Goal: Task Accomplishment & Management: Manage account settings

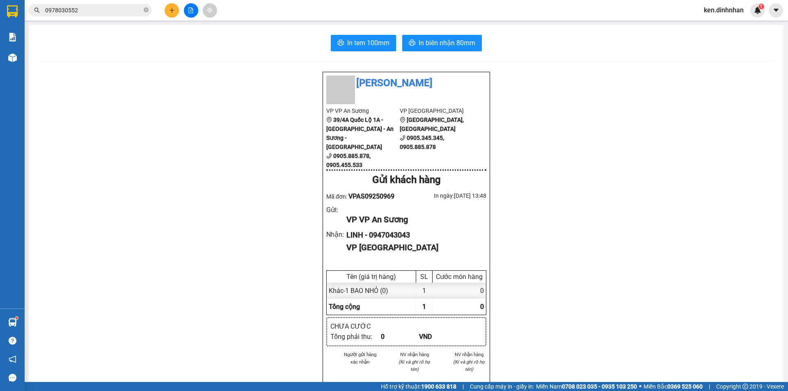
click at [180, 11] on div at bounding box center [191, 10] width 62 height 14
click at [170, 14] on button at bounding box center [172, 10] width 14 height 14
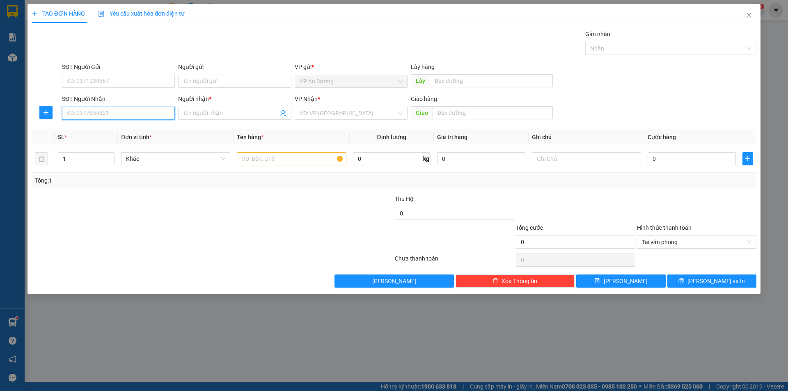
click at [118, 118] on input "SĐT Người Nhận" at bounding box center [118, 113] width 113 height 13
type input "0941295954"
click at [235, 119] on span at bounding box center [234, 113] width 113 height 13
click at [236, 117] on input "Người nhận *" at bounding box center [230, 113] width 95 height 9
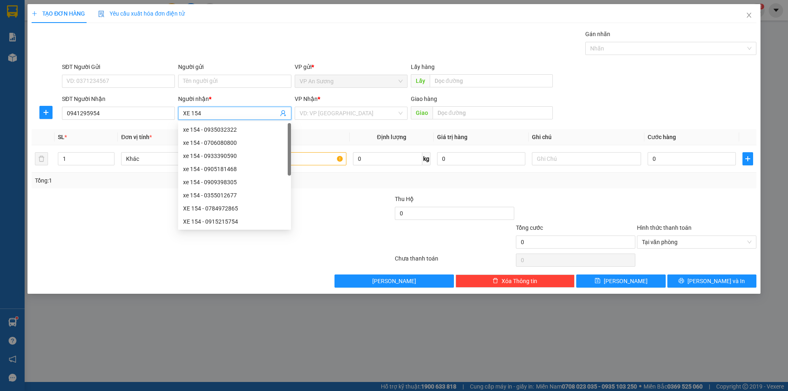
type input "XE 154"
click at [335, 103] on div "VP Nhận *" at bounding box center [351, 98] width 113 height 9
drag, startPoint x: 334, startPoint y: 108, endPoint x: 328, endPoint y: 120, distance: 13.4
click at [334, 109] on input "search" at bounding box center [348, 113] width 97 height 12
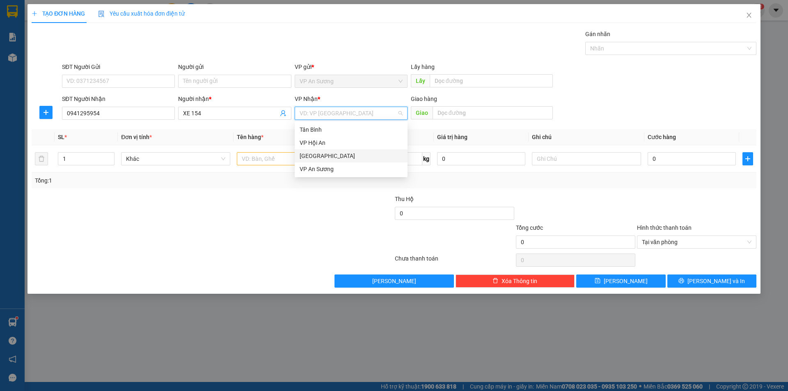
click at [317, 155] on div "Đà Nẵng" at bounding box center [351, 155] width 103 height 9
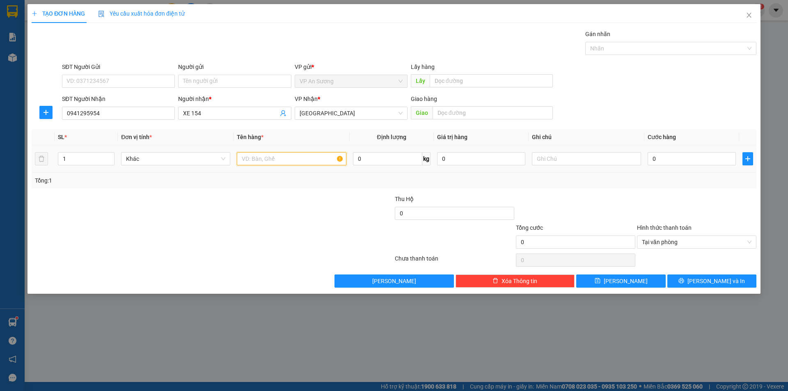
click at [273, 162] on input "text" at bounding box center [291, 158] width 109 height 13
type input "1 CỤC DEN"
click at [451, 113] on input "text" at bounding box center [493, 112] width 120 height 13
type input "D"
type input "ĐIẸN BÀN"
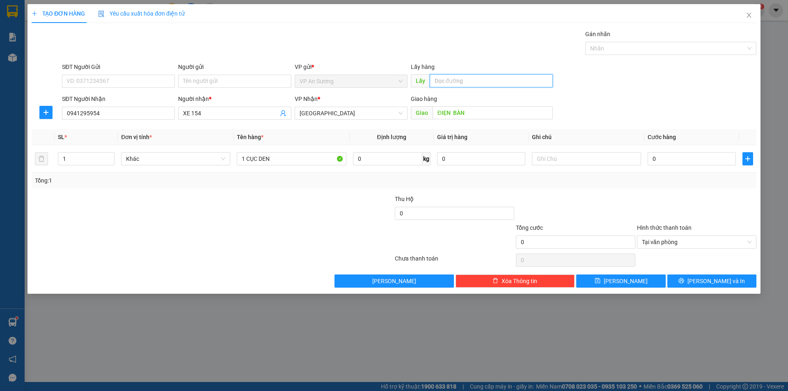
drag, startPoint x: 495, startPoint y: 80, endPoint x: 482, endPoint y: 72, distance: 14.9
click at [491, 76] on input "text" at bounding box center [491, 80] width 123 height 13
click at [636, 51] on div at bounding box center [666, 49] width 159 height 10
type input "BÌNH DƯƠNG"
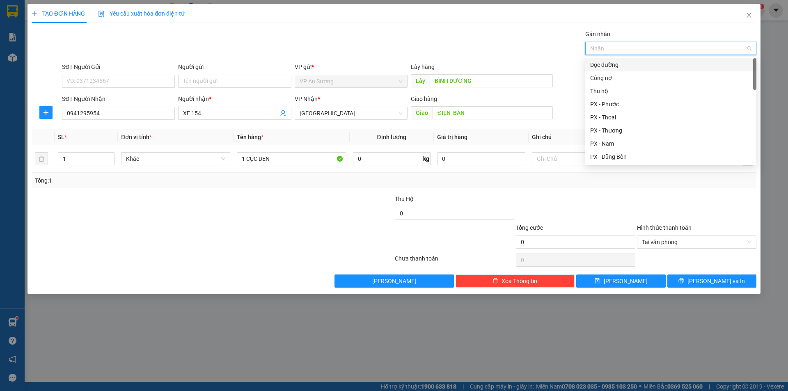
click at [618, 67] on div "Dọc đường" at bounding box center [670, 64] width 161 height 9
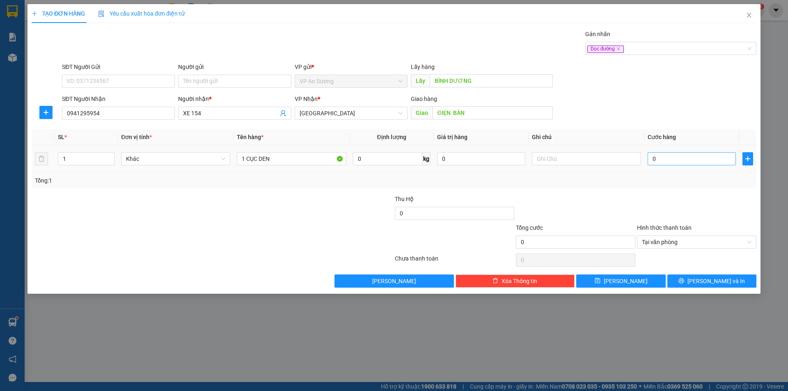
drag, startPoint x: 641, startPoint y: 185, endPoint x: 695, endPoint y: 162, distance: 58.1
click at [643, 186] on div "Tổng: 1" at bounding box center [394, 181] width 725 height 16
click at [693, 151] on div "0" at bounding box center [692, 159] width 88 height 16
click at [665, 50] on div "Dọc đường" at bounding box center [666, 49] width 159 height 10
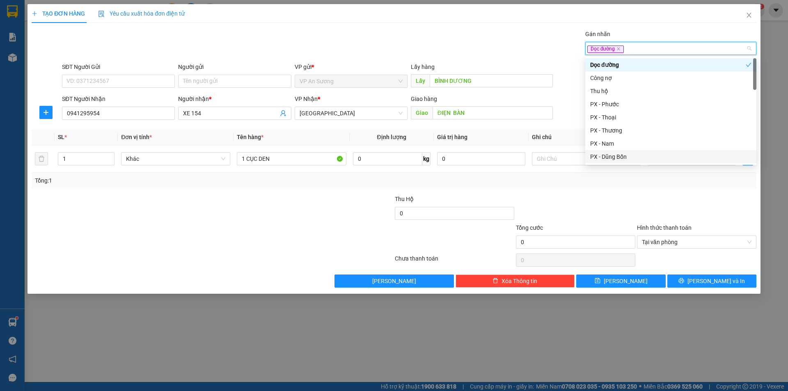
type input "H"
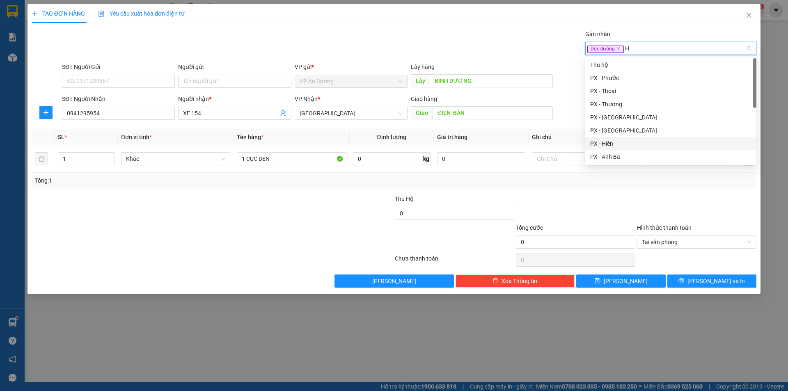
click at [615, 148] on div "PX - Hiền" at bounding box center [670, 143] width 161 height 9
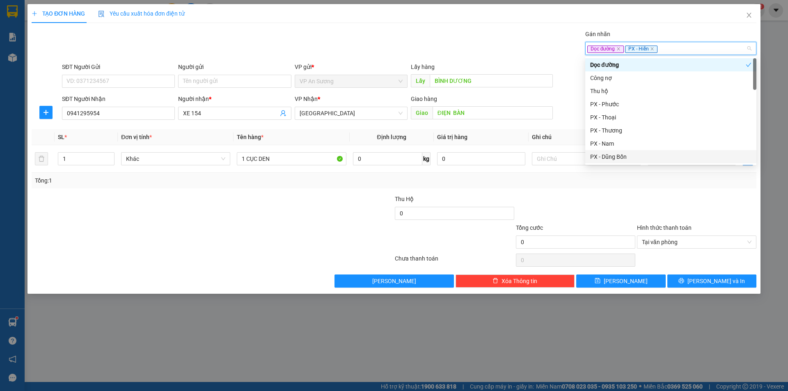
click at [631, 193] on div "Transit Pickup Surcharge Ids Transit Deliver Surcharge Ids Transit Deliver Surc…" at bounding box center [394, 159] width 725 height 258
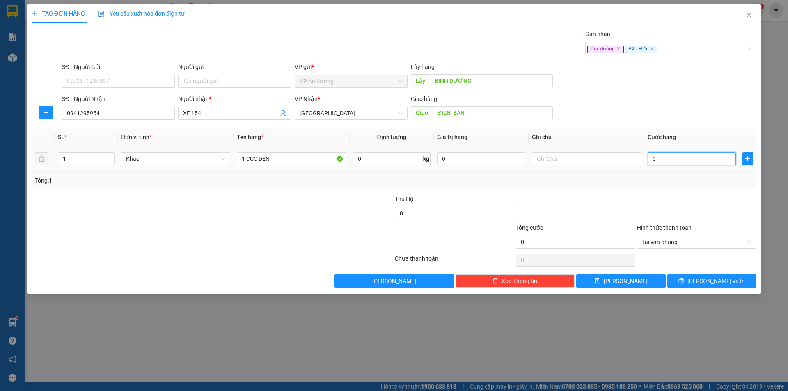
click at [669, 157] on input "0" at bounding box center [692, 158] width 88 height 13
type input "2"
type input "20"
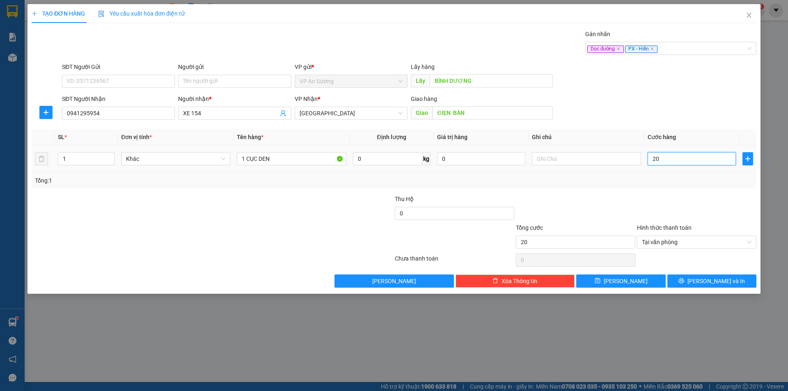
type input "200"
drag, startPoint x: 750, startPoint y: 242, endPoint x: 663, endPoint y: 269, distance: 91.0
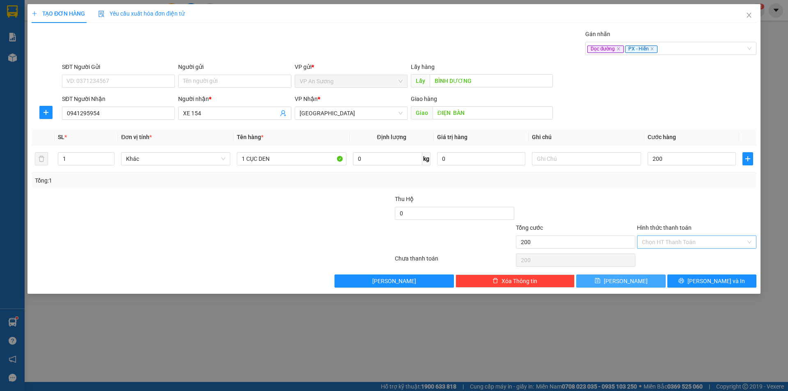
type input "200.000"
click at [650, 285] on button "[PERSON_NAME]" at bounding box center [620, 281] width 89 height 13
type input "0"
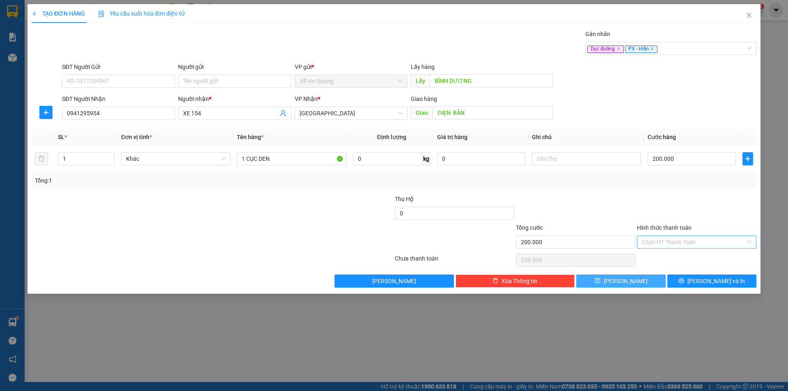
type input "0"
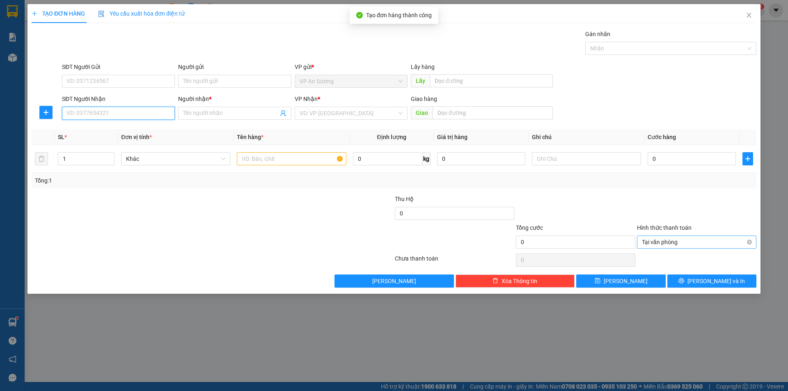
click at [94, 116] on input "SĐT Người Nhận" at bounding box center [118, 113] width 113 height 13
type input "0905391039"
drag, startPoint x: 136, startPoint y: 131, endPoint x: 262, endPoint y: 160, distance: 129.3
click at [144, 131] on div "0905391039 - A KY" at bounding box center [118, 129] width 103 height 9
type input "A KY"
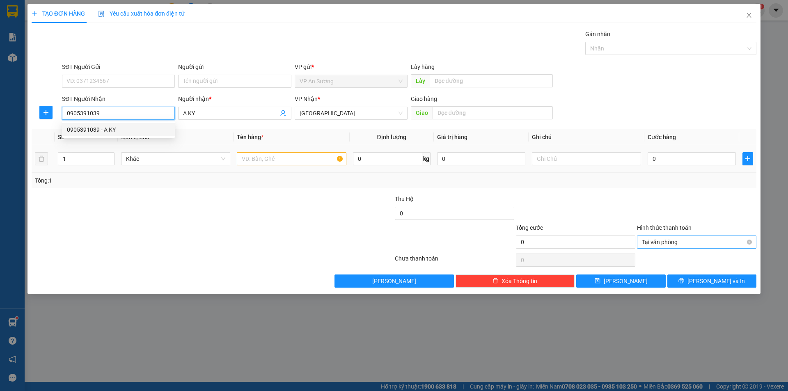
type input "0905391039"
click at [278, 158] on input "text" at bounding box center [291, 158] width 109 height 13
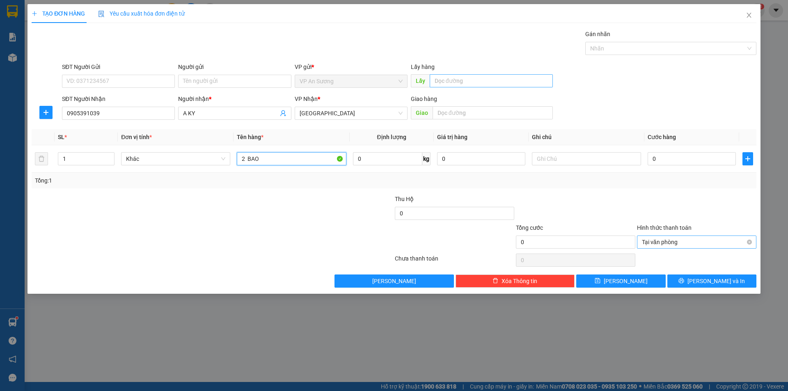
type input "2 BAO"
drag, startPoint x: 493, startPoint y: 81, endPoint x: 484, endPoint y: 83, distance: 9.6
click at [491, 82] on input "text" at bounding box center [491, 80] width 123 height 13
click at [601, 52] on div at bounding box center [666, 49] width 159 height 10
type input "BÌNH DƯƠNG"
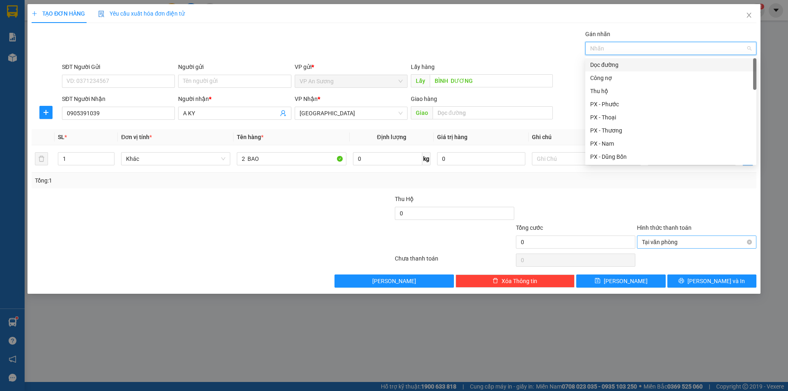
click at [605, 64] on div "Dọc đường" at bounding box center [670, 64] width 161 height 9
click at [649, 192] on div "Transit Pickup Surcharge Ids Transit Deliver Surcharge Ids Transit Deliver Surc…" at bounding box center [394, 159] width 725 height 258
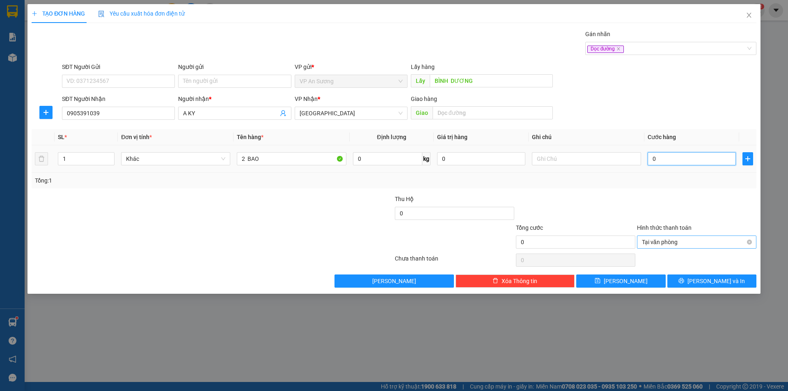
click at [679, 158] on input "0" at bounding box center [692, 158] width 88 height 13
type input "4"
type input "40"
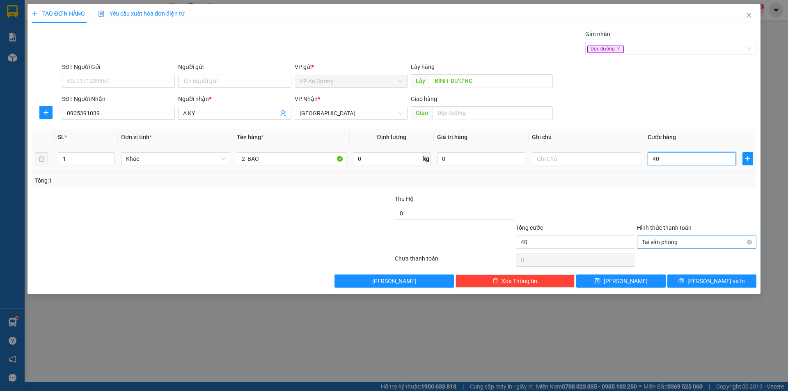
type input "400"
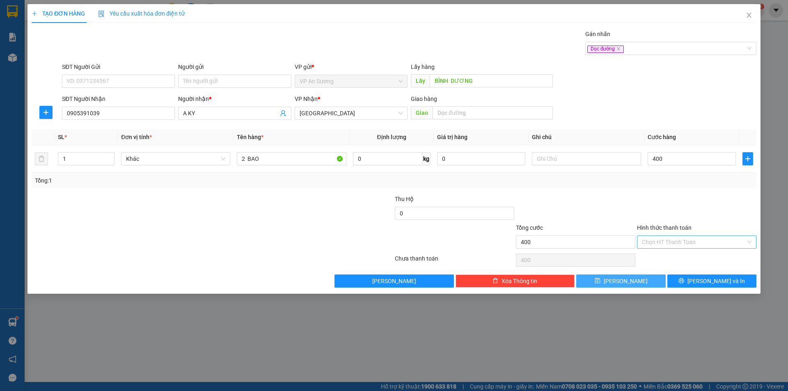
type input "400.000"
click at [635, 281] on button "[PERSON_NAME]" at bounding box center [620, 281] width 89 height 13
type input "0"
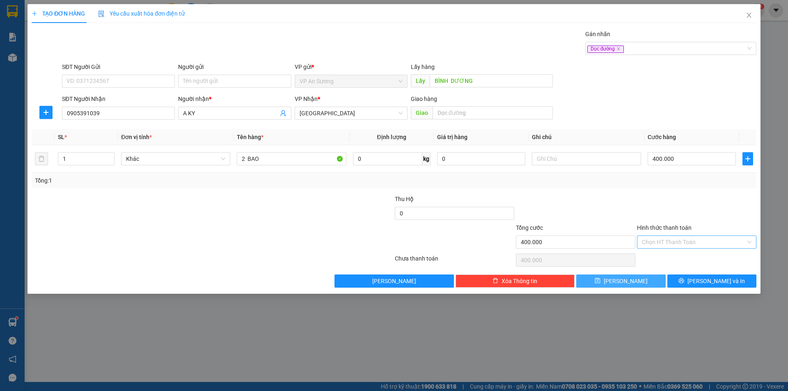
type input "0"
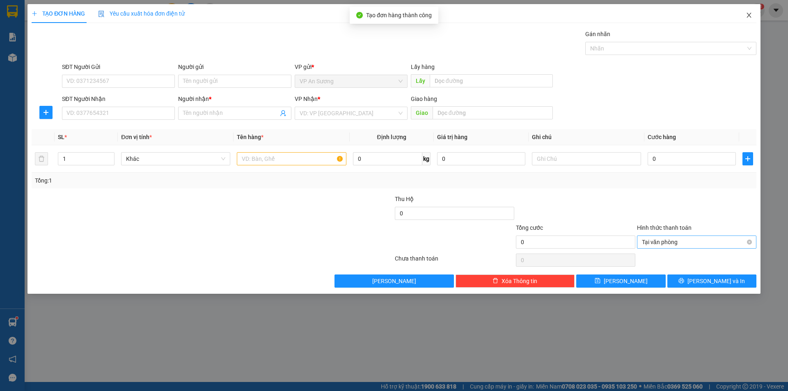
click at [748, 15] on icon "close" at bounding box center [749, 15] width 7 height 7
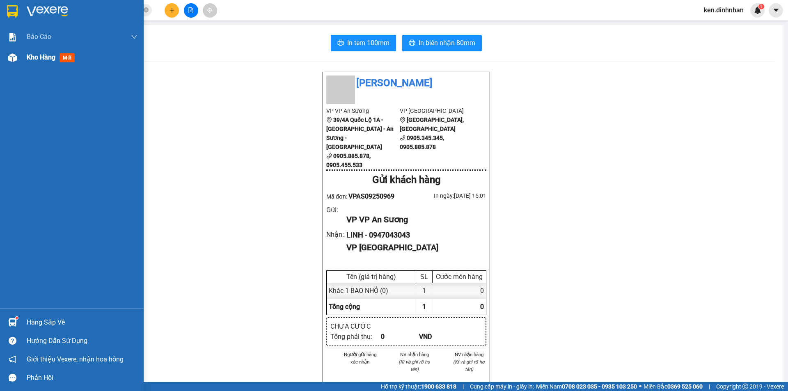
click at [43, 57] on span "Kho hàng" at bounding box center [41, 57] width 29 height 8
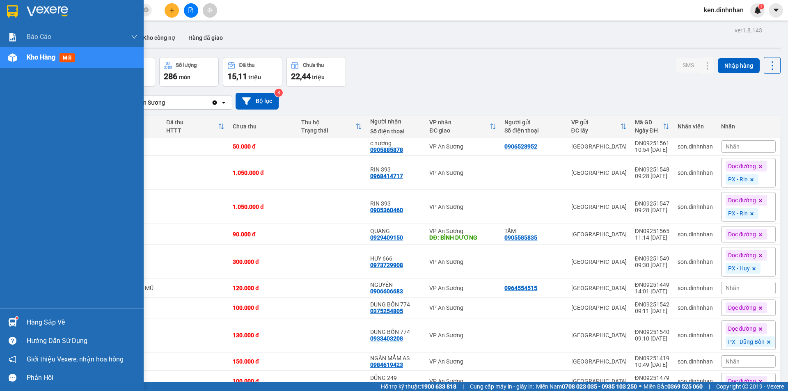
click at [40, 55] on span "Kho hàng" at bounding box center [41, 57] width 29 height 8
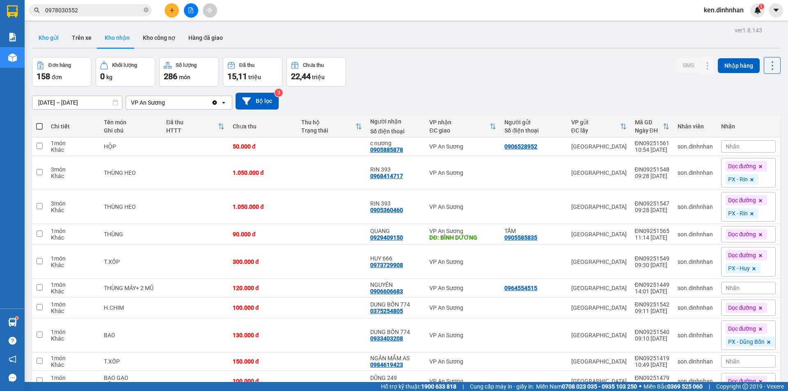
click at [44, 33] on button "Kho gửi" at bounding box center [48, 38] width 33 height 20
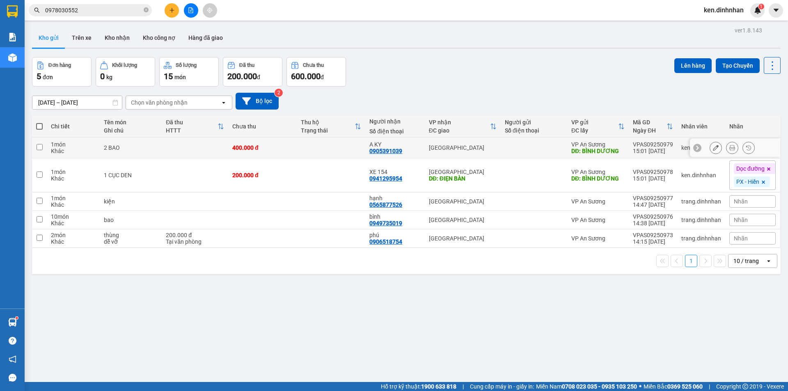
click at [338, 145] on td at bounding box center [331, 148] width 69 height 21
checkbox input "true"
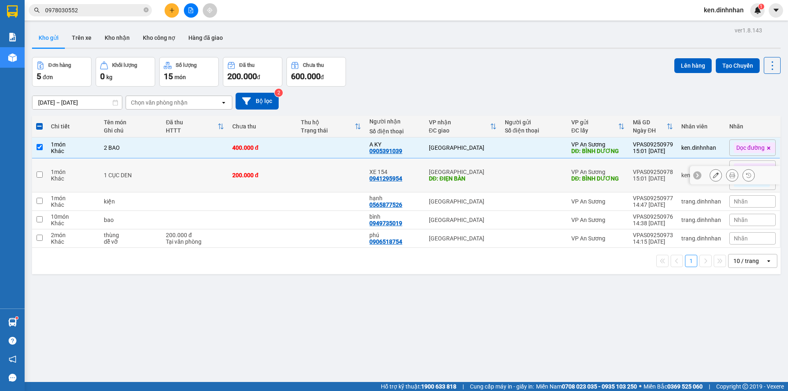
click at [325, 170] on td at bounding box center [331, 175] width 69 height 34
checkbox input "true"
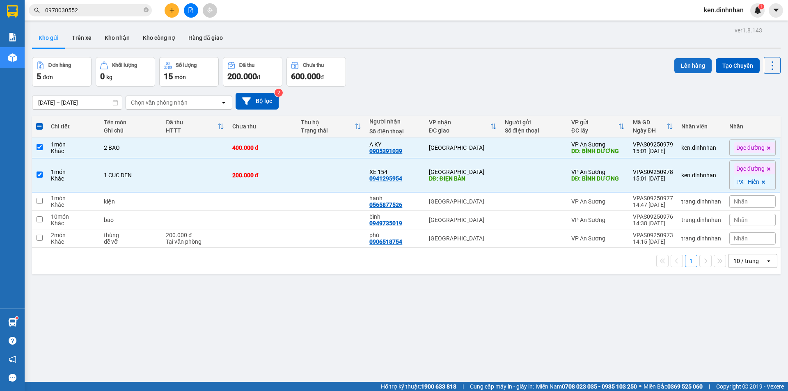
click at [695, 66] on button "Lên hàng" at bounding box center [693, 65] width 37 height 15
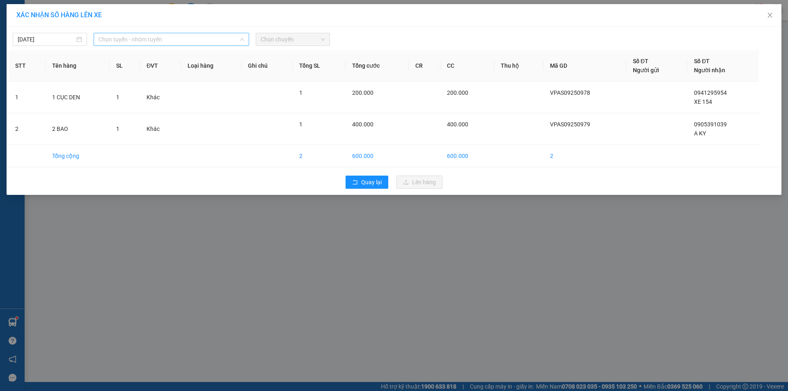
click at [158, 45] on span "Chọn tuyến - nhóm tuyến" at bounding box center [172, 39] width 146 height 12
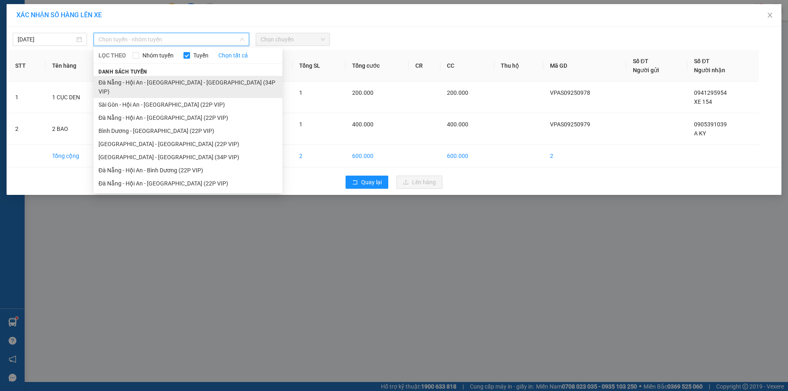
click at [158, 76] on li "Đà Nẵng - Hội An - [GEOGRAPHIC_DATA] - [GEOGRAPHIC_DATA] (34P VIP)" at bounding box center [188, 87] width 189 height 22
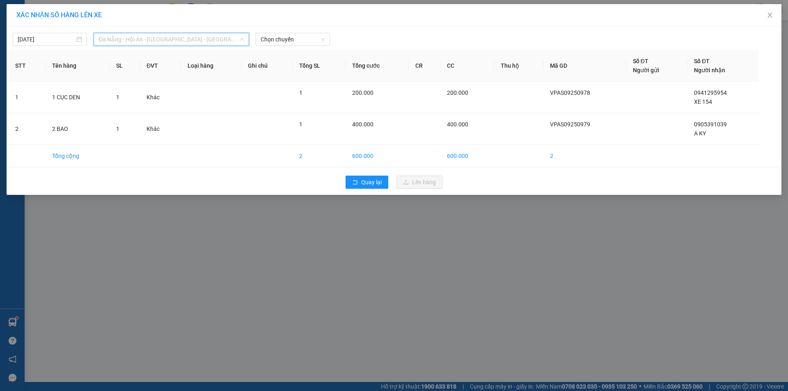
click at [168, 41] on span "Đà Nẵng - Hội An - [GEOGRAPHIC_DATA] - [GEOGRAPHIC_DATA] (34P VIP)" at bounding box center [172, 39] width 146 height 12
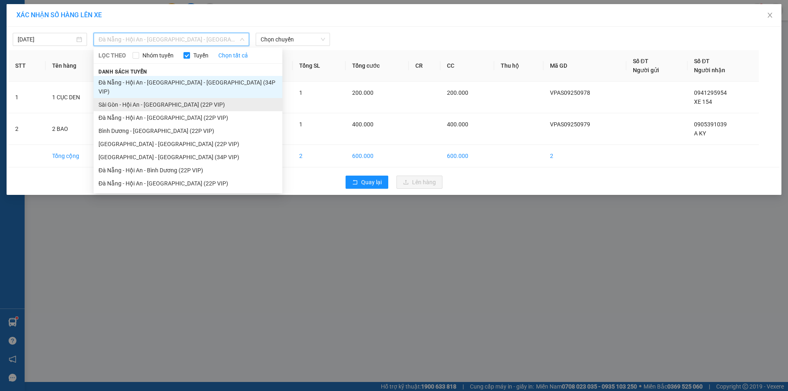
drag, startPoint x: 156, startPoint y: 91, endPoint x: 285, endPoint y: 52, distance: 134.4
click at [156, 98] on li "Sài Gòn - Hội An - [GEOGRAPHIC_DATA] (22P VIP)" at bounding box center [188, 104] width 189 height 13
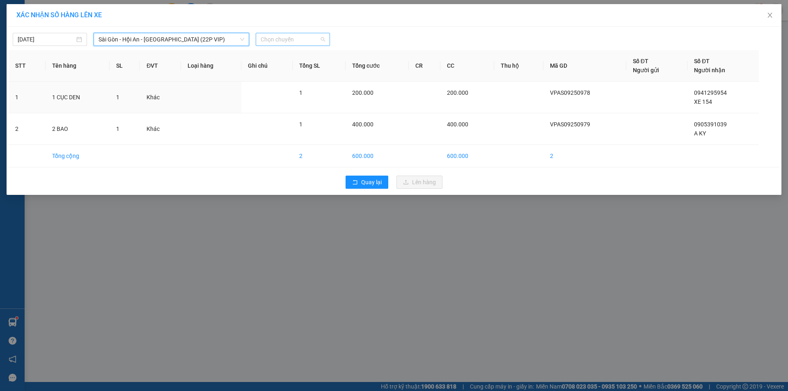
click at [293, 41] on span "Chọn chuyến" at bounding box center [293, 39] width 64 height 12
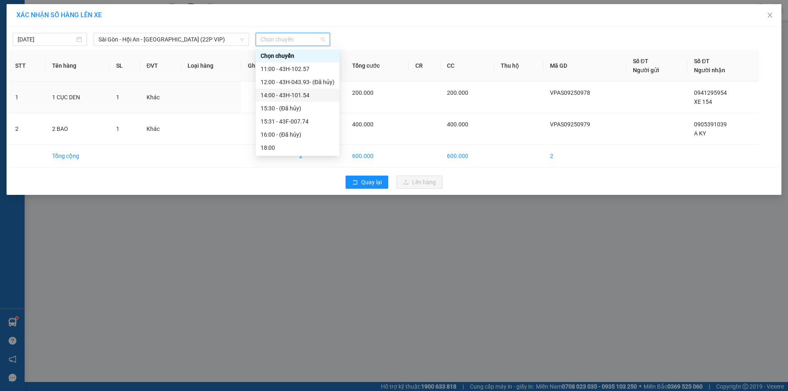
click at [315, 92] on div "14:00 - 43H-101.54" at bounding box center [298, 95] width 74 height 9
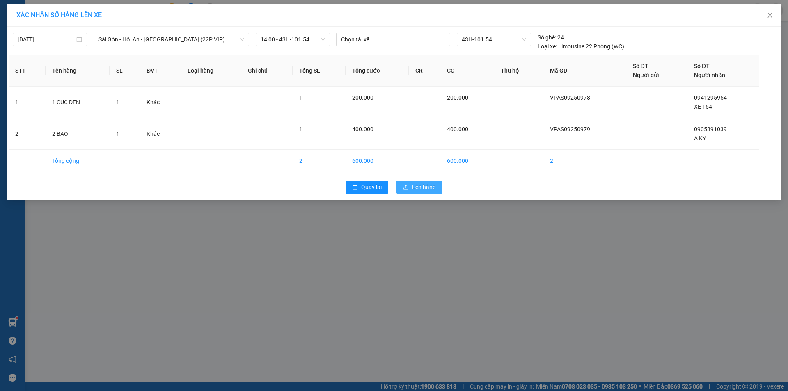
click at [422, 182] on button "Lên hàng" at bounding box center [420, 187] width 46 height 13
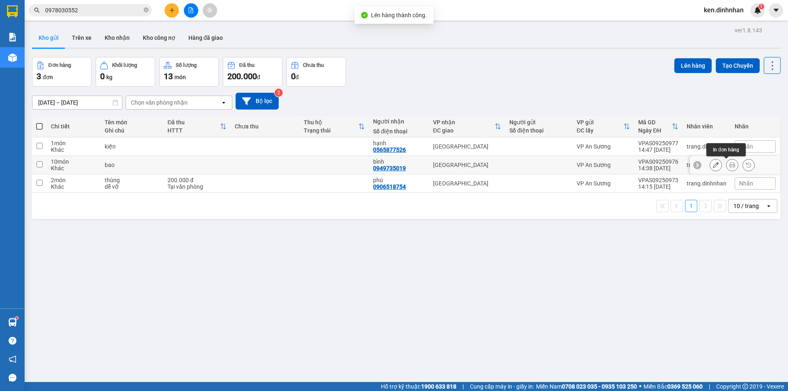
click at [715, 164] on button at bounding box center [715, 165] width 11 height 14
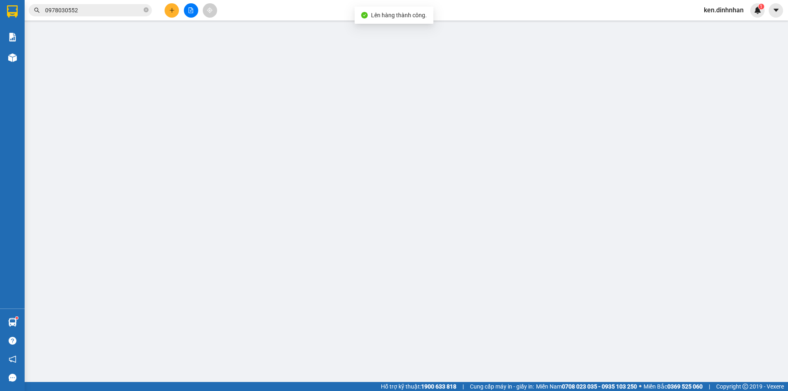
type input "0949735019"
type input "bình"
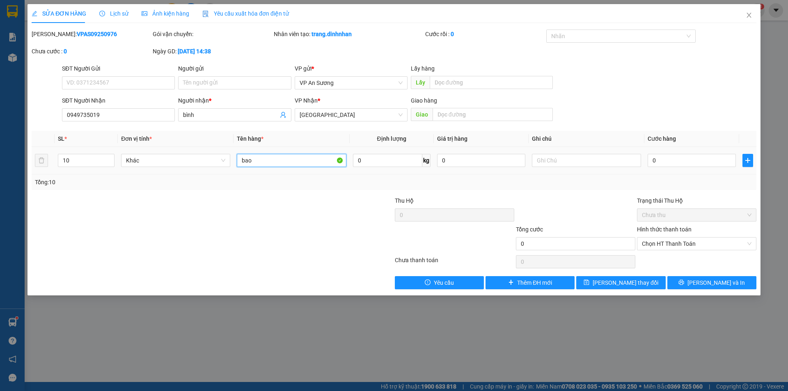
click at [268, 161] on input "bao" at bounding box center [291, 160] width 109 height 13
type input "b"
type input "10 BAO TRẮNG ( BỘT )"
click at [634, 289] on div "SỬA ĐƠN HÀNG Lịch sử Ảnh kiện hàng Yêu cầu xuất hóa đơn điện tử Total Paid Fee …" at bounding box center [394, 149] width 733 height 291
click at [635, 284] on span "[PERSON_NAME] thay đổi" at bounding box center [626, 282] width 66 height 9
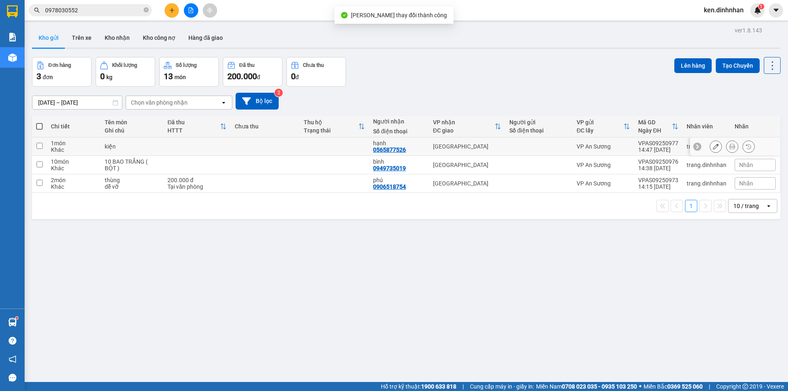
click at [713, 149] on icon at bounding box center [716, 147] width 6 height 6
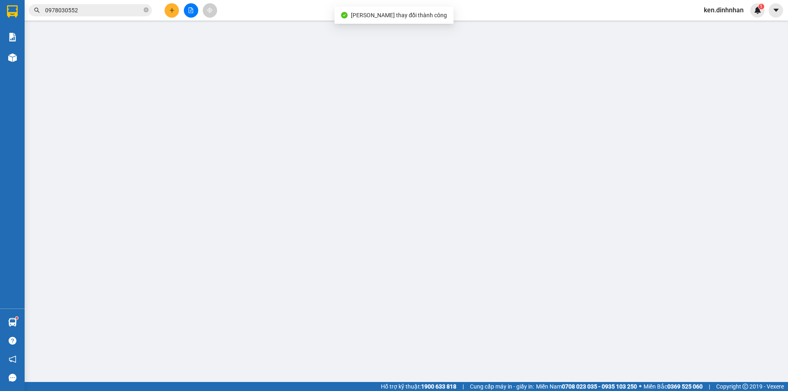
type input "0565877526"
type input "hạnh"
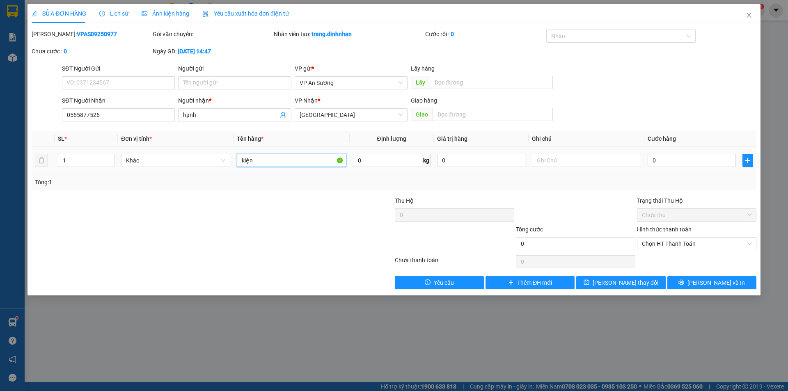
click at [289, 158] on input "kiện" at bounding box center [291, 160] width 109 height 13
type input "k"
type input "1 KIỆN GIÁY"
click at [643, 286] on button "[PERSON_NAME] thay đổi" at bounding box center [620, 282] width 89 height 13
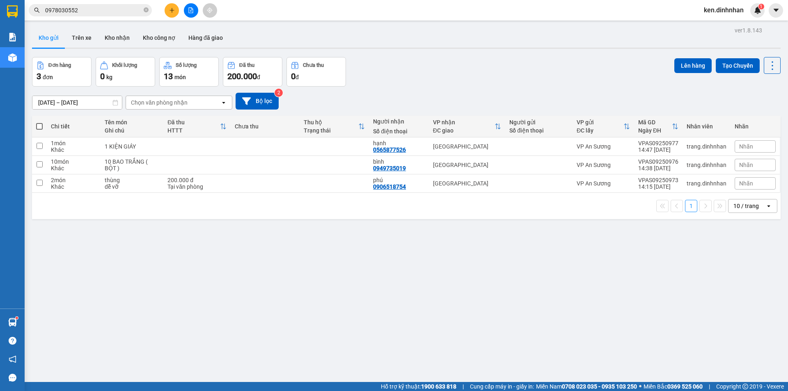
click at [116, 3] on div "Kết quả tìm kiếm ( 1 ) Bộ lọc Mã ĐH Trạng thái Món hàng Thu hộ Tổng cước Chưa c…" at bounding box center [80, 10] width 160 height 14
click at [147, 10] on icon "close-circle" at bounding box center [146, 9] width 5 height 5
click at [130, 9] on input "text" at bounding box center [93, 10] width 97 height 9
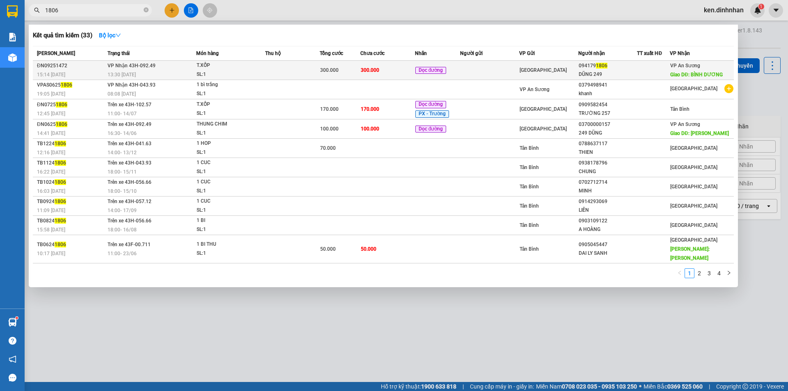
type input "1806"
click at [454, 73] on div "Dọc đường" at bounding box center [437, 70] width 45 height 9
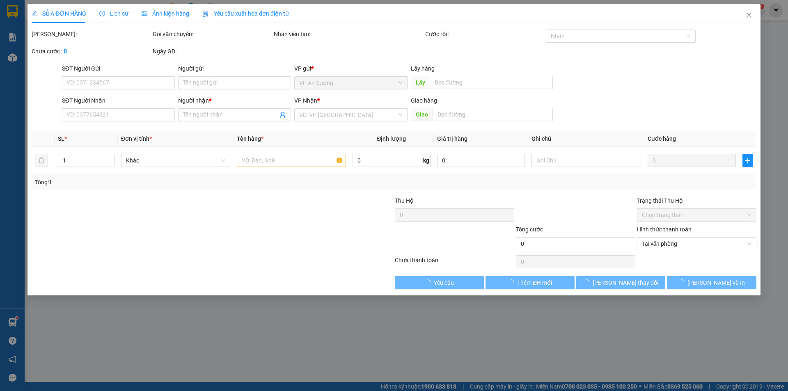
type input "0941791806"
type input "DŨNG 249"
type input "BÌNH DƯƠNG"
type input "300.000"
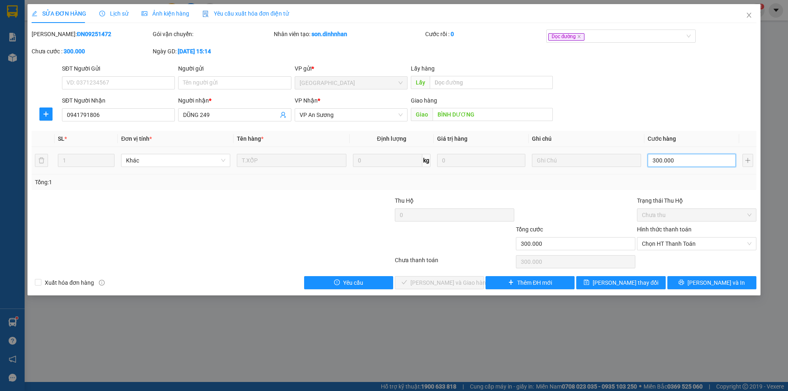
click at [696, 159] on input "300.000" at bounding box center [692, 160] width 88 height 13
type input "2"
type input "25"
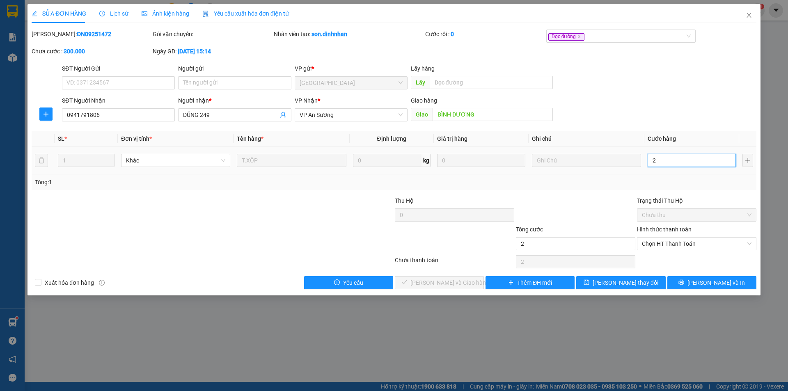
type input "25"
type input "250"
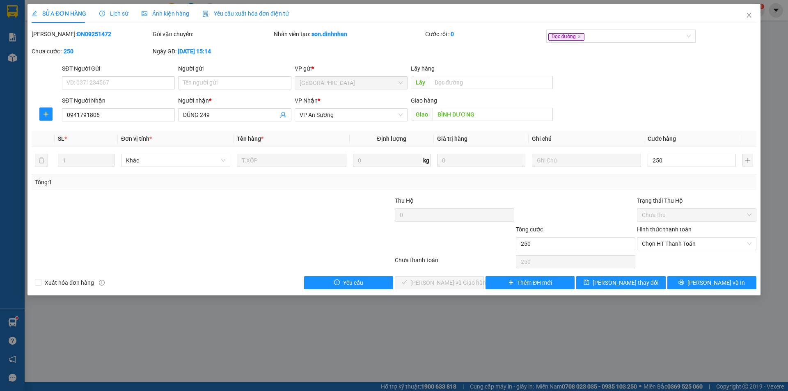
type input "250.000"
click at [738, 183] on div "Tổng: 1" at bounding box center [394, 182] width 718 height 9
drag, startPoint x: 712, startPoint y: 241, endPoint x: 706, endPoint y: 245, distance: 7.3
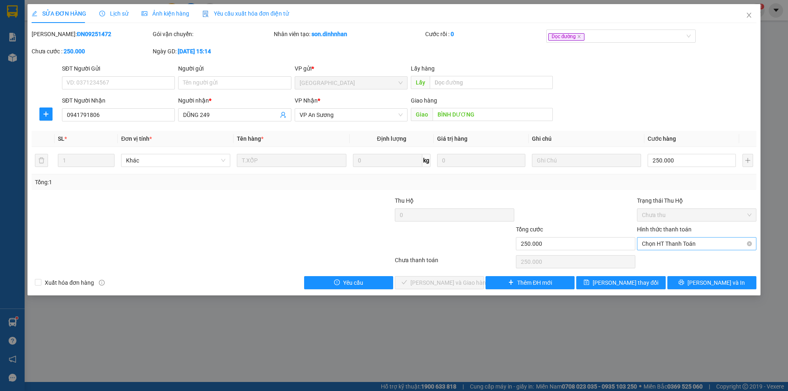
click at [711, 241] on span "Chọn HT Thanh Toán" at bounding box center [697, 244] width 110 height 12
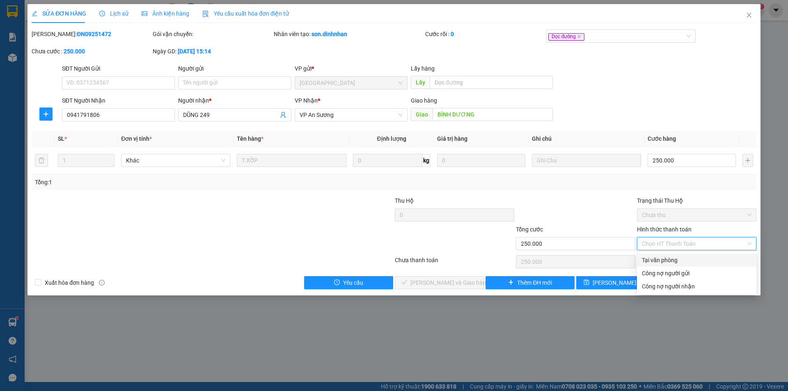
click at [671, 262] on div "Tại văn phòng" at bounding box center [697, 260] width 110 height 9
type input "0"
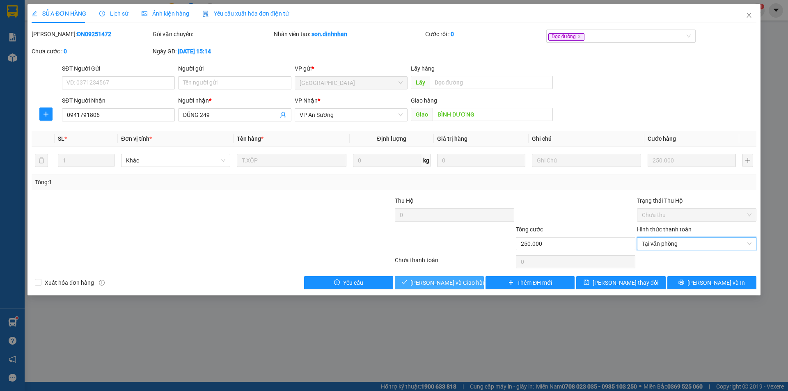
click at [429, 284] on span "[PERSON_NAME] và Giao hàng" at bounding box center [450, 282] width 79 height 9
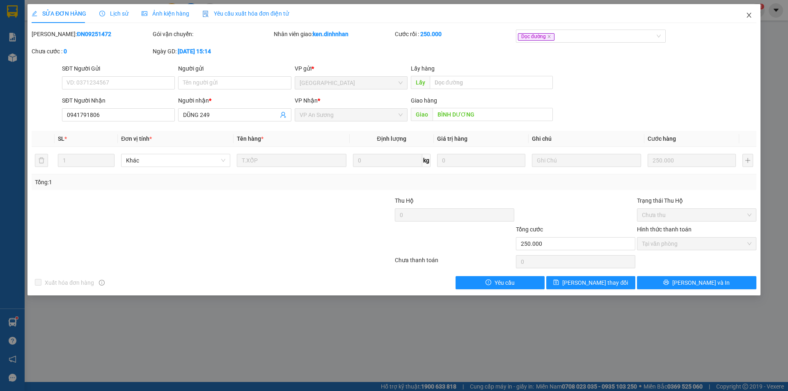
click at [748, 16] on icon "close" at bounding box center [749, 15] width 7 height 7
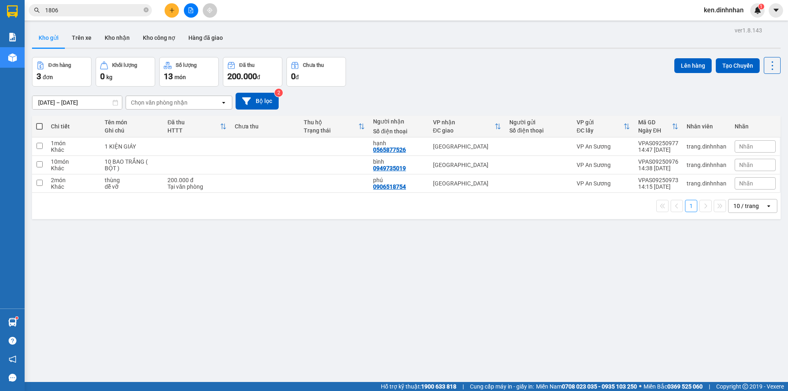
click at [123, 15] on span "1806" at bounding box center [90, 10] width 123 height 12
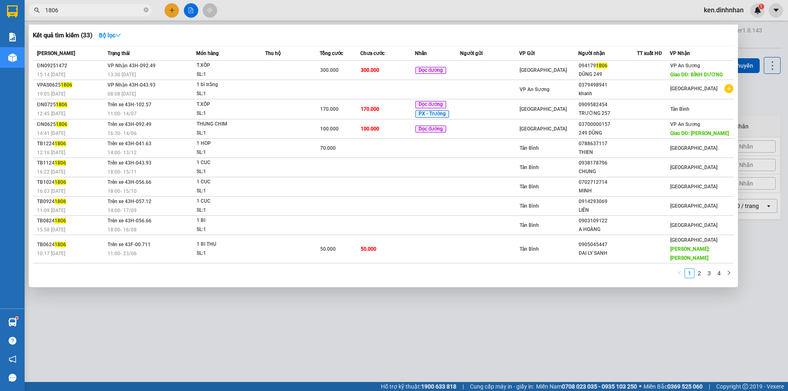
click at [121, 12] on input "1806" at bounding box center [93, 10] width 97 height 9
type input "1"
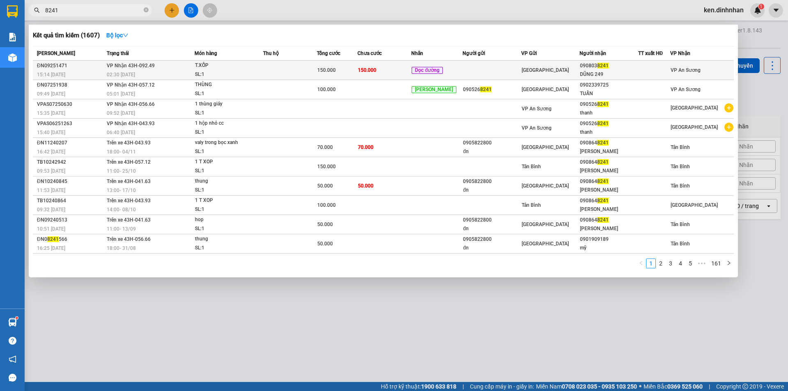
type input "8241"
click at [346, 70] on div "150.000" at bounding box center [337, 70] width 40 height 9
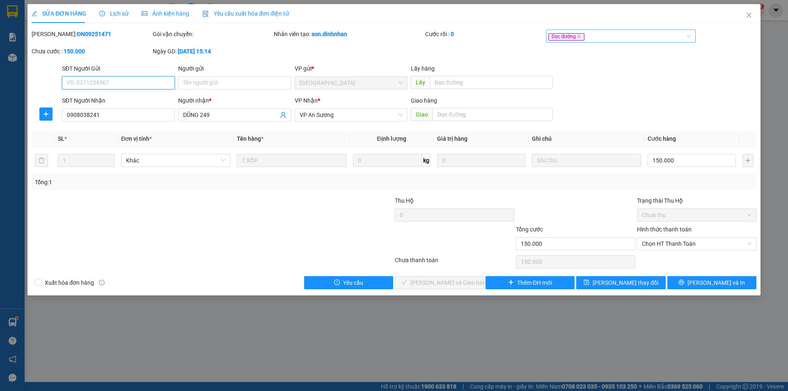
click at [612, 40] on div "Dọc đường" at bounding box center [617, 36] width 138 height 10
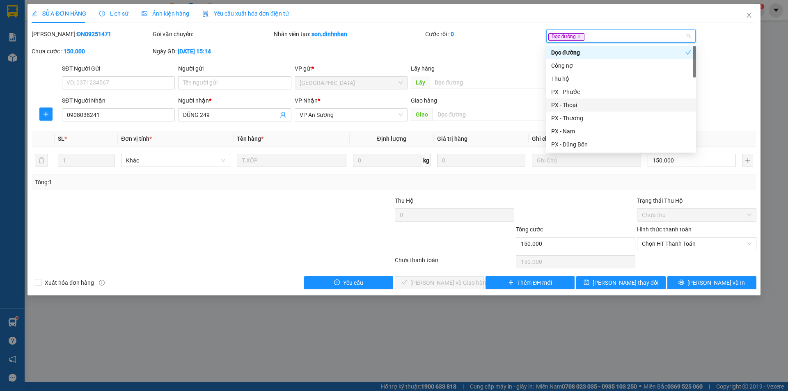
type input "D"
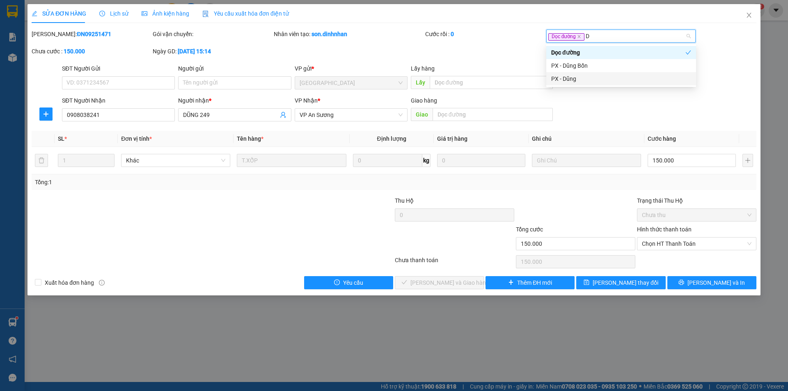
drag, startPoint x: 603, startPoint y: 76, endPoint x: 650, endPoint y: 151, distance: 88.0
click at [603, 77] on div "PX - Dũng" at bounding box center [621, 78] width 140 height 9
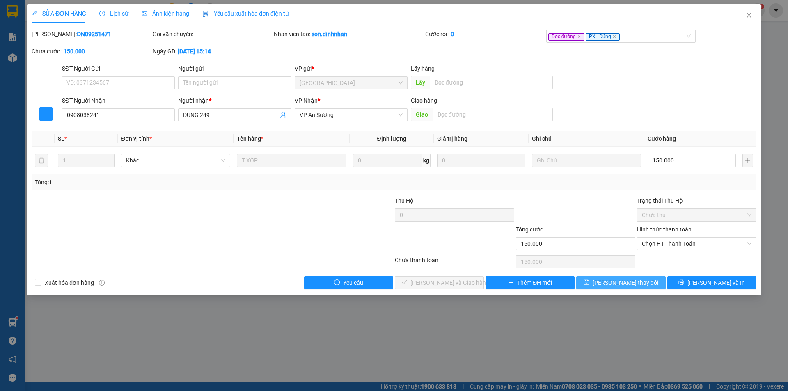
click at [626, 277] on button "[PERSON_NAME] thay đổi" at bounding box center [620, 282] width 89 height 13
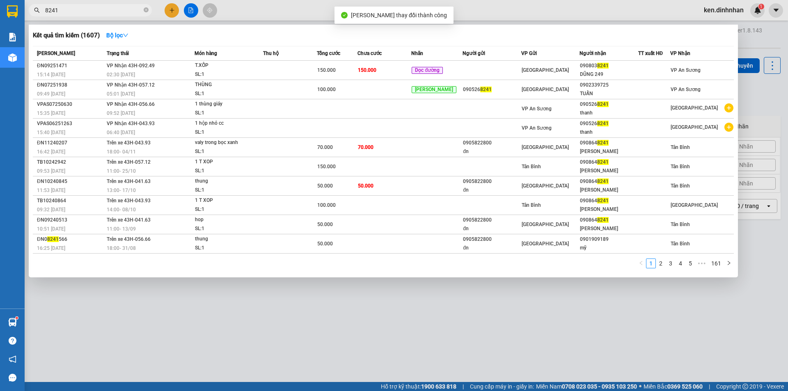
click at [124, 11] on input "8241" at bounding box center [93, 10] width 97 height 9
type input "8"
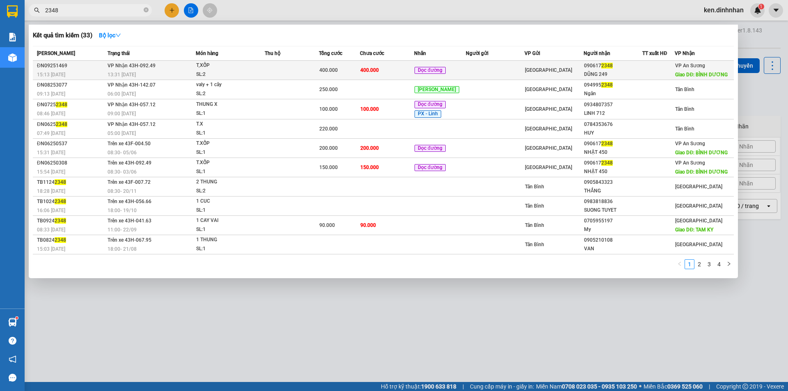
type input "2348"
click at [381, 71] on td "400.000" at bounding box center [387, 70] width 54 height 19
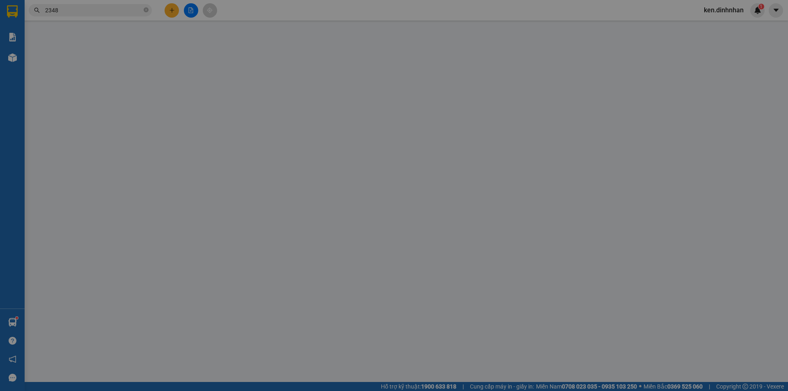
type input "0906172348"
type input "DŨNG 249"
type input "BÌNH DƯƠNG"
type input "400.000"
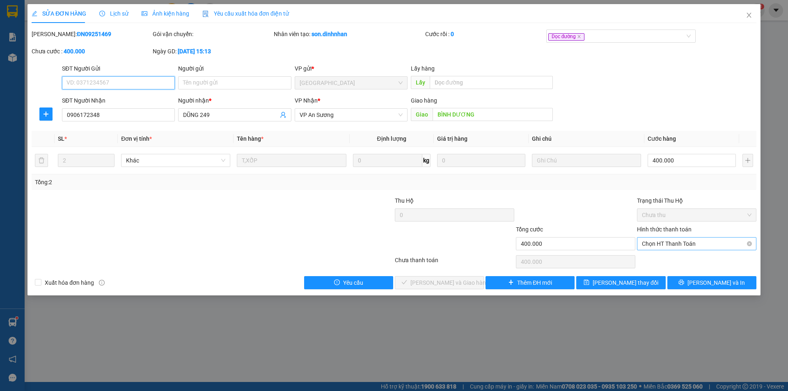
click at [679, 243] on span "Chọn HT Thanh Toán" at bounding box center [697, 244] width 110 height 12
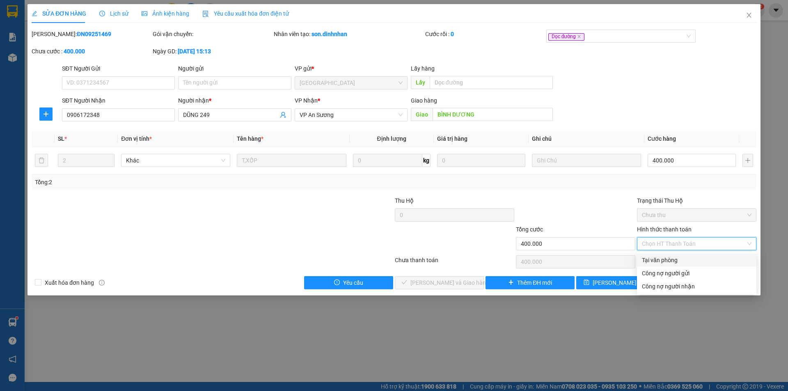
click at [675, 257] on div "Tại văn phòng" at bounding box center [697, 260] width 110 height 9
type input "0"
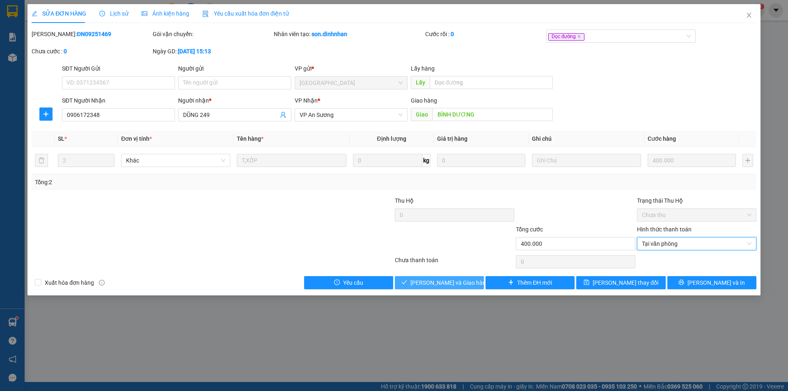
click at [450, 281] on span "[PERSON_NAME] và Giao hàng" at bounding box center [450, 282] width 79 height 9
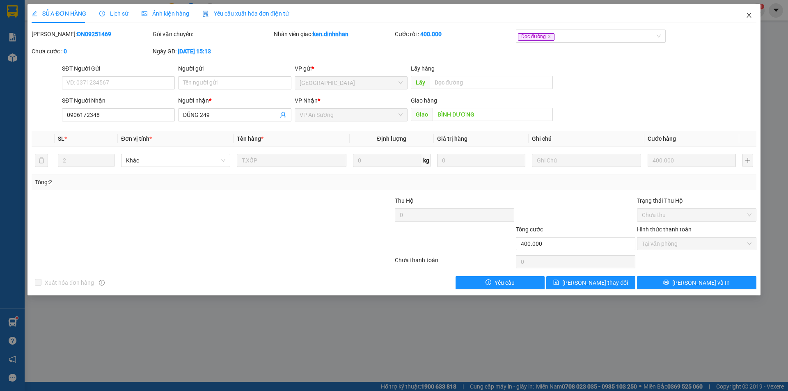
click at [750, 12] on icon "close" at bounding box center [749, 15] width 7 height 7
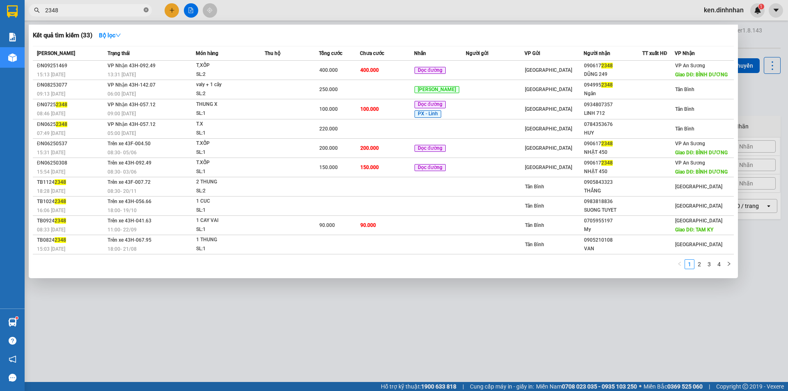
click at [146, 11] on icon "close-circle" at bounding box center [146, 9] width 5 height 5
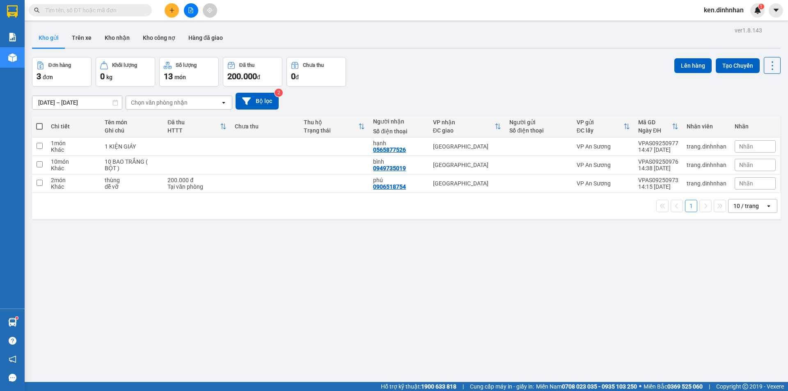
click at [114, 15] on span at bounding box center [90, 10] width 123 height 12
click at [114, 12] on input "text" at bounding box center [93, 10] width 97 height 9
click at [110, 12] on input "text" at bounding box center [93, 10] width 97 height 9
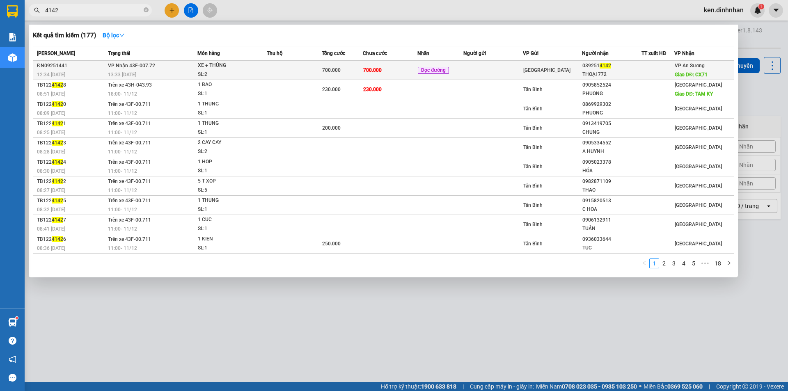
type input "4142"
click at [390, 72] on td "700.000" at bounding box center [390, 70] width 55 height 19
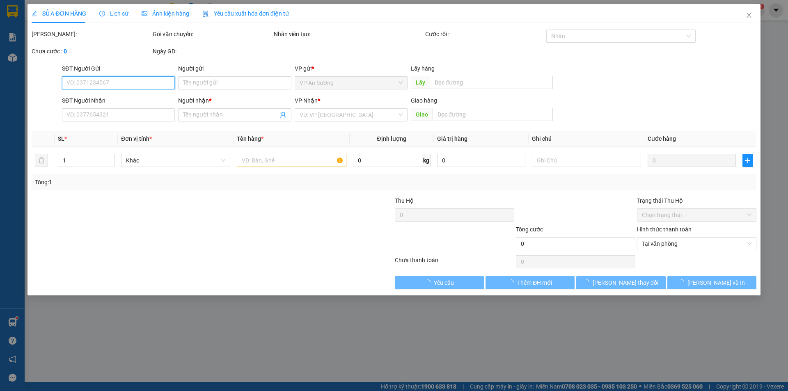
type input "0392514142"
type input "THOẠI 772"
type input "CX71"
type input "700.000"
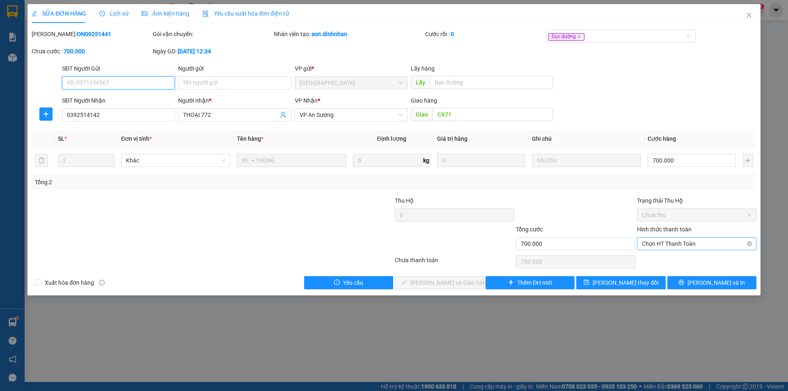
click at [671, 241] on span "Chọn HT Thanh Toán" at bounding box center [697, 244] width 110 height 12
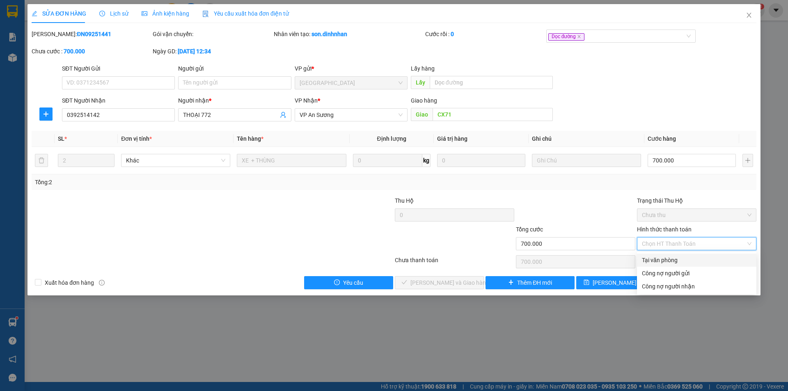
click at [654, 258] on div "Tại văn phòng" at bounding box center [697, 260] width 110 height 9
type input "0"
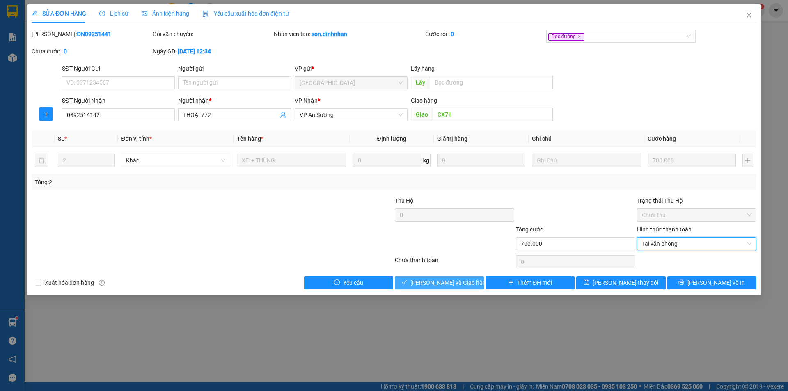
click at [473, 281] on button "[PERSON_NAME] và Giao hàng" at bounding box center [439, 282] width 89 height 13
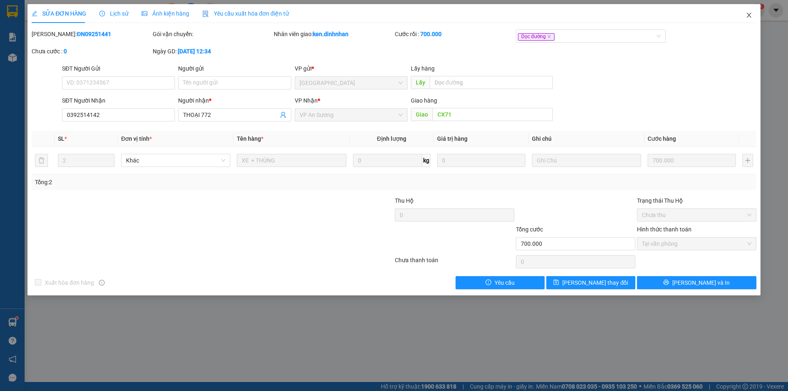
click at [749, 16] on icon "close" at bounding box center [749, 15] width 5 height 5
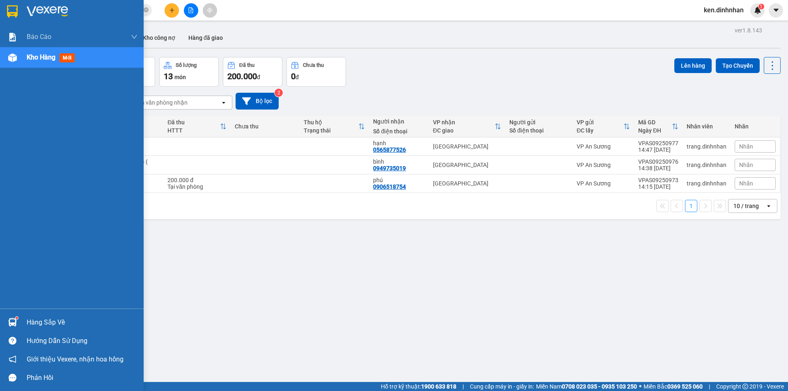
click at [14, 61] on img at bounding box center [12, 57] width 9 height 9
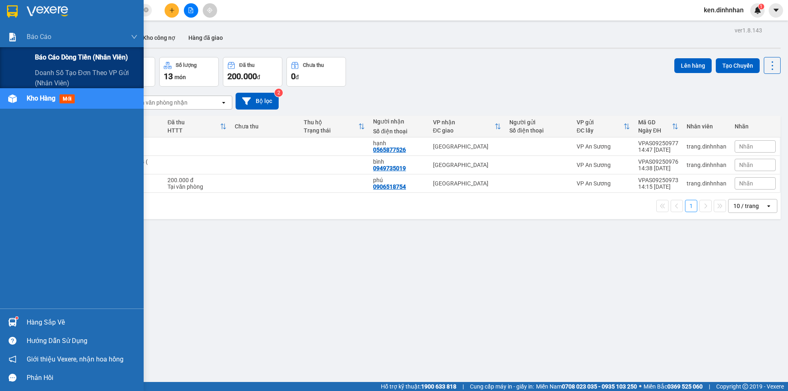
click at [71, 57] on span "Báo cáo dòng tiền (nhân viên)" at bounding box center [81, 57] width 93 height 10
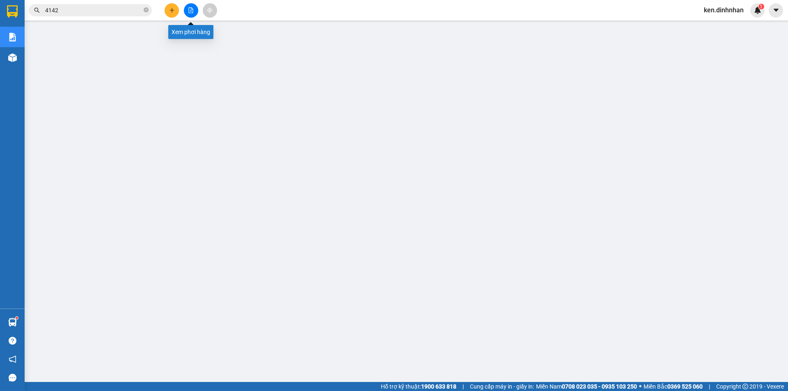
click at [195, 10] on button at bounding box center [191, 10] width 14 height 14
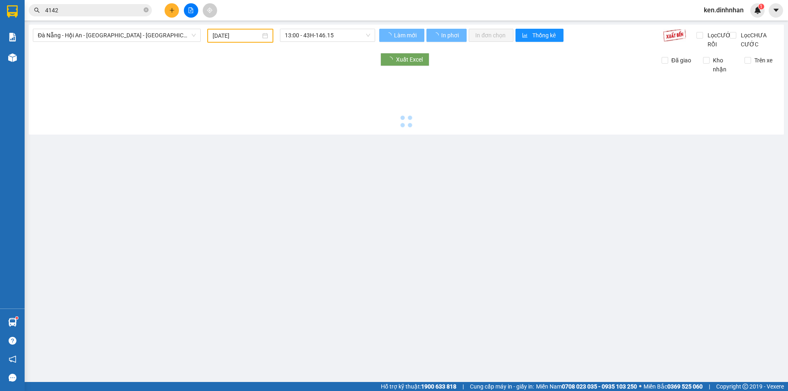
type input "[DATE]"
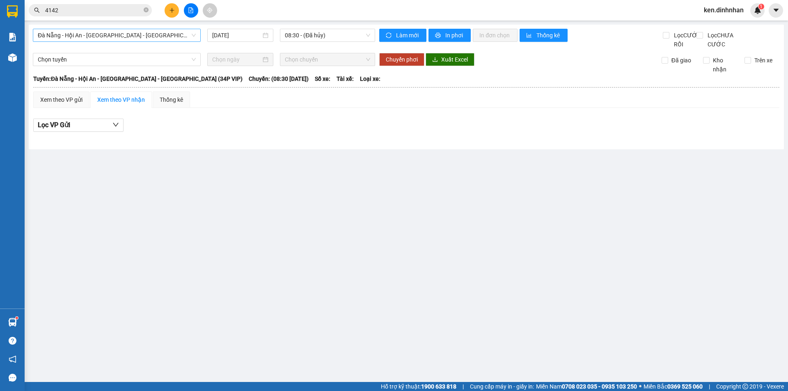
click at [167, 35] on span "Đà Nẵng - Hội An - [GEOGRAPHIC_DATA] - [GEOGRAPHIC_DATA] (34P VIP)" at bounding box center [117, 35] width 158 height 12
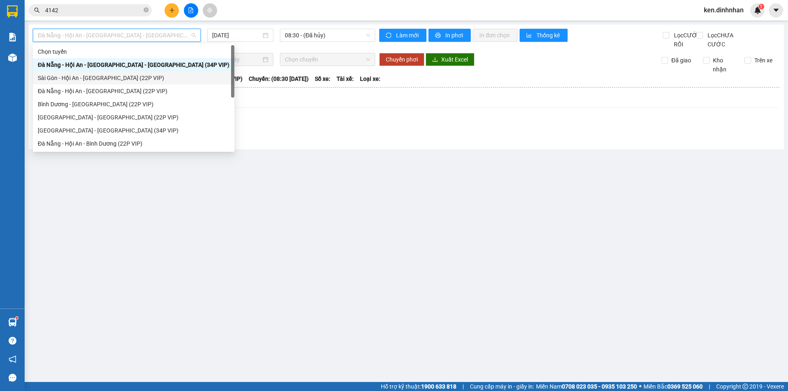
click at [120, 76] on div "Sài Gòn - Hội An - [GEOGRAPHIC_DATA] (22P VIP)" at bounding box center [134, 77] width 192 height 9
type input "[DATE]"
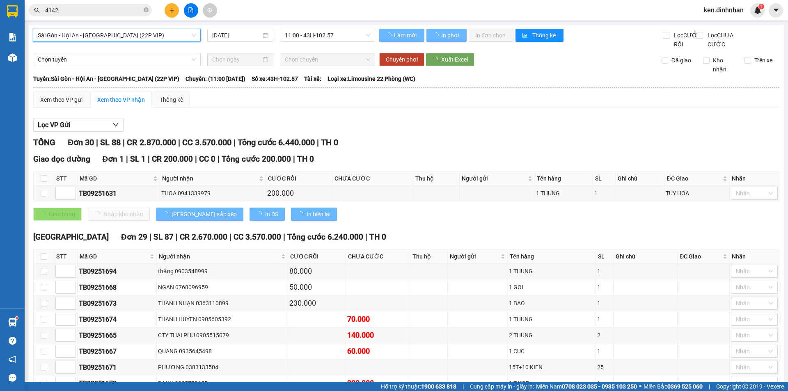
click at [123, 37] on span "Sài Gòn - Hội An - [GEOGRAPHIC_DATA] (22P VIP)" at bounding box center [117, 35] width 158 height 12
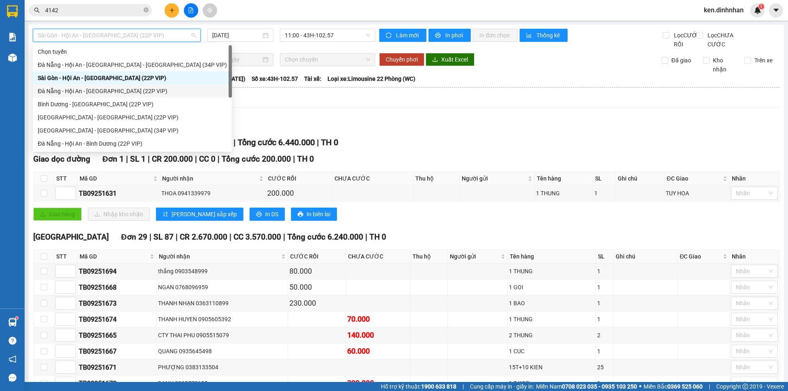
click at [97, 92] on div "Đà Nẵng - Hội An - [GEOGRAPHIC_DATA] (22P VIP)" at bounding box center [132, 91] width 189 height 9
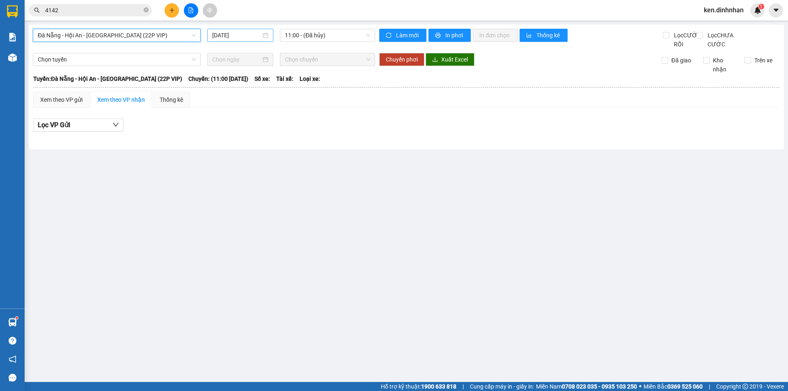
click at [227, 38] on input "[DATE]" at bounding box center [236, 35] width 49 height 9
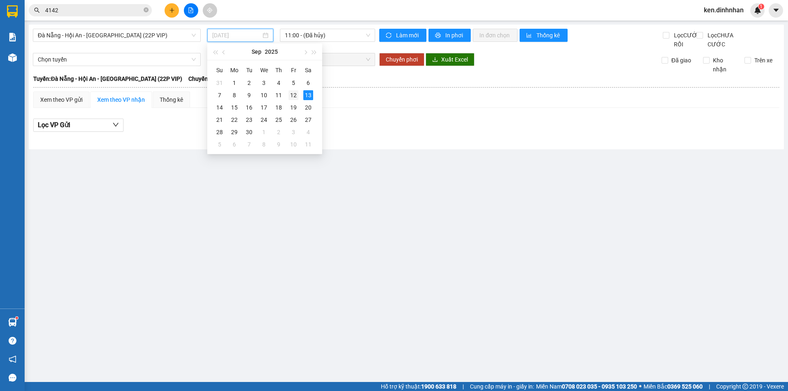
click at [293, 93] on div "12" at bounding box center [294, 95] width 10 height 10
type input "12/09/2025"
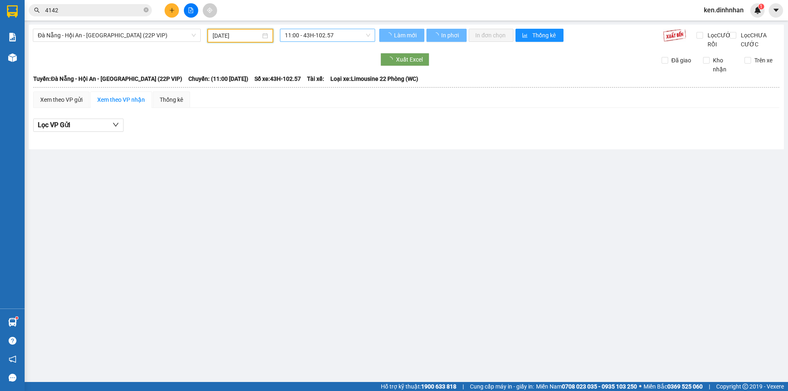
click at [313, 35] on span "11:00 - 43H-102.57" at bounding box center [327, 35] width 85 height 12
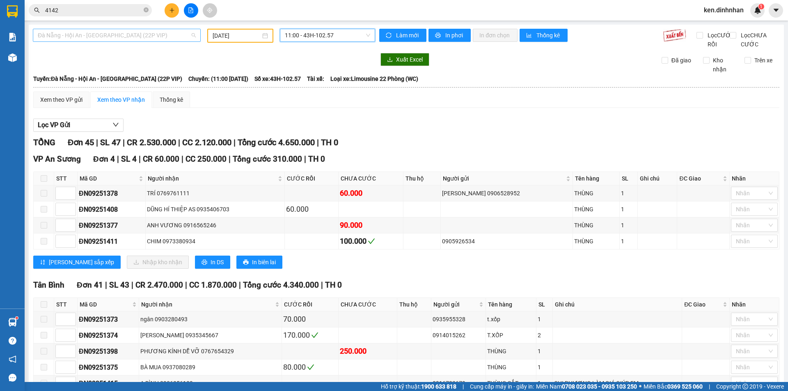
drag, startPoint x: 140, startPoint y: 39, endPoint x: 121, endPoint y: 68, distance: 35.0
click at [140, 39] on span "Đà Nẵng - Hội An - [GEOGRAPHIC_DATA] (22P VIP)" at bounding box center [117, 35] width 158 height 12
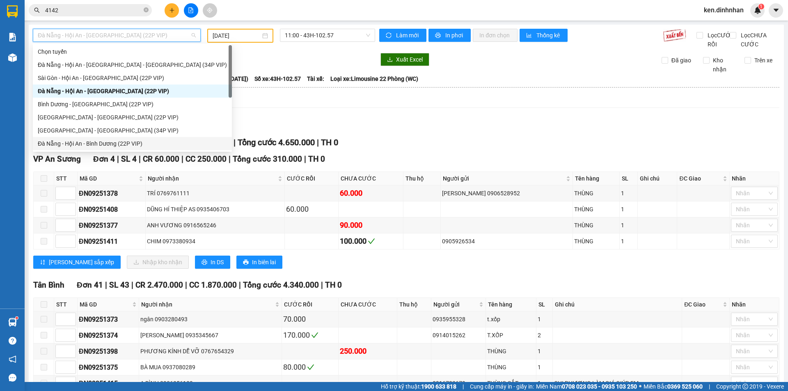
click at [78, 142] on div "Đà Nẵng - Hội An - Bình Dương (22P VIP)" at bounding box center [132, 143] width 189 height 9
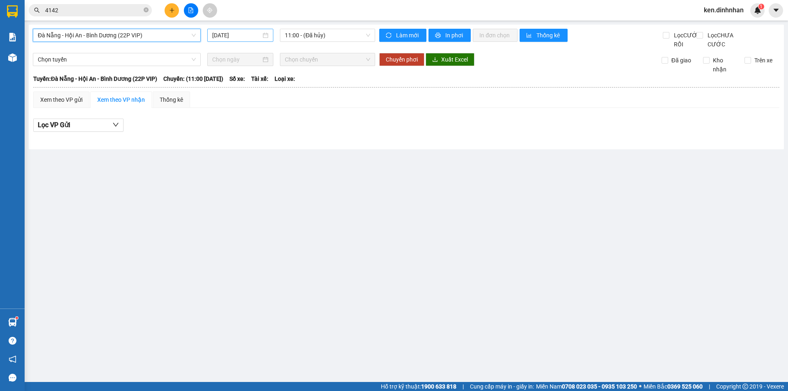
click at [223, 39] on input "[DATE]" at bounding box center [236, 35] width 49 height 9
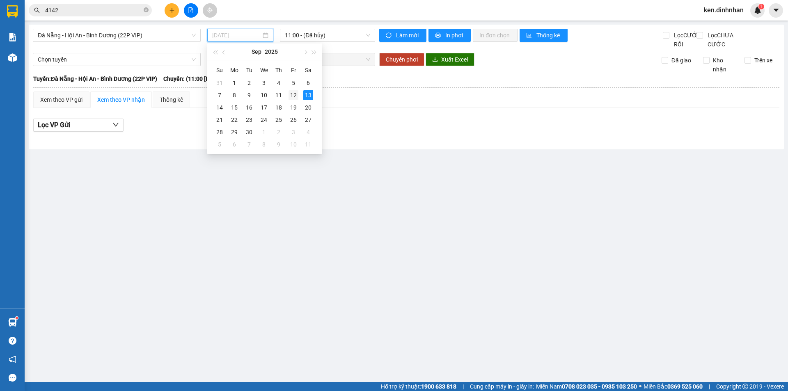
click at [296, 95] on div "12" at bounding box center [294, 95] width 10 height 10
type input "12/09/2025"
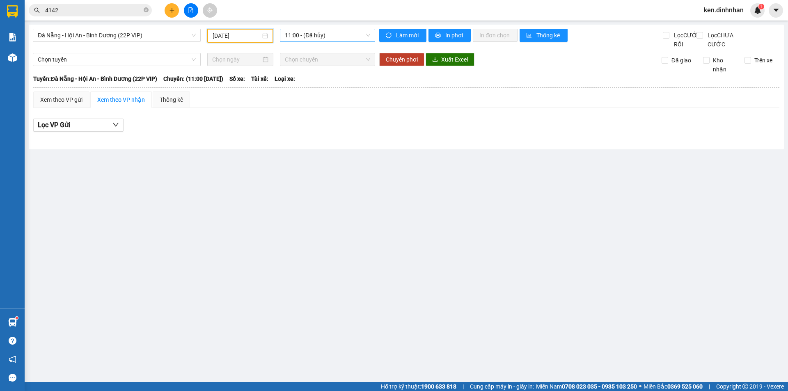
click at [291, 36] on span "11:00 - (Đã hủy)" at bounding box center [327, 35] width 85 height 12
click at [110, 28] on div "Đà Nẵng - Hội An - Bình Dương (22P VIP) 12/09/2025 11:00 - (Đã hủy) Làm mới In …" at bounding box center [406, 87] width 755 height 125
click at [104, 37] on span "Đà Nẵng - Hội An - Bình Dương (22P VIP)" at bounding box center [117, 35] width 158 height 12
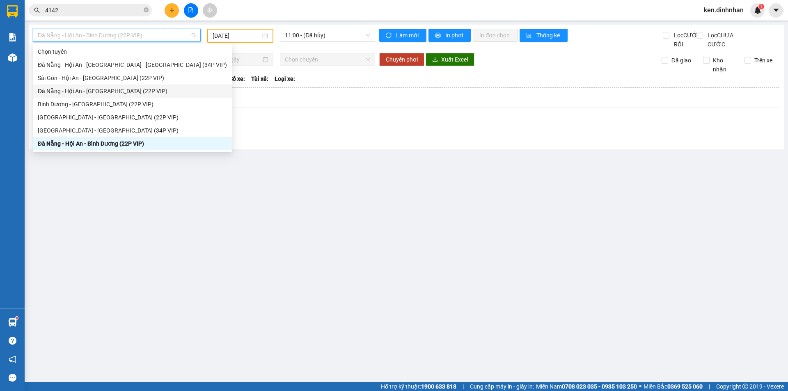
click at [71, 90] on div "Đà Nẵng - Hội An - [GEOGRAPHIC_DATA] (22P VIP)" at bounding box center [132, 91] width 189 height 9
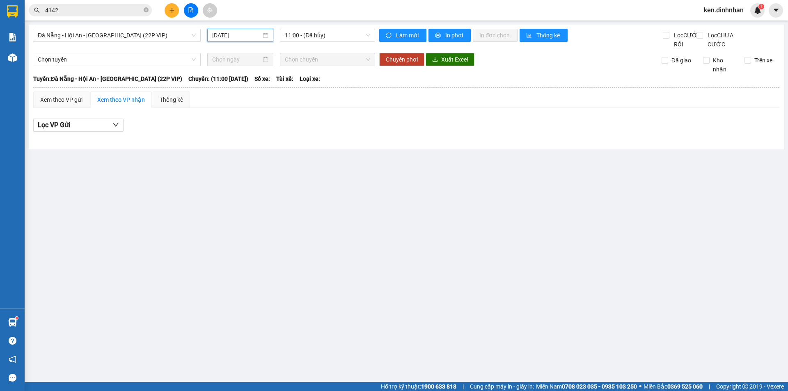
click at [216, 31] on input "[DATE]" at bounding box center [236, 35] width 49 height 9
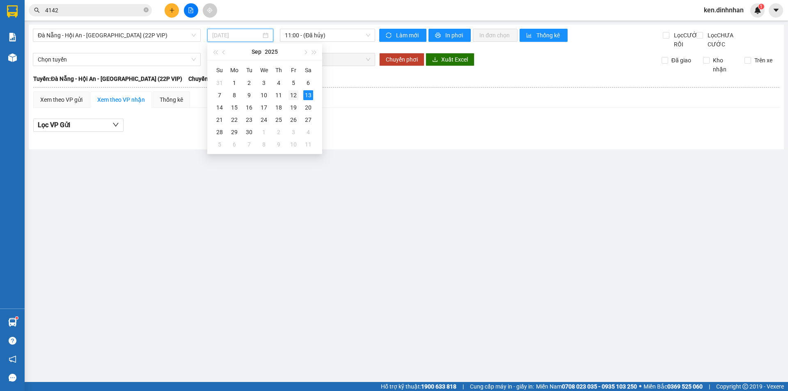
click at [293, 97] on div "12" at bounding box center [294, 95] width 10 height 10
type input "12/09/2025"
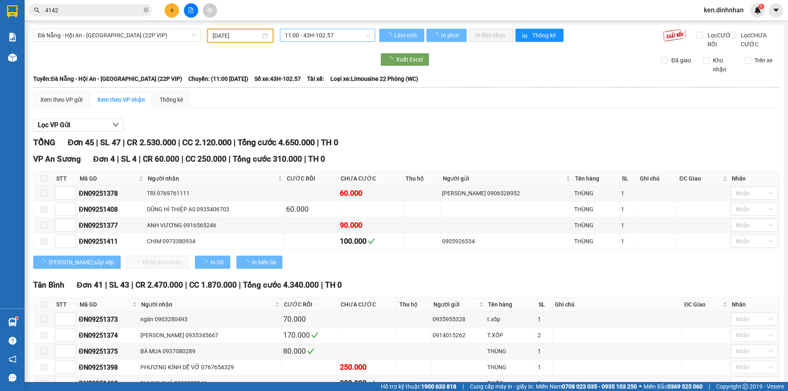
click at [339, 36] on span "11:00 - 43H-102.57" at bounding box center [327, 35] width 85 height 12
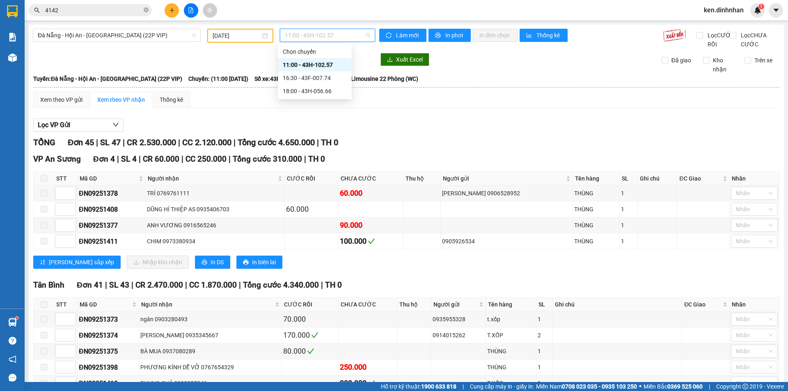
click at [325, 64] on div "11:00 - 43H-102.57" at bounding box center [315, 64] width 64 height 9
click at [211, 267] on span "In DS" at bounding box center [217, 262] width 13 height 9
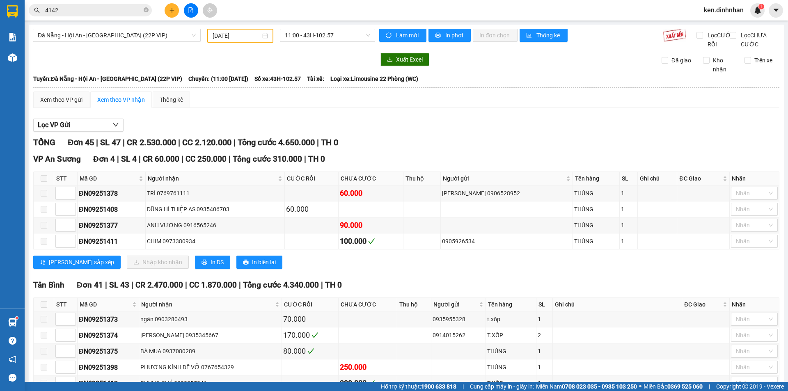
click at [108, 38] on span "Đà Nẵng - Hội An - [GEOGRAPHIC_DATA] (22P VIP)" at bounding box center [117, 35] width 158 height 12
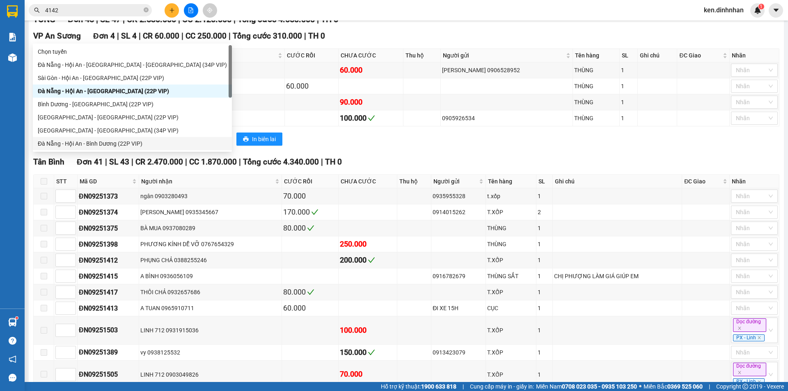
scroll to position [13, 0]
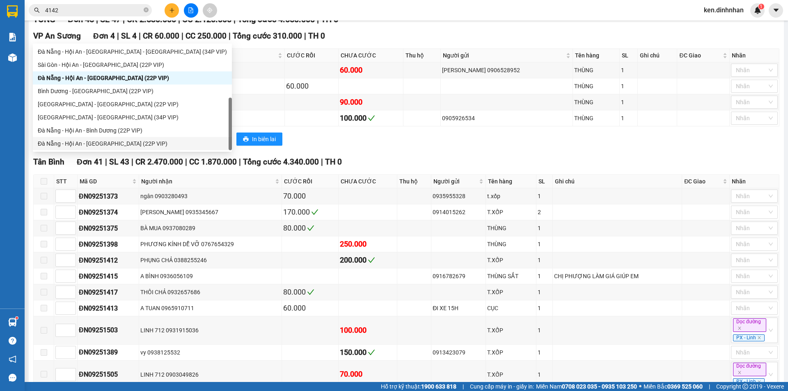
click at [135, 141] on div "Đà Nẵng - Hội An - Sài Gòn (22P VIP)" at bounding box center [132, 143] width 189 height 9
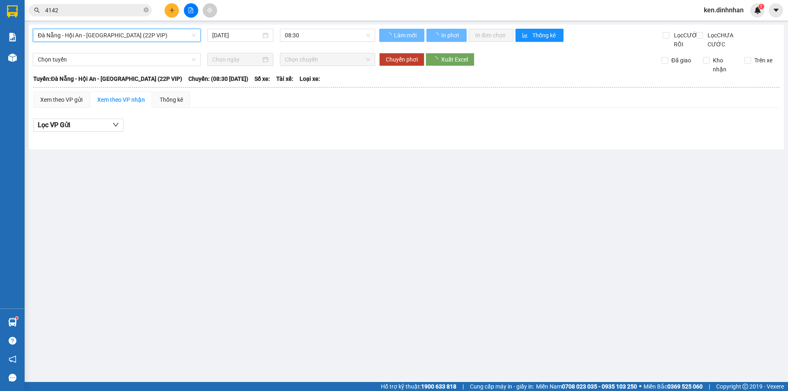
scroll to position [0, 0]
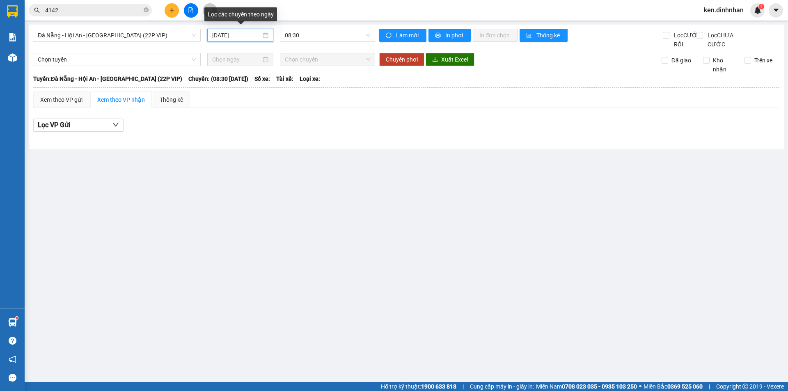
click at [241, 38] on input "13/09/2025" at bounding box center [236, 35] width 49 height 9
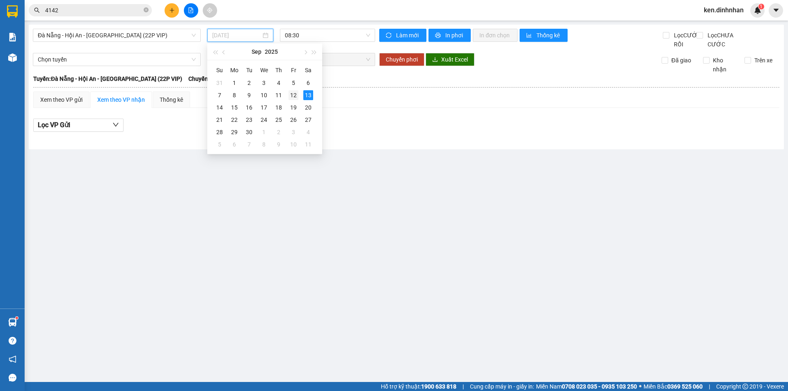
click at [295, 95] on div "12" at bounding box center [294, 95] width 10 height 10
type input "12/09/2025"
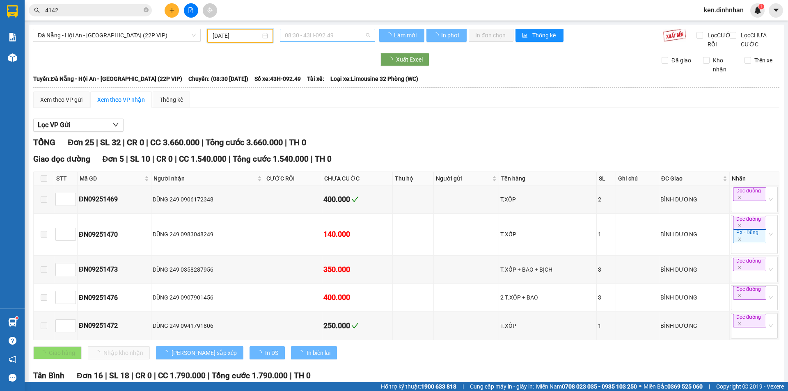
click at [308, 36] on span "08:30 - 43H-092.49" at bounding box center [327, 35] width 85 height 12
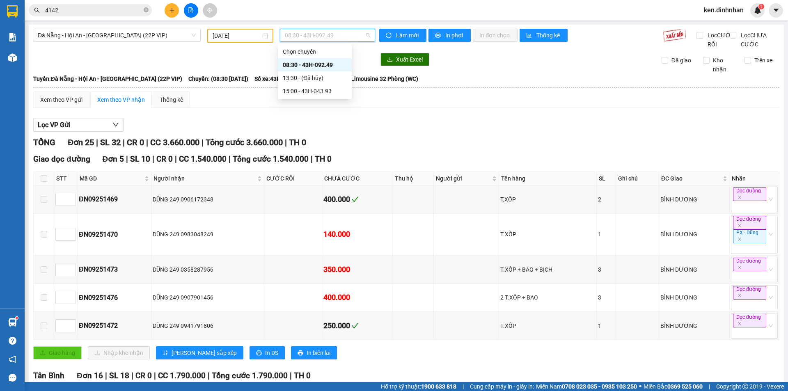
click at [317, 64] on div "08:30 - 43H-092.49" at bounding box center [315, 64] width 64 height 9
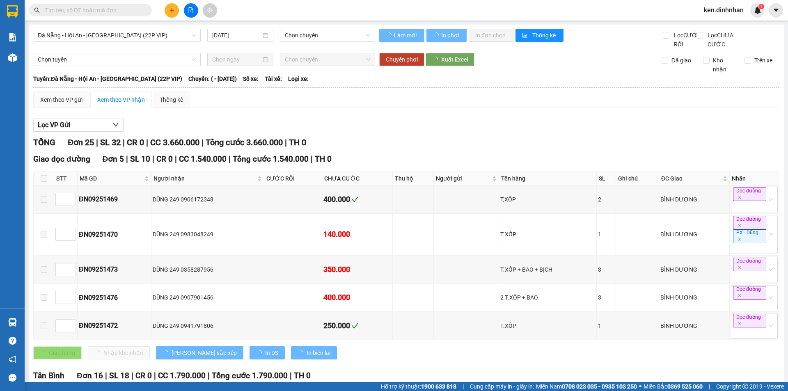
type input "[DATE]"
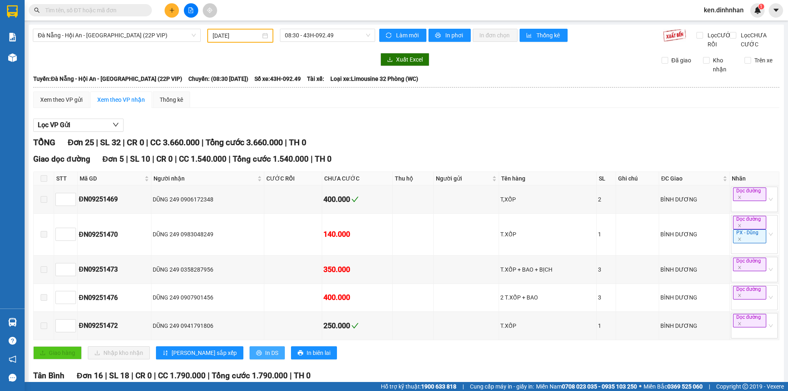
click at [265, 358] on span "In DS" at bounding box center [271, 353] width 13 height 9
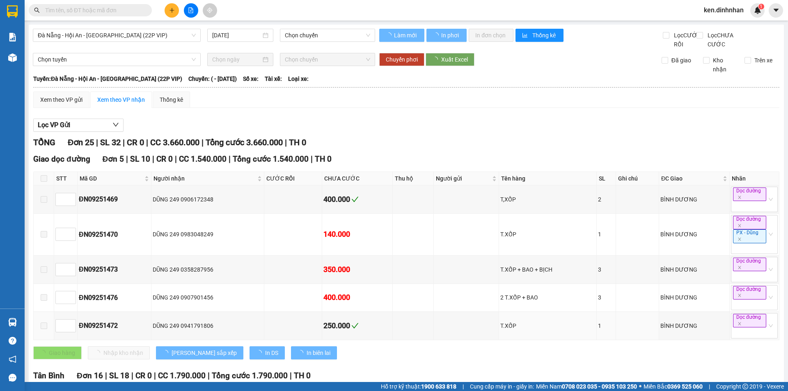
type input "12/09/2025"
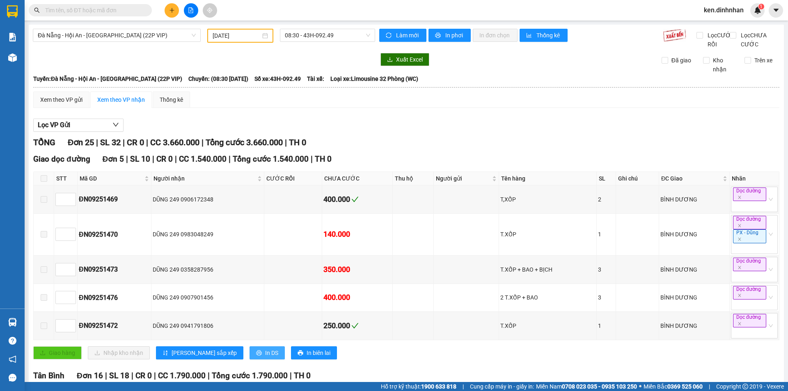
click at [265, 358] on span "In DS" at bounding box center [271, 353] width 13 height 9
click at [413, 36] on span "Làm mới" at bounding box center [408, 35] width 24 height 9
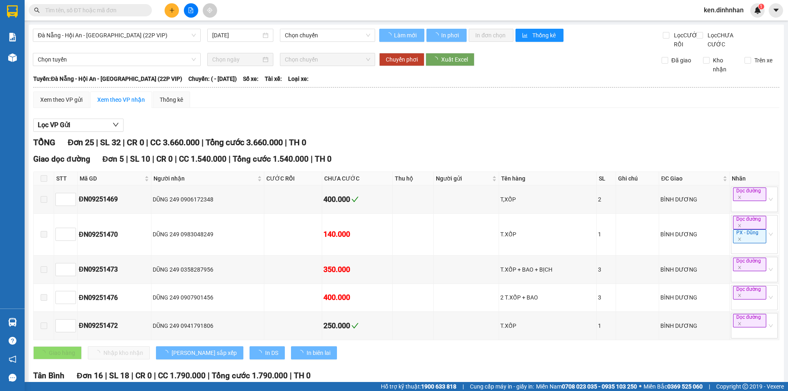
type input "[DATE]"
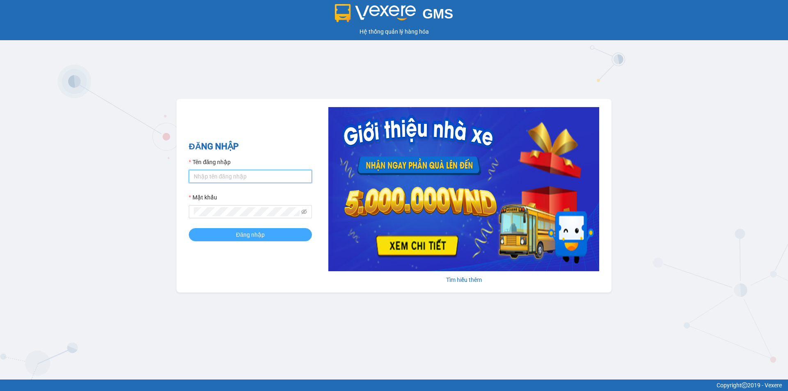
type input "ken.dinhnhan"
click at [238, 229] on button "Đăng nhập" at bounding box center [250, 234] width 123 height 13
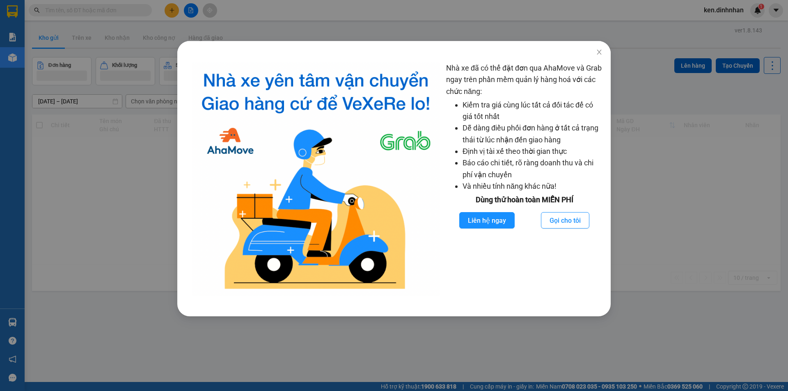
click at [142, 303] on div "Nhà xe đã có thể đặt đơn qua AhaMove và Grab ngay trên phần mềm quản lý hàng ho…" at bounding box center [394, 195] width 788 height 391
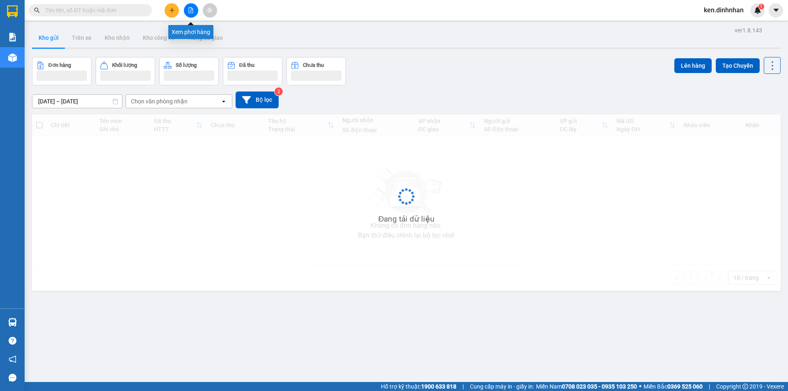
click at [190, 14] on button at bounding box center [191, 10] width 14 height 14
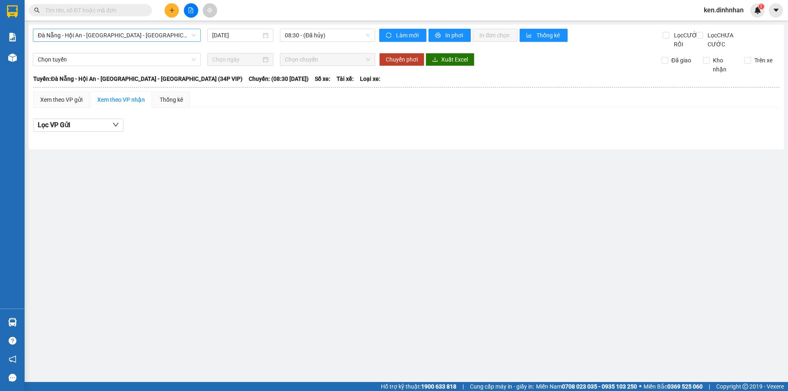
click at [151, 36] on span "Đà Nẵng - Hội An - [GEOGRAPHIC_DATA] - [GEOGRAPHIC_DATA] (34P VIP)" at bounding box center [117, 35] width 158 height 12
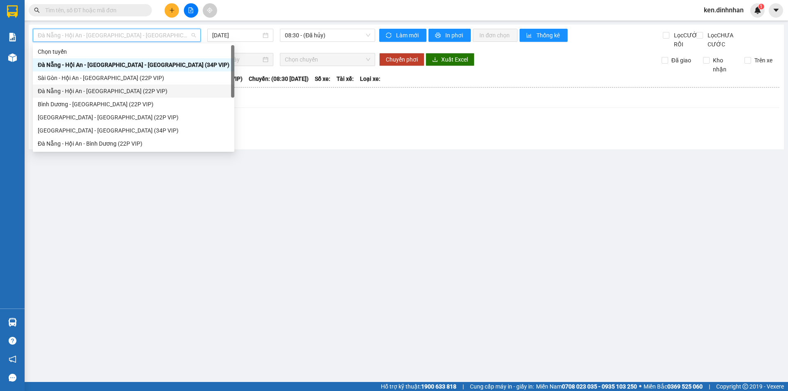
click at [136, 89] on div "Đà Nẵng - Hội An - [GEOGRAPHIC_DATA] (22P VIP)" at bounding box center [134, 91] width 192 height 9
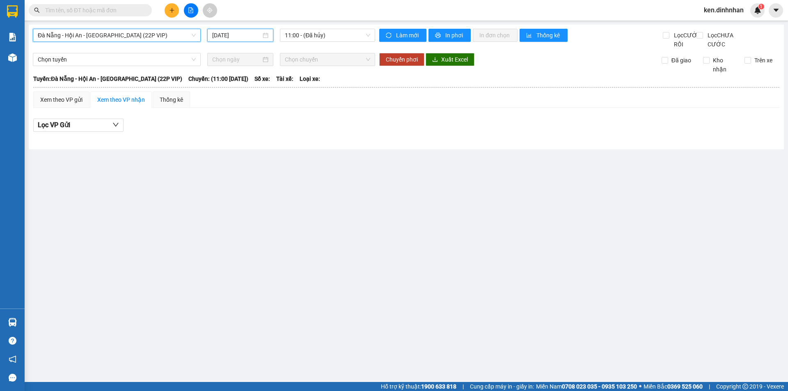
click at [240, 35] on input "[DATE]" at bounding box center [236, 35] width 49 height 9
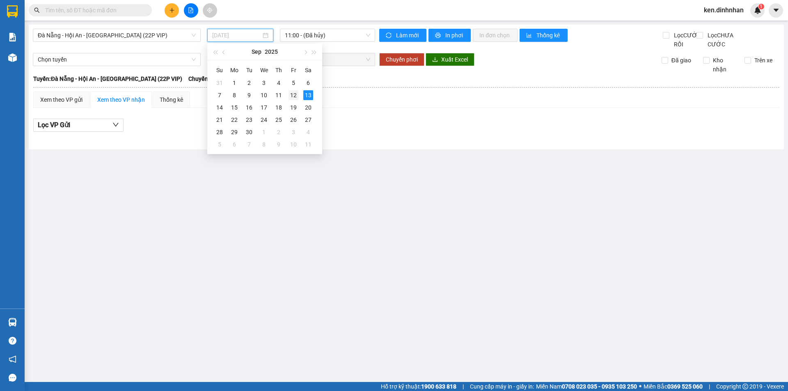
click at [295, 94] on div "12" at bounding box center [294, 95] width 10 height 10
type input "12/09/2025"
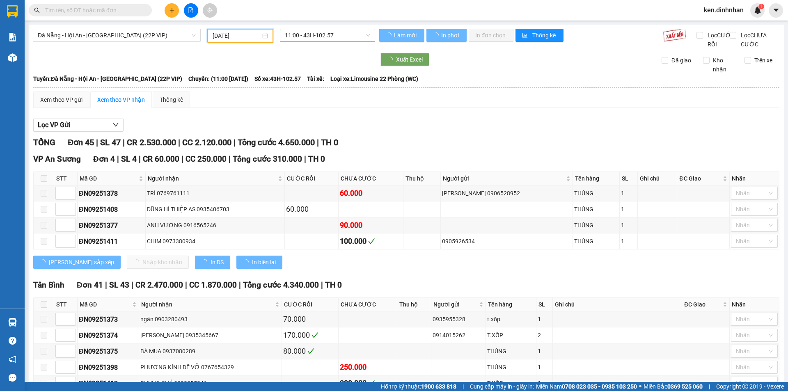
click at [322, 37] on span "11:00 - 43H-102.57" at bounding box center [327, 35] width 85 height 12
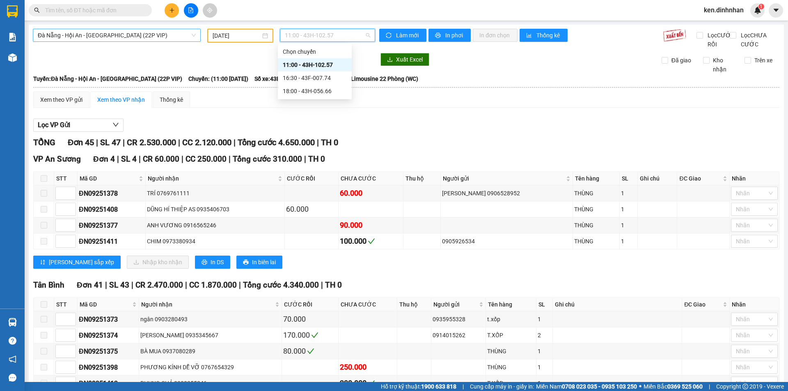
click at [101, 35] on span "Đà Nẵng - Hội An - [GEOGRAPHIC_DATA] (22P VIP)" at bounding box center [117, 35] width 158 height 12
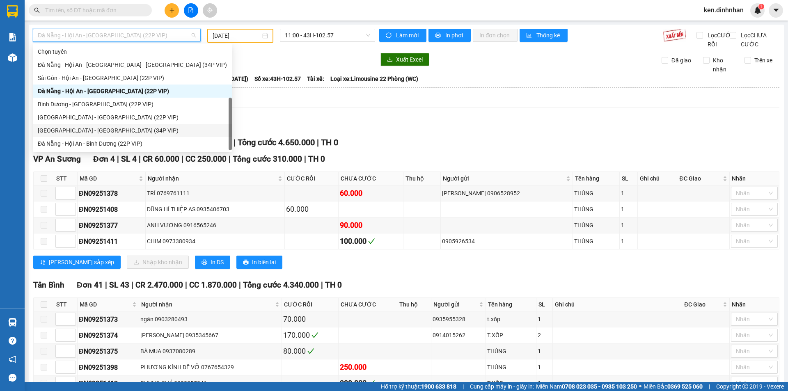
scroll to position [13, 0]
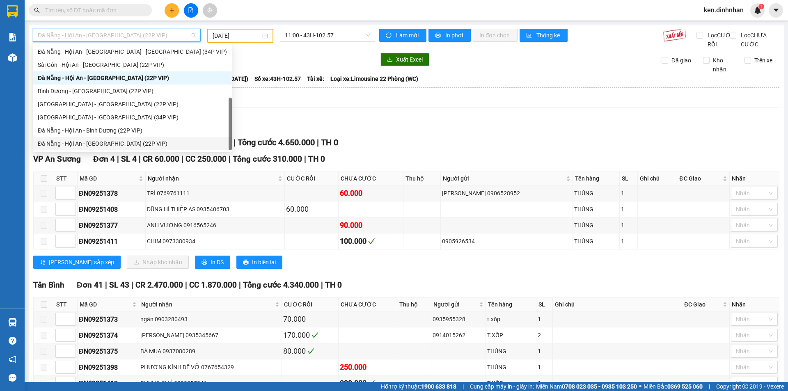
click at [102, 140] on div "Đà Nẵng - Hội An - [GEOGRAPHIC_DATA] (22P VIP)" at bounding box center [132, 143] width 189 height 9
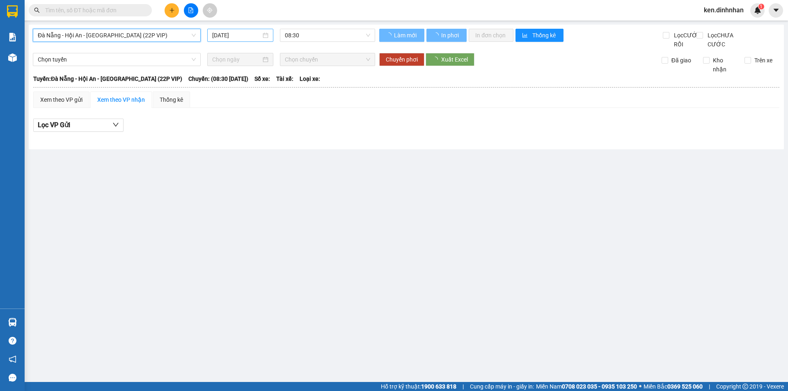
click at [227, 37] on input "[DATE]" at bounding box center [236, 35] width 49 height 9
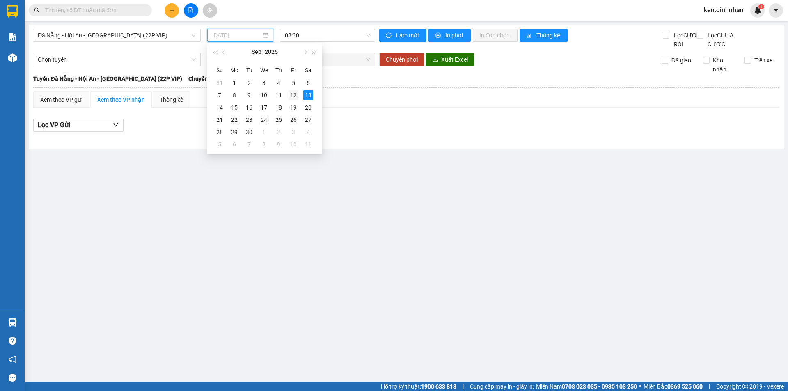
click at [293, 95] on div "12" at bounding box center [294, 95] width 10 height 10
type input "12/09/2025"
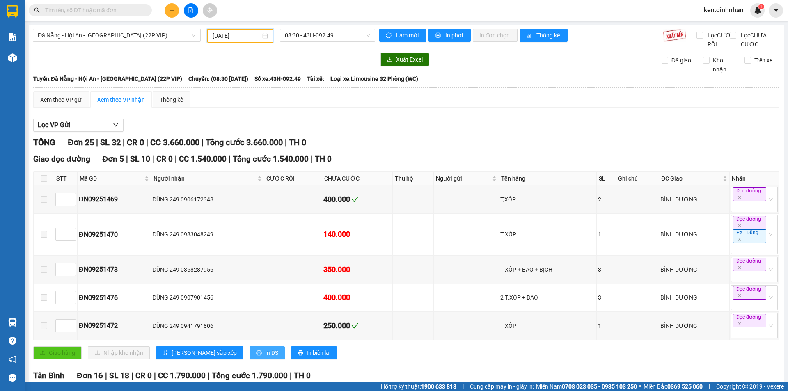
click at [256, 356] on icon "printer" at bounding box center [259, 353] width 6 height 6
click at [175, 14] on button at bounding box center [172, 10] width 14 height 14
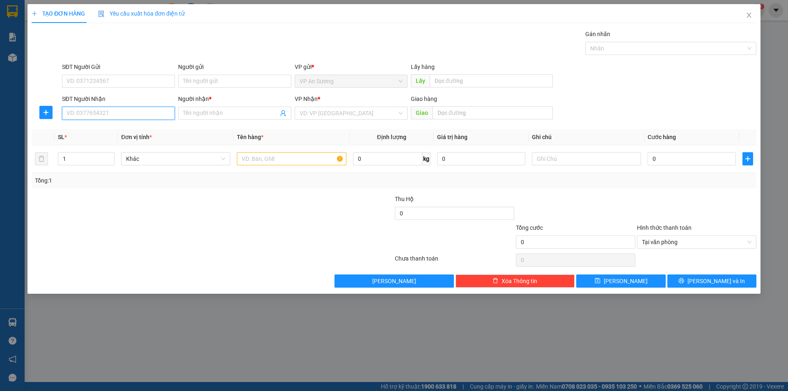
click at [156, 112] on input "SĐT Người Nhận" at bounding box center [118, 113] width 113 height 13
click at [287, 161] on input "text" at bounding box center [291, 158] width 109 height 13
type input "1 thung giáy"
click at [134, 115] on input "SĐT Người Nhận" at bounding box center [118, 113] width 113 height 13
type input "0905641012"
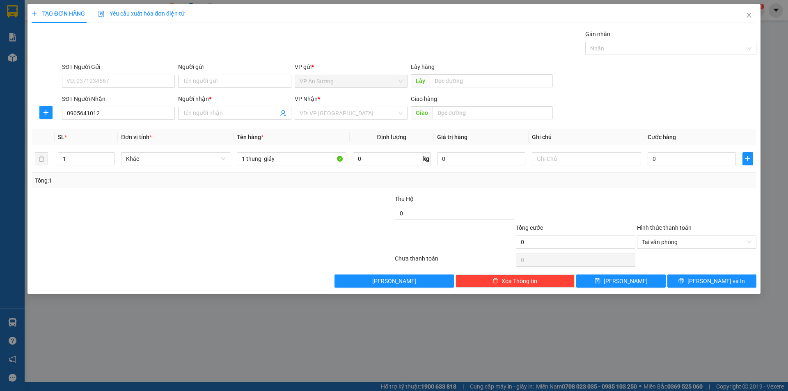
click at [201, 106] on div "Người nhận *" at bounding box center [234, 100] width 113 height 12
click at [205, 111] on input "Người nhận *" at bounding box center [230, 113] width 95 height 9
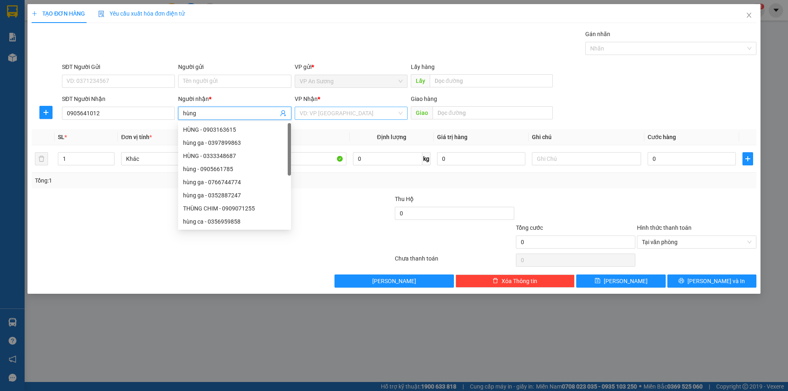
type input "hùng"
click at [346, 108] on input "search" at bounding box center [348, 113] width 97 height 12
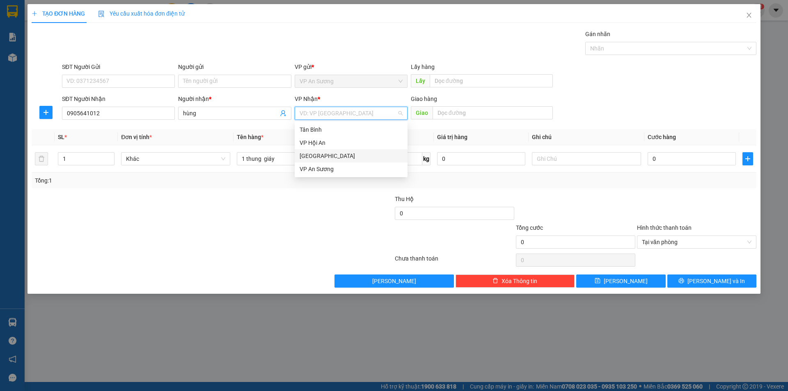
click at [343, 151] on div "[GEOGRAPHIC_DATA]" at bounding box center [351, 155] width 113 height 13
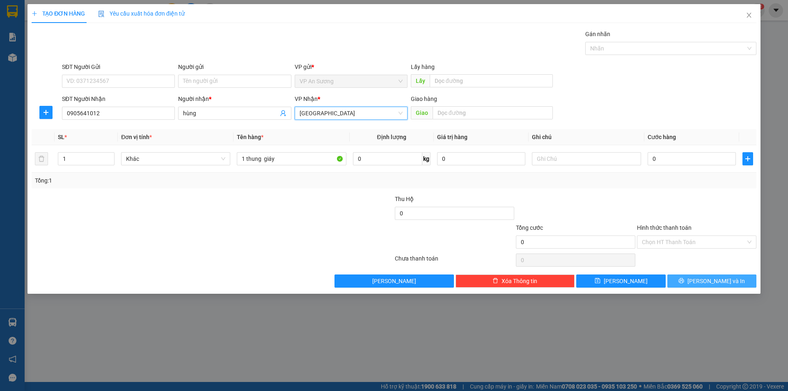
click at [727, 282] on span "[PERSON_NAME] và In" at bounding box center [716, 281] width 57 height 9
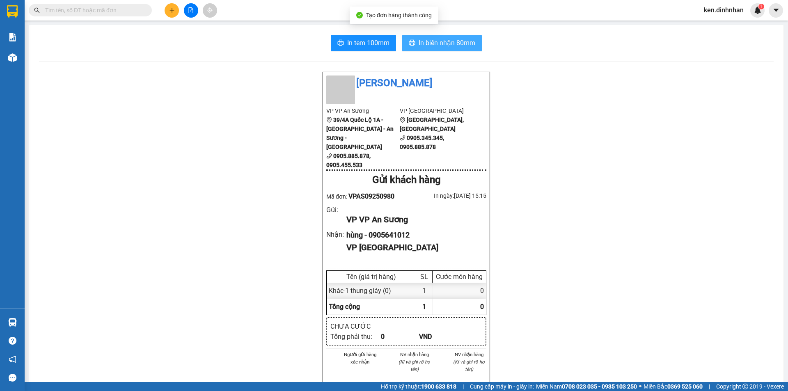
click at [452, 44] on span "In biên nhận 80mm" at bounding box center [447, 43] width 57 height 10
click at [730, 13] on span "ken.dinhnhan" at bounding box center [724, 10] width 53 height 10
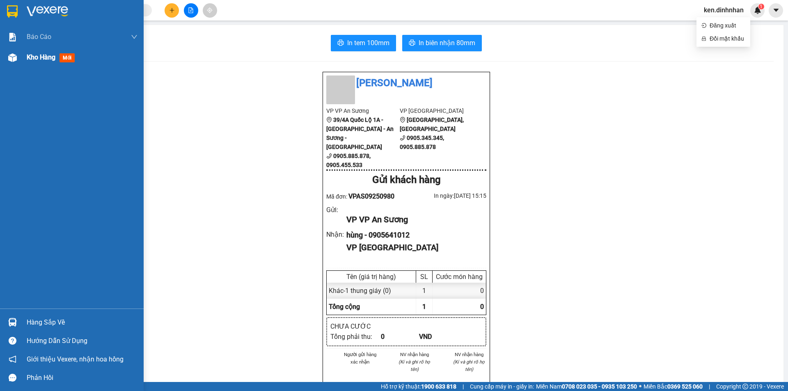
click at [33, 60] on span "Kho hàng" at bounding box center [41, 57] width 29 height 8
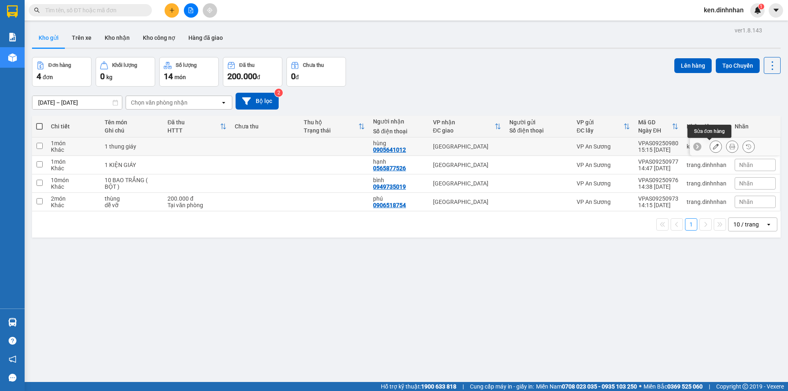
click at [713, 147] on icon at bounding box center [716, 147] width 6 height 6
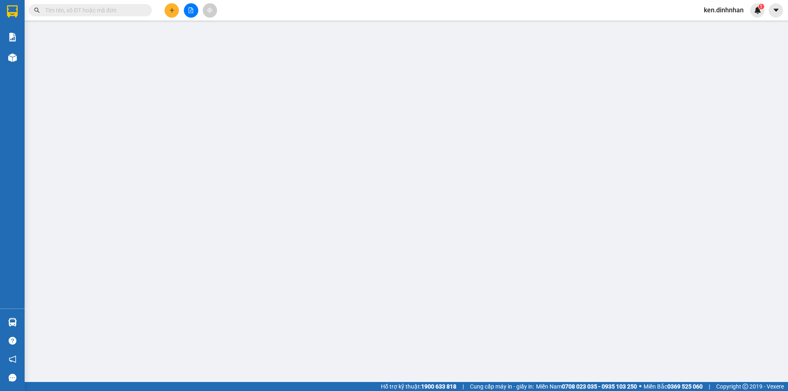
type input "0905641012"
type input "hùng"
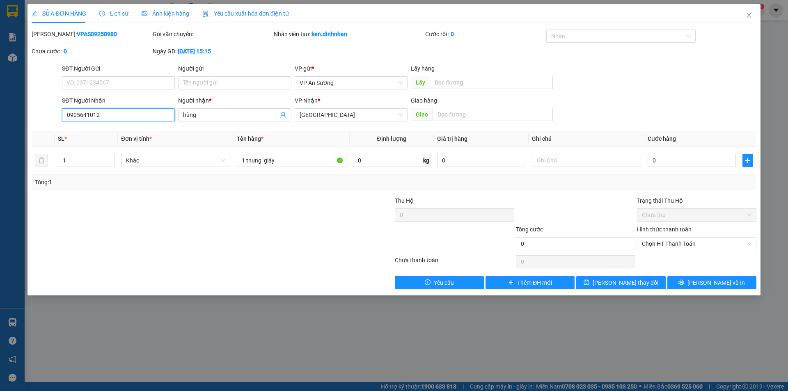
drag, startPoint x: 89, startPoint y: 114, endPoint x: 93, endPoint y: 114, distance: 4.5
click at [89, 114] on input "0905641012" at bounding box center [118, 114] width 113 height 13
type input "0905644012"
click at [684, 282] on icon "printer" at bounding box center [681, 282] width 5 height 5
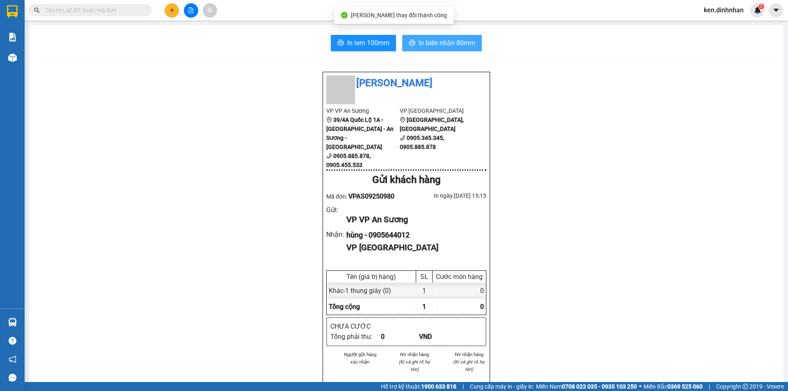
click at [446, 40] on span "In biên nhận 80mm" at bounding box center [447, 43] width 57 height 10
click at [190, 10] on icon "file-add" at bounding box center [191, 10] width 6 height 6
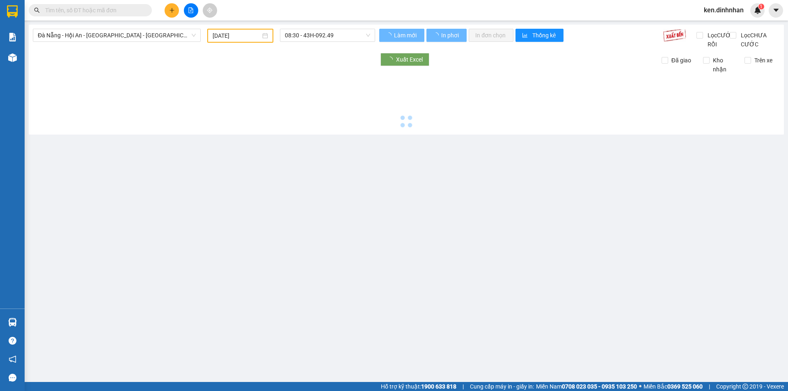
type input "[DATE]"
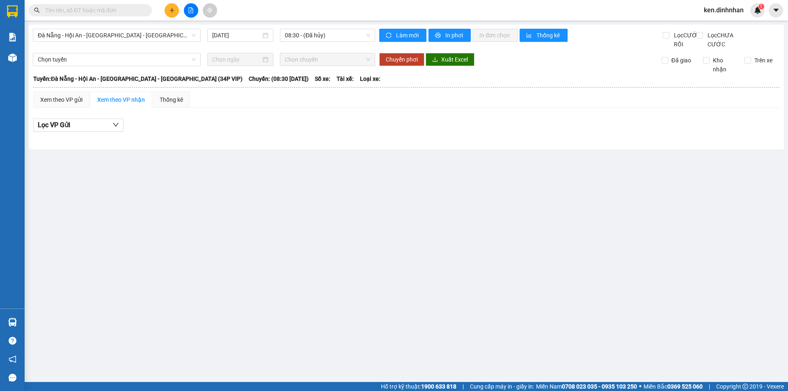
click at [173, 2] on div "Kết quả tìm kiếm ( 0 ) Bộ lọc No Data ken.dinhnhan 1" at bounding box center [394, 10] width 788 height 21
click at [174, 11] on icon "plus" at bounding box center [172, 10] width 6 height 6
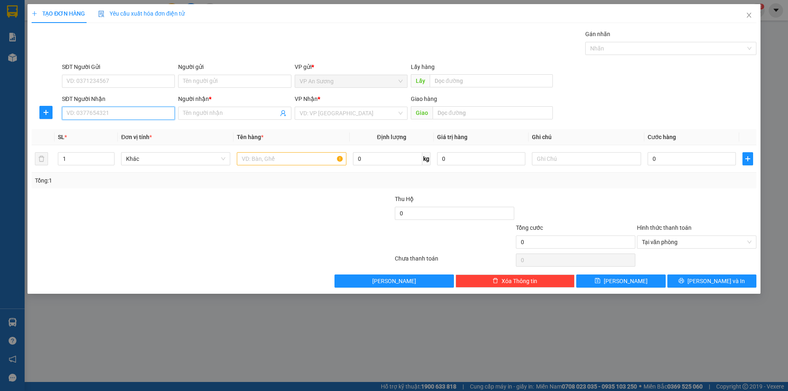
click at [149, 113] on input "SĐT Người Nhận" at bounding box center [118, 113] width 113 height 13
type input "."
click at [124, 144] on div "0989015956 - CUONG" at bounding box center [118, 142] width 103 height 9
type input "0989015956"
type input "CUONG"
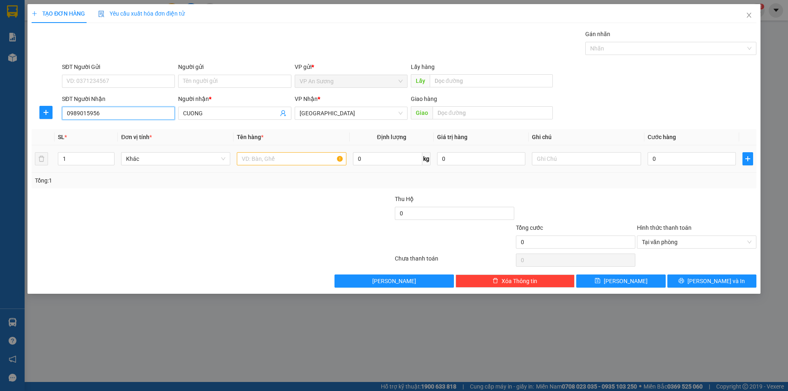
type input "0989015956"
drag, startPoint x: 278, startPoint y: 165, endPoint x: 272, endPoint y: 159, distance: 8.1
click at [277, 165] on input "text" at bounding box center [291, 158] width 109 height 13
type input "1 thùng giáy + 1 bao"
type input "2"
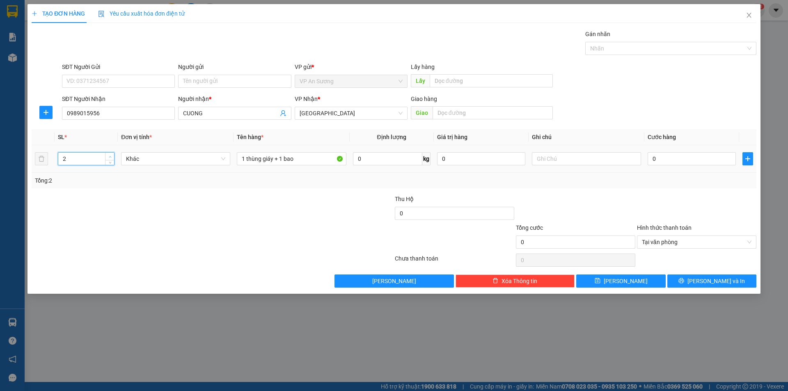
click at [108, 154] on span "up" at bounding box center [110, 156] width 5 height 5
click at [730, 279] on button "[PERSON_NAME] và In" at bounding box center [712, 281] width 89 height 13
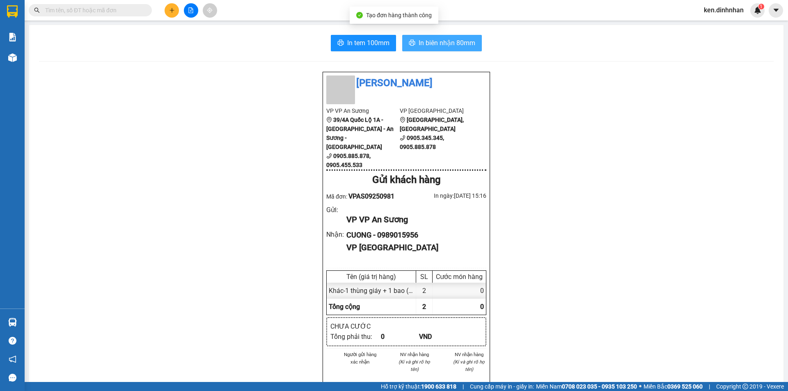
click at [459, 40] on span "In biên nhận 80mm" at bounding box center [447, 43] width 57 height 10
click at [189, 9] on icon "file-add" at bounding box center [191, 10] width 5 height 6
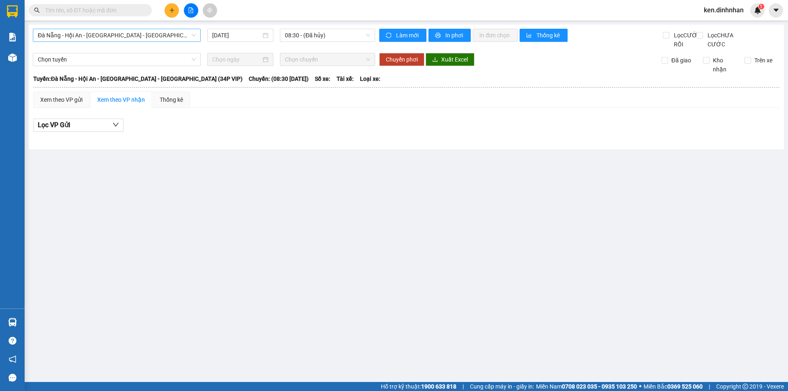
click at [160, 37] on span "Đà Nẵng - Hội An - [GEOGRAPHIC_DATA] - [GEOGRAPHIC_DATA] (34P VIP)" at bounding box center [117, 35] width 158 height 12
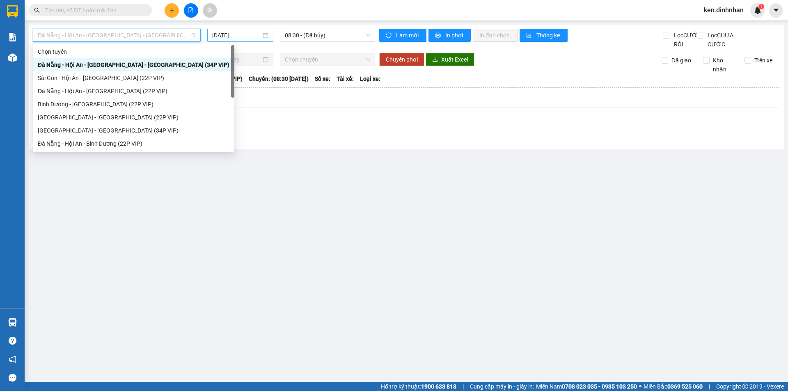
click at [239, 37] on input "[DATE]" at bounding box center [236, 35] width 49 height 9
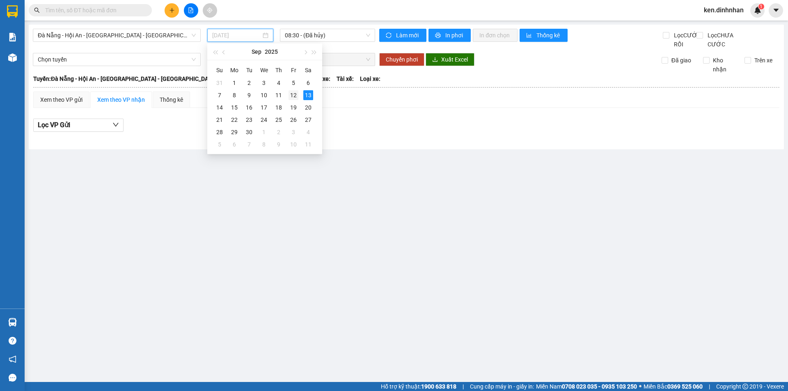
click at [294, 95] on div "12" at bounding box center [294, 95] width 10 height 10
type input "12/09/2025"
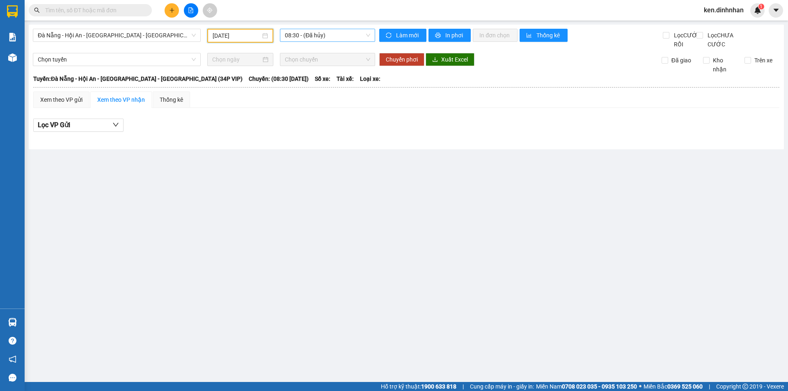
click at [326, 33] on span "08:30 - (Đã hủy)" at bounding box center [327, 35] width 85 height 12
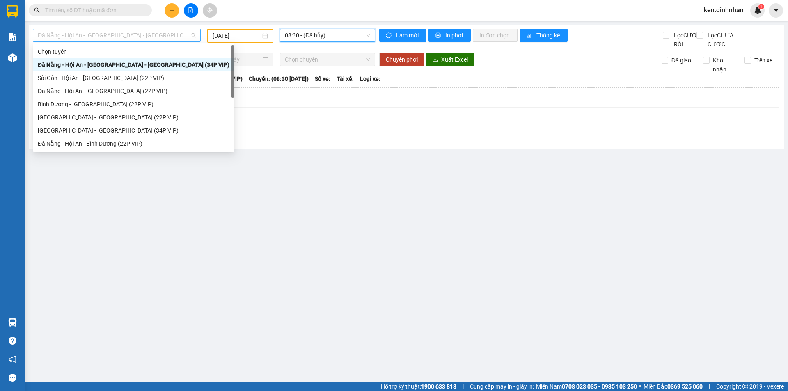
click at [156, 37] on span "Đà Nẵng - Hội An - [GEOGRAPHIC_DATA] - [GEOGRAPHIC_DATA] (34P VIP)" at bounding box center [117, 35] width 158 height 12
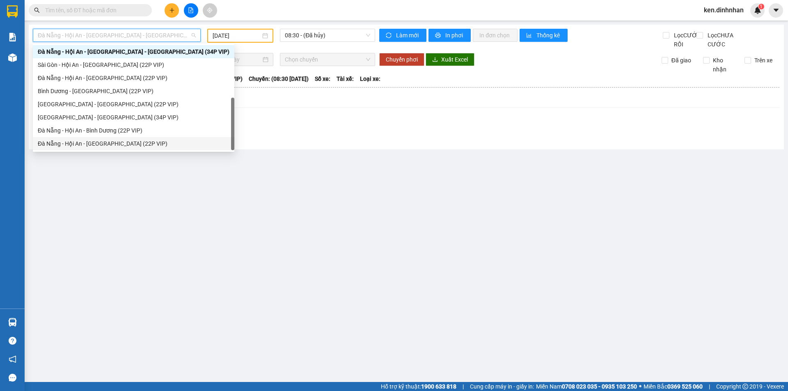
click at [107, 143] on div "Đà Nẵng - Hội An - [GEOGRAPHIC_DATA] (22P VIP)" at bounding box center [134, 143] width 192 height 9
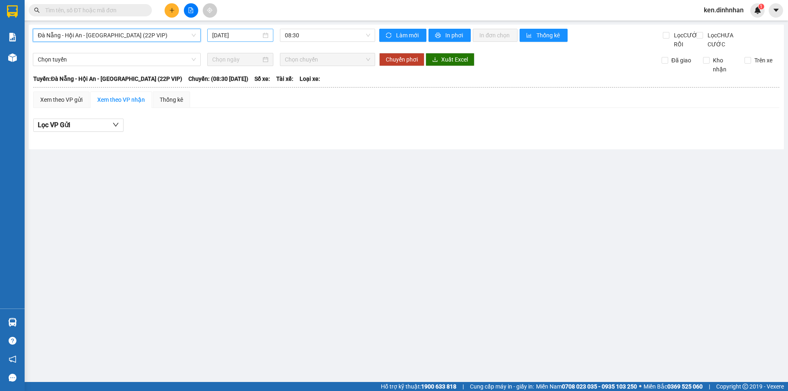
drag, startPoint x: 236, startPoint y: 36, endPoint x: 267, endPoint y: 53, distance: 35.5
click at [235, 36] on input "[DATE]" at bounding box center [236, 35] width 49 height 9
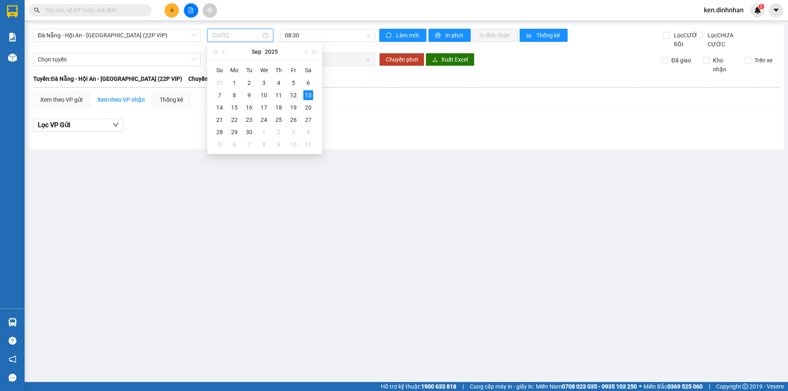
click at [297, 99] on div "12" at bounding box center [294, 95] width 10 height 10
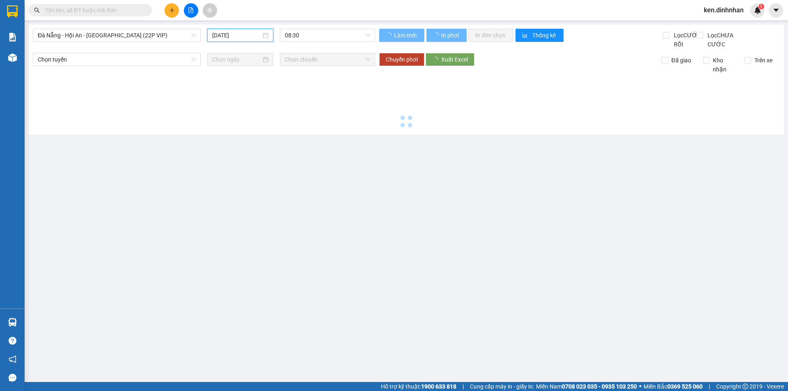
type input "12/09/2025"
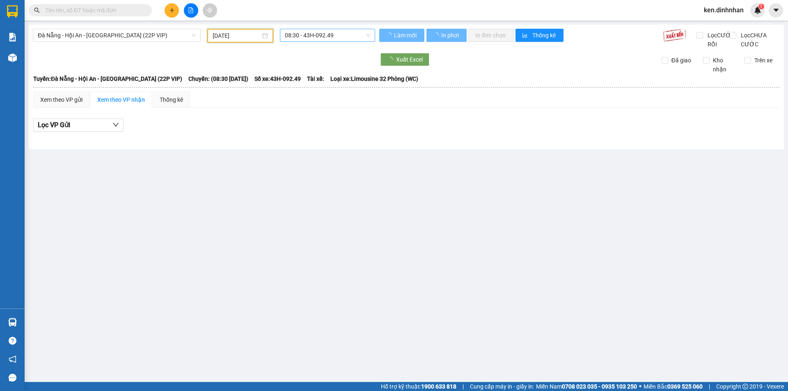
click at [304, 35] on span "08:30 - 43H-092.49" at bounding box center [327, 35] width 85 height 12
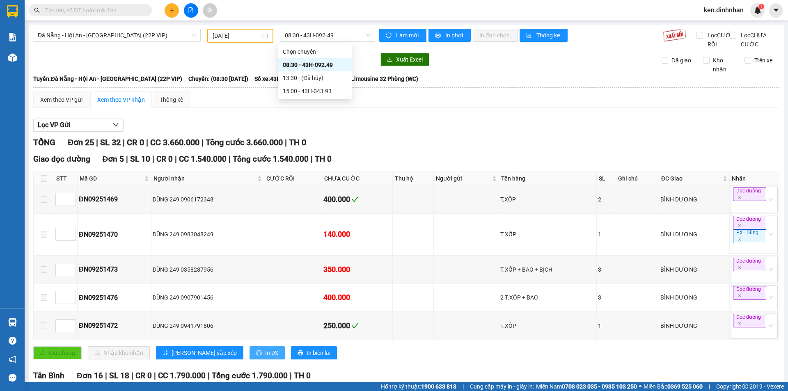
click at [265, 358] on span "In DS" at bounding box center [271, 353] width 13 height 9
click at [304, 40] on span "08:30 - 43H-092.49" at bounding box center [327, 35] width 85 height 12
click at [150, 37] on span "Đà Nẵng - Hội An - [GEOGRAPHIC_DATA] (22P VIP)" at bounding box center [117, 35] width 158 height 12
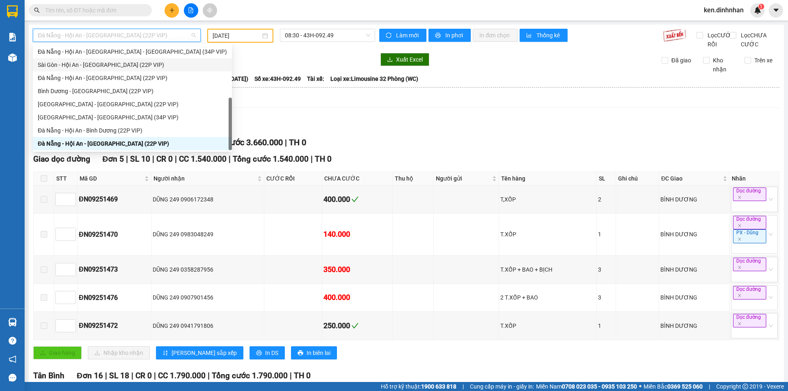
click at [87, 68] on div "Sài Gòn - Hội An - [GEOGRAPHIC_DATA] (22P VIP)" at bounding box center [132, 64] width 189 height 9
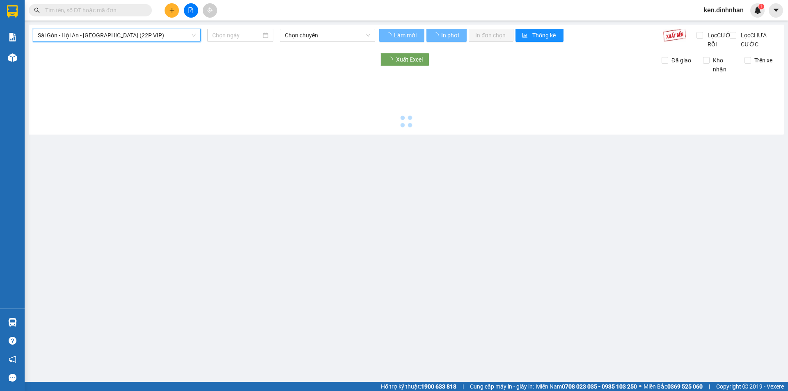
type input "[DATE]"
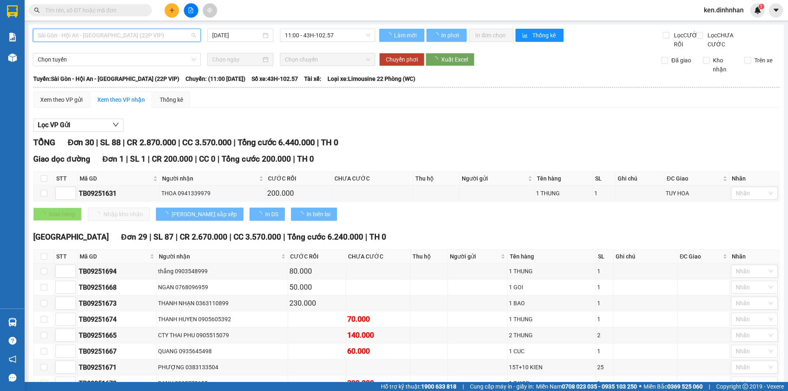
click at [107, 36] on span "Sài Gòn - Hội An - [GEOGRAPHIC_DATA] (22P VIP)" at bounding box center [117, 35] width 158 height 12
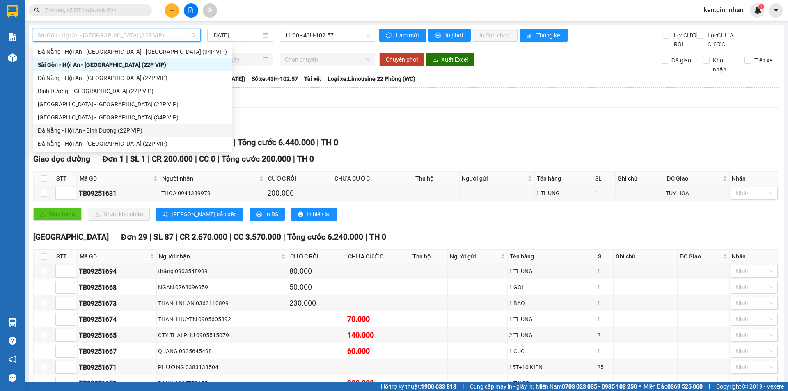
click at [79, 126] on div "Đà Nẵng - Hội An - Bình Dương (22P VIP)" at bounding box center [132, 130] width 189 height 9
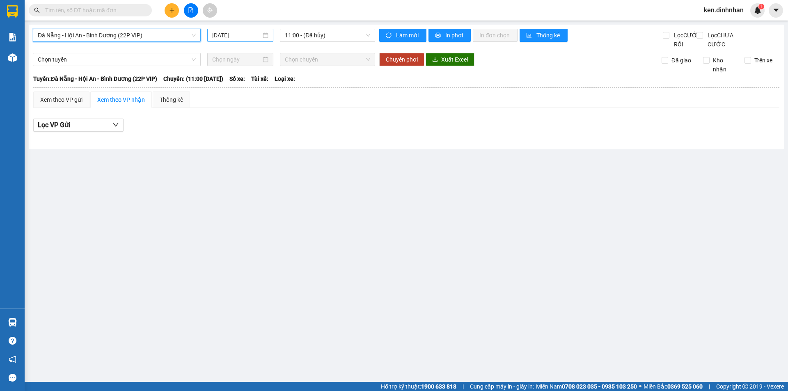
click at [238, 40] on div "[DATE]" at bounding box center [240, 35] width 66 height 13
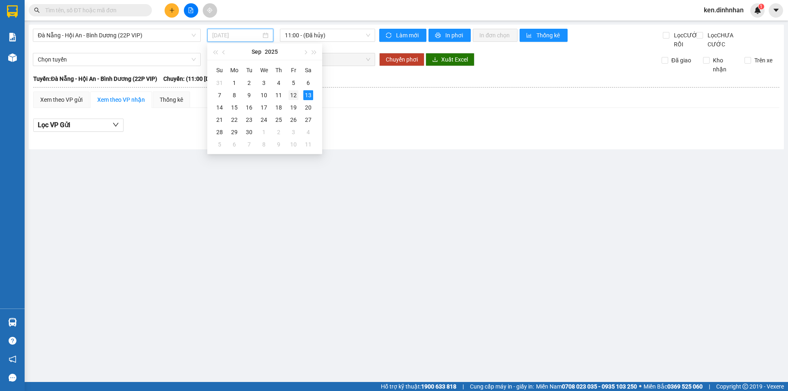
click at [288, 92] on td "12" at bounding box center [293, 95] width 15 height 12
type input "12/09/2025"
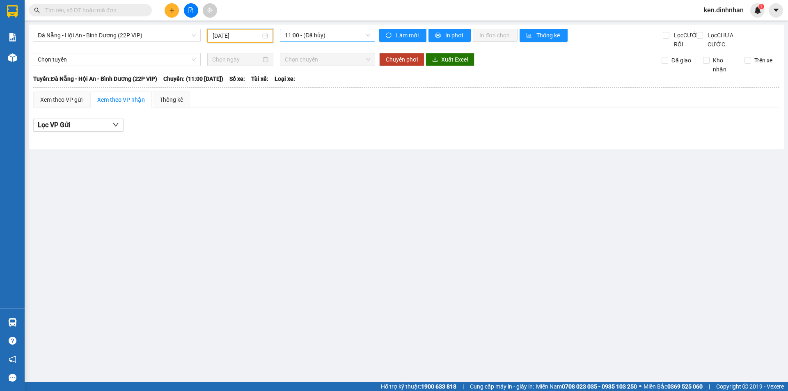
click at [312, 36] on span "11:00 - (Đã hủy)" at bounding box center [327, 35] width 85 height 12
click at [162, 40] on span "Đà Nẵng - Hội An - Bình Dương (22P VIP)" at bounding box center [117, 35] width 158 height 12
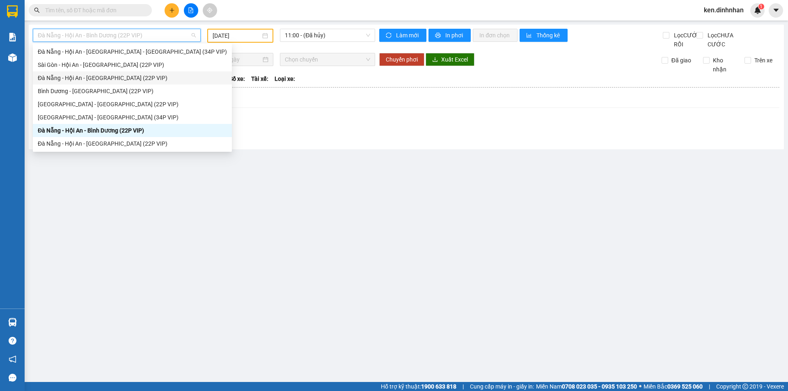
click at [98, 79] on div "Đà Nẵng - Hội An - [GEOGRAPHIC_DATA] (22P VIP)" at bounding box center [132, 77] width 189 height 9
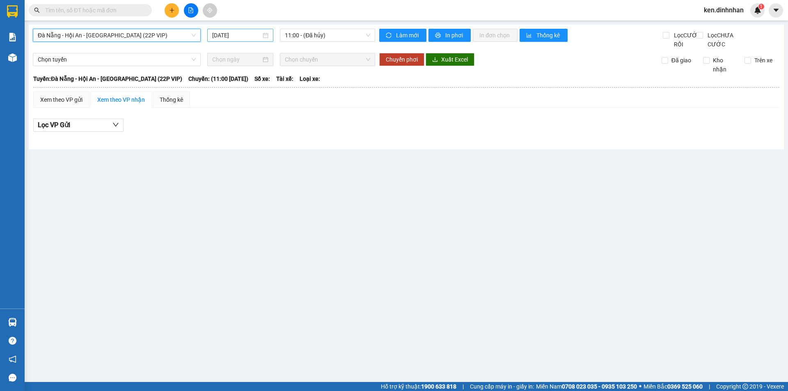
click at [242, 32] on input "[DATE]" at bounding box center [236, 35] width 49 height 9
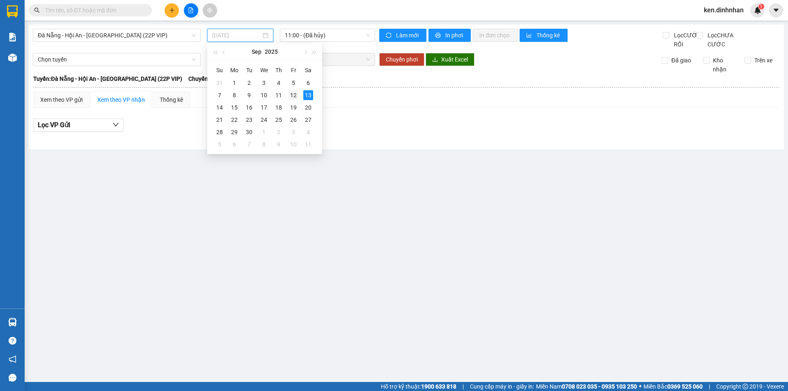
click at [290, 96] on div "12" at bounding box center [294, 95] width 10 height 10
type input "12/09/2025"
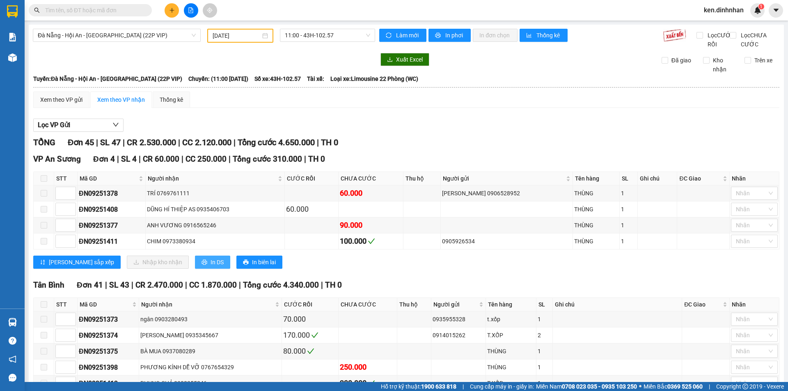
click at [195, 267] on button "In DS" at bounding box center [212, 262] width 35 height 13
click at [168, 10] on button at bounding box center [172, 10] width 14 height 14
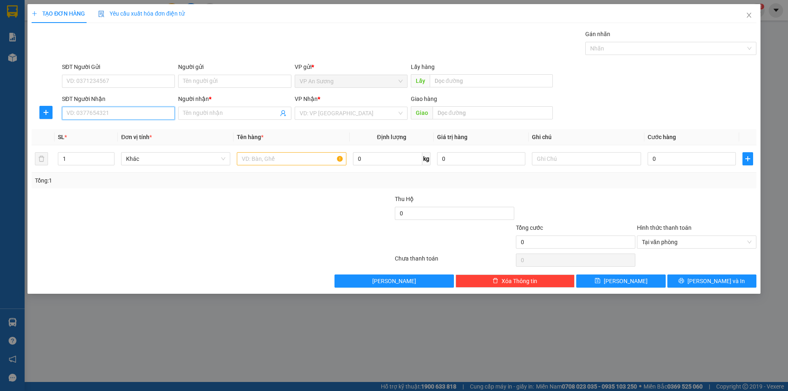
click at [137, 111] on input "SĐT Người Nhận" at bounding box center [118, 113] width 113 height 13
type input "0912147474"
click at [202, 114] on input "Người nhận *" at bounding box center [230, 113] width 95 height 9
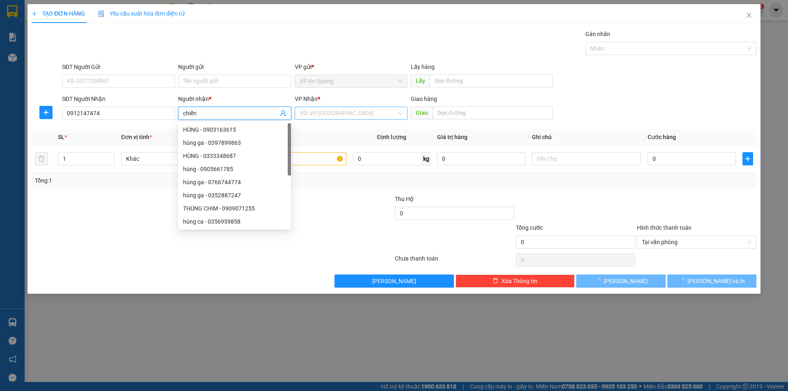
type input "chiến"
click at [324, 114] on input "search" at bounding box center [348, 113] width 97 height 12
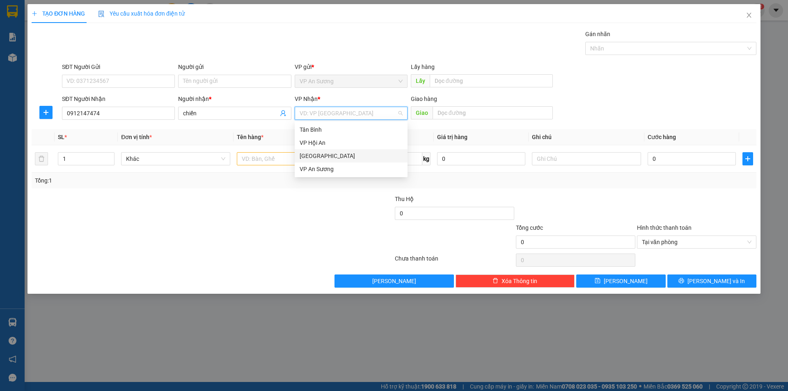
click at [319, 152] on div "[GEOGRAPHIC_DATA]" at bounding box center [351, 155] width 103 height 9
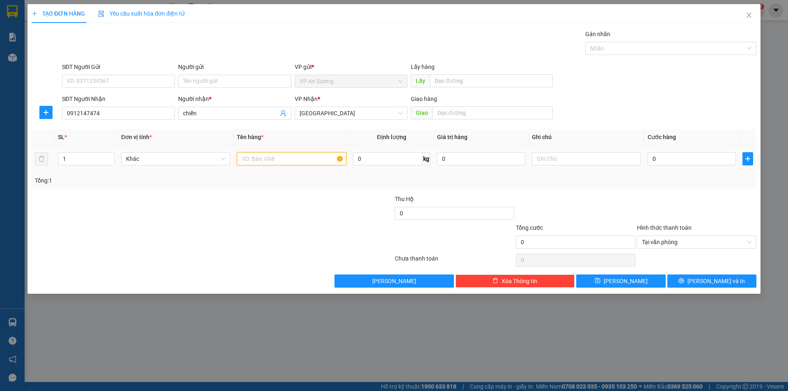
click at [294, 156] on input "text" at bounding box center [291, 158] width 109 height 13
click at [746, 239] on span "Tại văn phòng" at bounding box center [697, 242] width 110 height 12
type input "1 bộ máy tính"
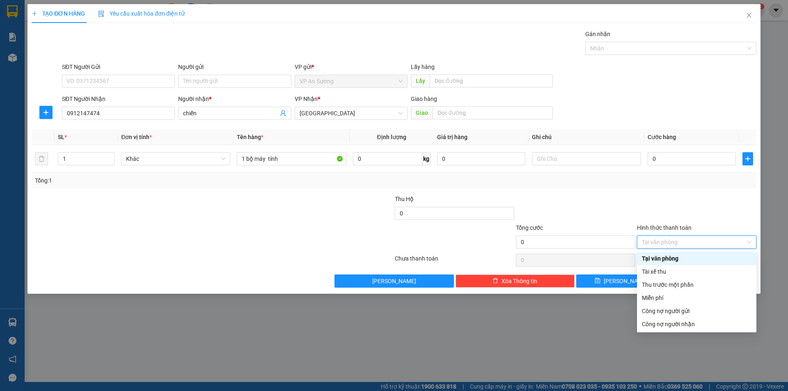
click at [737, 216] on div at bounding box center [696, 209] width 121 height 29
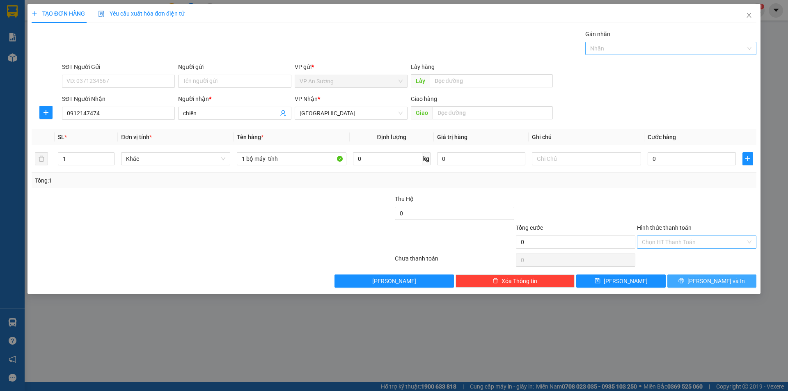
drag, startPoint x: 729, startPoint y: 278, endPoint x: 740, endPoint y: 46, distance: 232.7
click at [728, 279] on button "Lưu và In" at bounding box center [712, 281] width 89 height 13
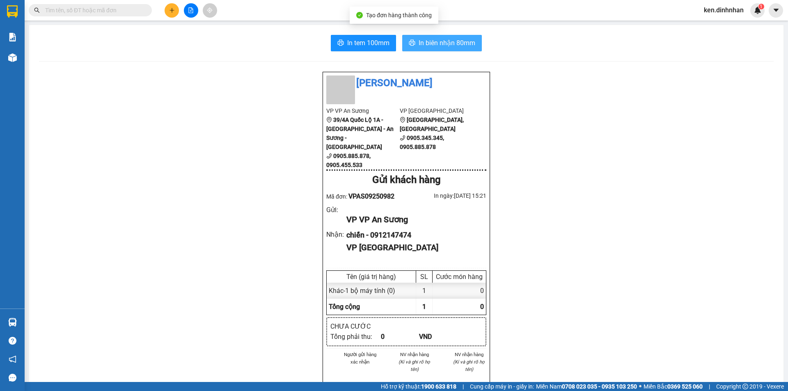
click at [445, 41] on span "In biên nhận 80mm" at bounding box center [447, 43] width 57 height 10
click at [711, 15] on div "ken.dinhnhan 1" at bounding box center [731, 10] width 67 height 14
click at [714, 11] on span "ken.dinhnhan" at bounding box center [724, 10] width 53 height 10
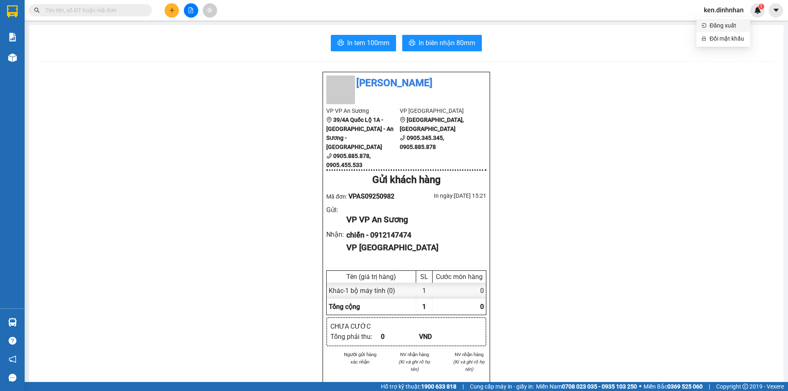
click at [736, 22] on span "Đăng xuất" at bounding box center [728, 25] width 36 height 9
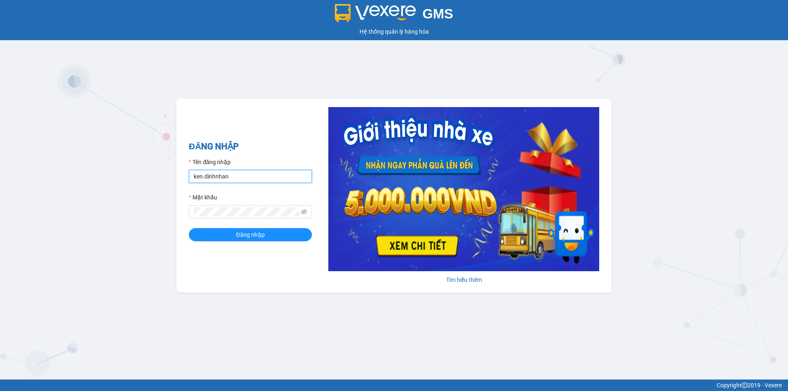
click at [270, 182] on input "ken.dinhnhan" at bounding box center [250, 176] width 123 height 13
type input "trang.dinhnhan"
drag, startPoint x: 237, startPoint y: 228, endPoint x: 236, endPoint y: 238, distance: 10.3
click at [236, 228] on form "Tên đăng nhập trang.dinhnhan Mật khẩu Đăng nhập" at bounding box center [250, 200] width 123 height 84
click at [236, 239] on span "Đăng nhập" at bounding box center [250, 234] width 29 height 9
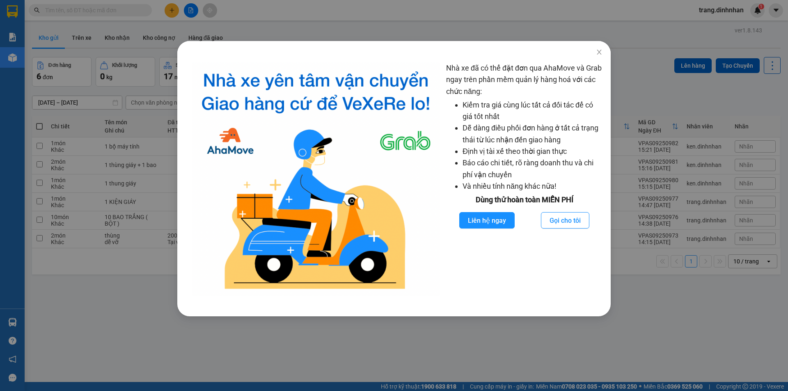
click at [170, 337] on div "Nhà xe đã có thể đặt đơn qua AhaMove và Grab ngay trên phần mềm quản lý hàng ho…" at bounding box center [394, 195] width 788 height 391
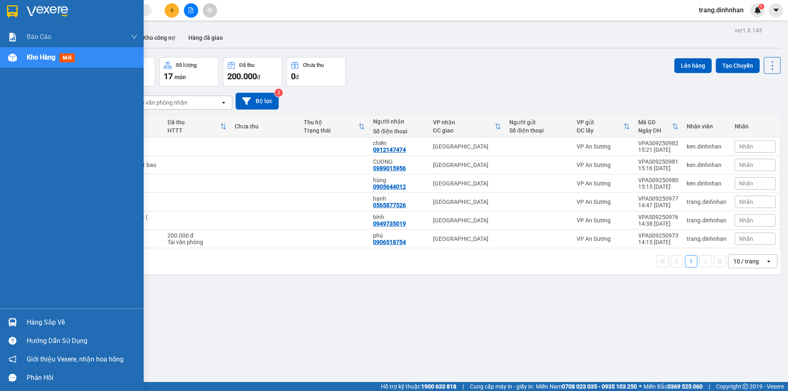
click at [26, 59] on div "Kho hàng mới" at bounding box center [72, 57] width 144 height 21
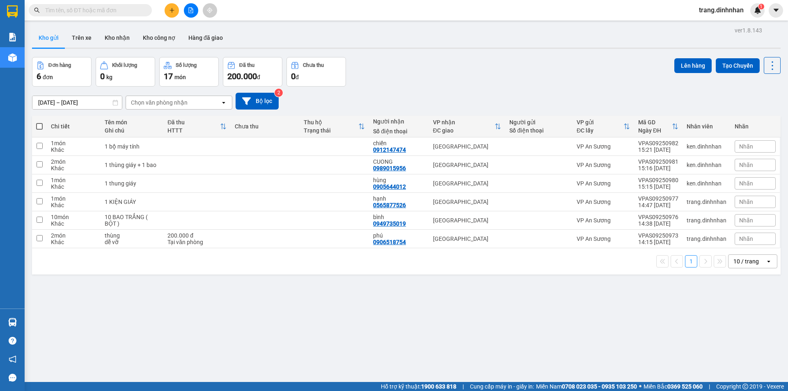
click at [195, 315] on div "ver 1.8.143 Kho gửi Trên xe Kho nhận Kho công nợ Hàng đã giao Đơn hàng 6 đơn Kh…" at bounding box center [406, 220] width 755 height 391
click at [174, 8] on icon "plus" at bounding box center [172, 10] width 6 height 6
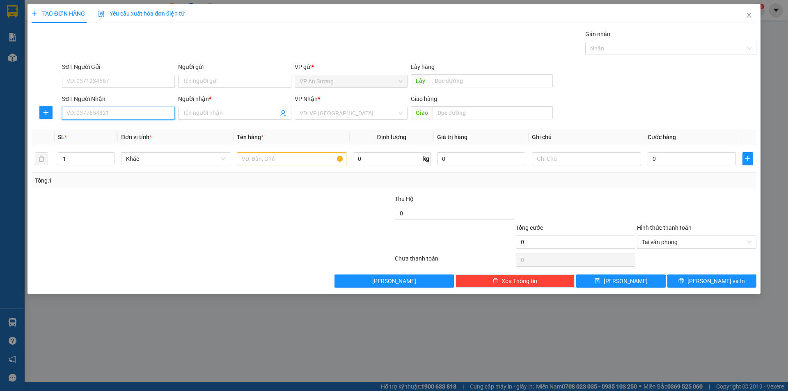
click at [144, 117] on input "SĐT Người Nhận" at bounding box center [118, 113] width 113 height 13
click at [99, 110] on input "SĐT Người Nhận" at bounding box center [118, 113] width 113 height 13
type input "0378913778"
click at [122, 123] on div "0378913778 0378913778 - TIỀN" at bounding box center [118, 130] width 113 height 16
click at [125, 126] on div "Transit Pickup Surcharge Ids Transit Deliver Surcharge Ids Transit Deliver Surc…" at bounding box center [394, 159] width 725 height 258
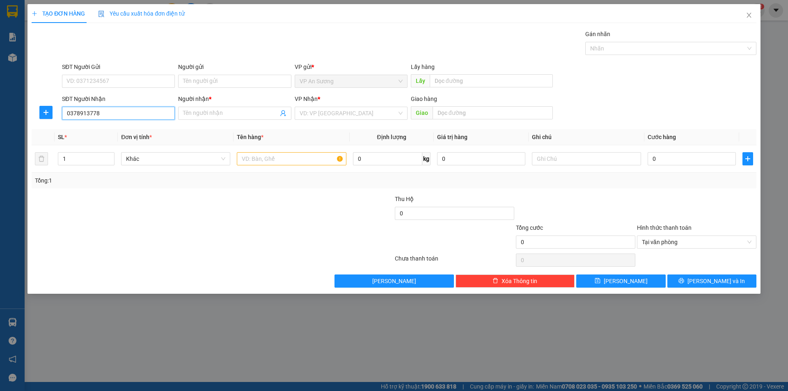
click at [133, 114] on input "0378913778" at bounding box center [118, 113] width 113 height 13
click at [123, 128] on div "0378913778 - TIỀN" at bounding box center [118, 129] width 103 height 9
type input "TIỀN"
click at [305, 152] on div at bounding box center [291, 159] width 109 height 16
click at [296, 161] on input "text" at bounding box center [291, 158] width 109 height 13
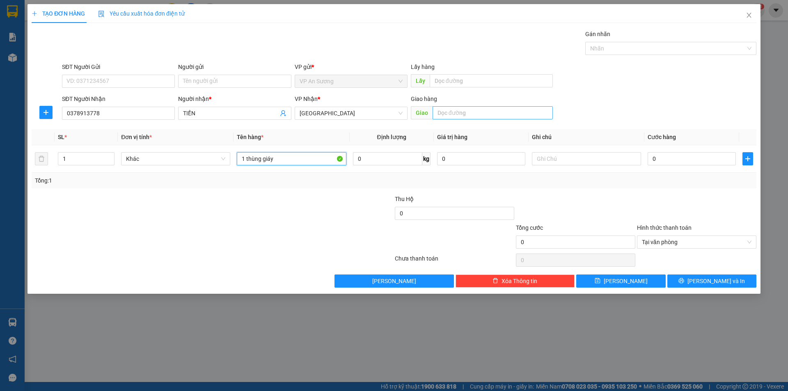
type input "1 thùng giáy"
click at [512, 112] on input "text" at bounding box center [493, 112] width 120 height 13
type input "tam kỳ"
click at [708, 158] on input "0" at bounding box center [692, 158] width 88 height 13
type input "1"
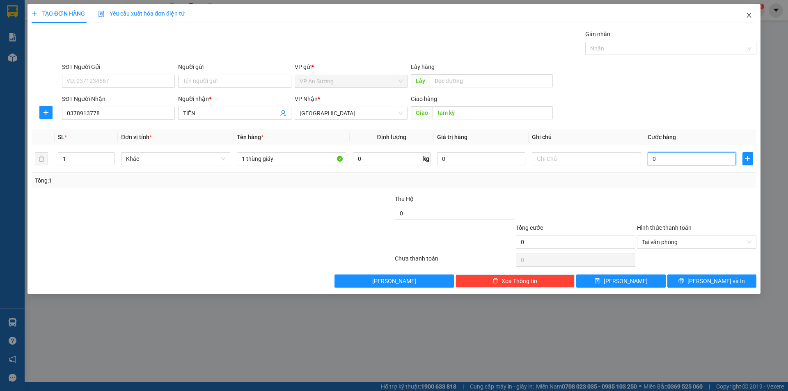
type input "1"
type input "12"
type input "120"
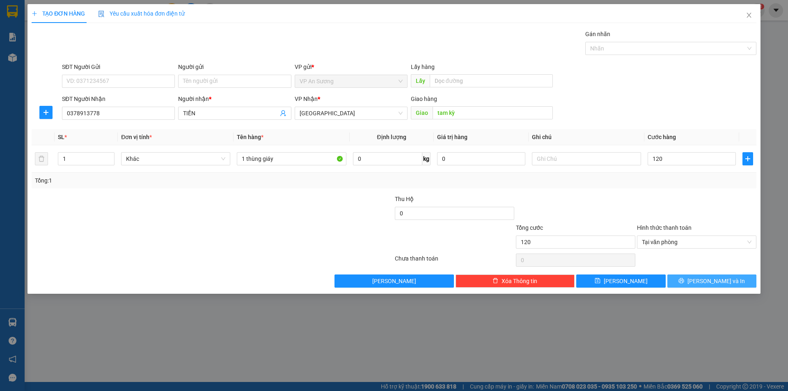
type input "120.000"
drag, startPoint x: 724, startPoint y: 284, endPoint x: 650, endPoint y: 177, distance: 129.5
click at [724, 283] on span "[PERSON_NAME] và In" at bounding box center [716, 281] width 57 height 9
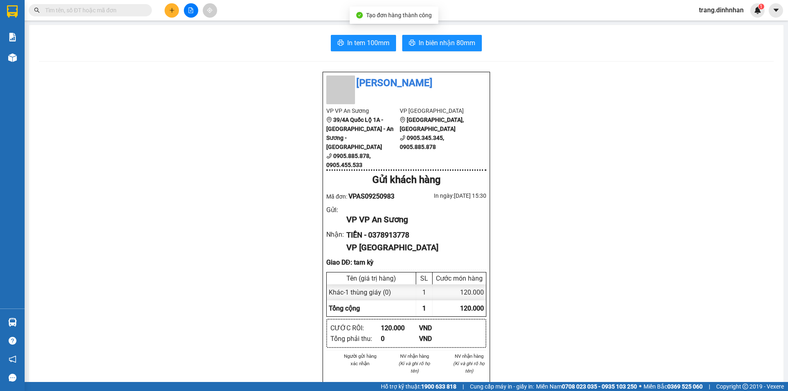
click at [453, 52] on div "In tem 100mm In biên nhận 80mm Đình Nhân VP VP An Sương 39/4A Quốc Lộ 1A - [GEO…" at bounding box center [406, 335] width 755 height 620
click at [457, 46] on span "In biên nhận 80mm" at bounding box center [447, 43] width 57 height 10
click at [174, 9] on icon "plus" at bounding box center [172, 10] width 6 height 6
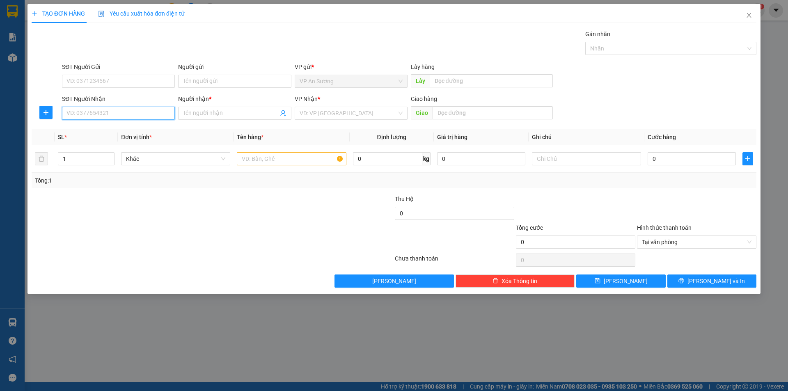
click at [99, 112] on input "SĐT Người Nhận" at bounding box center [118, 113] width 113 height 13
type input "0905889126"
click at [138, 129] on div "0905889126 - [GEOGRAPHIC_DATA]" at bounding box center [118, 129] width 103 height 9
type input "HUY"
type input "0905889126"
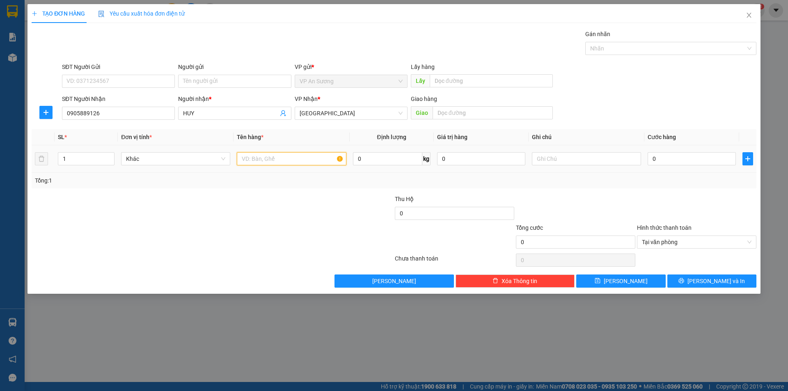
click at [263, 161] on input "text" at bounding box center [291, 158] width 109 height 13
type input "11 bao + 1 thùng giáy"
click at [85, 163] on input "1" at bounding box center [86, 159] width 56 height 12
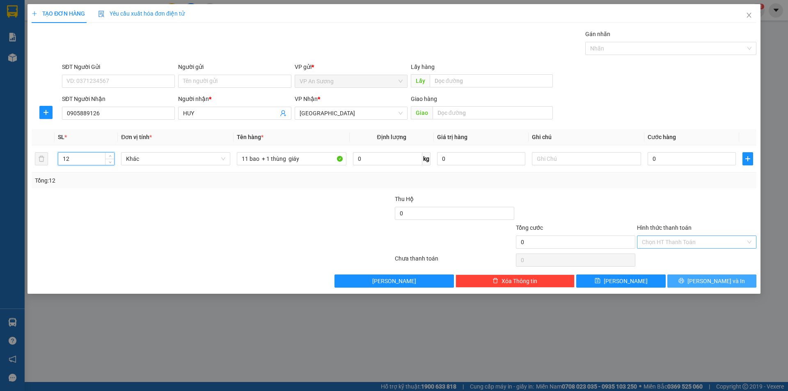
type input "12"
click at [733, 279] on button "[PERSON_NAME] và In" at bounding box center [712, 281] width 89 height 13
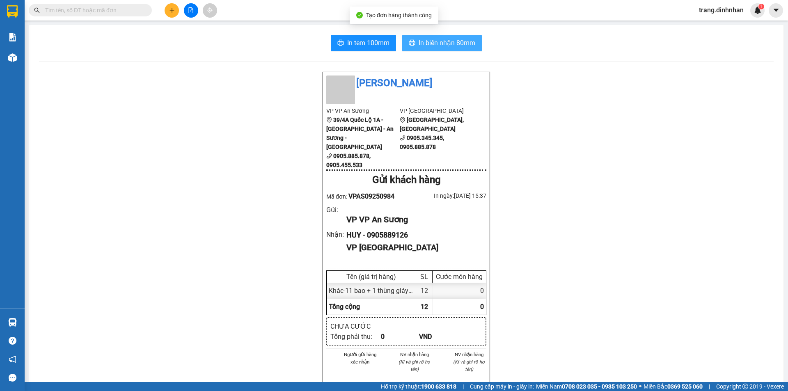
drag, startPoint x: 448, startPoint y: 39, endPoint x: 545, endPoint y: 149, distance: 146.9
click at [448, 39] on span "In biên nhận 80mm" at bounding box center [447, 43] width 57 height 10
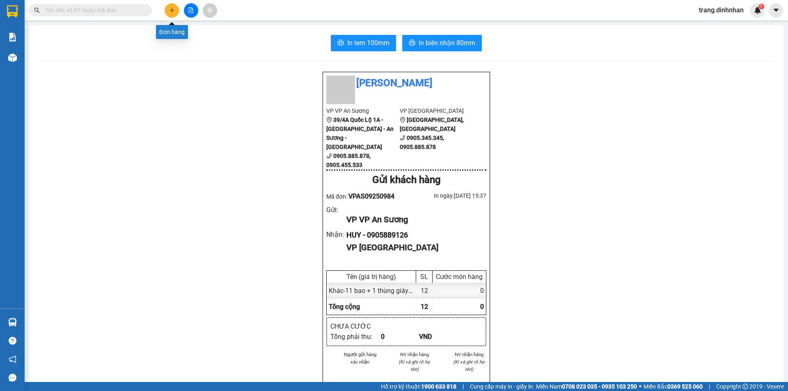
click at [172, 10] on icon "plus" at bounding box center [172, 10] width 6 height 6
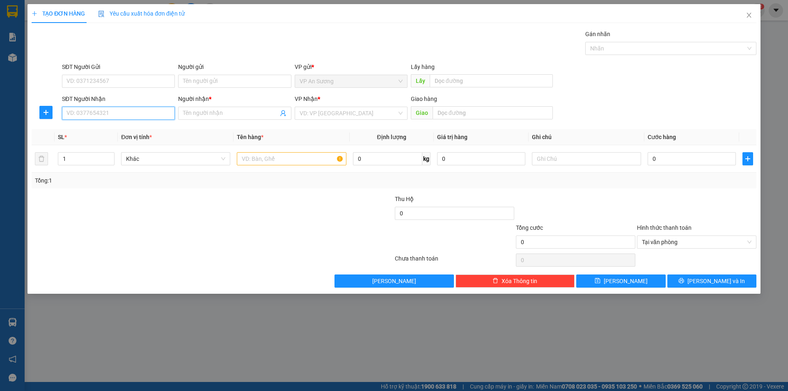
click at [131, 114] on input "SĐT Người Nhận" at bounding box center [118, 113] width 113 height 13
type input "0702412209"
click at [125, 133] on div "0702412209 - vy" at bounding box center [118, 129] width 103 height 9
type input "vy"
type input "0702412209"
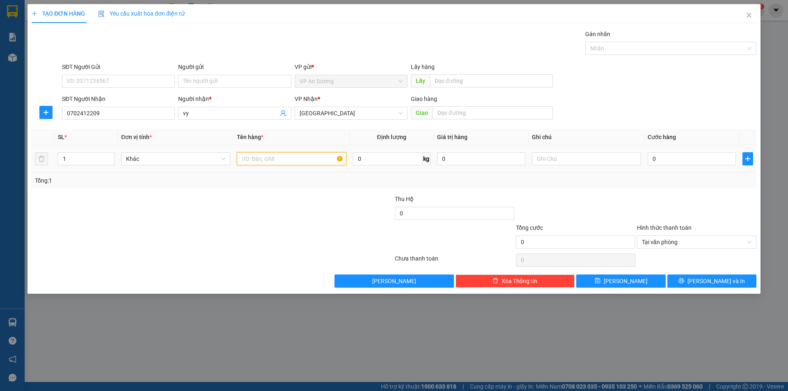
click at [279, 158] on input "text" at bounding box center [291, 158] width 109 height 13
type input "1 bao"
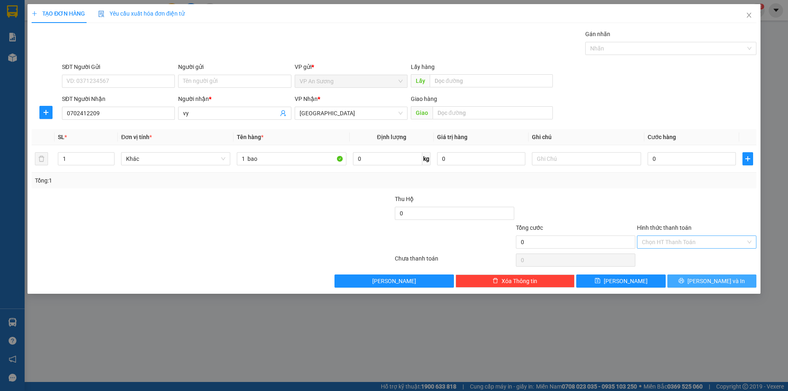
drag, startPoint x: 695, startPoint y: 271, endPoint x: 693, endPoint y: 279, distance: 8.2
click at [695, 272] on div "Transit Pickup Surcharge Ids Transit Deliver Surcharge Ids Transit Deliver Surc…" at bounding box center [394, 159] width 725 height 258
click at [693, 279] on button "[PERSON_NAME] và In" at bounding box center [712, 281] width 89 height 13
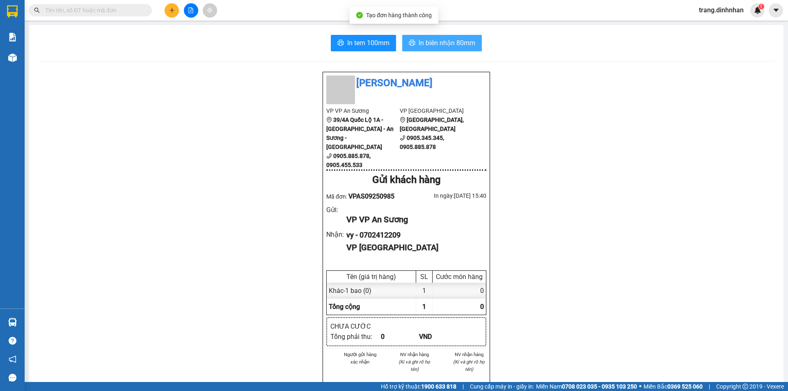
click at [424, 47] on span "In biên nhận 80mm" at bounding box center [447, 43] width 57 height 10
click at [172, 10] on icon "plus" at bounding box center [172, 10] width 6 height 6
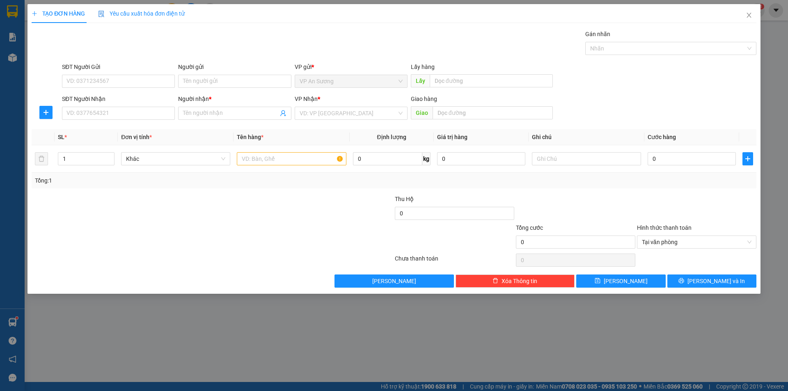
drag, startPoint x: 132, startPoint y: 120, endPoint x: 135, endPoint y: 103, distance: 17.6
click at [133, 117] on div "SĐT Người Nhận VD: 0377654321" at bounding box center [118, 108] width 113 height 29
click at [135, 103] on div "SĐT Người Nhận" at bounding box center [118, 98] width 113 height 9
click at [135, 107] on input "SĐT Người Nhận" at bounding box center [118, 113] width 113 height 13
click at [137, 112] on input "SĐT Người Nhận" at bounding box center [118, 113] width 113 height 13
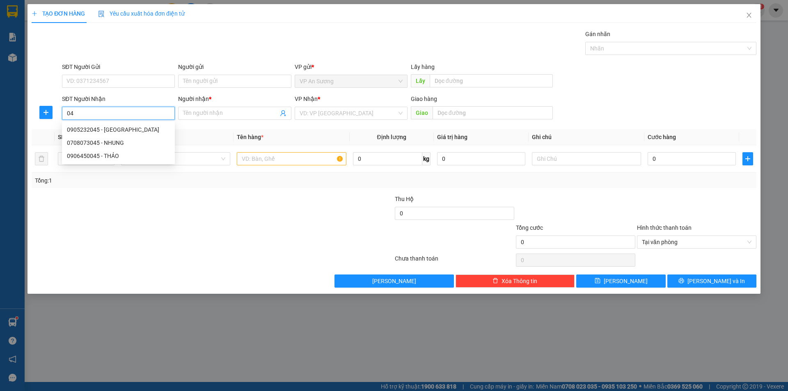
type input "0"
drag, startPoint x: 200, startPoint y: 106, endPoint x: 202, endPoint y: 112, distance: 6.5
click at [202, 108] on div "Người nhận * Tên người nhận" at bounding box center [234, 108] width 113 height 29
click at [202, 113] on input "Người nhận *" at bounding box center [230, 113] width 95 height 9
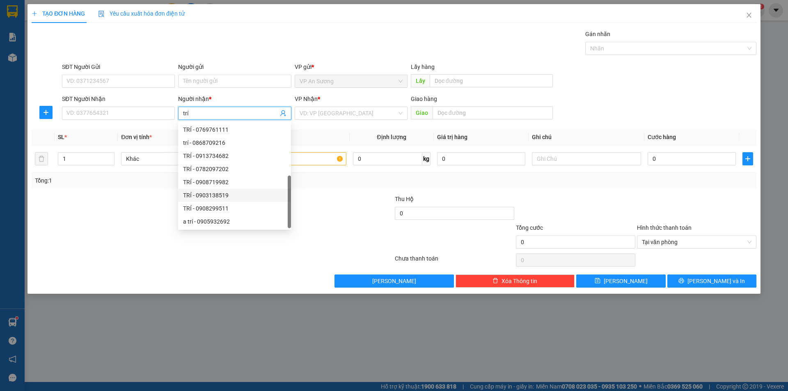
scroll to position [26, 0]
type input "trí"
click at [137, 115] on input "SĐT Người Nhận" at bounding box center [118, 113] width 113 height 13
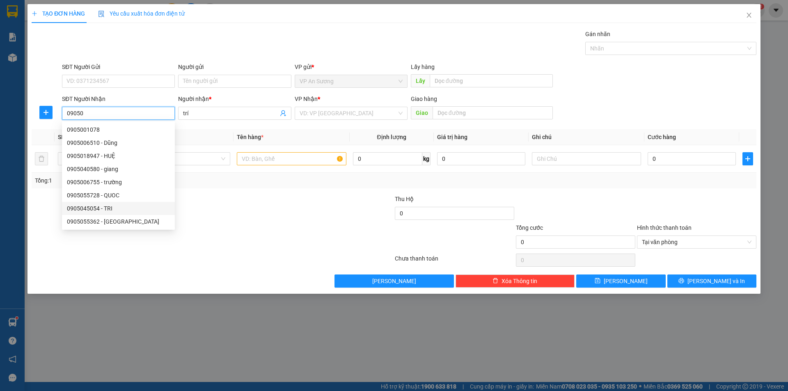
click at [87, 211] on div "0905045054 - TRI" at bounding box center [118, 208] width 103 height 9
type input "0905045054"
type input "TRI"
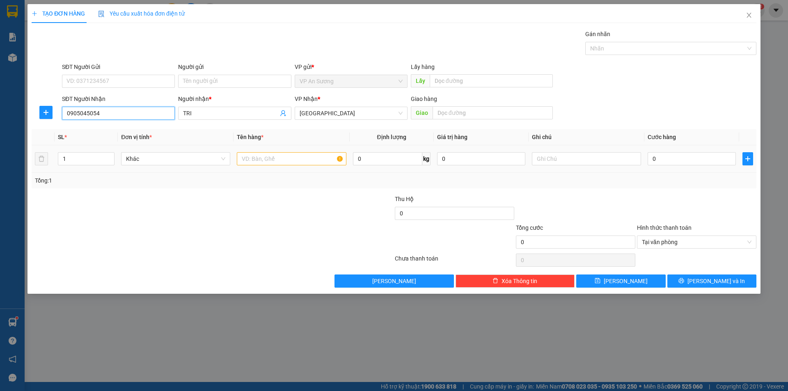
type input "0905045054"
click at [296, 164] on input "text" at bounding box center [291, 158] width 109 height 13
drag, startPoint x: 748, startPoint y: 241, endPoint x: 732, endPoint y: 266, distance: 29.2
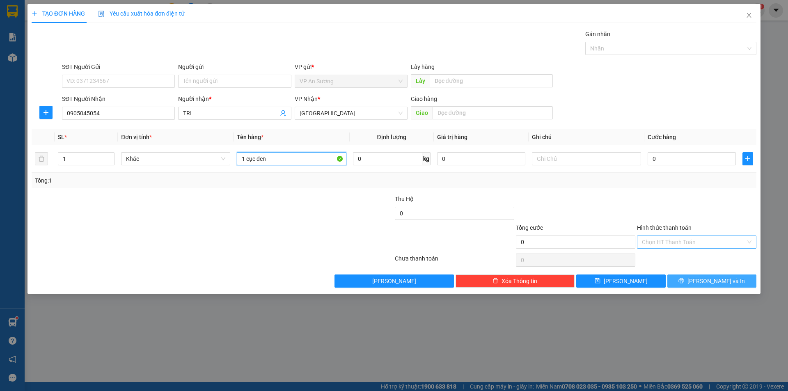
type input "1 cục den"
click at [729, 285] on button "Lưu và In" at bounding box center [712, 281] width 89 height 13
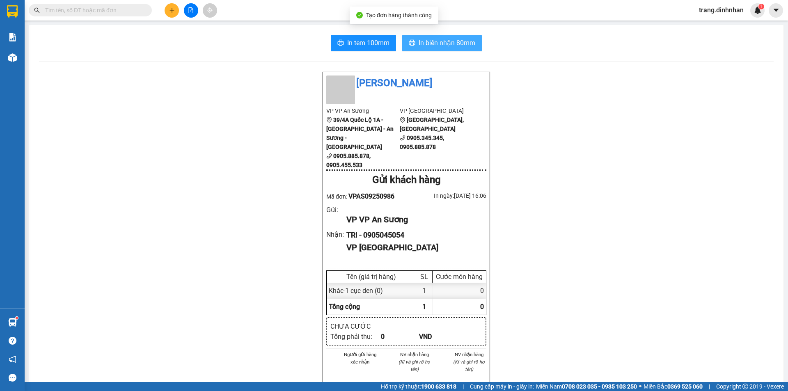
click at [453, 46] on span "In biên nhận 80mm" at bounding box center [447, 43] width 57 height 10
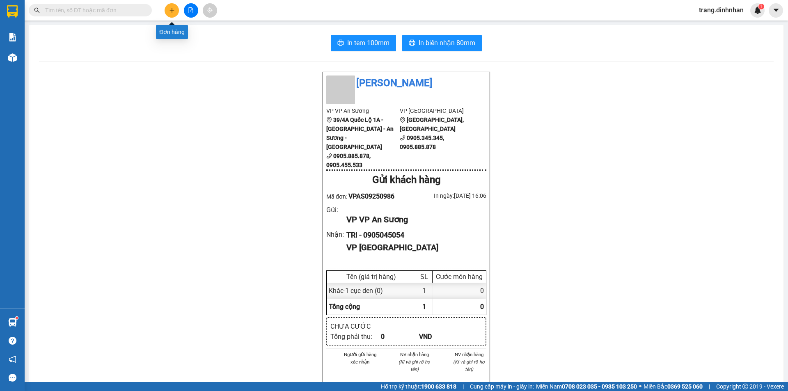
click at [172, 13] on icon "plus" at bounding box center [172, 10] width 6 height 6
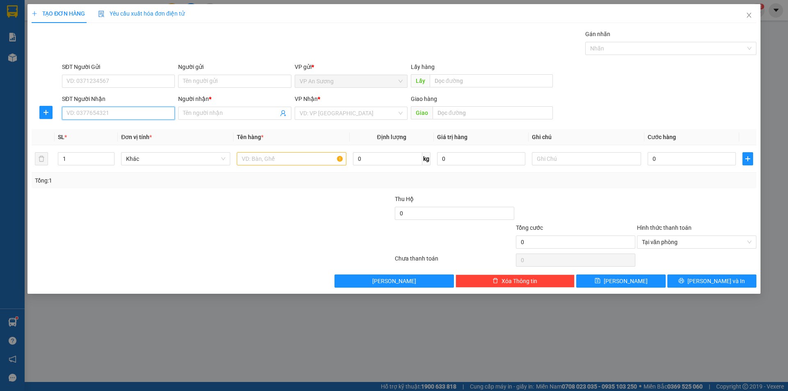
click at [94, 112] on input "SĐT Người Nhận" at bounding box center [118, 113] width 113 height 13
type input "0905156400"
click at [212, 114] on input "Người nhận *" at bounding box center [230, 113] width 95 height 9
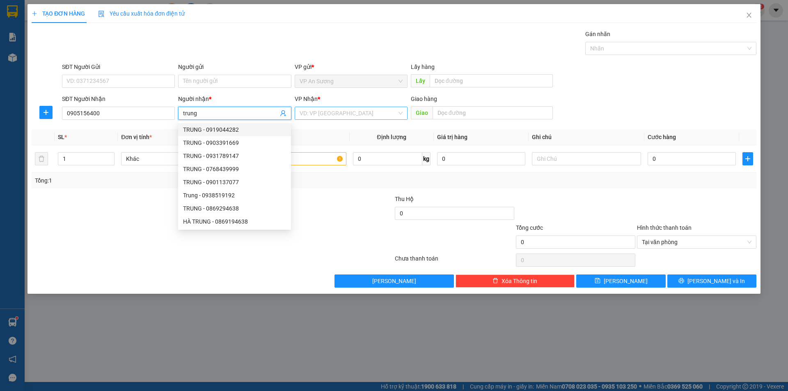
type input "trung"
click at [371, 116] on input "search" at bounding box center [348, 113] width 97 height 12
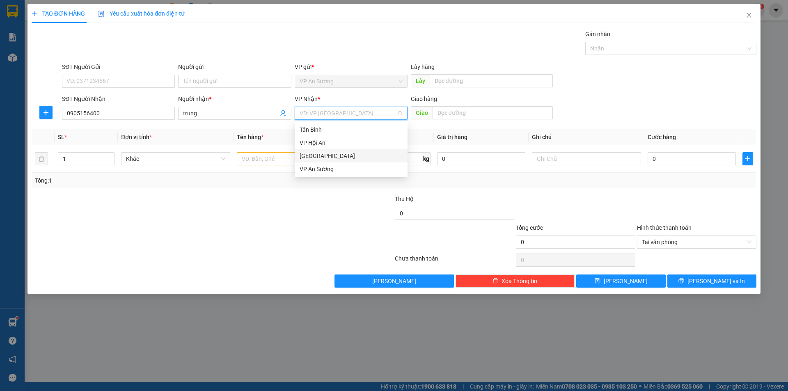
click at [344, 157] on div "[GEOGRAPHIC_DATA]" at bounding box center [351, 155] width 103 height 9
click at [280, 163] on input "text" at bounding box center [291, 158] width 109 height 13
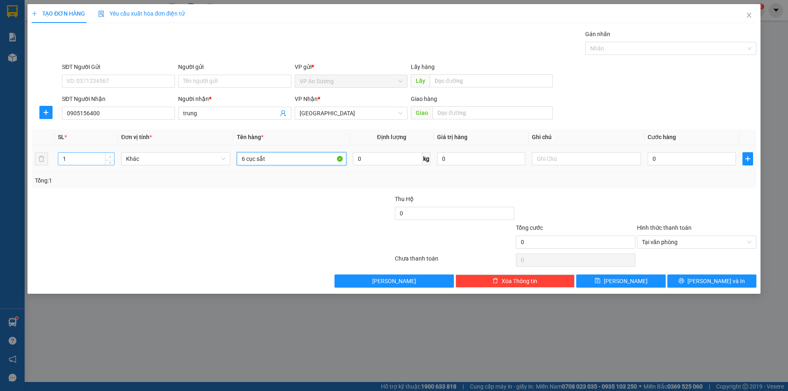
type input "6 cục sắt"
click at [110, 156] on icon "up" at bounding box center [110, 157] width 3 height 3
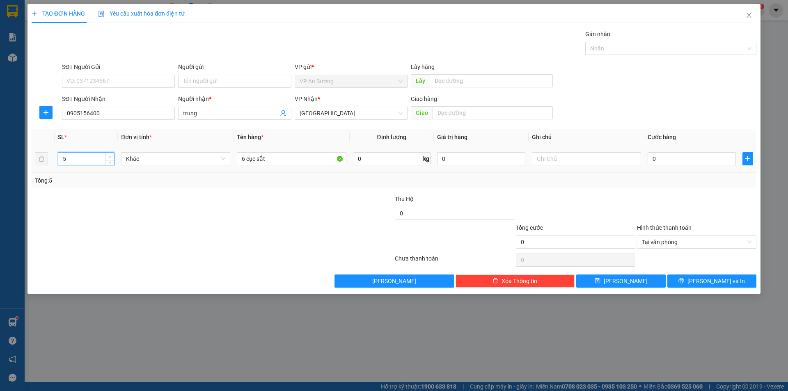
type input "6"
click at [110, 156] on icon "up" at bounding box center [110, 157] width 3 height 3
click at [730, 280] on button "Lưu và In" at bounding box center [712, 281] width 89 height 13
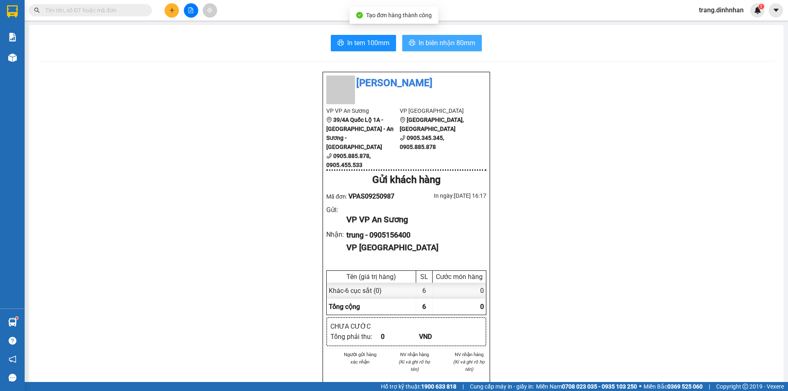
click at [468, 48] on button "In biên nhận 80mm" at bounding box center [442, 43] width 80 height 16
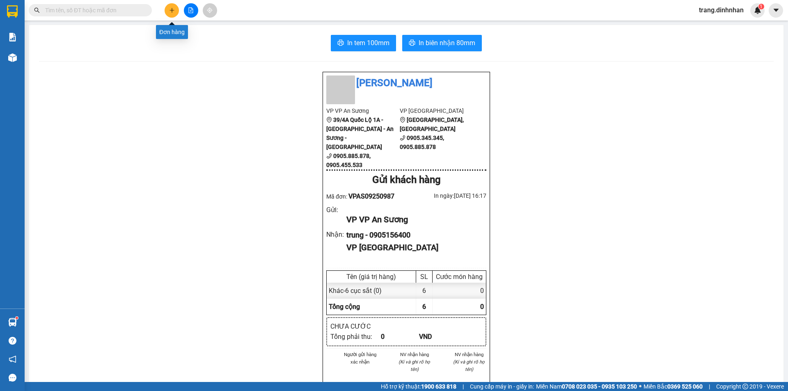
click at [174, 14] on button at bounding box center [172, 10] width 14 height 14
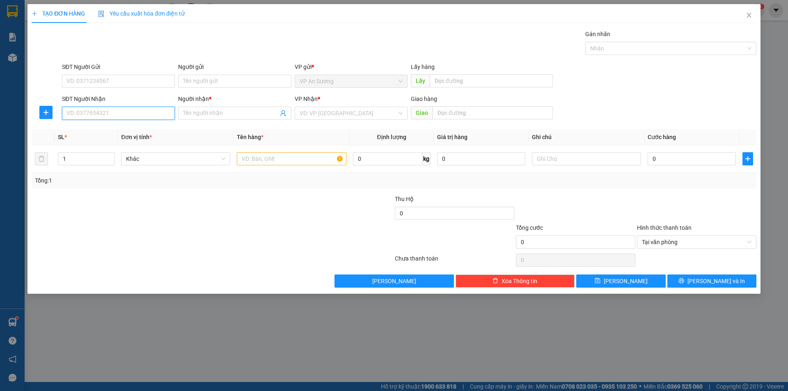
click at [140, 118] on input "SĐT Người Nhận" at bounding box center [118, 113] width 113 height 13
type input "0947099977"
click at [225, 115] on input "Người nhận *" at bounding box center [230, 113] width 95 height 9
type input "NPP tương lai"
drag, startPoint x: 321, startPoint y: 111, endPoint x: 327, endPoint y: 119, distance: 10.2
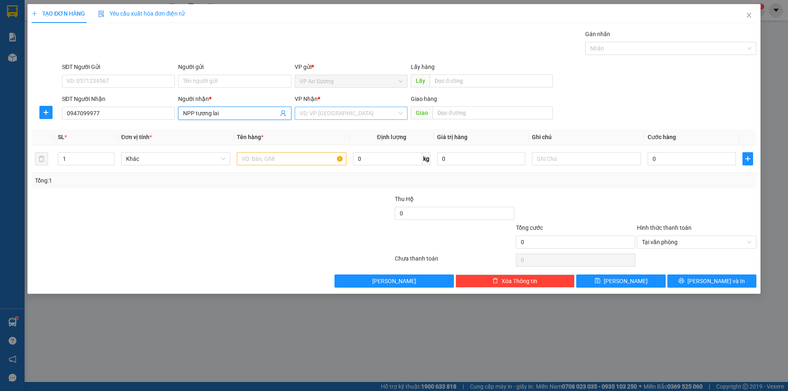
click at [322, 112] on input "search" at bounding box center [348, 113] width 97 height 12
click at [328, 157] on div "[GEOGRAPHIC_DATA]" at bounding box center [351, 155] width 103 height 9
click at [281, 156] on input "text" at bounding box center [291, 158] width 109 height 13
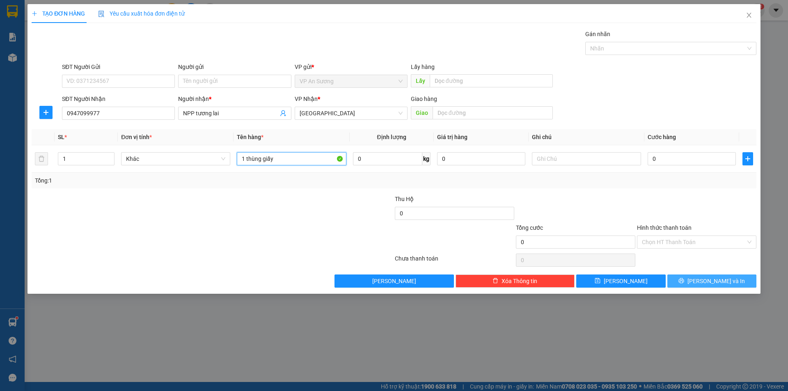
type input "1 thùng giấy"
drag, startPoint x: 730, startPoint y: 274, endPoint x: 726, endPoint y: 284, distance: 10.5
click at [729, 278] on div "Transit Pickup Surcharge Ids Transit Deliver Surcharge Ids Transit Deliver Surc…" at bounding box center [394, 159] width 725 height 258
drag, startPoint x: 726, startPoint y: 284, endPoint x: 562, endPoint y: 222, distance: 175.9
click at [726, 285] on span "Lưu và In" at bounding box center [716, 281] width 57 height 9
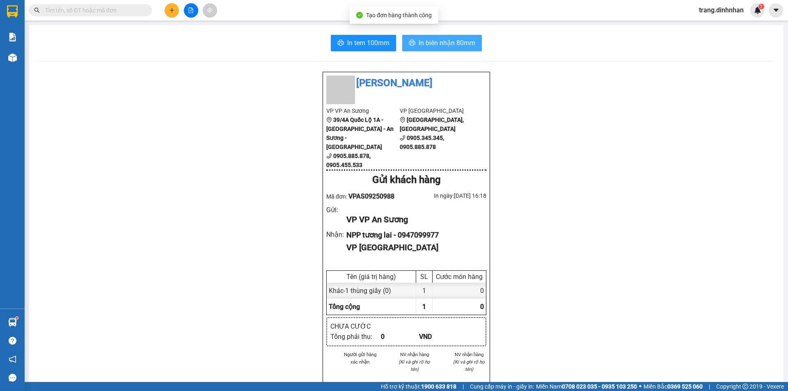
click at [452, 37] on button "In biên nhận 80mm" at bounding box center [442, 43] width 80 height 16
click at [450, 43] on span "In biên nhận 80mm" at bounding box center [447, 43] width 57 height 10
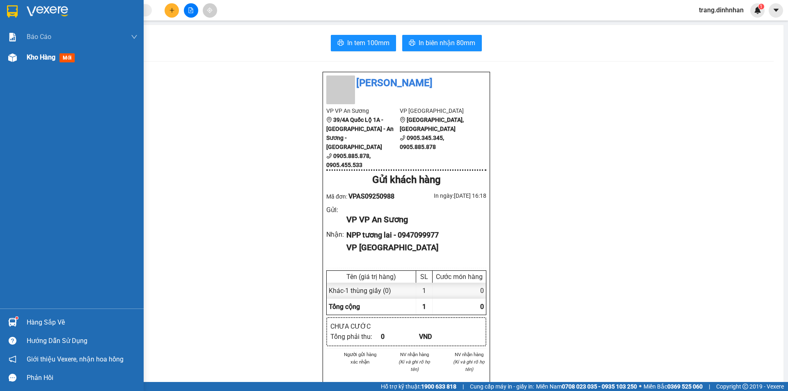
click at [35, 56] on span "Kho hàng" at bounding box center [41, 57] width 29 height 8
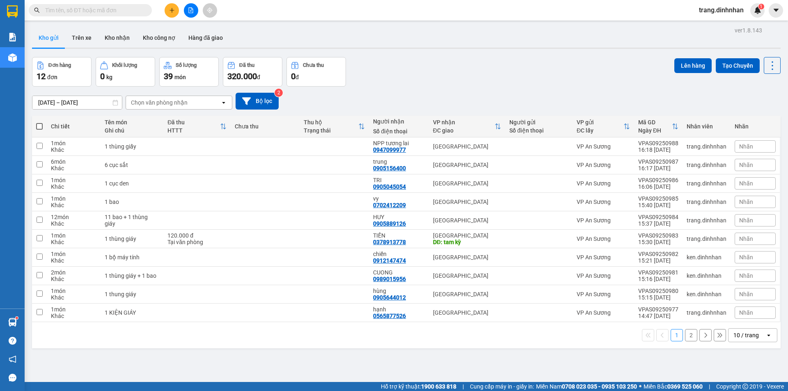
click at [39, 124] on span at bounding box center [39, 126] width 7 height 7
click at [39, 122] on input "checkbox" at bounding box center [39, 122] width 0 height 0
checkbox input "true"
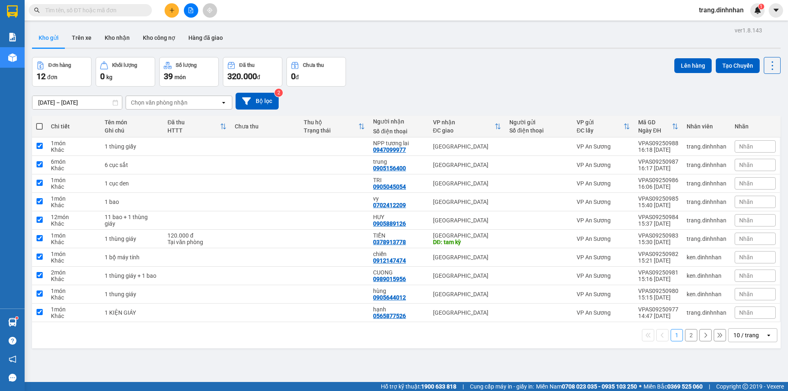
checkbox input "true"
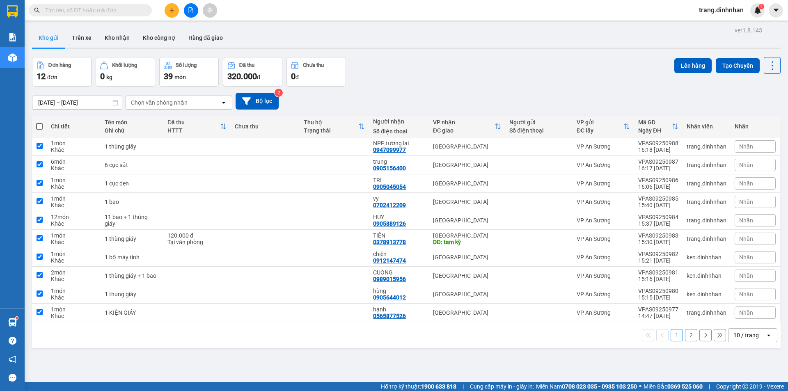
checkbox input "true"
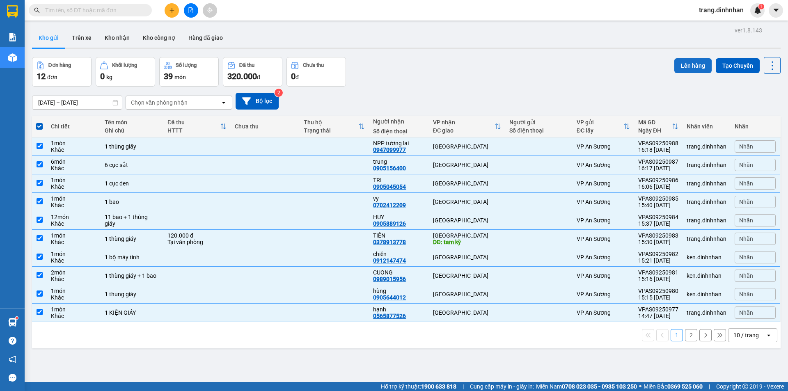
click at [698, 66] on button "Lên hàng" at bounding box center [693, 65] width 37 height 15
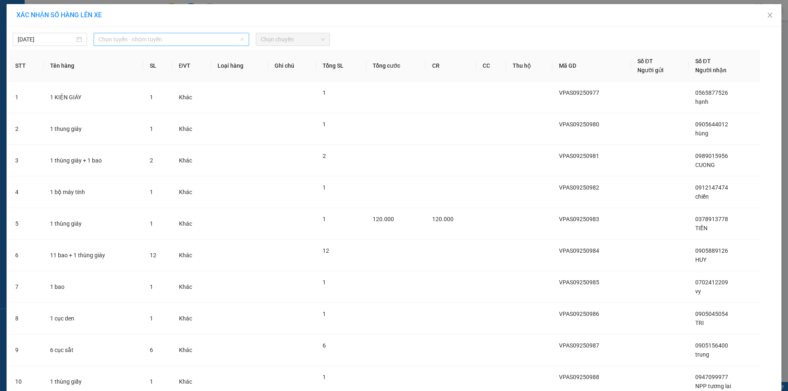
drag, startPoint x: 204, startPoint y: 40, endPoint x: 149, endPoint y: 59, distance: 57.8
click at [204, 40] on span "Chọn tuyến - nhóm tuyến" at bounding box center [172, 39] width 146 height 12
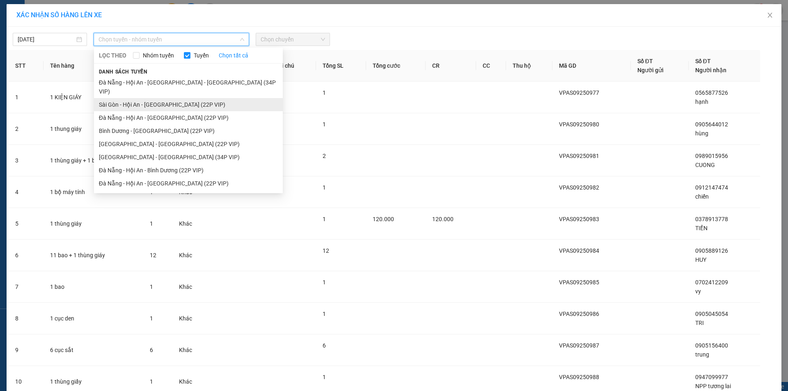
click at [142, 98] on li "Sài Gòn - Hội An - Đà Nẵng (22P VIP)" at bounding box center [188, 104] width 189 height 13
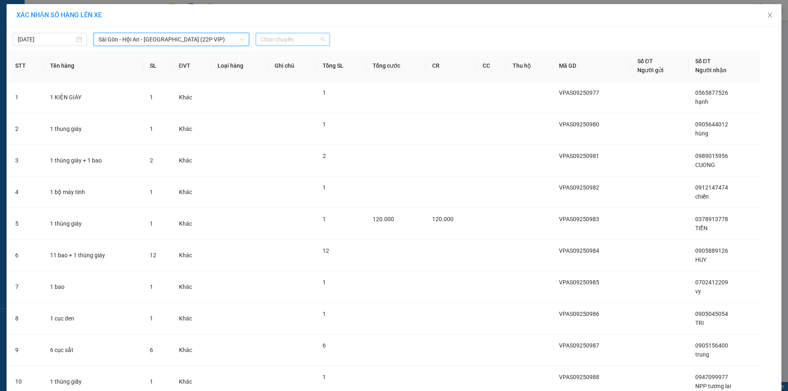
click at [282, 44] on span "Chọn chuyến" at bounding box center [293, 39] width 64 height 12
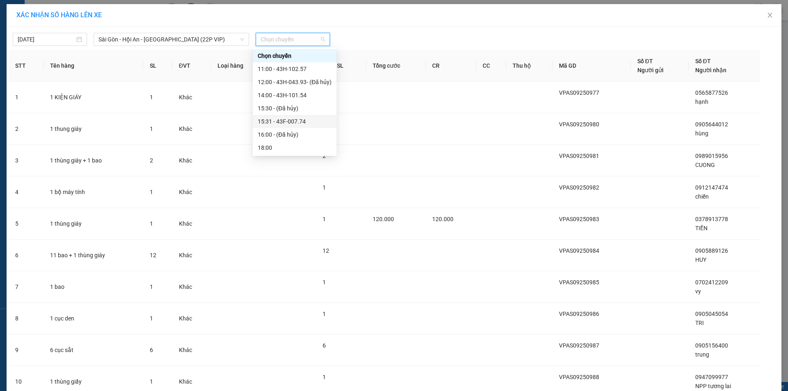
click at [280, 117] on div "15:31 - 43F-007.74" at bounding box center [295, 121] width 74 height 9
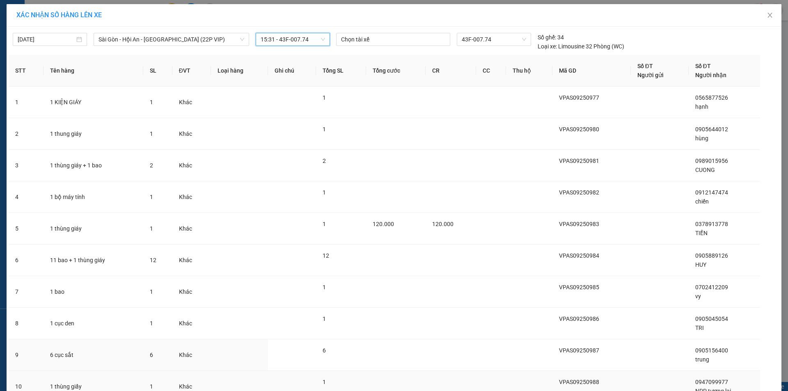
scroll to position [71, 0]
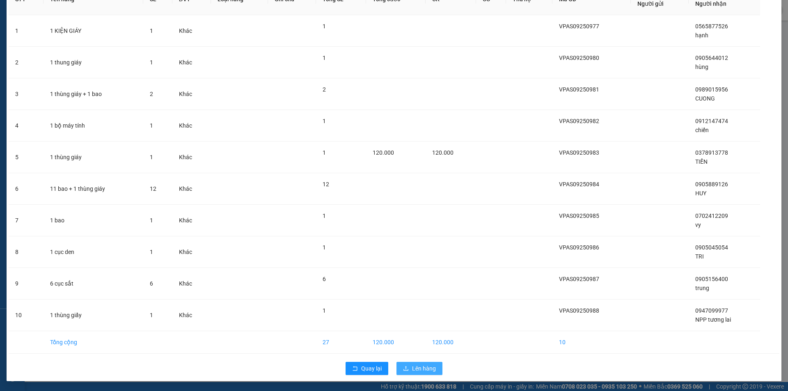
click at [428, 363] on button "Lên hàng" at bounding box center [420, 368] width 46 height 13
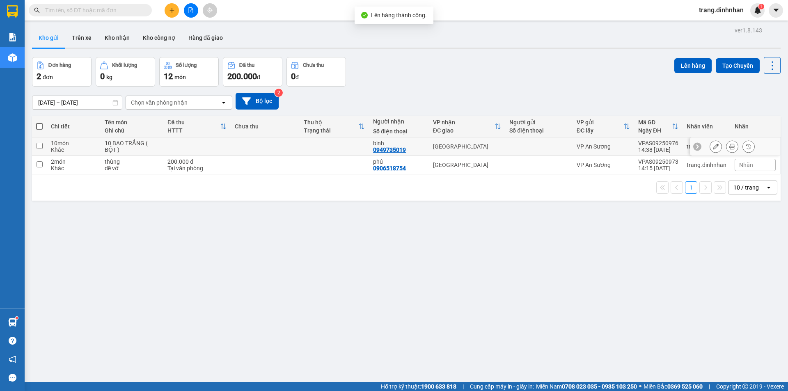
drag, startPoint x: 272, startPoint y: 145, endPoint x: 256, endPoint y: 174, distance: 32.7
click at [271, 145] on td at bounding box center [265, 147] width 69 height 18
checkbox input "true"
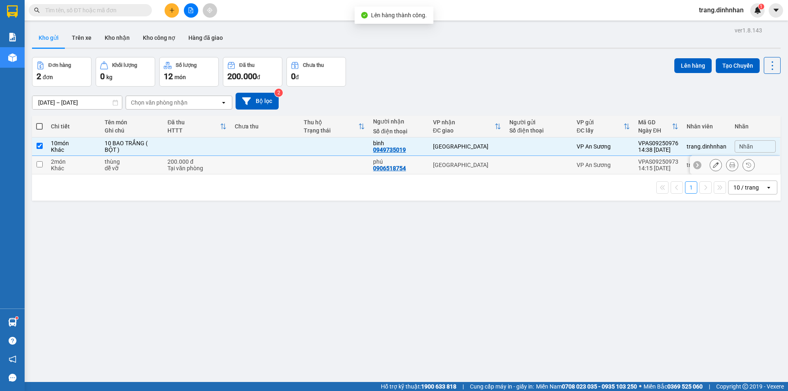
drag, startPoint x: 256, startPoint y: 174, endPoint x: 321, endPoint y: 160, distance: 66.7
click at [256, 174] on div "Chi tiết Tên món Ghi chú Đã thu HTTT Chưa thu Thu hộ Trạng thái Người nhận Số đ…" at bounding box center [406, 158] width 749 height 85
click at [328, 167] on td at bounding box center [334, 165] width 69 height 18
checkbox input "true"
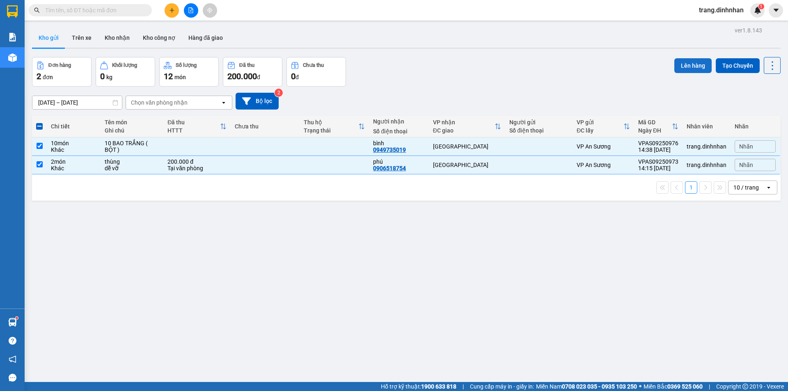
click at [688, 62] on button "Lên hàng" at bounding box center [693, 65] width 37 height 15
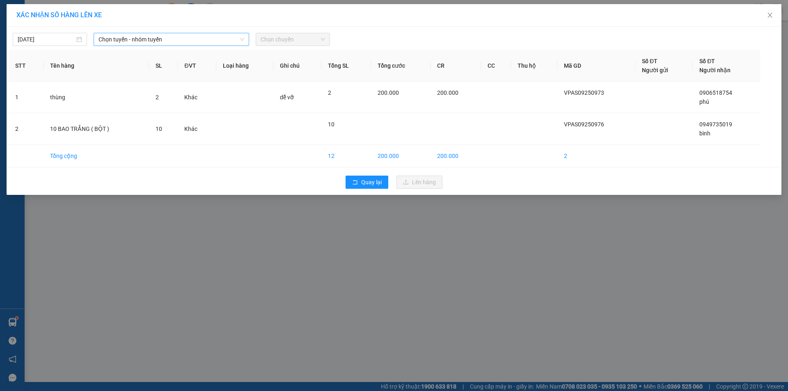
click at [194, 41] on span "Chọn tuyến - nhóm tuyến" at bounding box center [172, 39] width 146 height 12
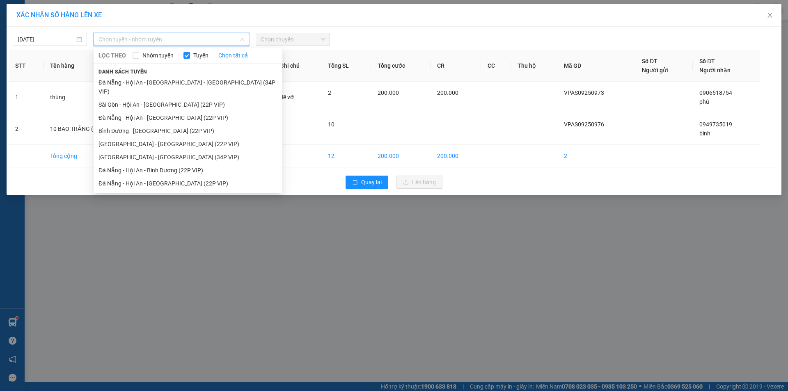
drag, startPoint x: 161, startPoint y: 97, endPoint x: 286, endPoint y: 55, distance: 132.0
click at [163, 98] on li "Sài Gòn - Hội An - Đà Nẵng (22P VIP)" at bounding box center [188, 104] width 189 height 13
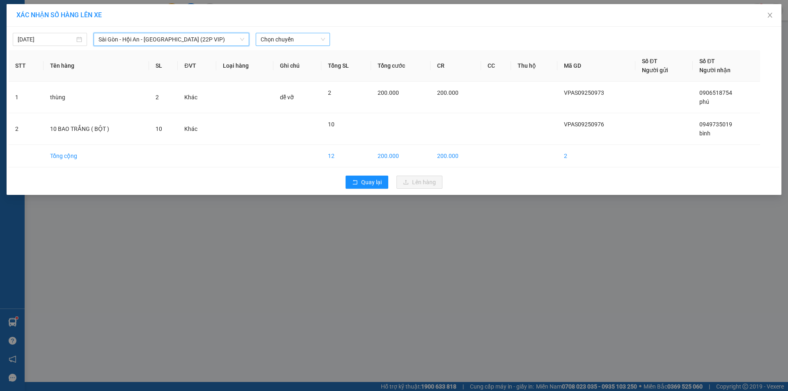
click at [306, 42] on span "Chọn chuyến" at bounding box center [293, 39] width 64 height 12
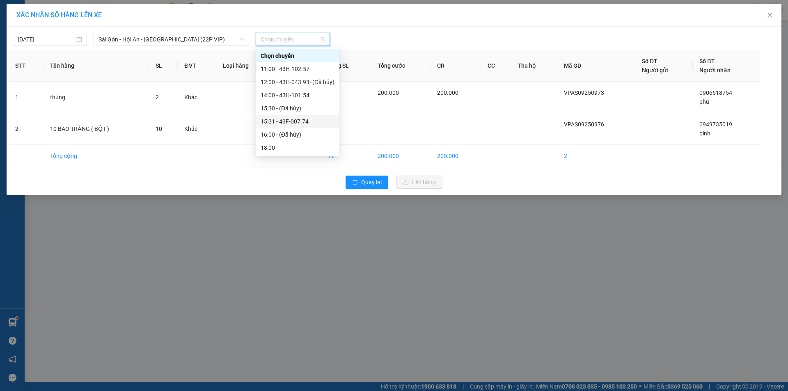
click at [303, 120] on div "15:31 - 43F-007.74" at bounding box center [298, 121] width 74 height 9
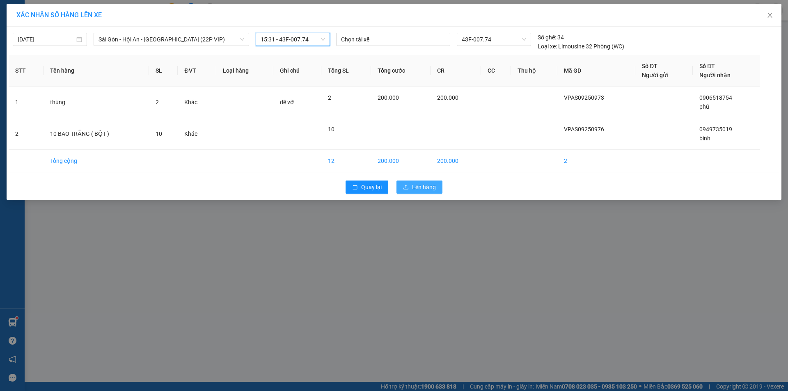
click at [429, 185] on span "Lên hàng" at bounding box center [424, 187] width 24 height 9
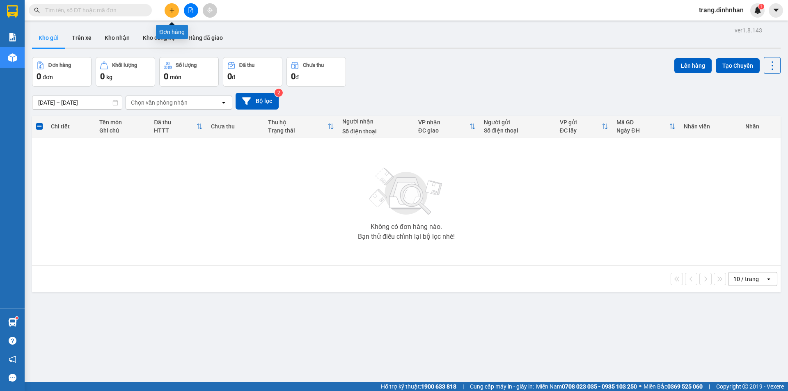
click at [172, 14] on button at bounding box center [172, 10] width 14 height 14
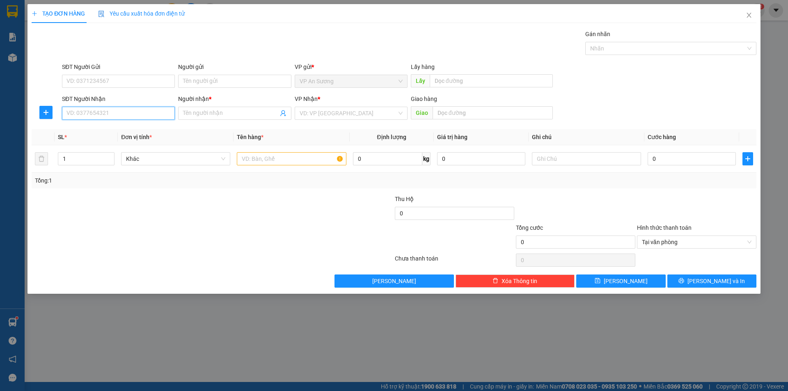
click at [165, 114] on input "SĐT Người Nhận" at bounding box center [118, 113] width 113 height 13
click at [124, 123] on div "02363606875 - lan" at bounding box center [118, 129] width 113 height 13
type input "02363606875"
type input "lan"
type input "02363606875"
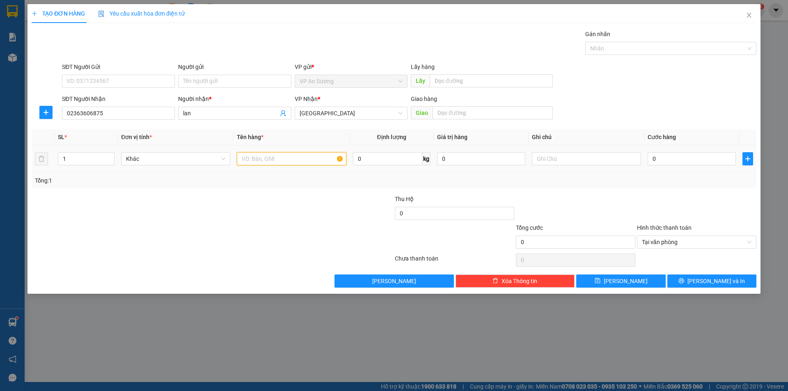
click at [296, 155] on input "text" at bounding box center [291, 158] width 109 height 13
type input "1 kiẹn xốp"
click at [473, 110] on input "text" at bounding box center [493, 112] width 120 height 13
type input "núi thành"
click at [659, 155] on input "0" at bounding box center [692, 158] width 88 height 13
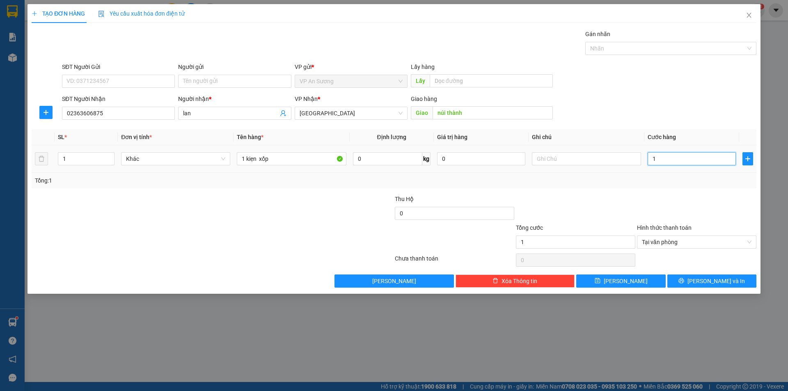
type input "1"
type input "15"
type input "150"
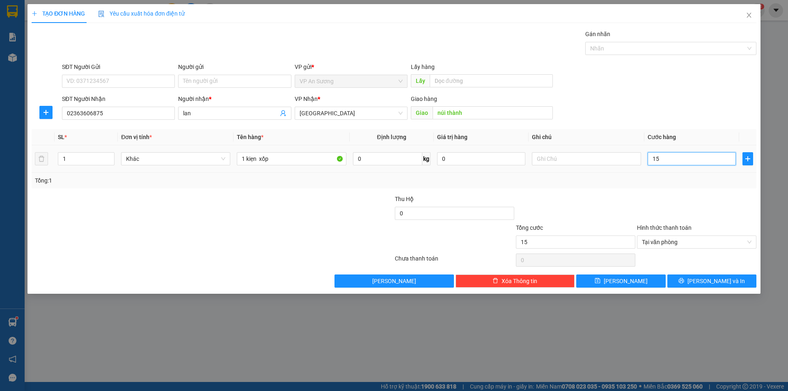
type input "150"
type input "150.000"
click at [712, 282] on span "Lưu và In" at bounding box center [716, 281] width 57 height 9
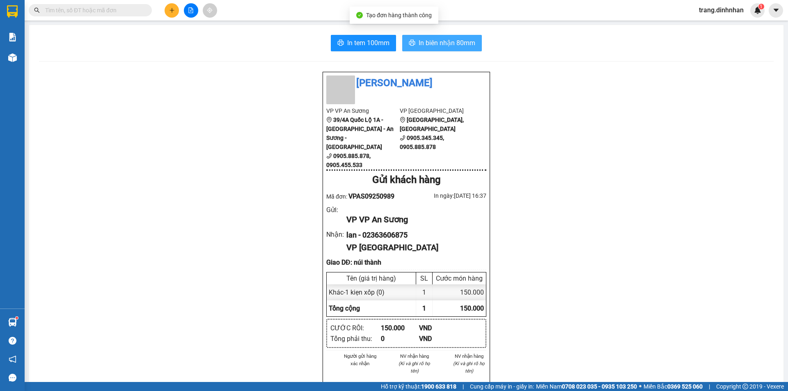
click at [464, 38] on span "In biên nhận 80mm" at bounding box center [447, 43] width 57 height 10
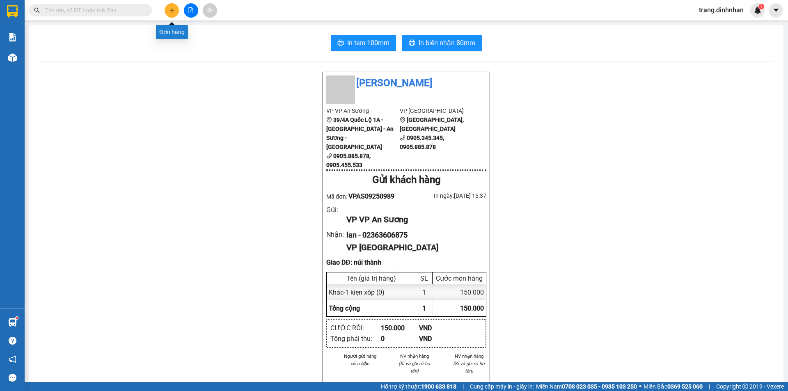
click at [174, 14] on button at bounding box center [172, 10] width 14 height 14
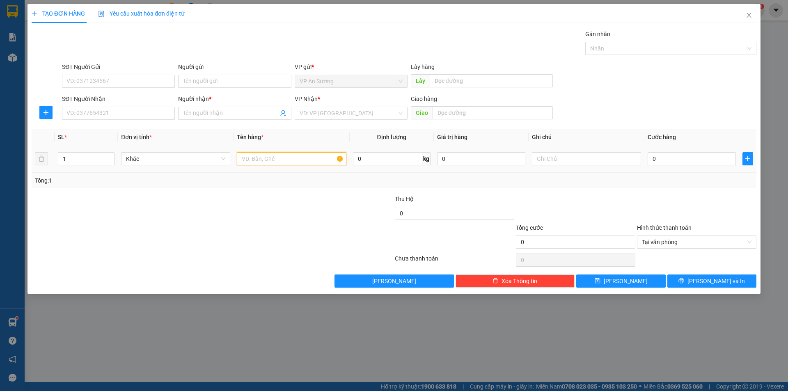
click at [248, 157] on input "text" at bounding box center [291, 158] width 109 height 13
type input "4 xô sơn"
click at [107, 151] on div "1" at bounding box center [86, 159] width 57 height 16
click at [108, 155] on span "up" at bounding box center [110, 156] width 5 height 5
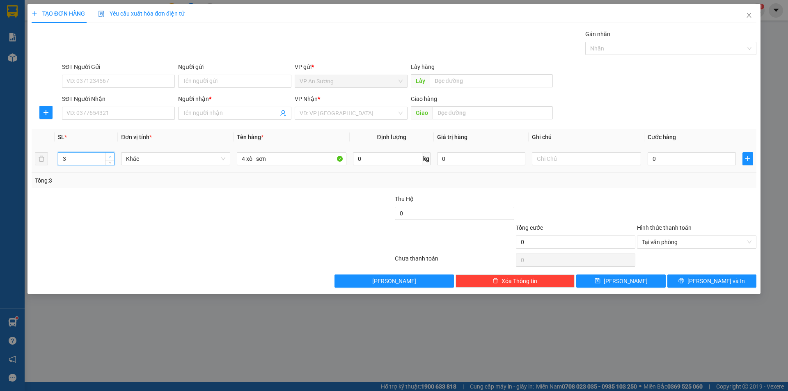
click at [108, 155] on span "up" at bounding box center [110, 156] width 5 height 5
type input "4"
click at [108, 155] on span "up" at bounding box center [110, 156] width 5 height 5
click at [129, 113] on input "SĐT Người Nhận" at bounding box center [118, 113] width 113 height 13
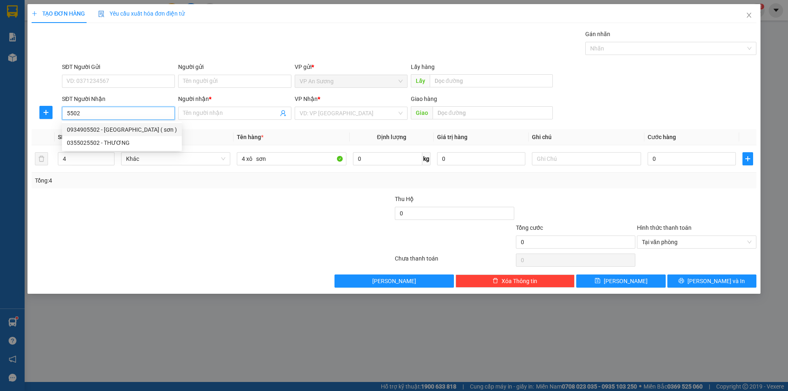
drag, startPoint x: 132, startPoint y: 130, endPoint x: 323, endPoint y: 178, distance: 196.5
click at [133, 130] on div "0934905502 - Vân ( sơn )" at bounding box center [122, 129] width 110 height 9
type input "0934905502"
type input "Vân ( sơn )"
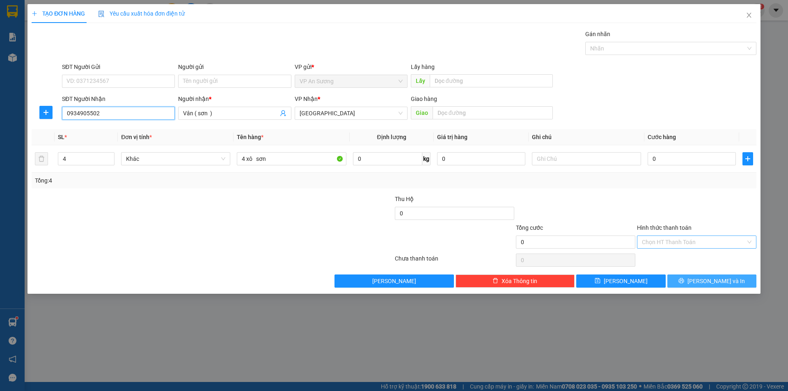
type input "0934905502"
click at [734, 278] on button "Lưu và In" at bounding box center [712, 281] width 89 height 13
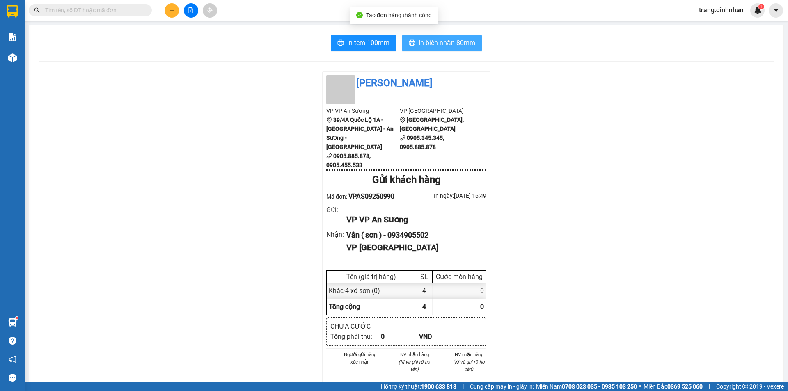
click at [453, 36] on button "In biên nhận 80mm" at bounding box center [442, 43] width 80 height 16
click at [455, 47] on span "In biên nhận 80mm" at bounding box center [447, 43] width 57 height 10
click at [240, 66] on div "In tem 100mm In biên nhận 80mm Đình Nhân VP VP An Sương 39/4A Quốc Lộ 1A - Tân …" at bounding box center [406, 325] width 755 height 601
click at [205, 147] on div "Đình Nhân VP VP An Sương 39/4A Quốc Lộ 1A - Tân Hưng Thuận - An Sương - Quận 12…" at bounding box center [406, 343] width 735 height 545
click at [207, 146] on div "Đình Nhân VP VP An Sương 39/4A Quốc Lộ 1A - Tân Hưng Thuận - An Sương - Quận 12…" at bounding box center [406, 343] width 735 height 545
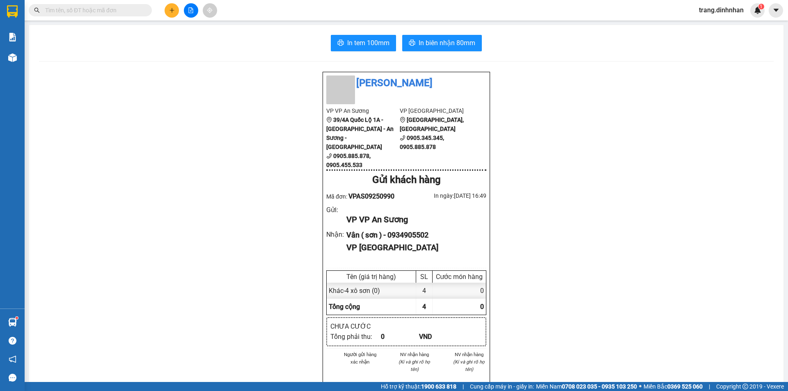
click at [169, 7] on button at bounding box center [172, 10] width 14 height 14
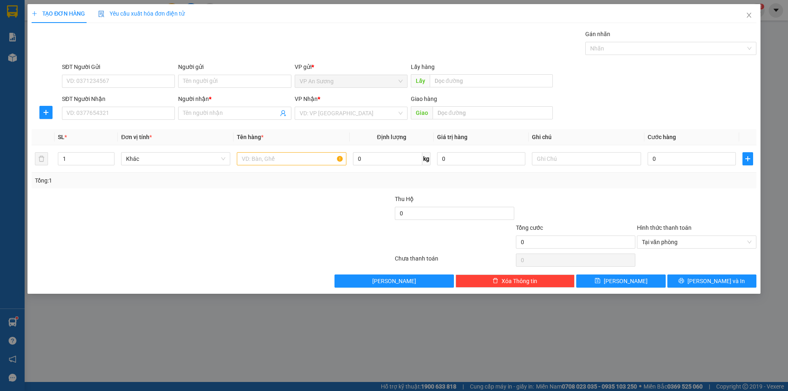
click at [223, 319] on div "TẠO ĐƠN HÀNG Yêu cầu xuất hóa đơn điện tử Transit Pickup Surcharge Ids Transit …" at bounding box center [394, 195] width 788 height 391
click at [143, 113] on input "SĐT Người Nhận" at bounding box center [118, 113] width 113 height 13
drag, startPoint x: 140, startPoint y: 125, endPoint x: 268, endPoint y: 154, distance: 130.8
click at [142, 126] on div "0906459705 - phòng vé mười phương" at bounding box center [118, 129] width 103 height 9
type input "0906459705"
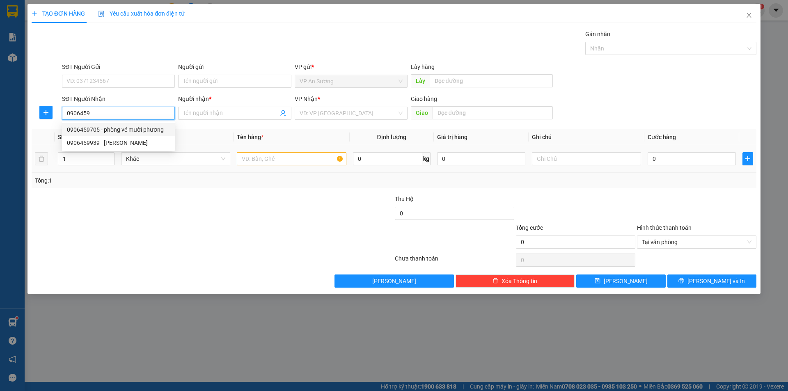
type input "phòng vé mười phương"
type input "0906459705"
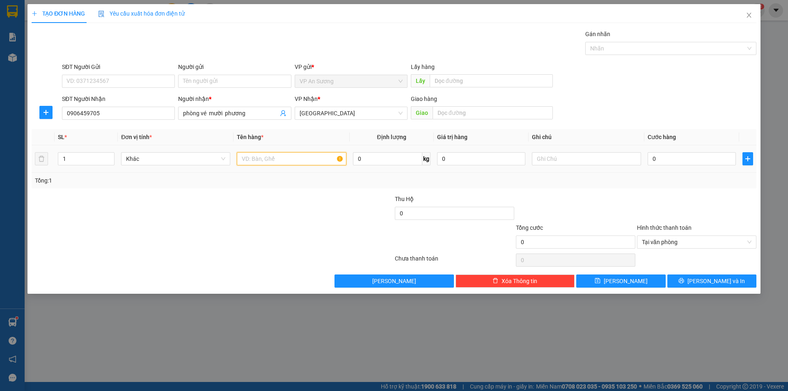
drag, startPoint x: 271, startPoint y: 154, endPoint x: 273, endPoint y: 160, distance: 6.8
click at [273, 158] on input "text" at bounding box center [291, 158] width 109 height 13
type input "1 bao"
click at [452, 113] on input "text" at bounding box center [493, 112] width 120 height 13
type input "quãng ngãi"
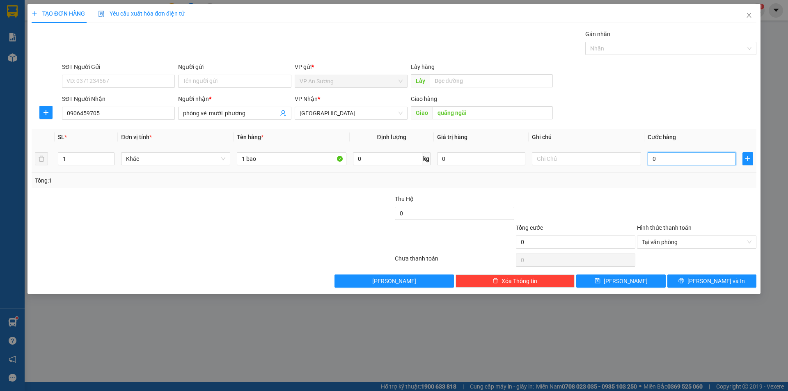
click at [672, 157] on input "0" at bounding box center [692, 158] width 88 height 13
type input "2"
type input "25"
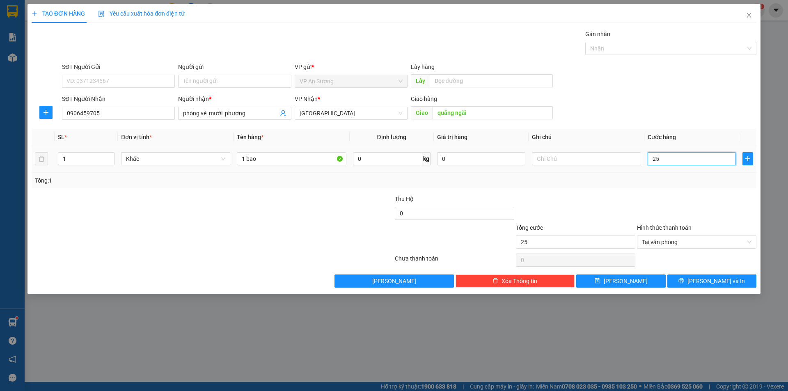
type input "250"
type input "250.000"
click at [718, 284] on span "Lưu và In" at bounding box center [716, 281] width 57 height 9
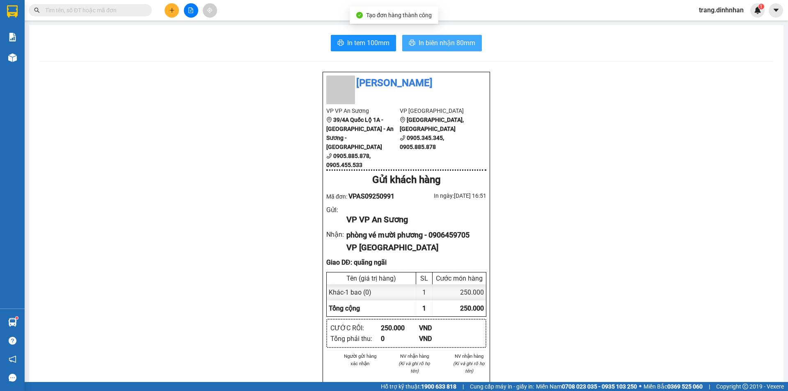
click at [461, 39] on span "In biên nhận 80mm" at bounding box center [447, 43] width 57 height 10
click at [170, 13] on icon "plus" at bounding box center [172, 10] width 6 height 6
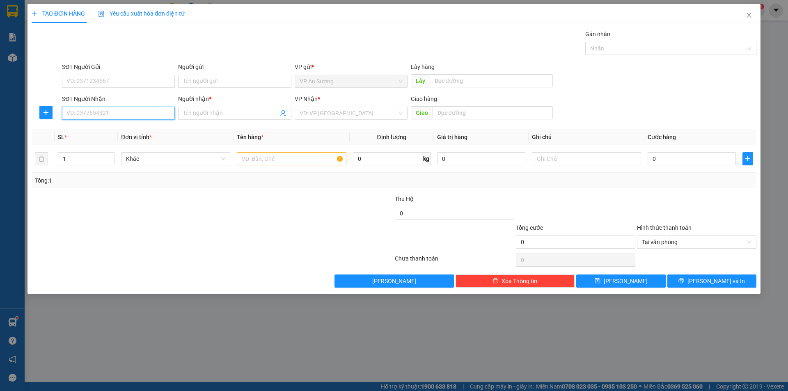
click at [149, 116] on input "SĐT Người Nhận" at bounding box center [118, 113] width 113 height 13
type input "0948148413"
drag, startPoint x: 146, startPoint y: 132, endPoint x: 274, endPoint y: 161, distance: 131.7
click at [148, 132] on div "0948148413 - viet" at bounding box center [118, 129] width 103 height 9
type input "viet"
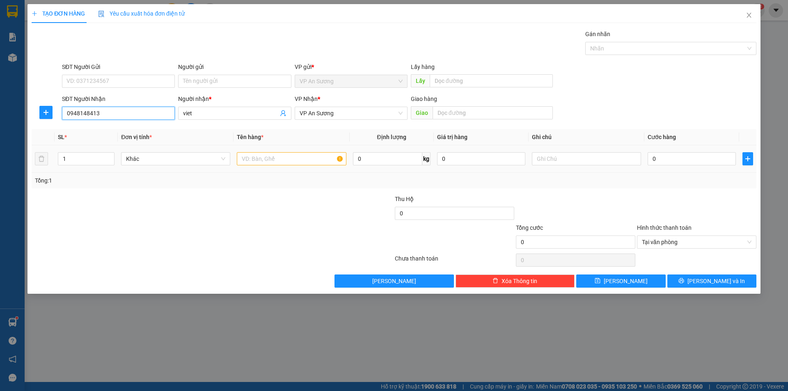
type input "0948148413"
click at [305, 163] on input "text" at bounding box center [291, 158] width 109 height 13
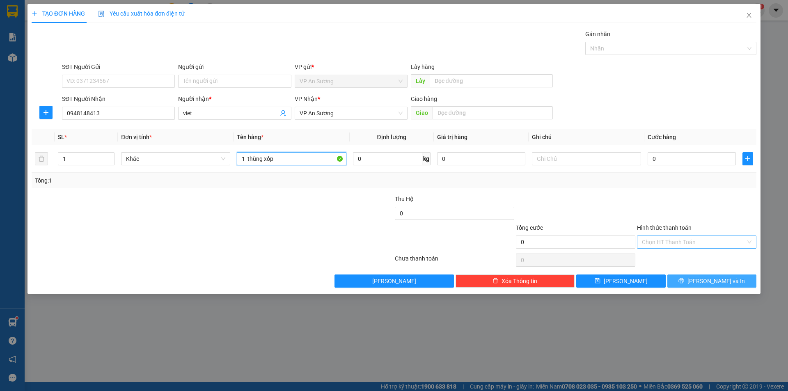
type input "1 thùng xốp"
click at [735, 282] on button "Lưu và In" at bounding box center [712, 281] width 89 height 13
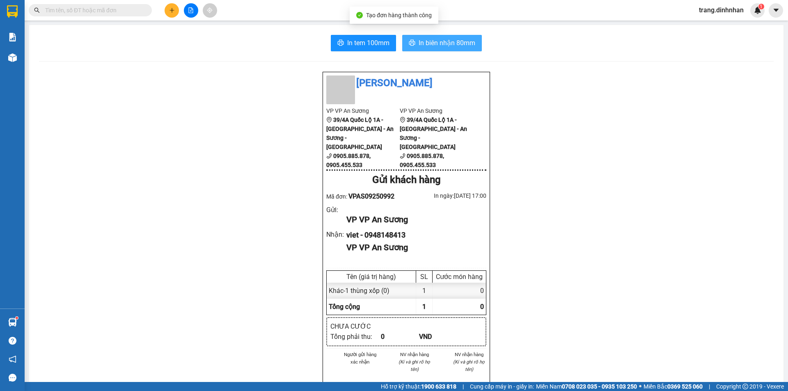
click at [450, 35] on button "In biên nhận 80mm" at bounding box center [442, 43] width 80 height 16
click at [171, 11] on icon "plus" at bounding box center [172, 10] width 6 height 6
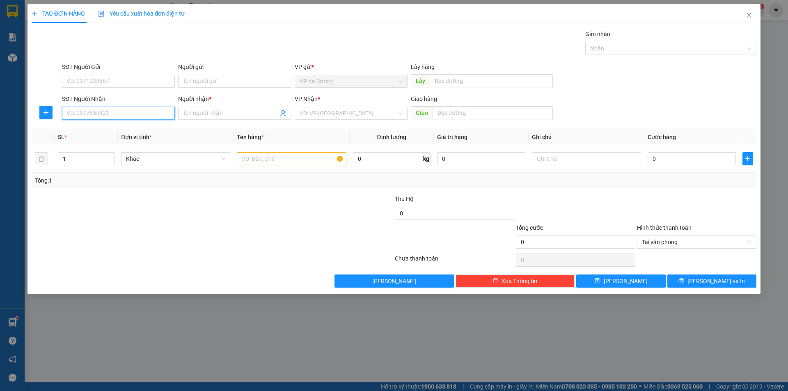
click at [128, 117] on input "SĐT Người Nhận" at bounding box center [118, 113] width 113 height 13
type input "0905019101"
drag, startPoint x: 120, startPoint y: 130, endPoint x: 142, endPoint y: 133, distance: 21.7
click at [127, 131] on div "0905019101 - long" at bounding box center [118, 129] width 103 height 9
type input "long"
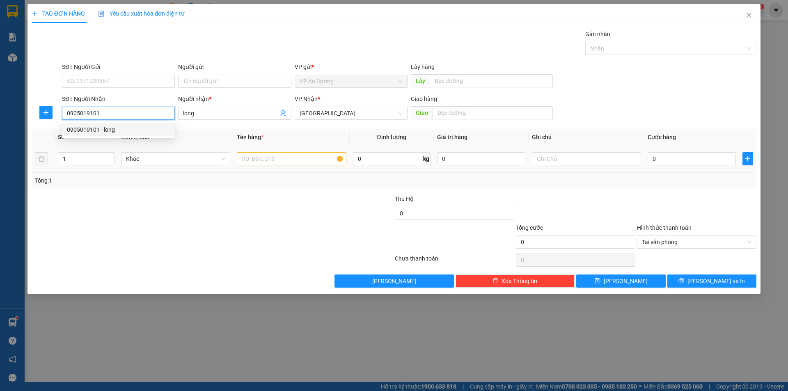
type input "0905019101"
click at [297, 160] on input "text" at bounding box center [291, 158] width 109 height 13
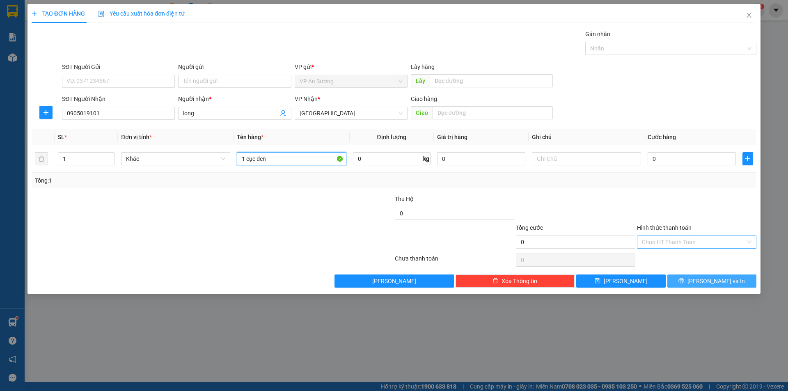
type input "1 cục đen"
click at [728, 286] on button "Lưu và In" at bounding box center [712, 281] width 89 height 13
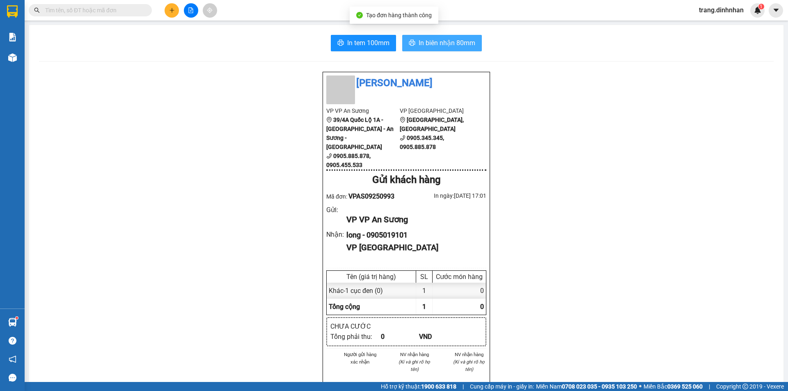
click at [438, 48] on span "In biên nhận 80mm" at bounding box center [447, 43] width 57 height 10
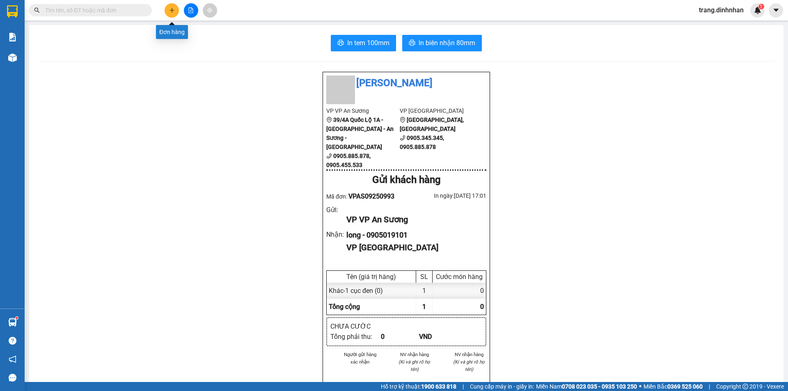
click at [169, 10] on icon "plus" at bounding box center [172, 10] width 6 height 6
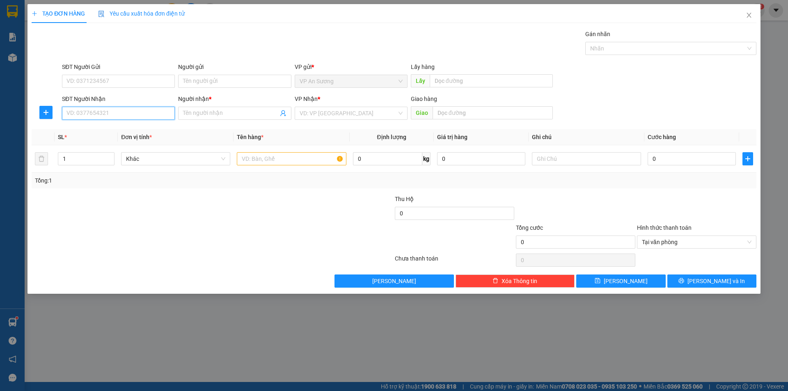
click at [151, 114] on input "SĐT Người Nhận" at bounding box center [118, 113] width 113 height 13
drag, startPoint x: 135, startPoint y: 131, endPoint x: 242, endPoint y: 152, distance: 109.7
click at [135, 131] on div "0905004509 - c tai" at bounding box center [118, 129] width 103 height 9
type input "0905004509"
type input "c tai"
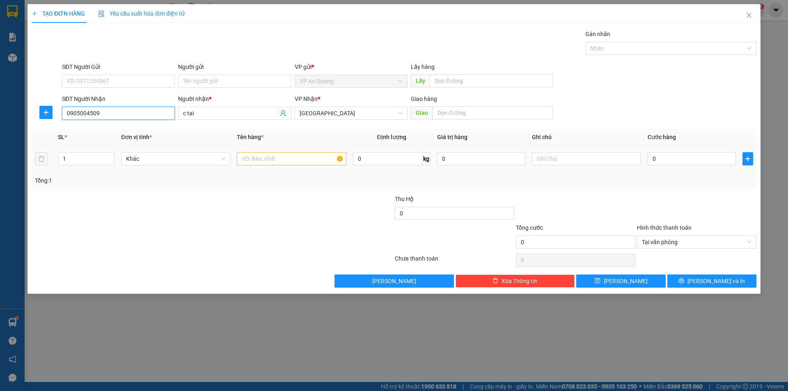
type input "0905004509"
click at [255, 161] on input "text" at bounding box center [291, 158] width 109 height 13
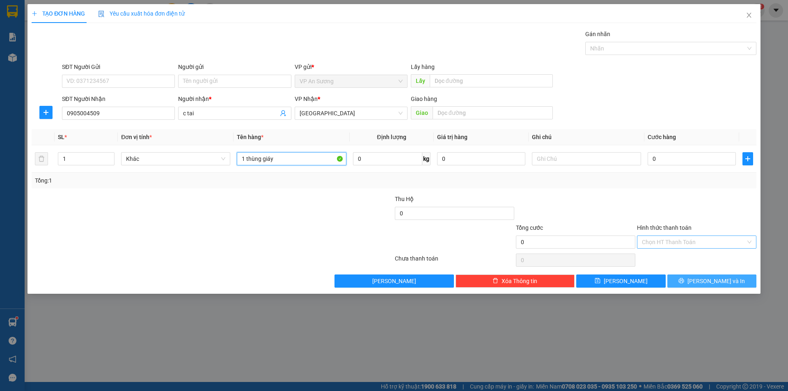
type input "1 thùng giáy"
click at [737, 277] on button "Lưu và In" at bounding box center [712, 281] width 89 height 13
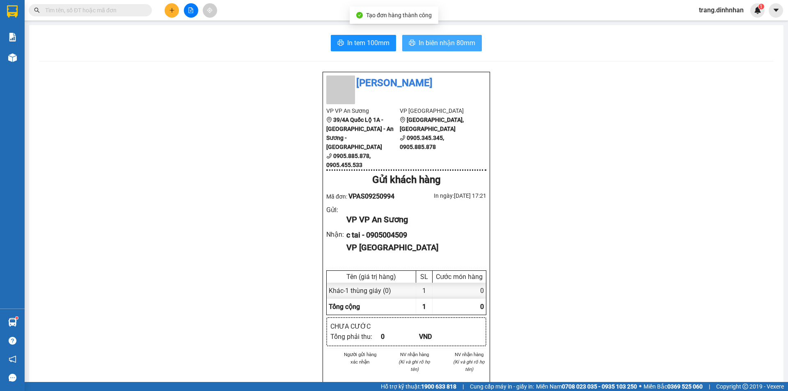
click at [460, 45] on span "In biên nhận 80mm" at bounding box center [447, 43] width 57 height 10
click at [164, 7] on div at bounding box center [191, 10] width 62 height 14
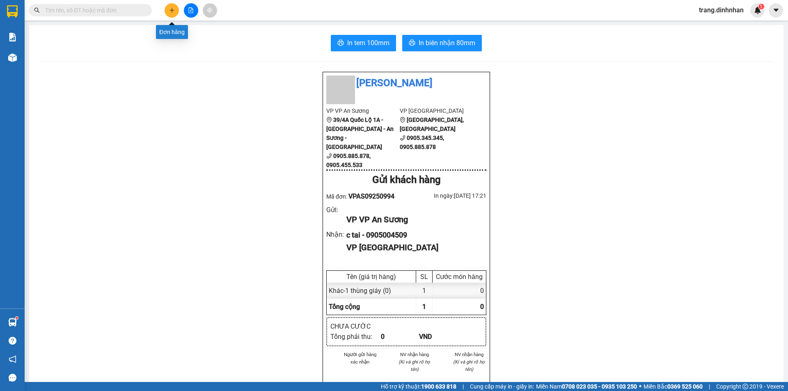
click at [169, 12] on icon "plus" at bounding box center [172, 10] width 6 height 6
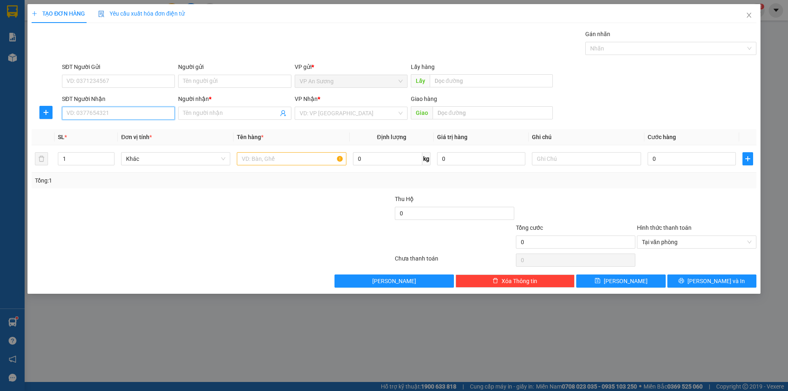
click at [139, 114] on input "SĐT Người Nhận" at bounding box center [118, 113] width 113 height 13
type input "0768432279"
click at [223, 112] on input "Người nhận *" at bounding box center [230, 113] width 95 height 9
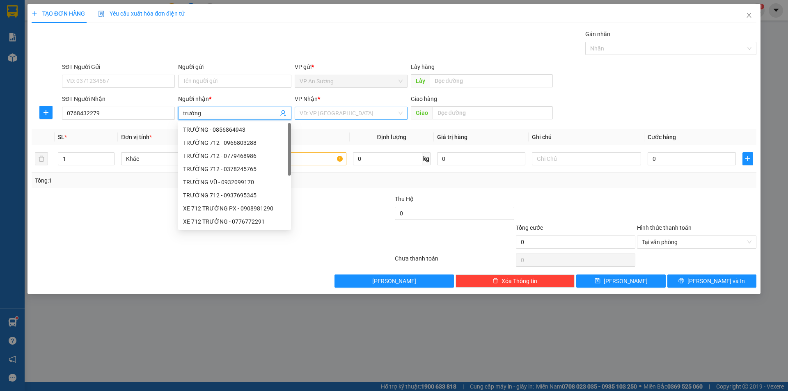
type input "trường"
click at [324, 112] on input "search" at bounding box center [348, 113] width 97 height 12
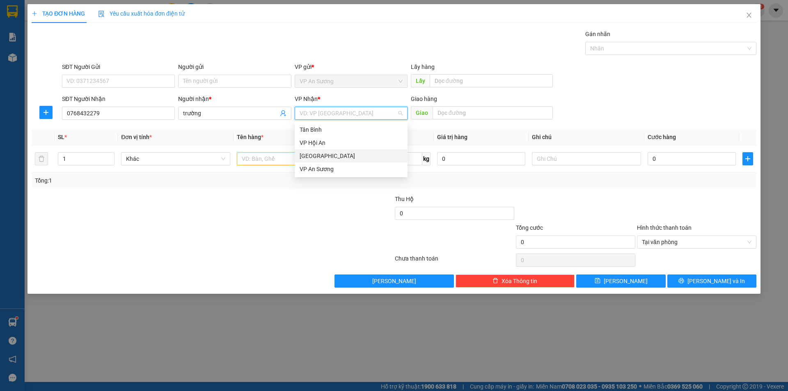
click at [338, 156] on div "[GEOGRAPHIC_DATA]" at bounding box center [351, 155] width 103 height 9
click at [290, 157] on input "text" at bounding box center [291, 158] width 109 height 13
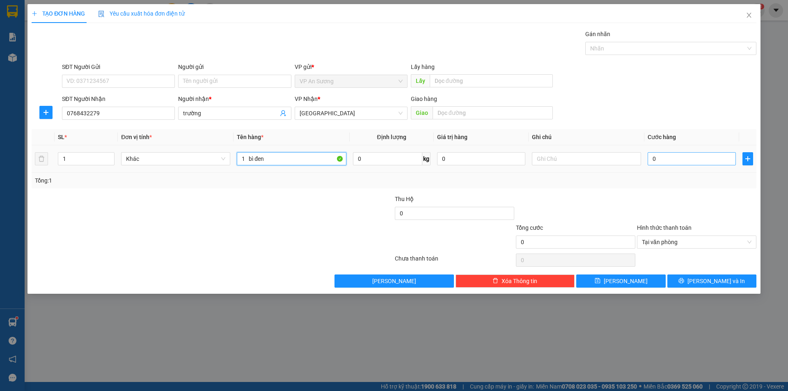
type input "1 bì đen"
click at [718, 165] on input "0" at bounding box center [692, 158] width 88 height 13
type input "5"
type input "50"
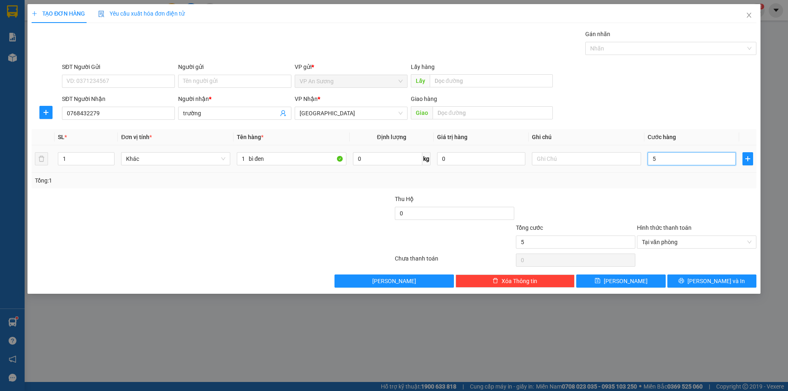
type input "50"
type input "50.000"
click at [715, 280] on span "Lưu và In" at bounding box center [716, 281] width 57 height 9
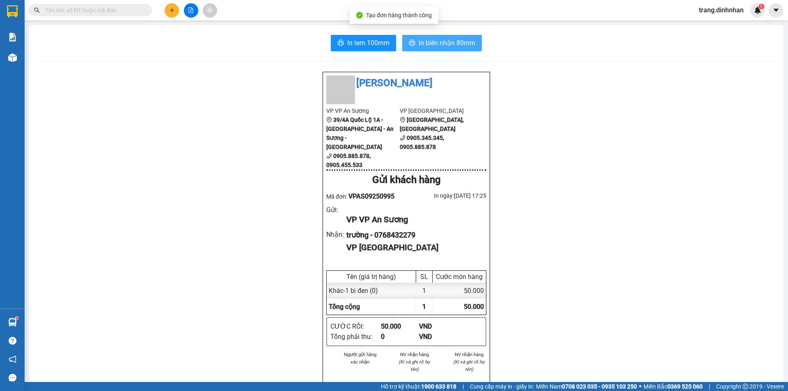
click at [461, 42] on span "In biên nhận 80mm" at bounding box center [447, 43] width 57 height 10
click at [129, 11] on input "text" at bounding box center [93, 10] width 97 height 9
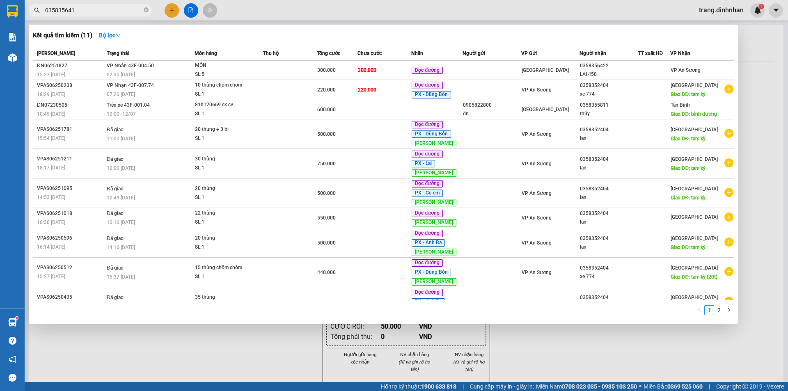
type input "0358356412"
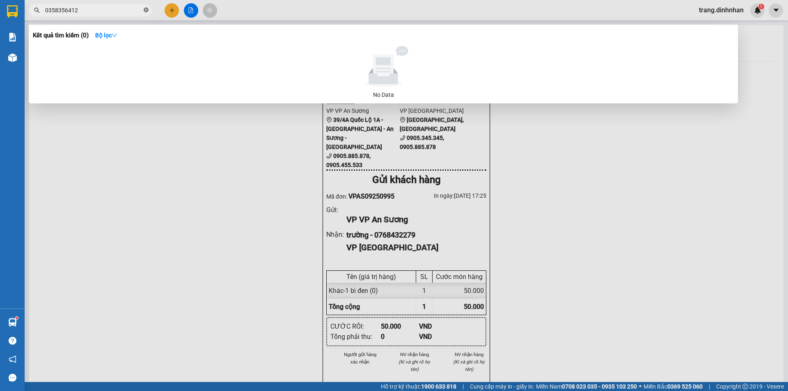
click at [144, 10] on icon "close-circle" at bounding box center [146, 9] width 5 height 5
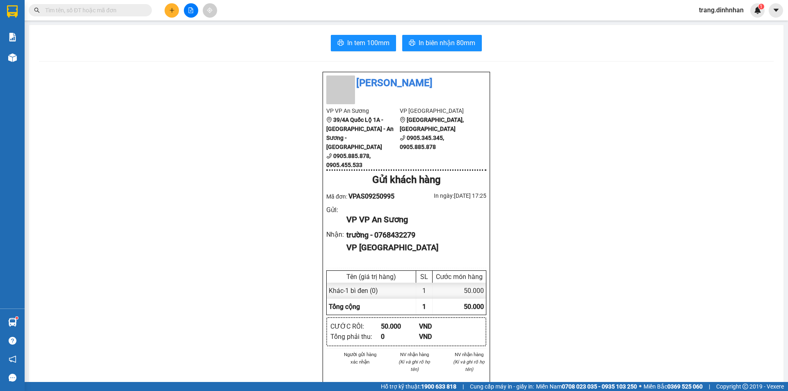
click at [123, 17] on div "Kết quả tìm kiếm ( 0 ) Bộ lọc No Data" at bounding box center [80, 10] width 160 height 14
click at [120, 14] on input "text" at bounding box center [93, 10] width 97 height 9
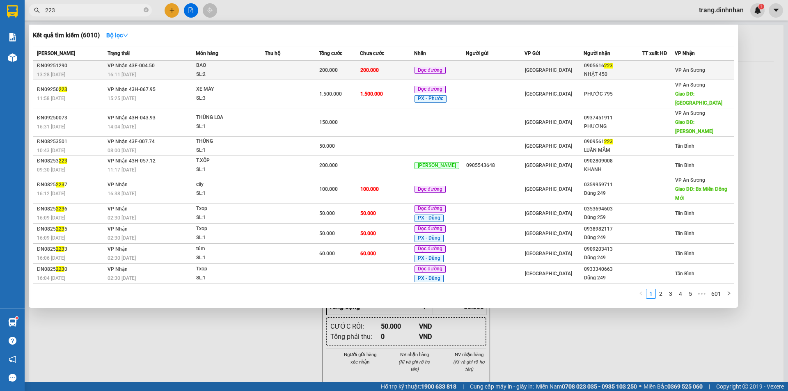
type input "223"
click at [372, 66] on td "200.000" at bounding box center [387, 70] width 54 height 19
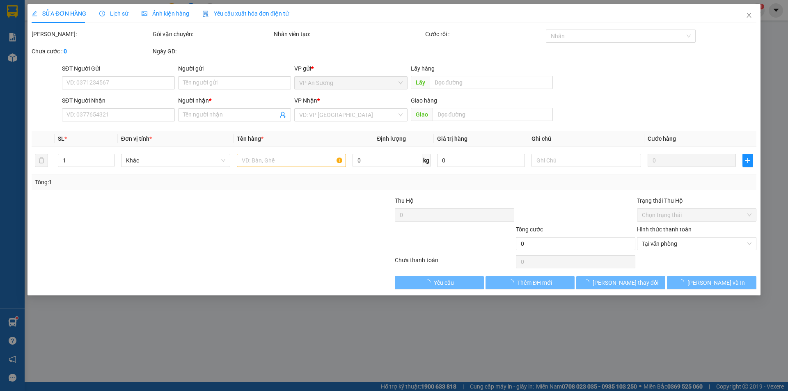
type input "0905616223"
type input "NHẬT 450"
type input "200.000"
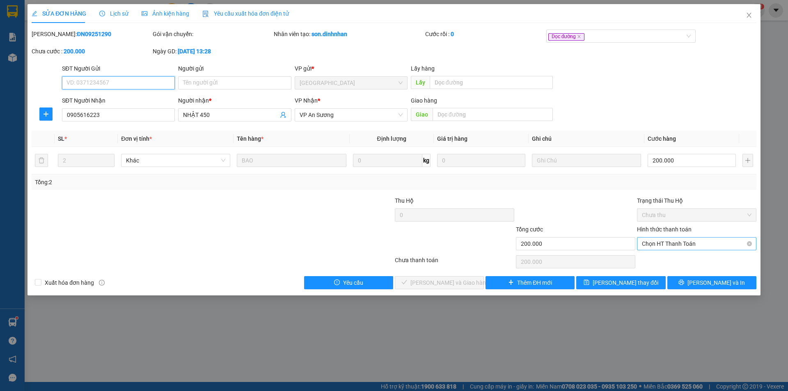
click at [699, 241] on span "Chọn HT Thanh Toán" at bounding box center [697, 244] width 110 height 12
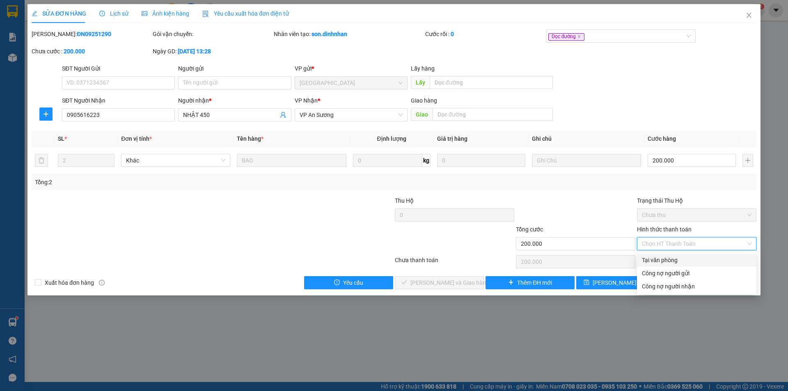
click at [668, 264] on div "Tại văn phòng" at bounding box center [697, 260] width 110 height 9
type input "0"
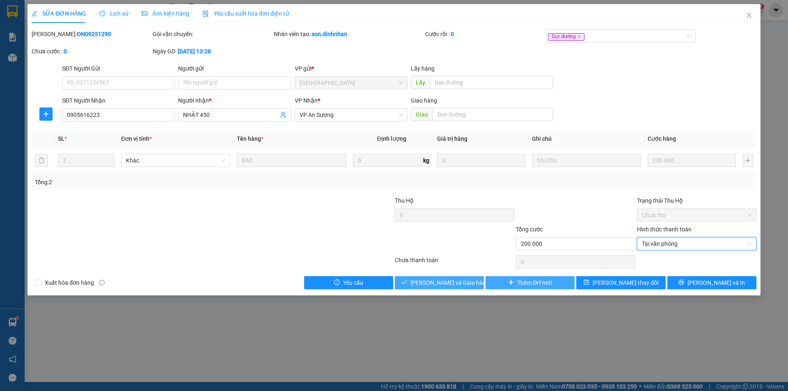
click at [453, 285] on span "Lưu và Giao hàng" at bounding box center [450, 282] width 79 height 9
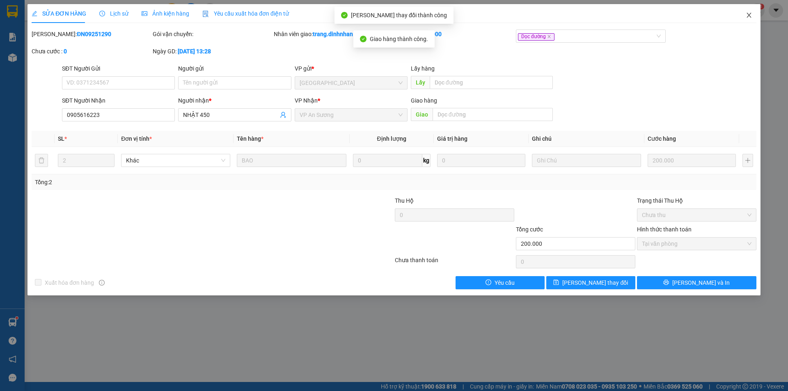
click at [746, 14] on icon "close" at bounding box center [749, 15] width 7 height 7
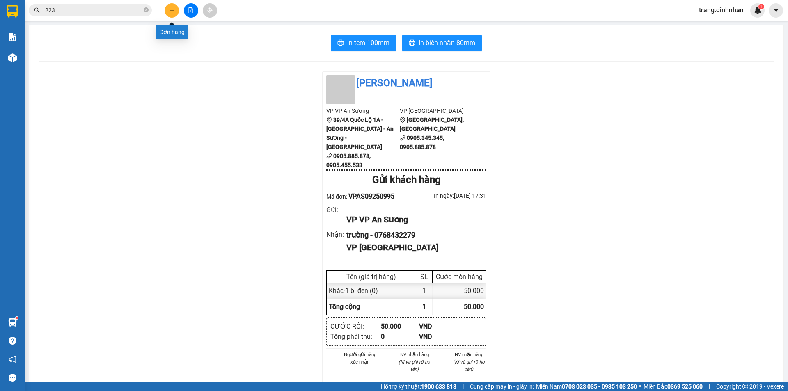
click at [173, 9] on icon "plus" at bounding box center [172, 10] width 6 height 6
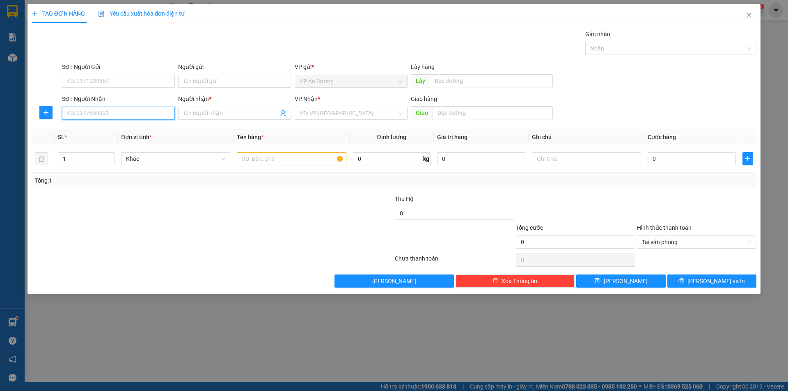
click at [155, 114] on input "SĐT Người Nhận" at bounding box center [118, 113] width 113 height 13
click at [214, 112] on input "Người nhận *" at bounding box center [230, 113] width 95 height 9
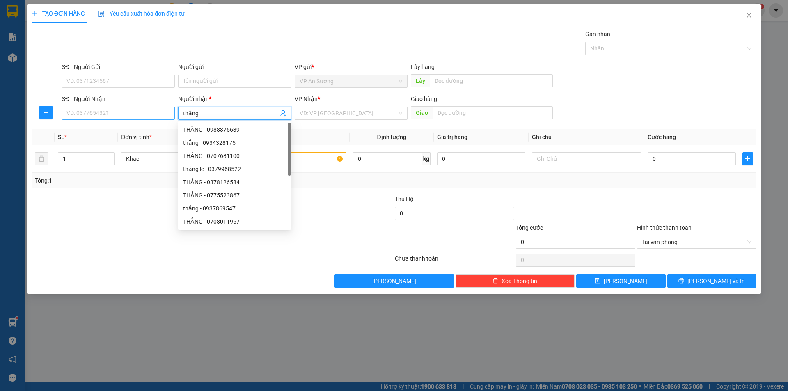
type input "thắng"
click at [113, 117] on input "SĐT Người Nhận" at bounding box center [118, 113] width 113 height 13
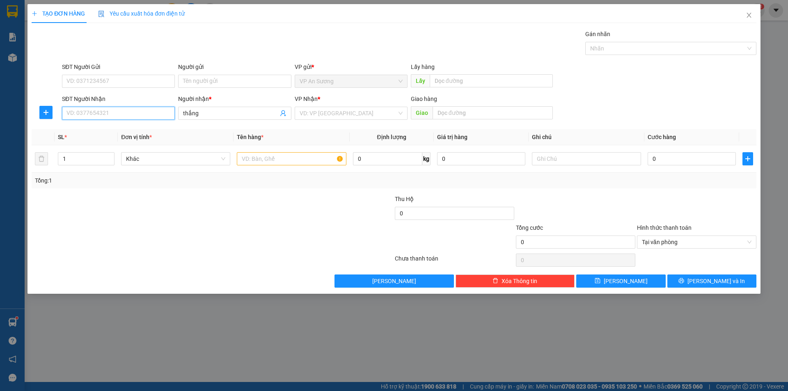
click at [149, 113] on input "SĐT Người Nhận" at bounding box center [118, 113] width 113 height 13
click at [221, 116] on input "thắng" at bounding box center [230, 113] width 95 height 9
click at [215, 116] on input "thắng" at bounding box center [230, 113] width 95 height 9
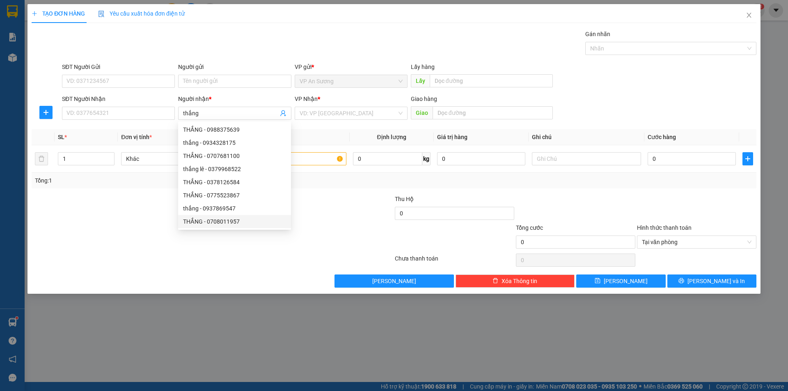
click at [238, 244] on div at bounding box center [152, 237] width 242 height 29
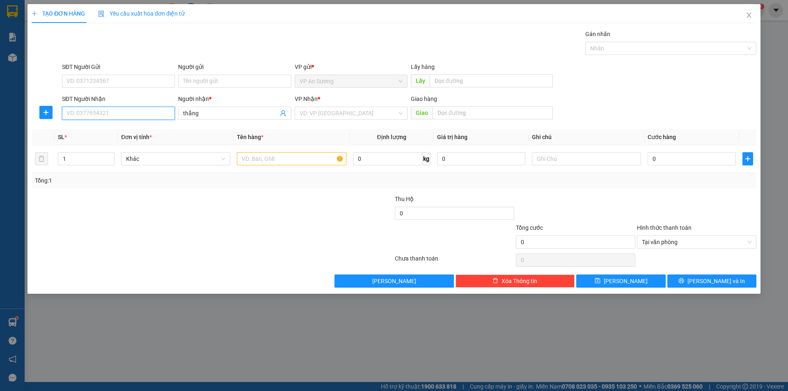
click at [139, 109] on input "SĐT Người Nhận" at bounding box center [118, 113] width 113 height 13
type input "0352629793"
click at [707, 282] on span "Lưu và In" at bounding box center [716, 281] width 57 height 9
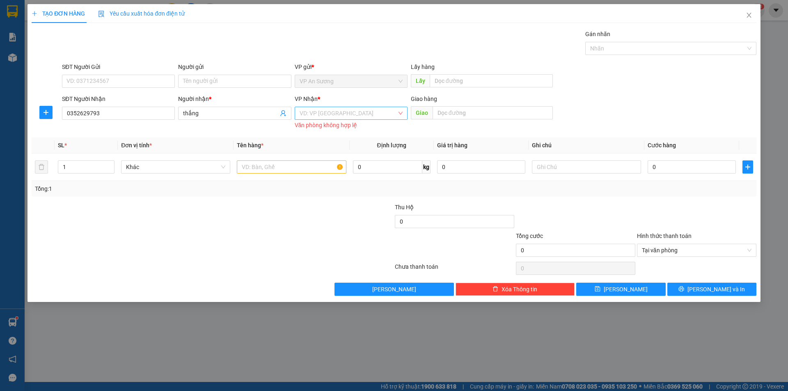
click at [378, 115] on input "search" at bounding box center [348, 113] width 97 height 12
drag, startPoint x: 332, startPoint y: 158, endPoint x: 542, endPoint y: 189, distance: 212.5
click at [332, 157] on div "[GEOGRAPHIC_DATA]" at bounding box center [351, 155] width 103 height 9
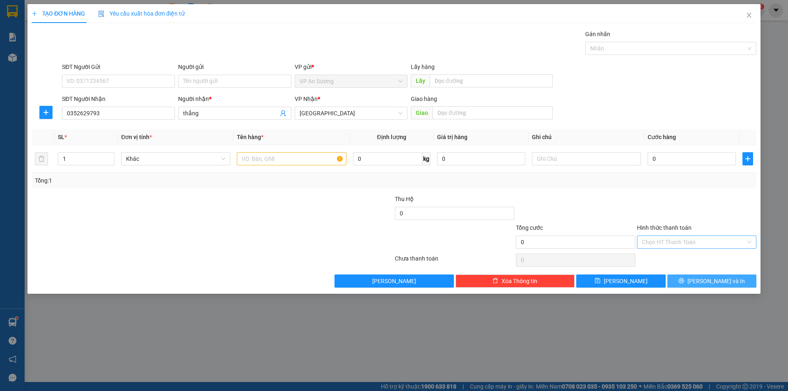
click at [734, 277] on button "Lưu và In" at bounding box center [712, 281] width 89 height 13
click at [289, 164] on input "text" at bounding box center [291, 158] width 109 height 13
type input "1 bao nhỏ"
click at [727, 280] on span "Lưu và In" at bounding box center [716, 281] width 57 height 9
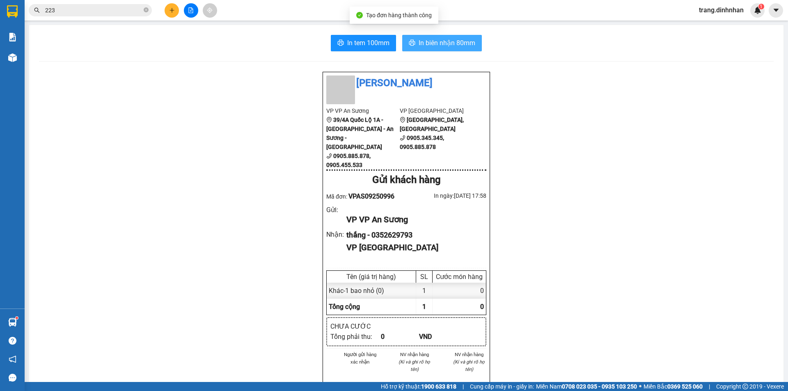
click at [410, 35] on button "In biên nhận 80mm" at bounding box center [442, 43] width 80 height 16
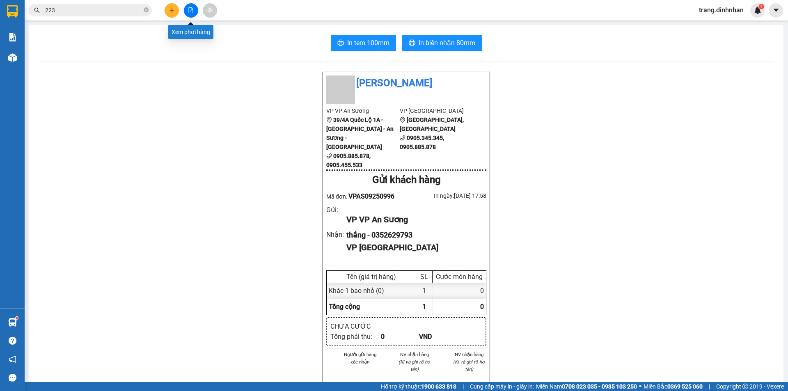
click at [188, 6] on button at bounding box center [191, 10] width 14 height 14
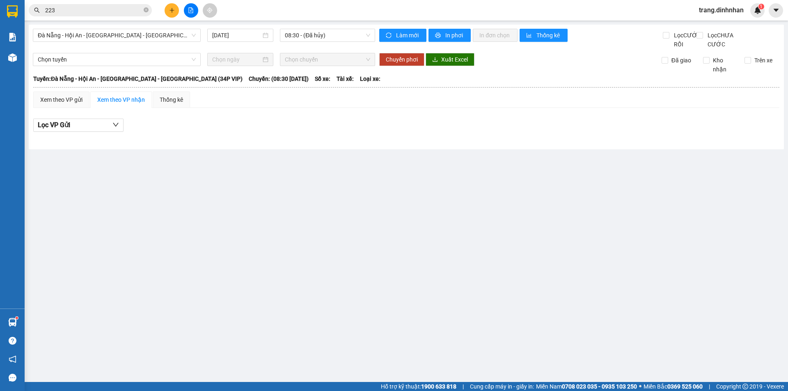
click at [165, 11] on button at bounding box center [172, 10] width 14 height 14
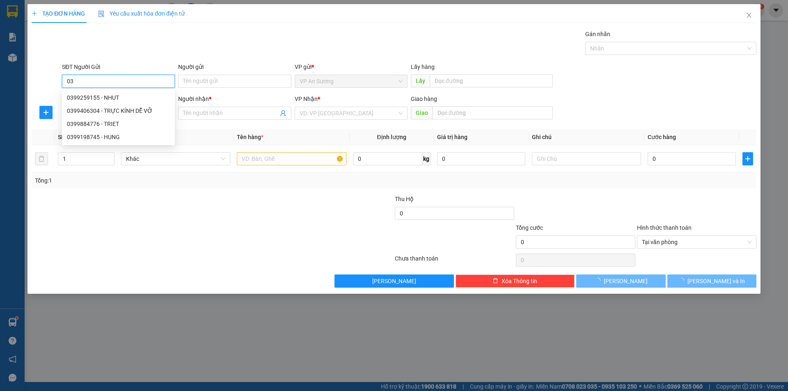
type input "0"
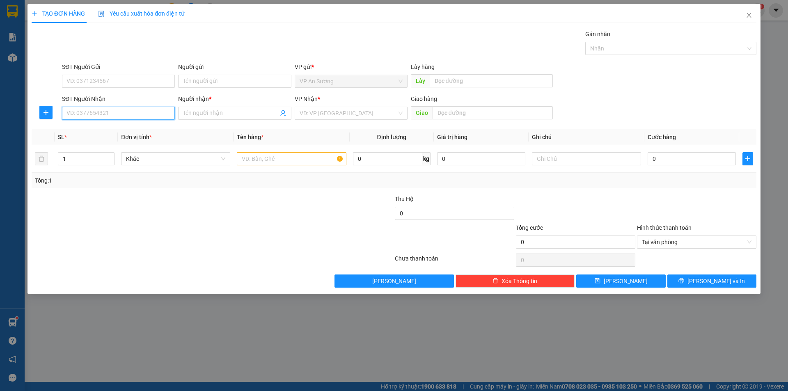
click at [93, 115] on input "SĐT Người Nhận" at bounding box center [118, 113] width 113 height 13
type input "0399345455"
click at [195, 115] on input "Người nhận *" at bounding box center [230, 113] width 95 height 9
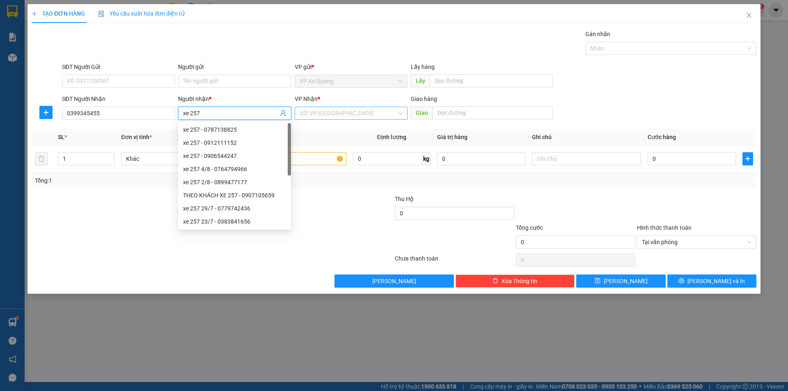
type input "xe 257"
click at [315, 115] on input "search" at bounding box center [348, 113] width 97 height 12
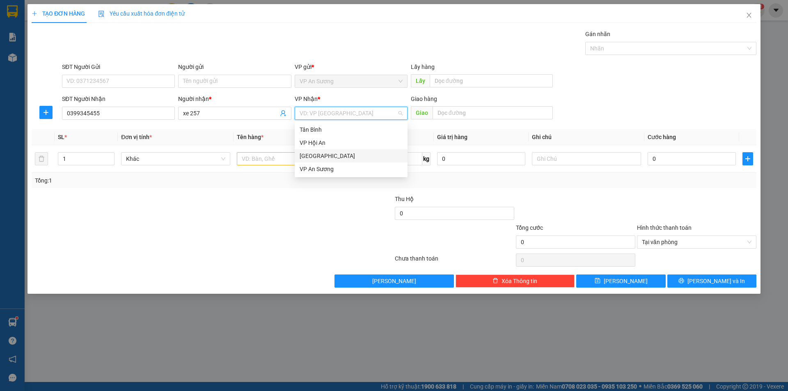
click at [316, 161] on div "[GEOGRAPHIC_DATA]" at bounding box center [351, 155] width 113 height 13
click at [286, 161] on input "text" at bounding box center [291, 158] width 109 height 13
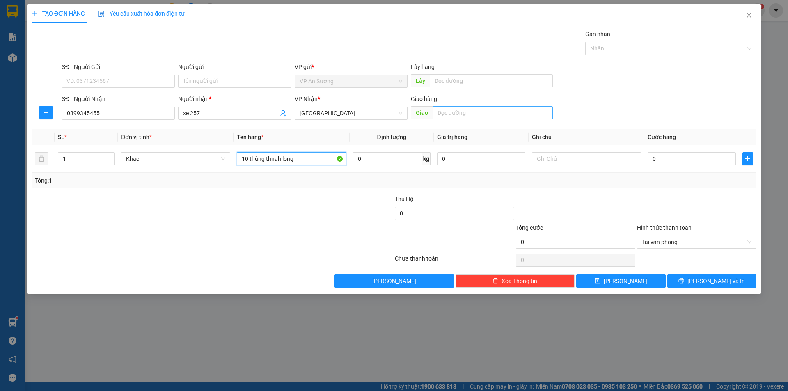
type input "10 thùng thnah long"
click at [460, 108] on input "text" at bounding box center [493, 112] width 120 height 13
type input "núi thành"
click at [640, 55] on div "Gán nhãn Nhãn" at bounding box center [670, 44] width 171 height 29
click at [640, 43] on div "Nhãn" at bounding box center [670, 48] width 171 height 13
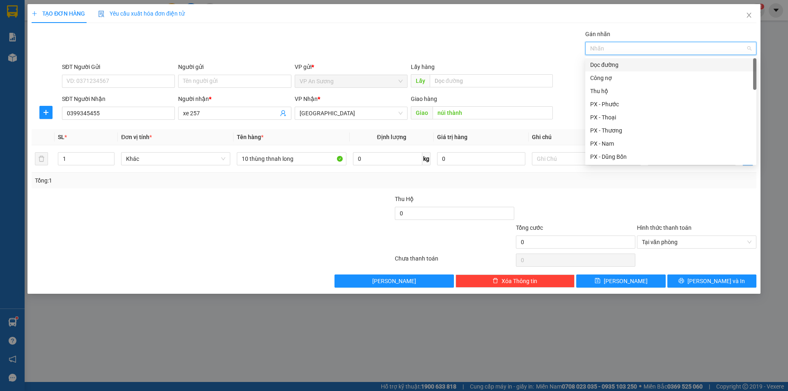
click at [603, 67] on div "Dọc đường" at bounding box center [670, 64] width 161 height 9
type input "li"
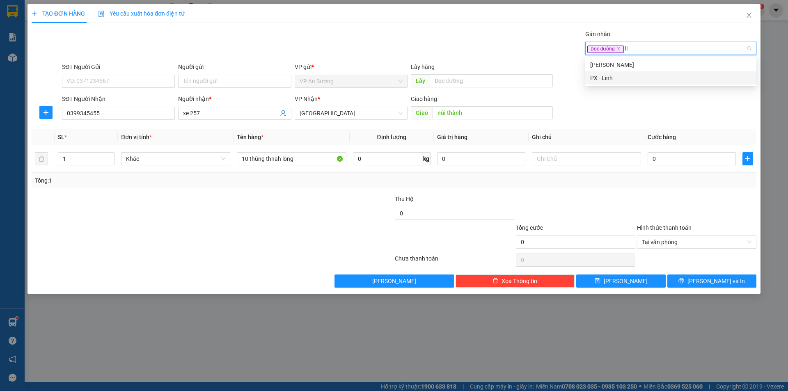
click at [626, 78] on div "PX - Linh" at bounding box center [670, 77] width 161 height 9
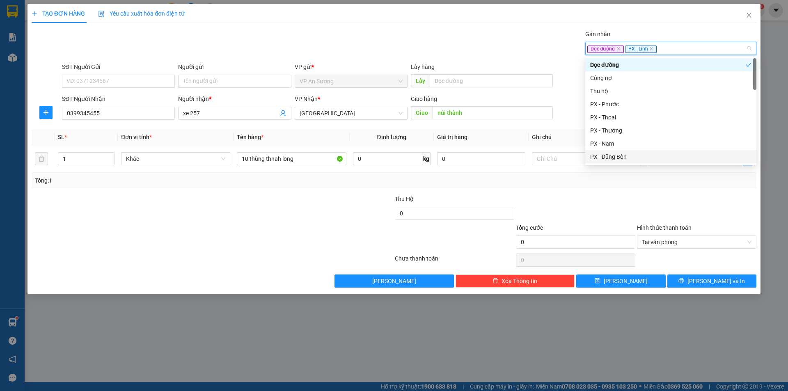
click at [663, 203] on div at bounding box center [696, 209] width 121 height 29
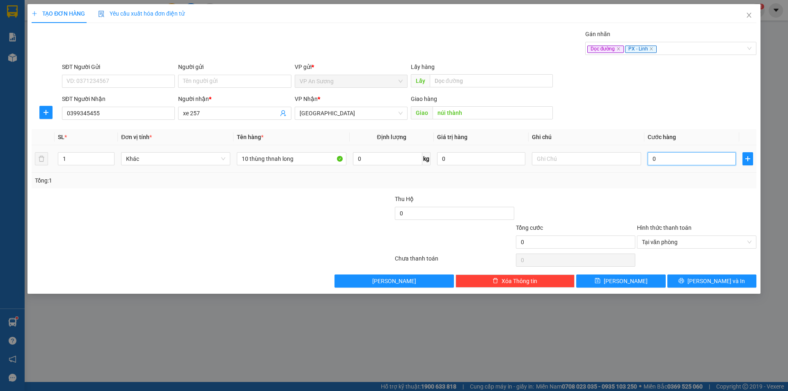
click at [673, 162] on input "0" at bounding box center [692, 158] width 88 height 13
type input "4"
type input "40"
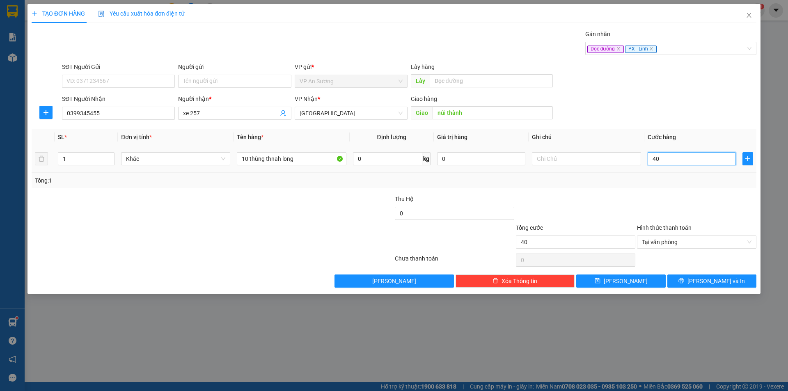
type input "400"
drag, startPoint x: 750, startPoint y: 240, endPoint x: 745, endPoint y: 243, distance: 5.9
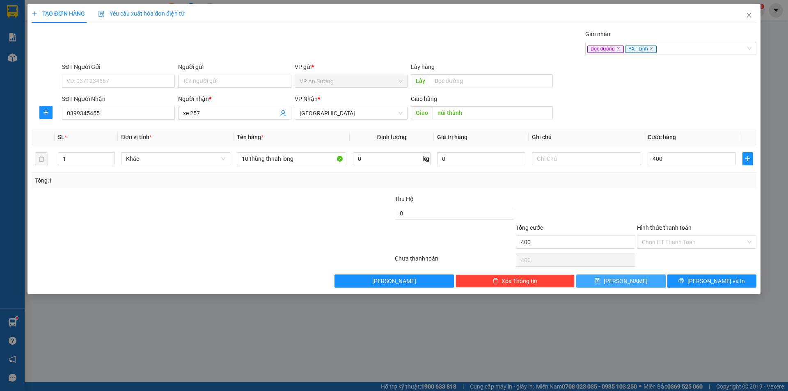
type input "400.000"
click at [638, 280] on button "Lưu" at bounding box center [620, 281] width 89 height 13
type input "0"
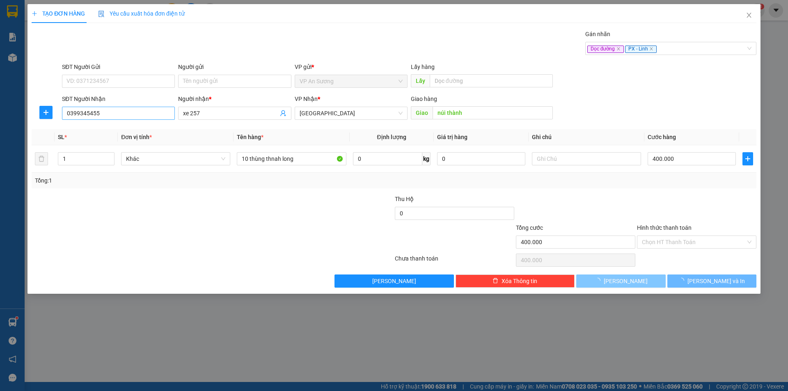
type input "0"
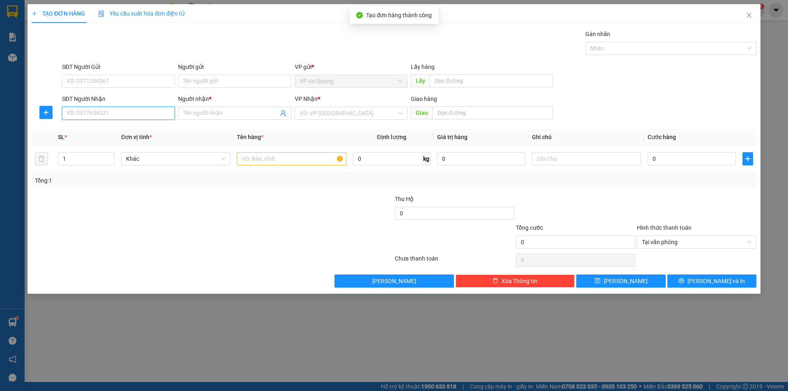
click at [101, 113] on input "SĐT Người Nhận" at bounding box center [118, 113] width 113 height 13
type input "0903526263"
click at [182, 112] on span at bounding box center [234, 113] width 113 height 13
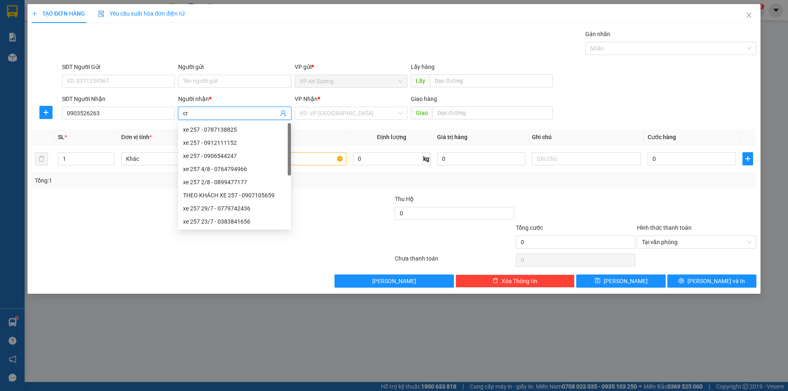
type input "c"
type input "xe 257"
click at [359, 114] on input "search" at bounding box center [348, 113] width 97 height 12
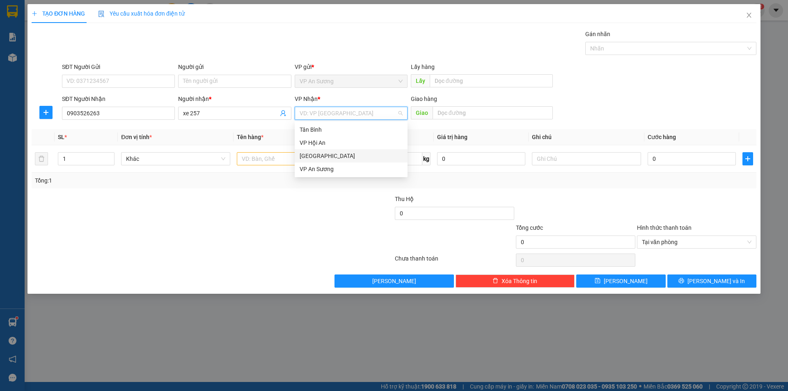
drag, startPoint x: 321, startPoint y: 154, endPoint x: 269, endPoint y: 165, distance: 53.4
click at [320, 155] on div "[GEOGRAPHIC_DATA]" at bounding box center [351, 155] width 103 height 9
click at [269, 165] on div at bounding box center [291, 159] width 109 height 16
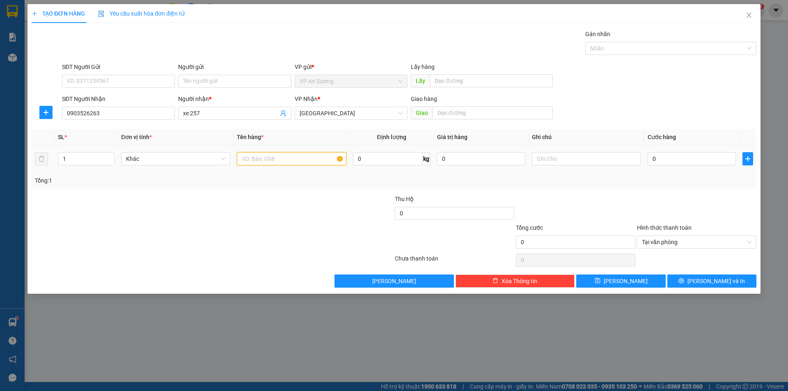
click at [268, 162] on input "text" at bounding box center [291, 158] width 109 height 13
type input "10 thùng thanh long"
click at [504, 115] on input "text" at bounding box center [493, 112] width 120 height 13
click at [647, 53] on div "Nhãn" at bounding box center [670, 48] width 171 height 13
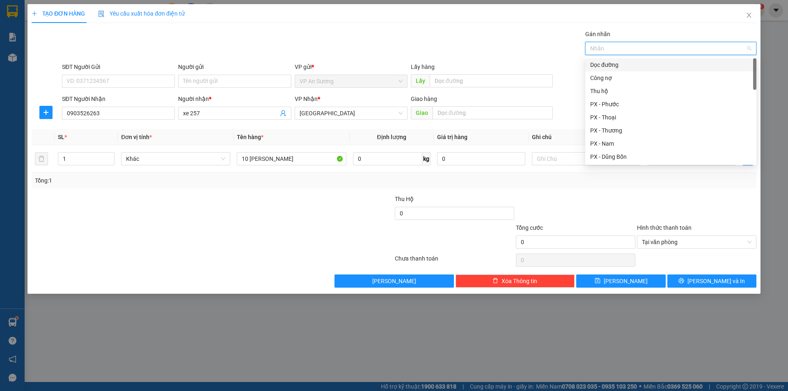
drag, startPoint x: 638, startPoint y: 65, endPoint x: 659, endPoint y: 147, distance: 84.7
click at [639, 67] on div "Dọc đường" at bounding box center [670, 64] width 161 height 9
drag, startPoint x: 648, startPoint y: 199, endPoint x: 654, endPoint y: 192, distance: 8.7
click at [649, 199] on div at bounding box center [696, 209] width 121 height 29
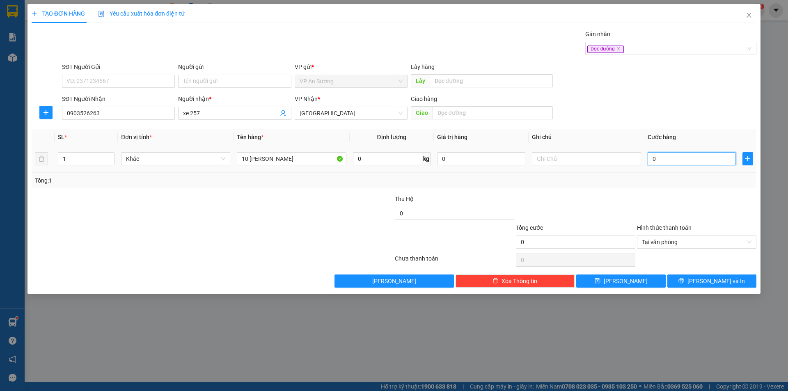
click at [677, 158] on input "0" at bounding box center [692, 158] width 88 height 13
type input "4"
type input "40"
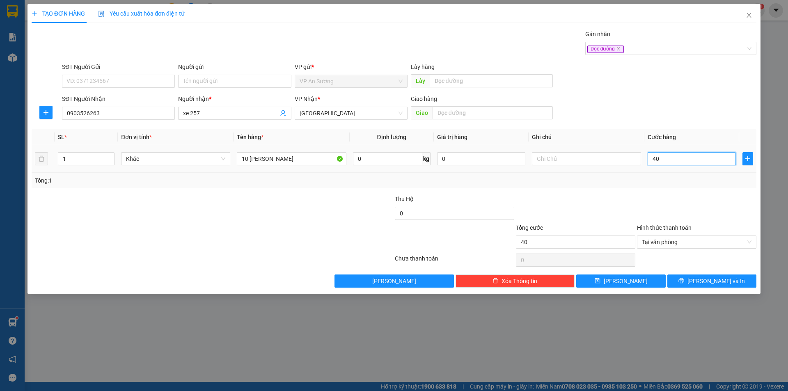
type input "400"
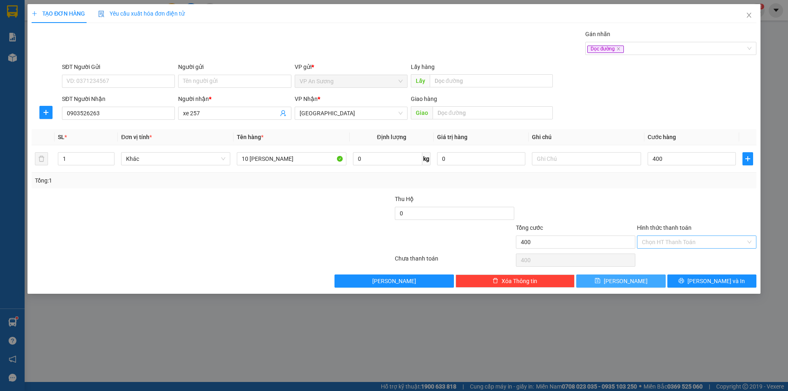
type input "400.000"
click at [647, 278] on button "Lưu" at bounding box center [620, 281] width 89 height 13
type input "0"
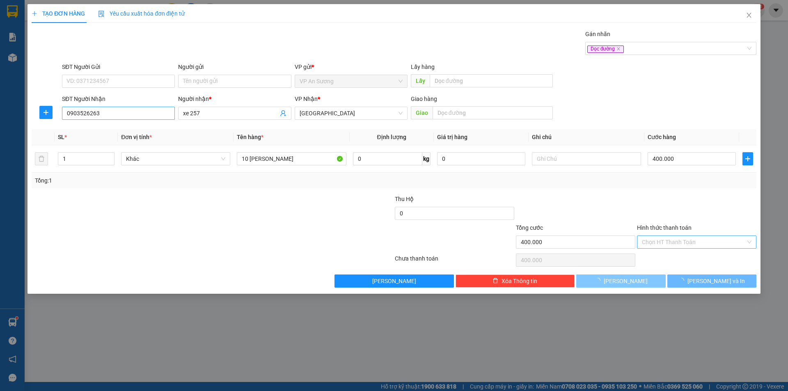
type input "0"
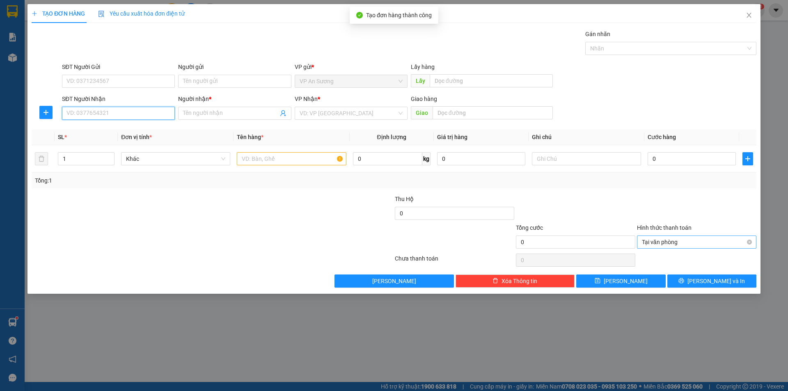
click at [124, 114] on input "SĐT Người Nhận" at bounding box center [118, 113] width 113 height 13
type input "0795681404"
click at [234, 107] on span at bounding box center [234, 113] width 113 height 13
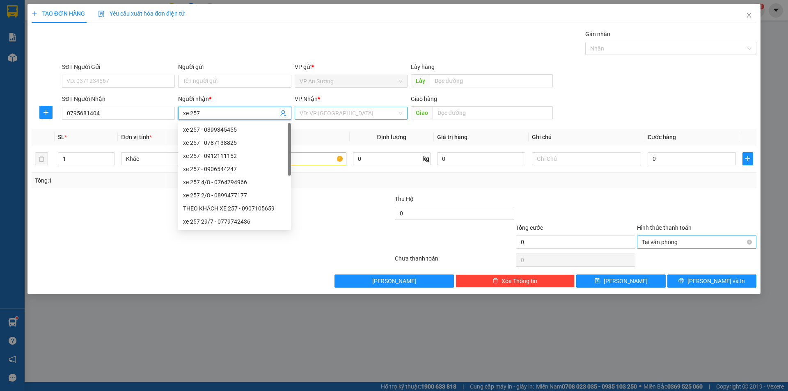
type input "xe 257"
drag, startPoint x: 346, startPoint y: 112, endPoint x: 329, endPoint y: 151, distance: 42.7
click at [346, 114] on input "search" at bounding box center [348, 113] width 97 height 12
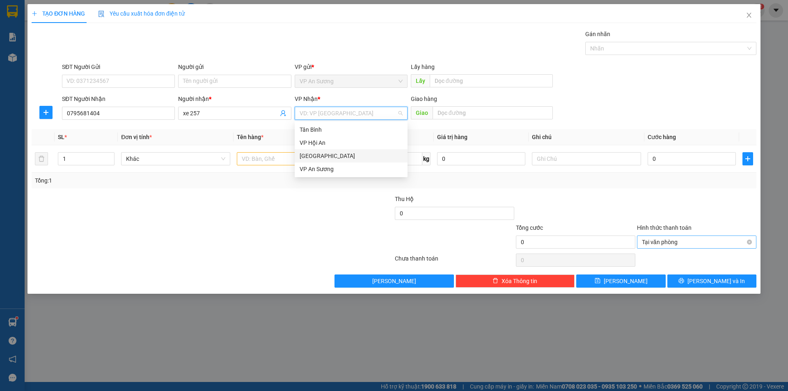
click at [319, 150] on div "[GEOGRAPHIC_DATA]" at bounding box center [351, 155] width 113 height 13
click at [269, 151] on div at bounding box center [291, 159] width 109 height 16
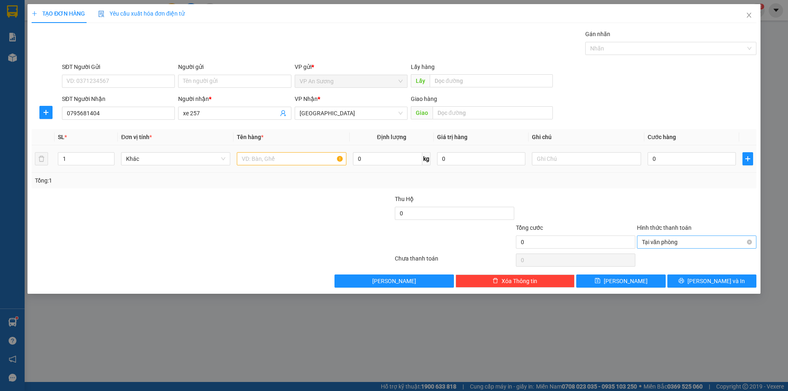
click at [292, 151] on div at bounding box center [291, 159] width 109 height 16
click at [293, 167] on div at bounding box center [291, 159] width 109 height 16
click at [294, 162] on input "text" at bounding box center [291, 158] width 109 height 13
click at [588, 46] on div at bounding box center [589, 49] width 5 height 10
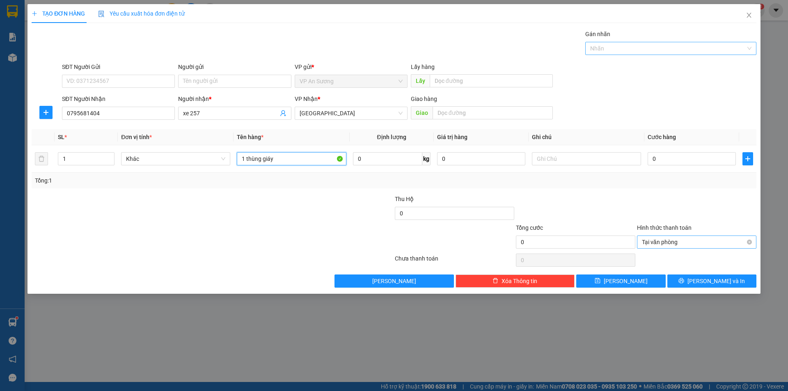
type input "1 thùng giáy"
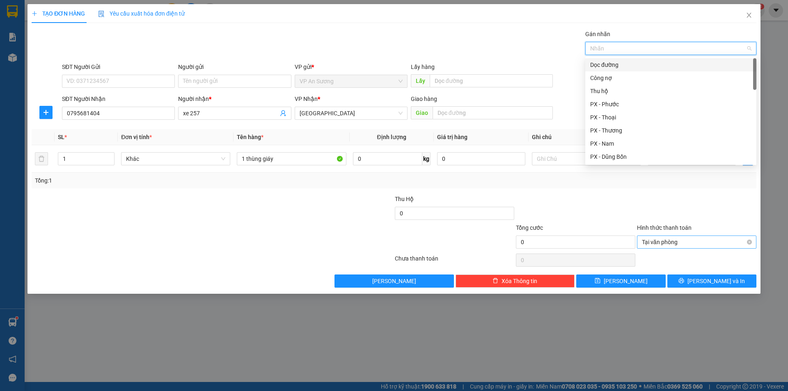
drag, startPoint x: 605, startPoint y: 66, endPoint x: 608, endPoint y: 72, distance: 7.0
click at [605, 67] on div "Dọc đường" at bounding box center [670, 64] width 161 height 9
drag, startPoint x: 634, startPoint y: 199, endPoint x: 662, endPoint y: 186, distance: 30.7
click at [639, 198] on div "Thu Hộ 0" at bounding box center [394, 209] width 727 height 29
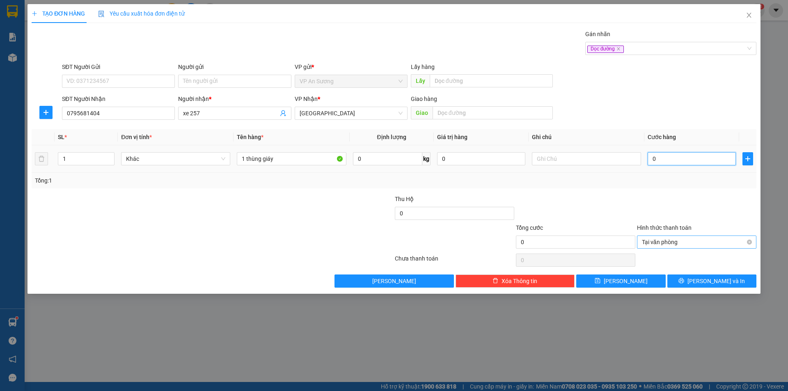
click at [677, 159] on input "0" at bounding box center [692, 158] width 88 height 13
type input "1"
type input "10"
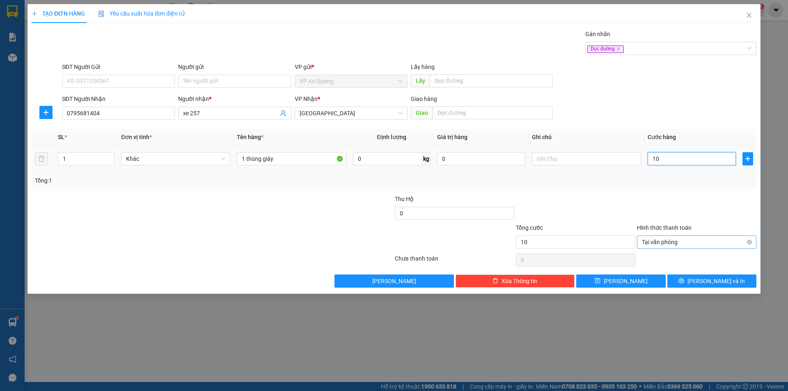
type input "100"
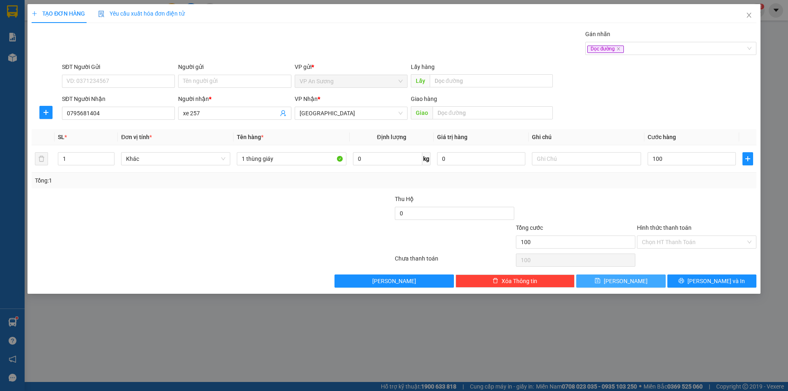
type input "100.000"
click at [652, 278] on button "Lưu" at bounding box center [620, 281] width 89 height 13
type input "0"
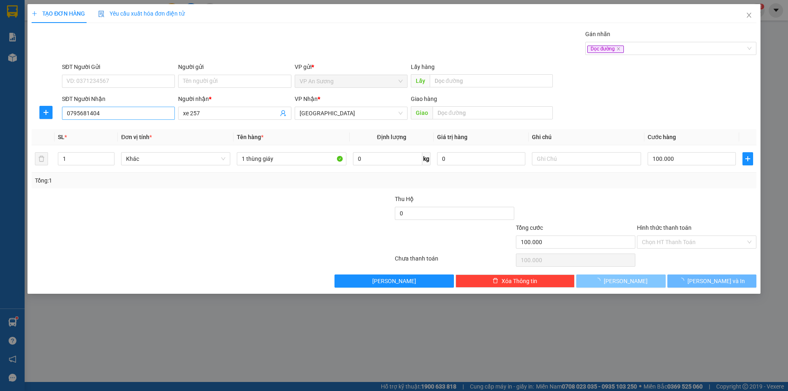
type input "0"
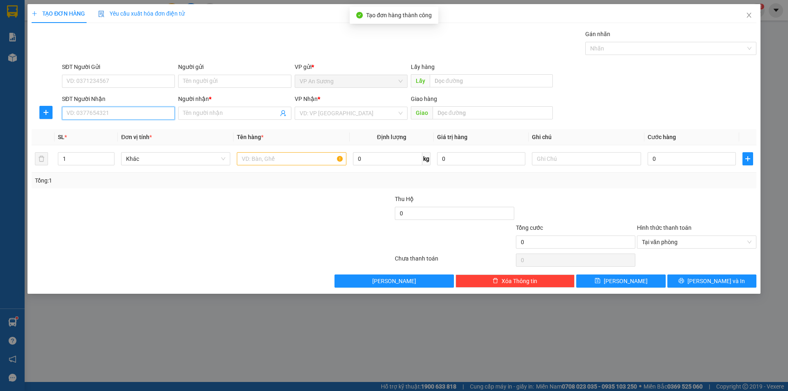
click at [120, 109] on input "SĐT Người Nhận" at bounding box center [118, 113] width 113 height 13
type input "0903583075"
click at [121, 127] on div "0903583075 - HOANG ANH" at bounding box center [118, 129] width 103 height 9
type input "HOANG ANH"
type input "0903583075"
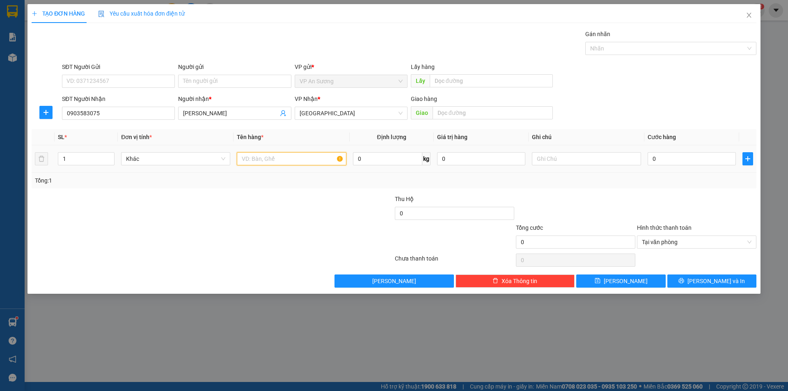
click at [266, 155] on input "text" at bounding box center [291, 158] width 109 height 13
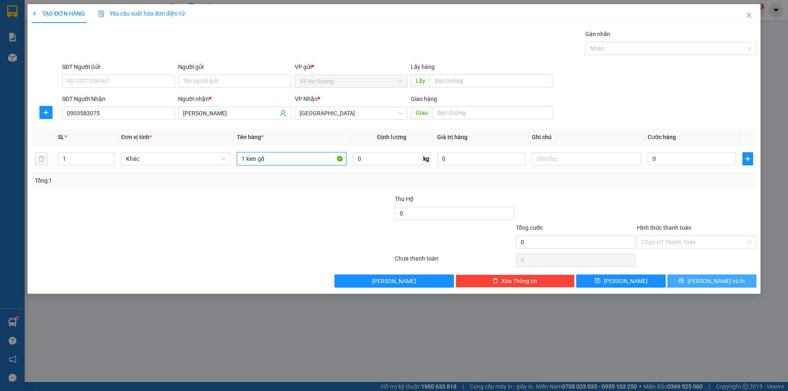
type input "1 kien gổ"
click at [727, 281] on span "Lưu và In" at bounding box center [716, 281] width 57 height 9
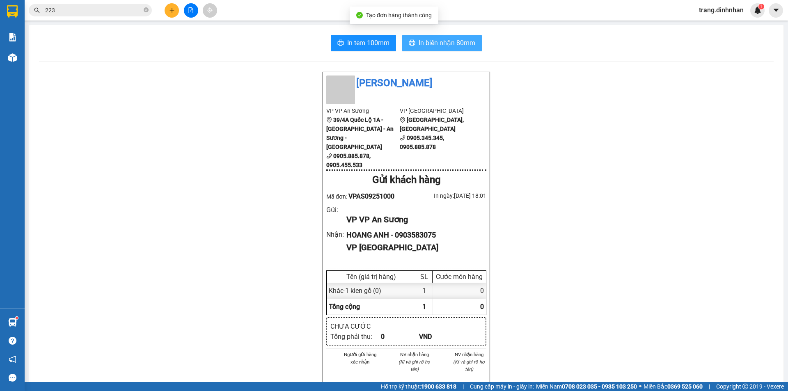
click at [454, 45] on span "In biên nhận 80mm" at bounding box center [447, 43] width 57 height 10
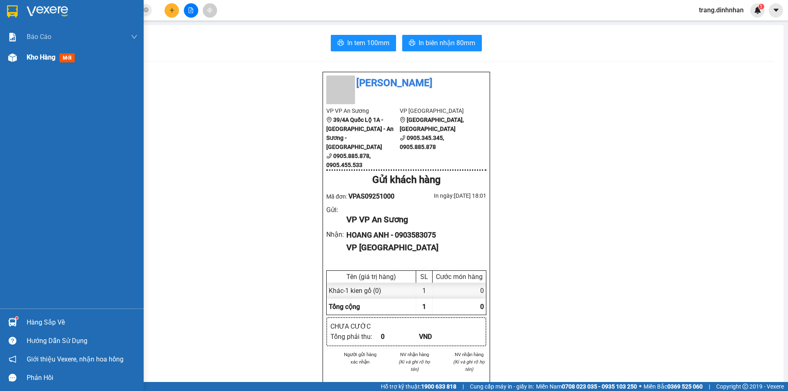
click at [27, 56] on span "Kho hàng" at bounding box center [41, 57] width 29 height 8
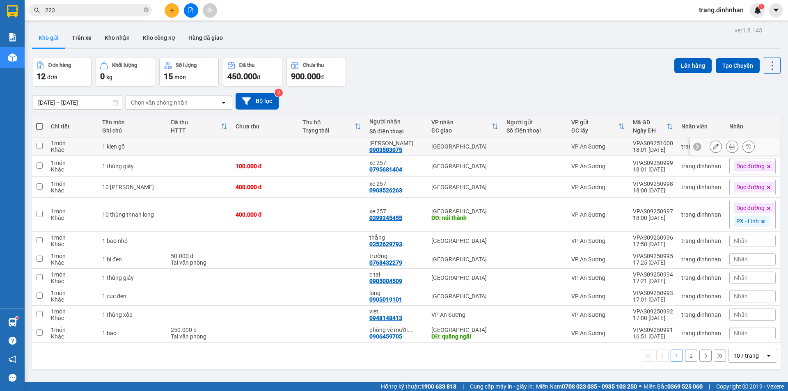
click at [269, 150] on td at bounding box center [265, 147] width 67 height 18
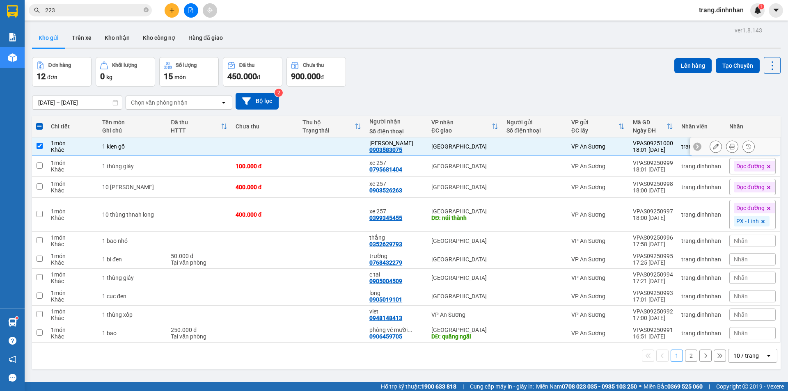
click at [289, 147] on td at bounding box center [265, 147] width 67 height 18
checkbox input "false"
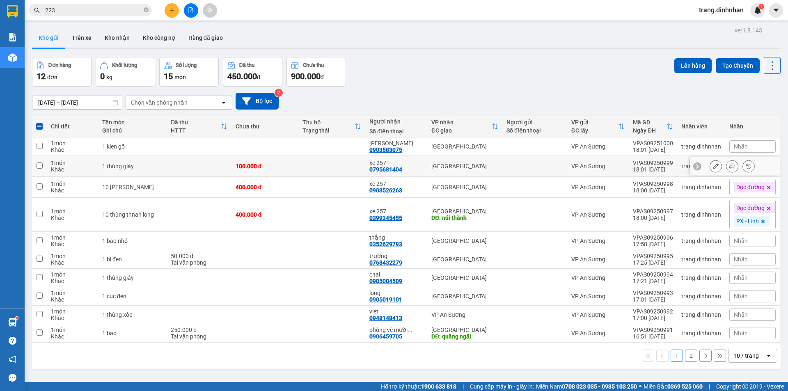
click at [305, 171] on td at bounding box center [331, 166] width 67 height 21
checkbox input "true"
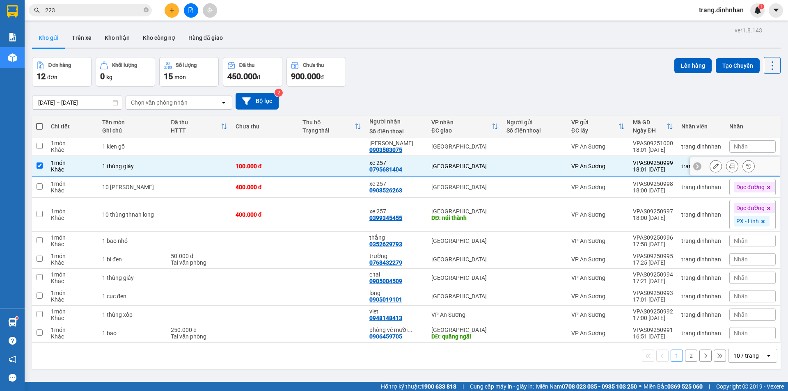
click at [293, 183] on td "400.000 đ" at bounding box center [265, 187] width 67 height 21
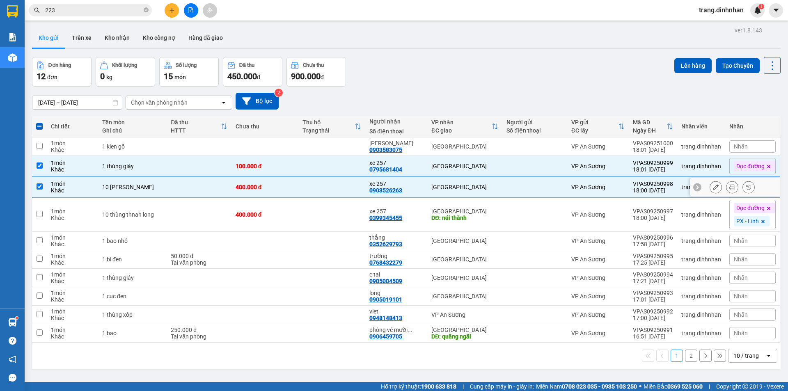
click at [279, 195] on td "400.000 đ" at bounding box center [265, 187] width 67 height 21
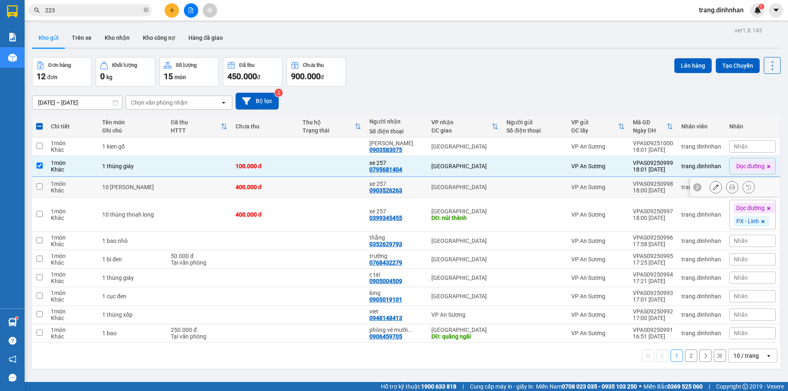
drag, startPoint x: 532, startPoint y: 186, endPoint x: 520, endPoint y: 218, distance: 34.0
click at [531, 187] on div at bounding box center [535, 187] width 57 height 7
checkbox input "true"
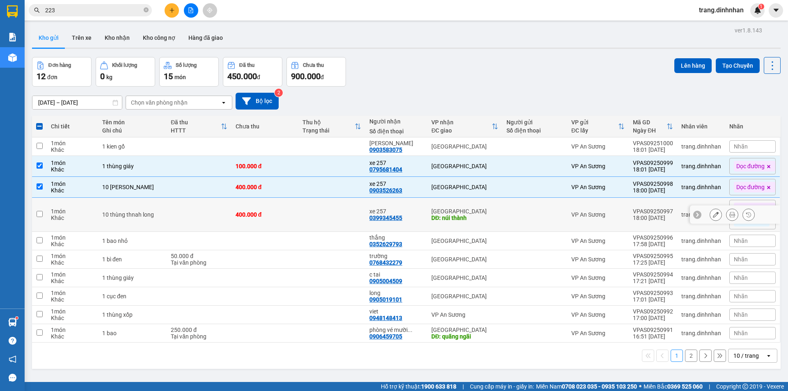
drag, startPoint x: 520, startPoint y: 218, endPoint x: 669, endPoint y: 179, distance: 154.2
click at [520, 219] on td at bounding box center [535, 215] width 65 height 34
checkbox input "true"
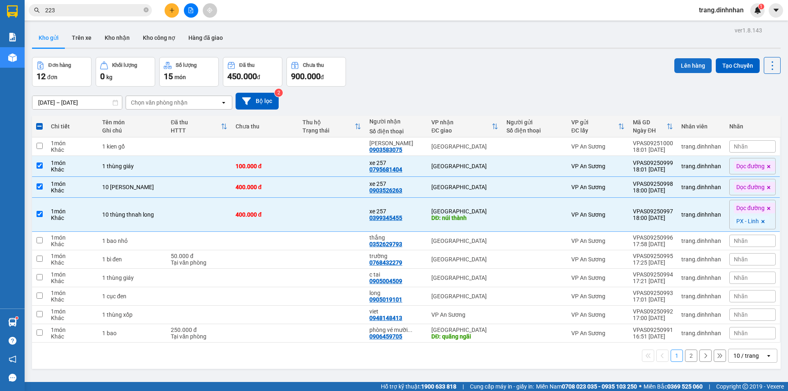
click at [686, 67] on button "Lên hàng" at bounding box center [693, 65] width 37 height 15
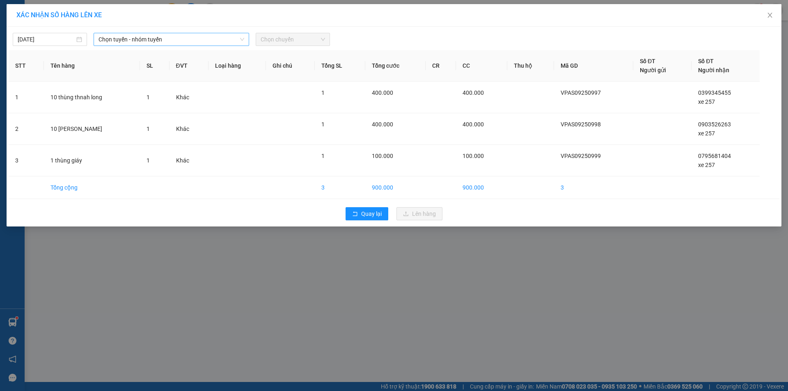
click at [141, 42] on span "Chọn tuyến - nhóm tuyến" at bounding box center [172, 39] width 146 height 12
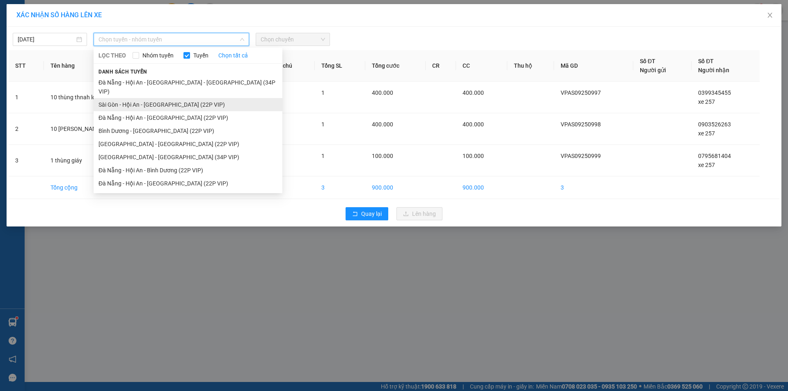
click at [168, 98] on li "Sài Gòn - Hội An - Đà Nẵng (22P VIP)" at bounding box center [188, 104] width 189 height 13
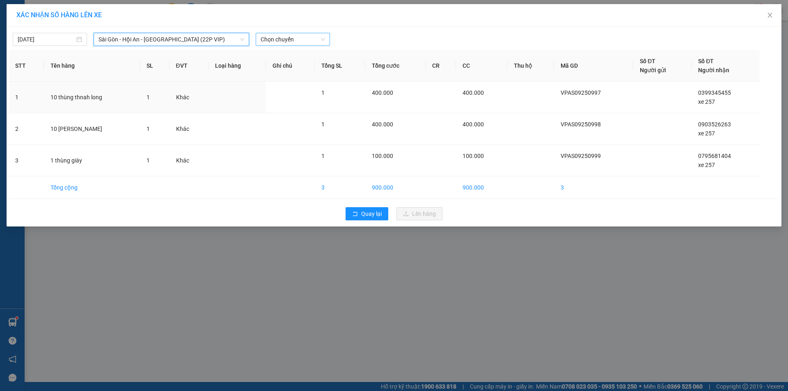
click at [294, 41] on span "Chọn chuyến" at bounding box center [293, 39] width 64 height 12
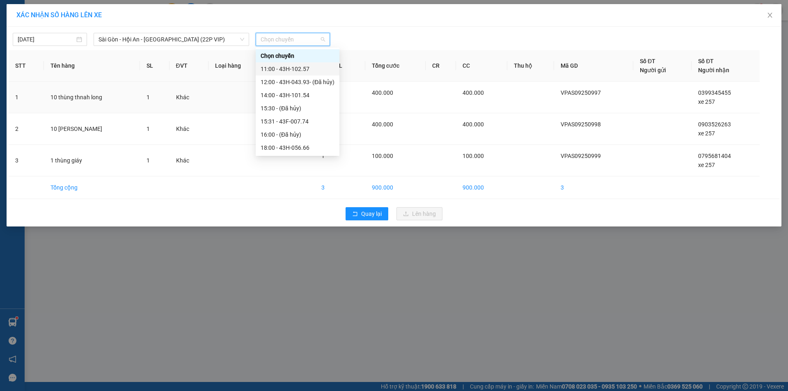
click at [316, 72] on div "11:00 - 43H-102.57" at bounding box center [298, 68] width 74 height 9
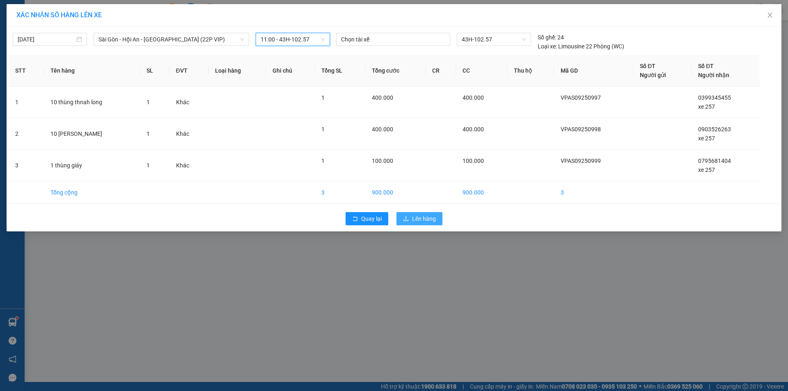
click at [413, 225] on button "Lên hàng" at bounding box center [420, 218] width 46 height 13
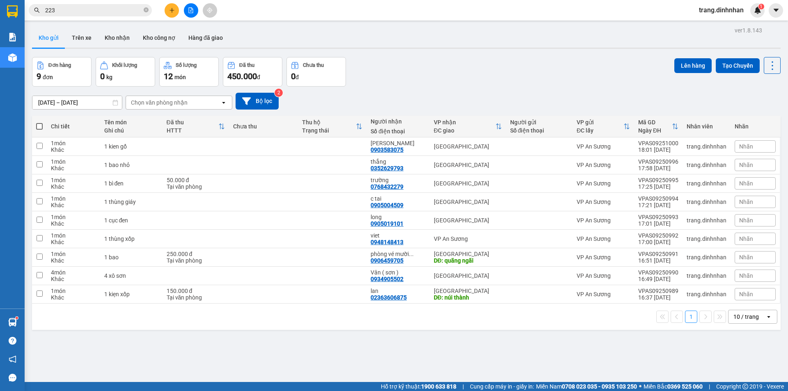
click at [432, 62] on div "Đơn hàng 9 đơn Khối lượng 0 kg Số lượng 12 món Đã thu 450.000 đ Chưa thu 0 đ Lê…" at bounding box center [406, 72] width 749 height 30
click at [36, 126] on span at bounding box center [39, 126] width 7 height 7
click at [39, 122] on input "checkbox" at bounding box center [39, 122] width 0 height 0
checkbox input "true"
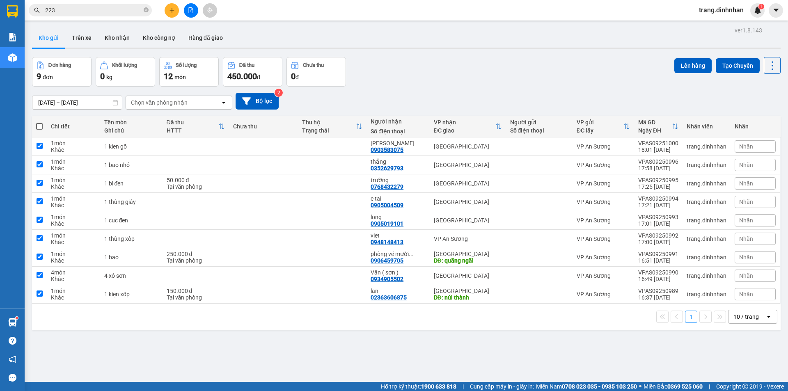
checkbox input "true"
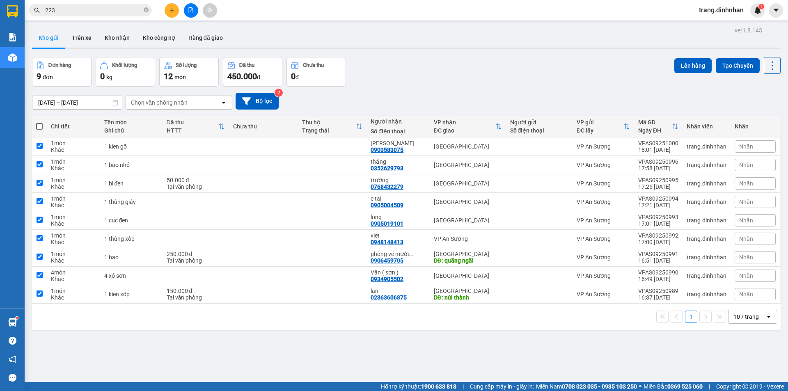
checkbox input "true"
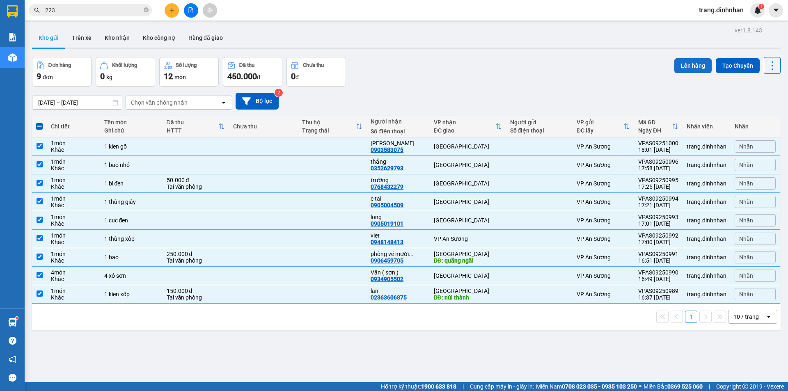
click at [682, 64] on button "Lên hàng" at bounding box center [693, 65] width 37 height 15
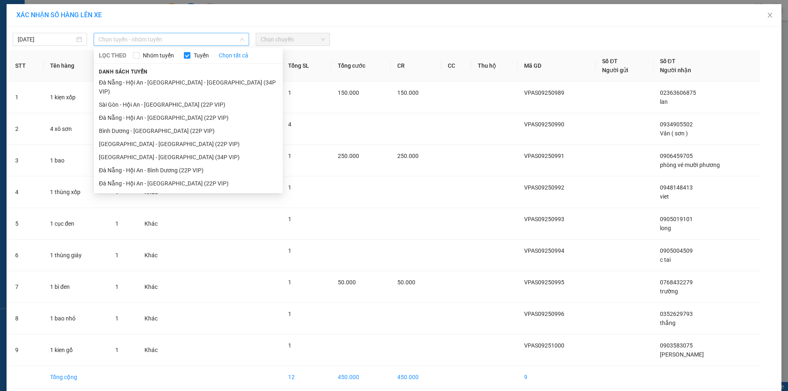
click at [160, 38] on span "Chọn tuyến - nhóm tuyến" at bounding box center [172, 39] width 146 height 12
drag, startPoint x: 158, startPoint y: 96, endPoint x: 278, endPoint y: 64, distance: 123.6
click at [159, 98] on li "Sài Gòn - Hội An - Đà Nẵng (22P VIP)" at bounding box center [188, 104] width 189 height 13
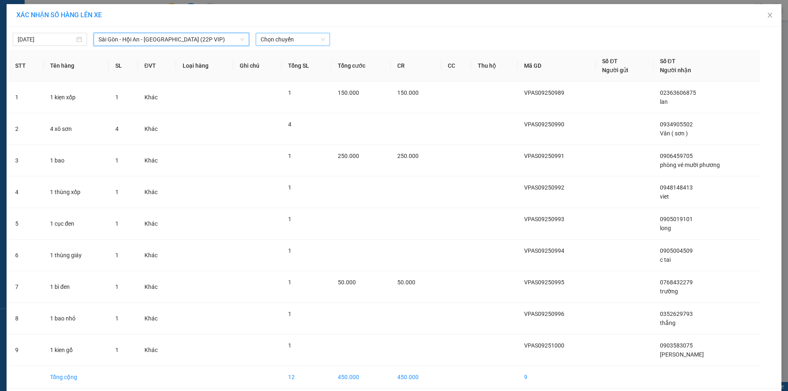
drag, startPoint x: 307, startPoint y: 42, endPoint x: 366, endPoint y: 108, distance: 87.8
click at [310, 43] on span "Chọn chuyến" at bounding box center [293, 39] width 64 height 12
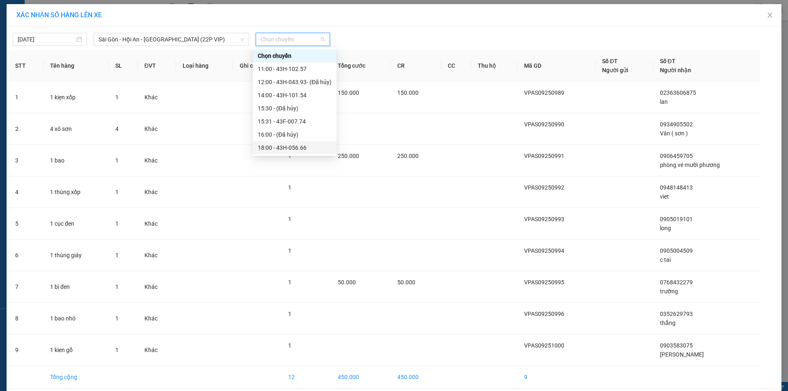
click at [313, 150] on div "18:00 - 43H-056.66" at bounding box center [295, 147] width 74 height 9
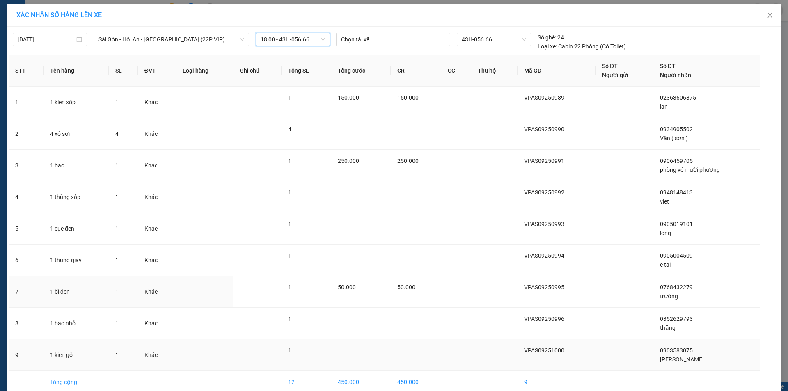
scroll to position [40, 0]
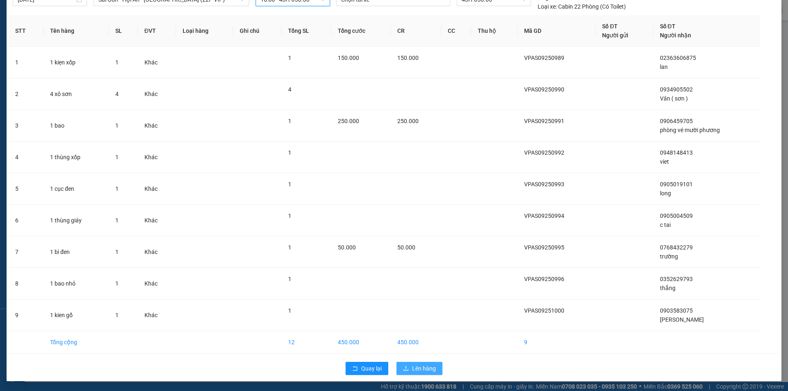
click at [424, 367] on span "Lên hàng" at bounding box center [424, 368] width 24 height 9
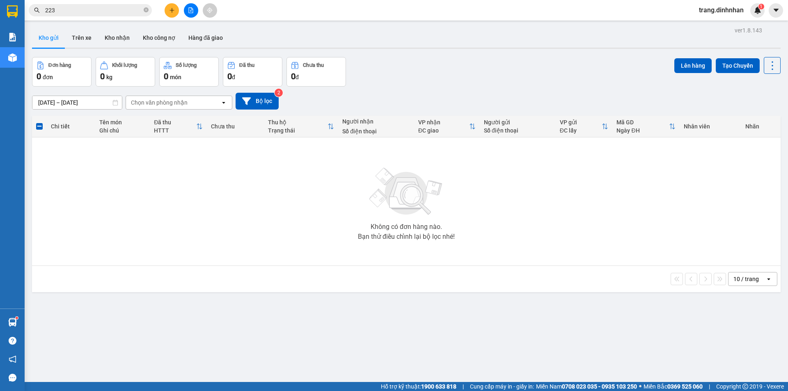
click at [195, 13] on button at bounding box center [191, 10] width 14 height 14
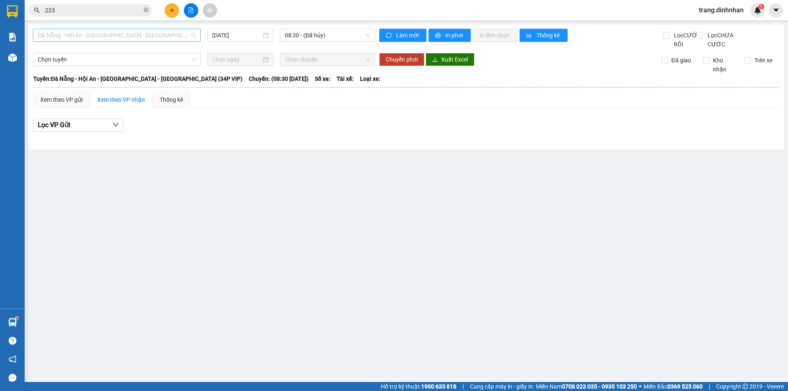
click at [142, 35] on span "Đà Nẵng - Hội An - Sài Gòn - Bình Dương (34P VIP)" at bounding box center [117, 35] width 158 height 12
click at [251, 38] on input "[DATE]" at bounding box center [236, 35] width 49 height 9
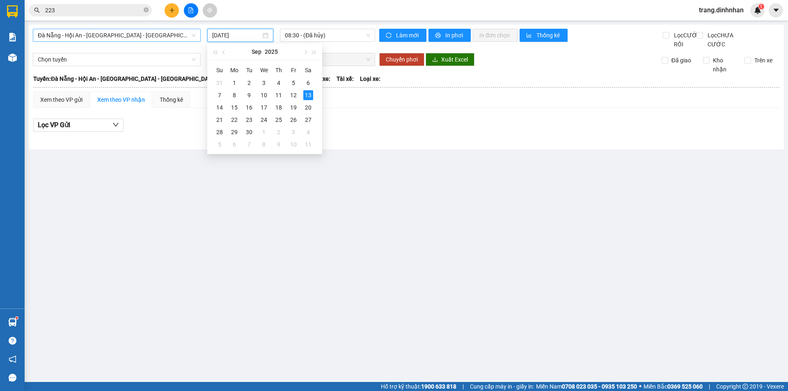
click at [165, 36] on span "Đà Nẵng - Hội An - Sài Gòn - Bình Dương (34P VIP)" at bounding box center [117, 35] width 158 height 12
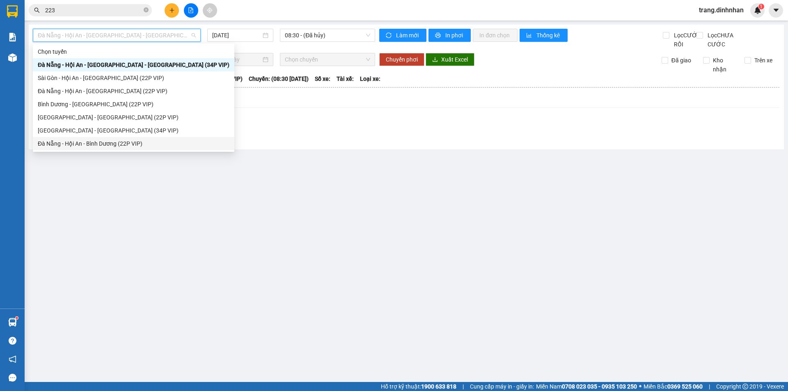
click at [266, 337] on main "Đà Nẵng - Hội An - Sài Gòn - Bình Dương (34P VIP) 13/09/2025 08:30 - (Đã hủy) L…" at bounding box center [394, 191] width 788 height 382
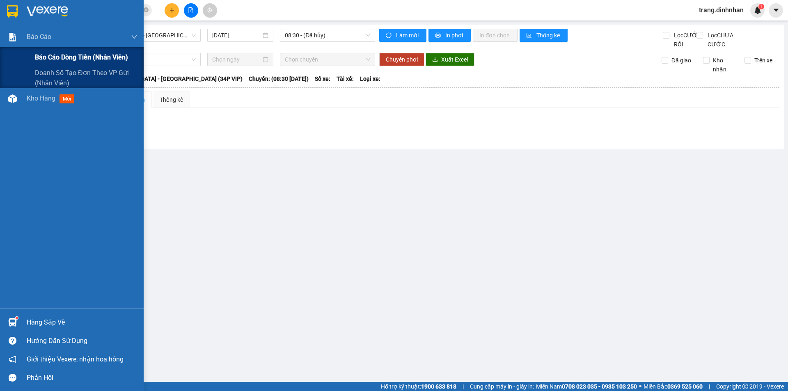
click at [60, 56] on span "Báo cáo dòng tiền (nhân viên)" at bounding box center [81, 57] width 93 height 10
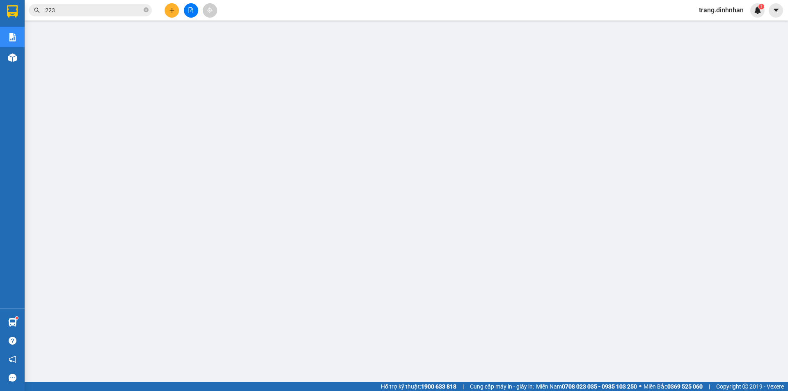
click at [724, 16] on div "trang.dinhnhan 1" at bounding box center [729, 10] width 72 height 14
click at [727, 14] on span "trang.dinhnhan" at bounding box center [722, 10] width 58 height 10
click at [724, 27] on span "Đăng xuất" at bounding box center [725, 25] width 41 height 9
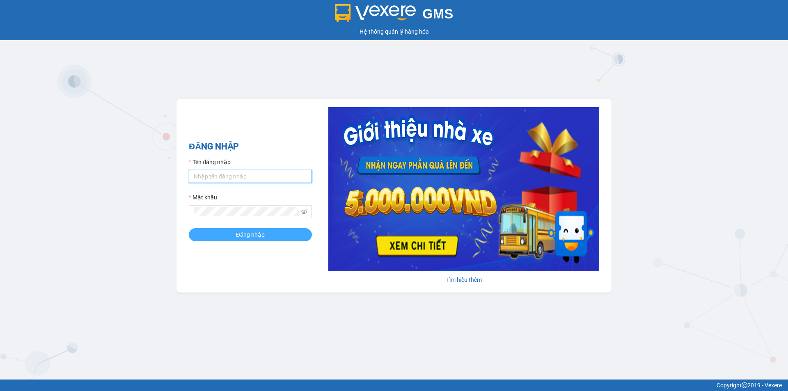
type input "trang.dinhnhan"
click at [256, 239] on span "Đăng nhập" at bounding box center [250, 234] width 29 height 9
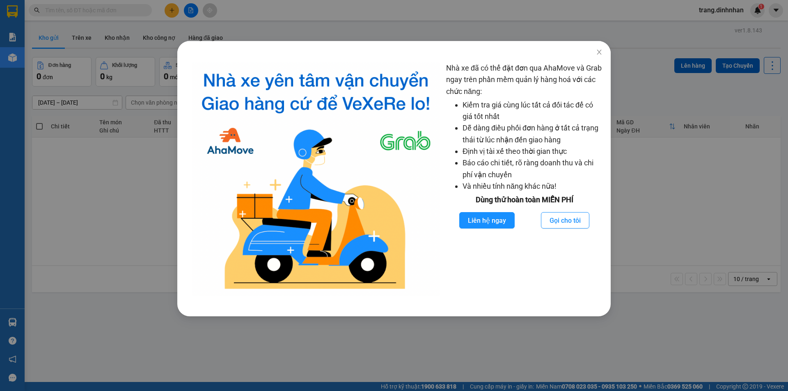
click at [113, 294] on div "Nhà xe đã có thể đặt đơn qua AhaMove và Grab ngay trên phần mềm quản lý hàng ho…" at bounding box center [394, 195] width 788 height 391
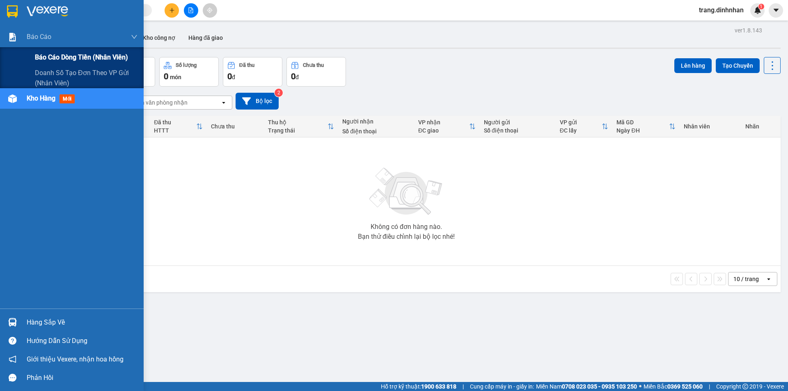
click at [57, 59] on span "Báo cáo dòng tiền (nhân viên)" at bounding box center [81, 57] width 93 height 10
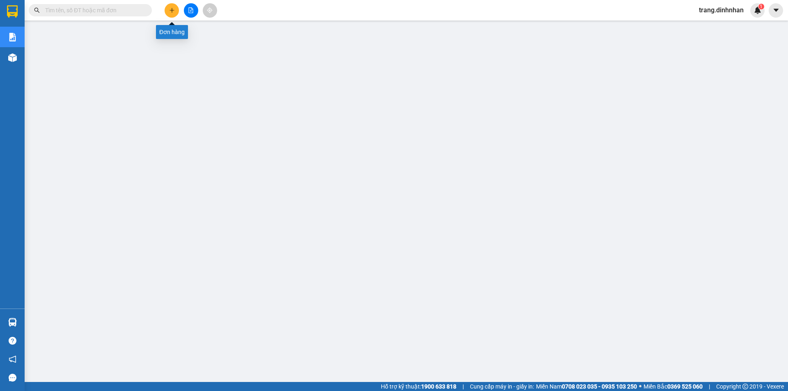
click at [173, 13] on icon "plus" at bounding box center [172, 10] width 6 height 6
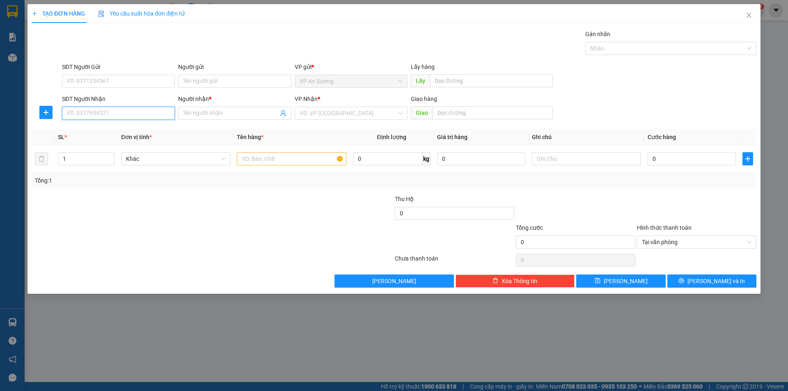
click at [135, 112] on input "SĐT Người Nhận" at bounding box center [118, 113] width 113 height 13
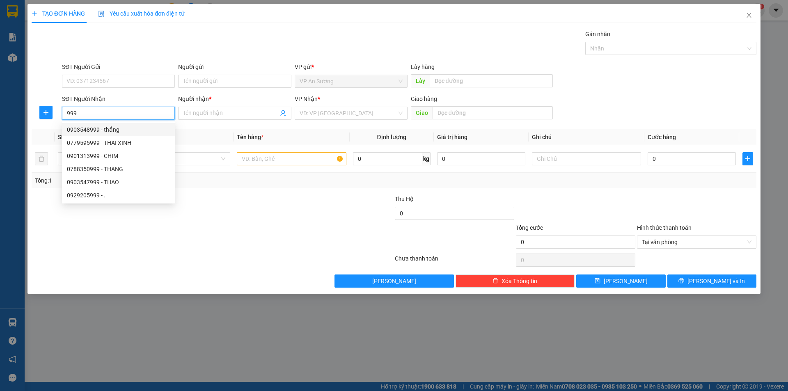
click at [129, 130] on div "0903548999 - thắng" at bounding box center [118, 129] width 103 height 9
type input "0903548999"
type input "thắng"
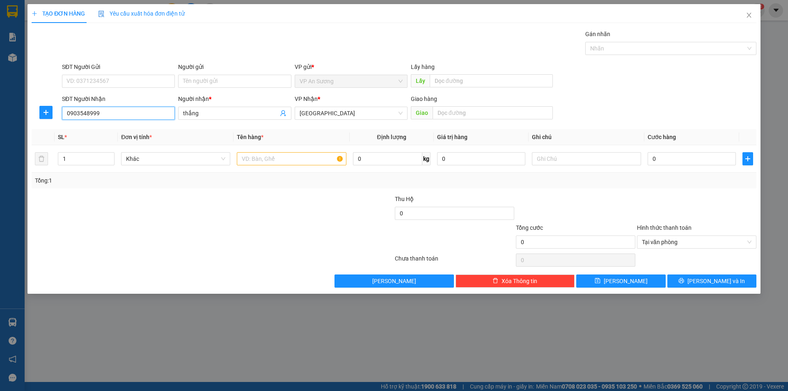
click at [138, 112] on input "0903548999" at bounding box center [118, 113] width 113 height 13
click at [120, 113] on input "0903548999" at bounding box center [118, 113] width 113 height 13
click at [131, 113] on input "0903548999" at bounding box center [118, 113] width 113 height 13
type input "0"
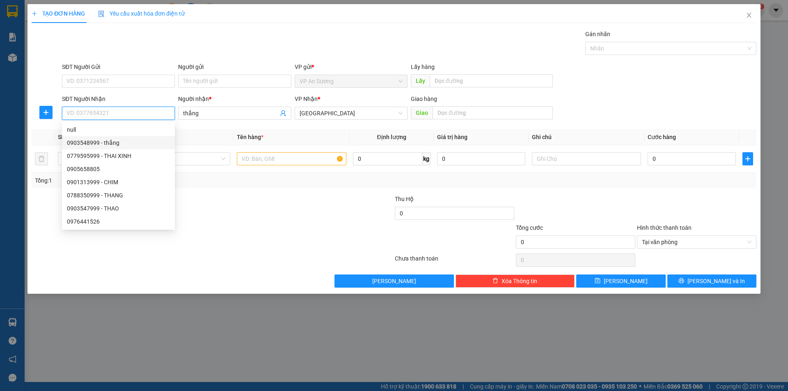
click at [119, 142] on div "0903548999 - thắng" at bounding box center [118, 142] width 103 height 9
type input "0903548999"
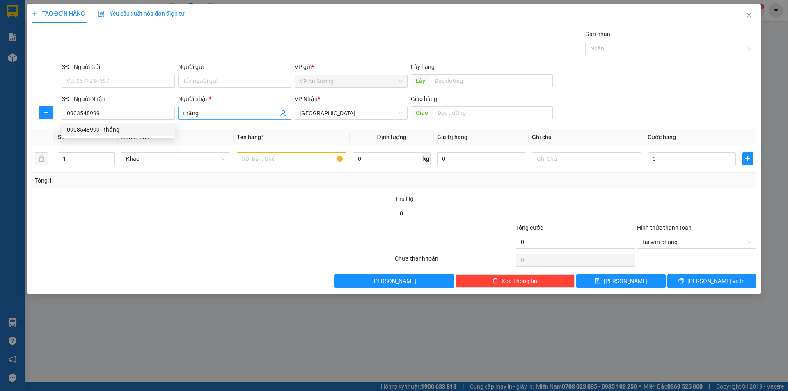
click at [241, 110] on input "thắng" at bounding box center [230, 113] width 95 height 9
type input "thắng 1"
click at [286, 160] on input "text" at bounding box center [291, 158] width 109 height 13
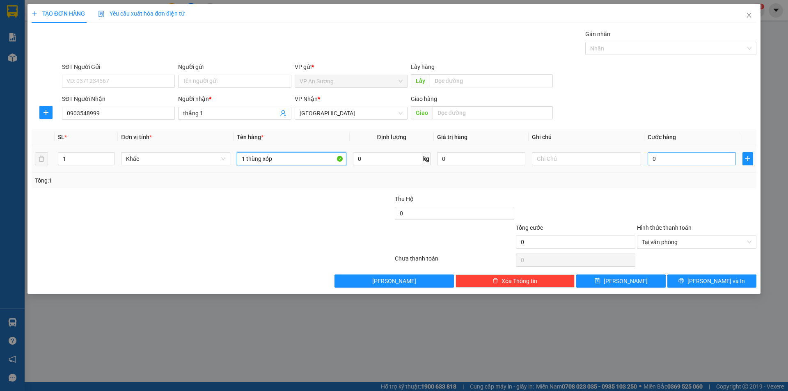
type input "1 thùng xốp"
click at [700, 159] on input "0" at bounding box center [692, 158] width 88 height 13
type input "1"
type input "12"
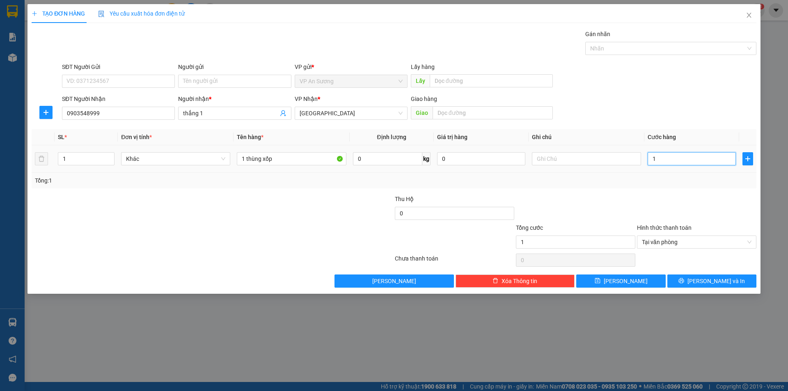
type input "12"
type input "120"
type input "120.000"
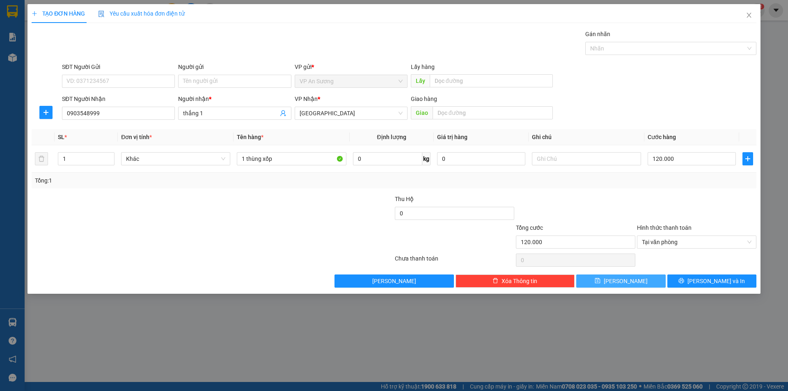
click at [640, 282] on button "Lưu" at bounding box center [620, 281] width 89 height 13
type input "0"
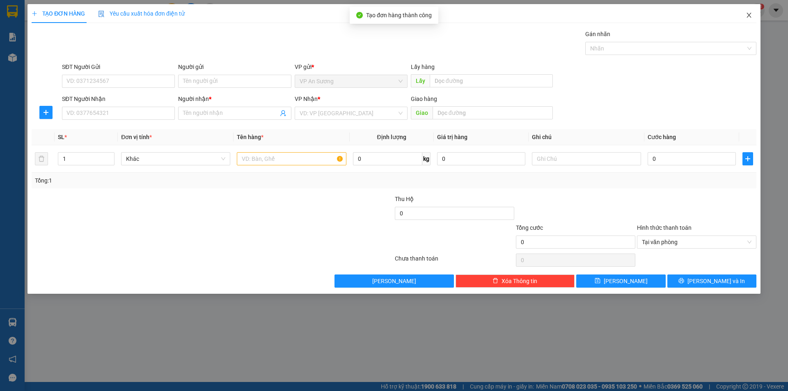
click at [751, 15] on icon "close" at bounding box center [749, 15] width 7 height 7
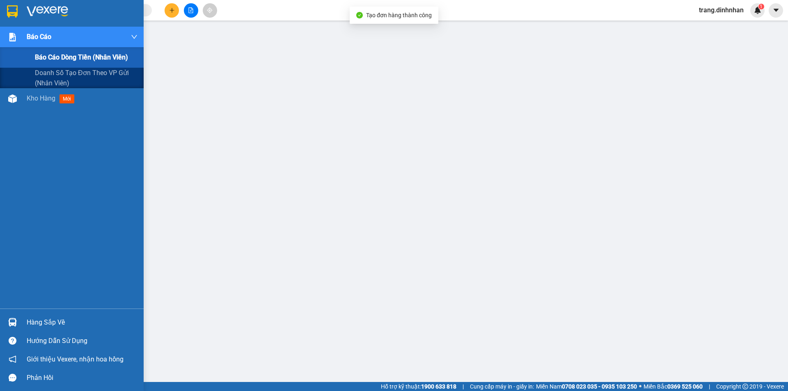
click at [53, 55] on span "Báo cáo dòng tiền (nhân viên)" at bounding box center [81, 57] width 93 height 10
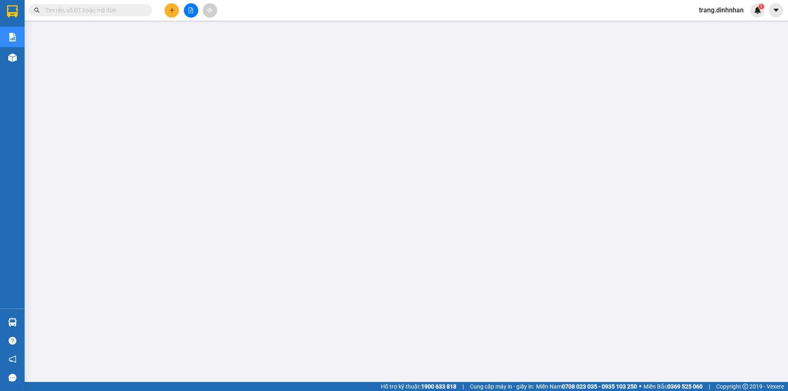
click at [714, 11] on span "trang.dinhnhan" at bounding box center [722, 10] width 58 height 10
click at [712, 26] on span "Đăng xuất" at bounding box center [725, 25] width 41 height 9
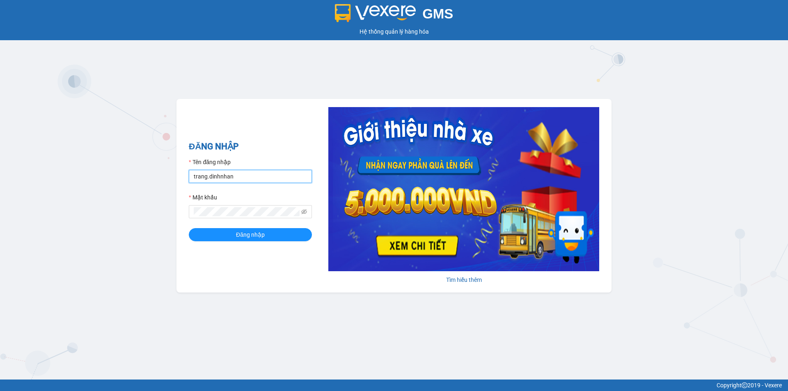
click at [265, 177] on input "trang.dinhnhan" at bounding box center [250, 176] width 123 height 13
type input "ken.dinhnhan"
click at [230, 239] on button "Đăng nhập" at bounding box center [250, 234] width 123 height 13
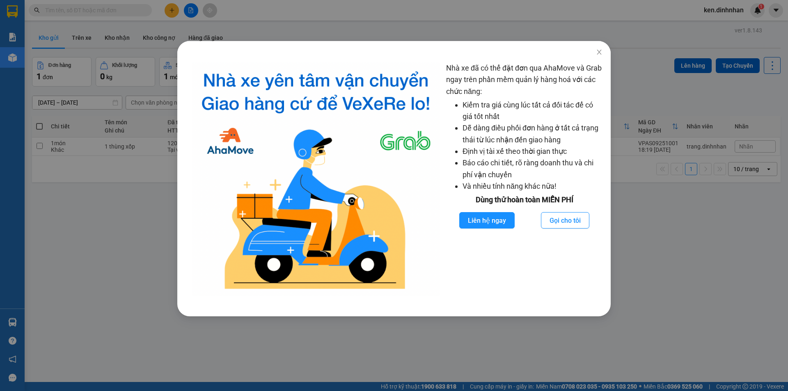
drag, startPoint x: 120, startPoint y: 258, endPoint x: 112, endPoint y: 249, distance: 12.2
click at [120, 258] on div "Nhà xe đã có thể đặt đơn qua AhaMove và Grab ngay trên phần mềm quản lý hàng ho…" at bounding box center [394, 195] width 788 height 391
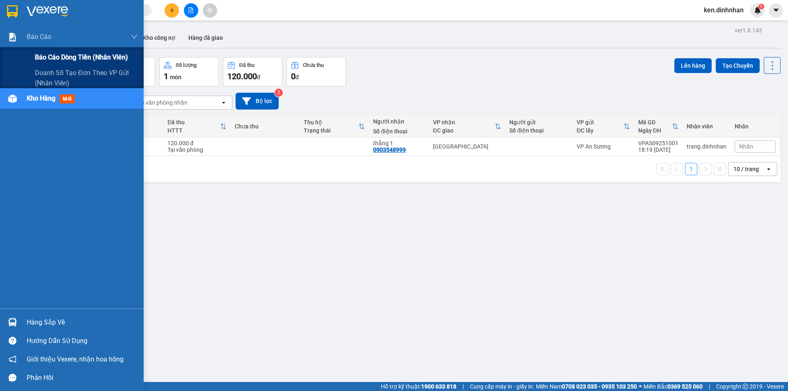
click at [89, 61] on span "Báo cáo dòng tiền (nhân viên)" at bounding box center [81, 57] width 93 height 10
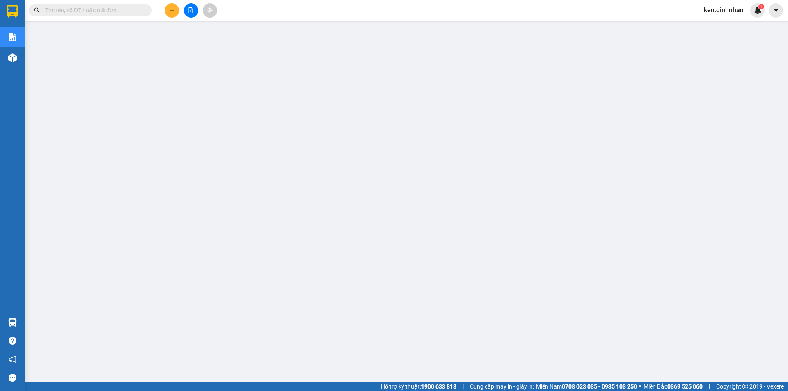
click at [733, 8] on span "ken.dinhnhan" at bounding box center [724, 10] width 53 height 10
click at [728, 27] on span "Đăng xuất" at bounding box center [728, 25] width 36 height 9
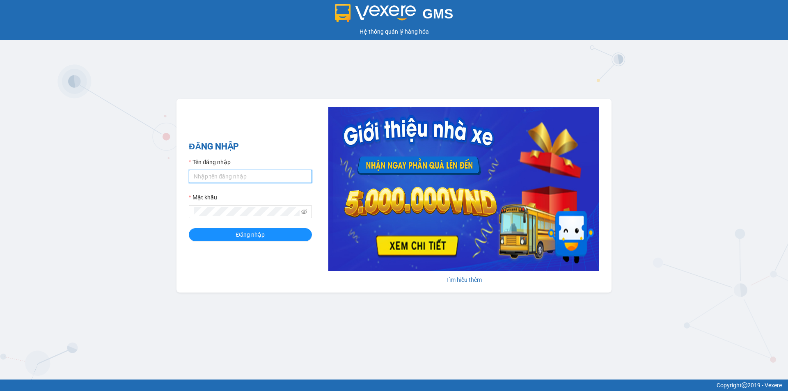
type input "ken.dinhnhan"
click at [255, 303] on div "GMS Hệ thống quản lý hàng hóa ĐĂNG NHẬP Tên đăng nhập ken.dinhnhan Mật khẩu Đăn…" at bounding box center [394, 190] width 788 height 380
click at [241, 172] on input "ken.dinhnhan" at bounding box center [250, 176] width 123 height 13
type input "trang.dinhnhan"
click at [246, 234] on span "Đăng nhập" at bounding box center [250, 234] width 29 height 9
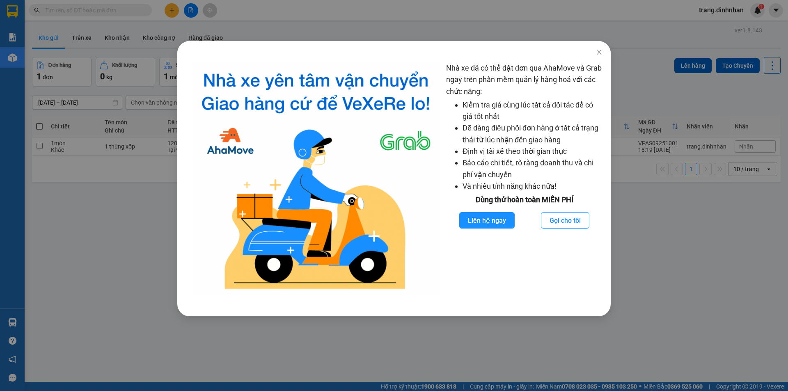
drag, startPoint x: 139, startPoint y: 289, endPoint x: 102, endPoint y: 190, distance: 105.2
click at [139, 289] on div "Nhà xe đã có thể đặt đơn qua AhaMove và Grab ngay trên phần mềm quản lý hàng ho…" at bounding box center [394, 195] width 788 height 391
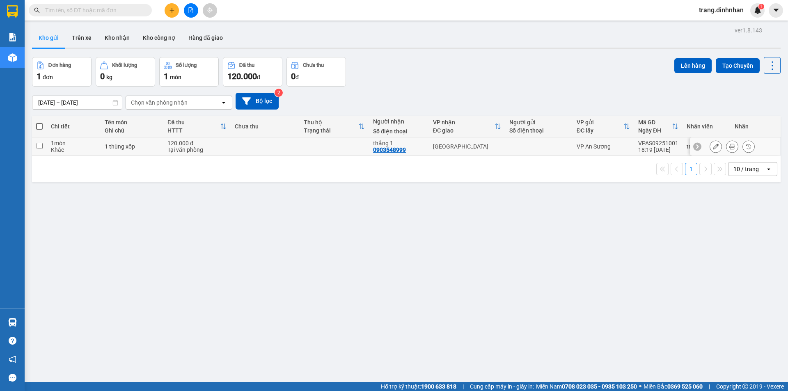
drag, startPoint x: 159, startPoint y: 142, endPoint x: 512, endPoint y: 106, distance: 354.4
click at [160, 141] on td "1 thùng xốp" at bounding box center [132, 147] width 63 height 18
checkbox input "true"
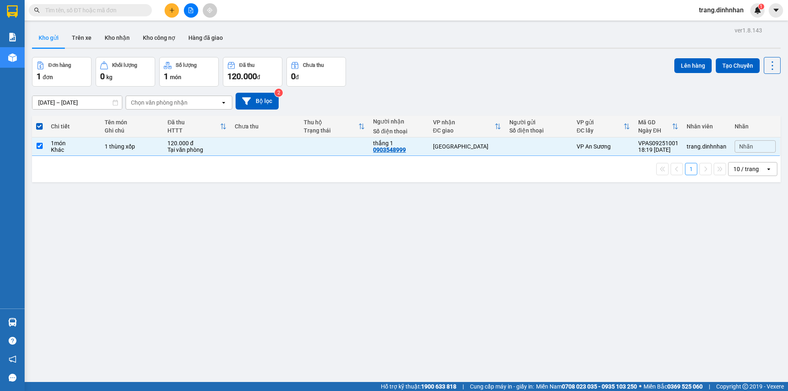
click at [690, 57] on div "ver 1.8.143 Kho gửi Trên xe Kho nhận Kho công nợ Hàng đã giao Đơn hàng 1 đơn Kh…" at bounding box center [406, 220] width 755 height 391
click at [675, 64] on button "Lên hàng" at bounding box center [693, 65] width 37 height 15
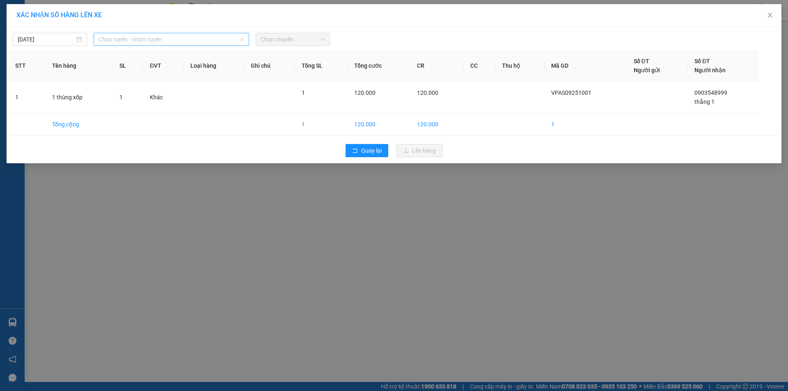
click at [163, 41] on span "Chọn tuyến - nhóm tuyến" at bounding box center [172, 39] width 146 height 12
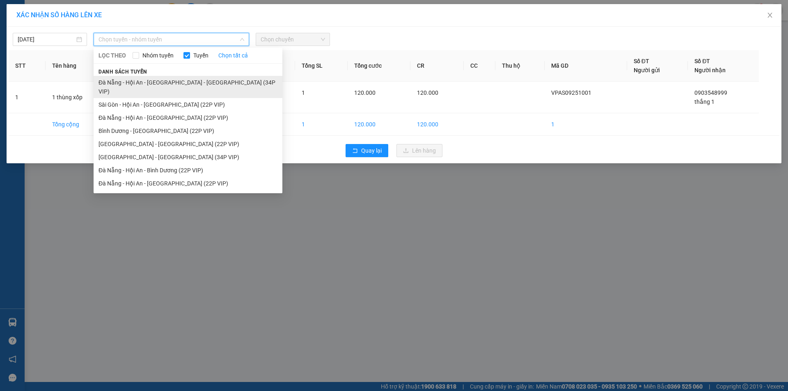
drag, startPoint x: 160, startPoint y: 89, endPoint x: 216, endPoint y: 80, distance: 56.6
click at [160, 89] on li "Đà Nẵng - Hội An - Sài Gòn - Bình Dương (34P VIP)" at bounding box center [188, 87] width 189 height 22
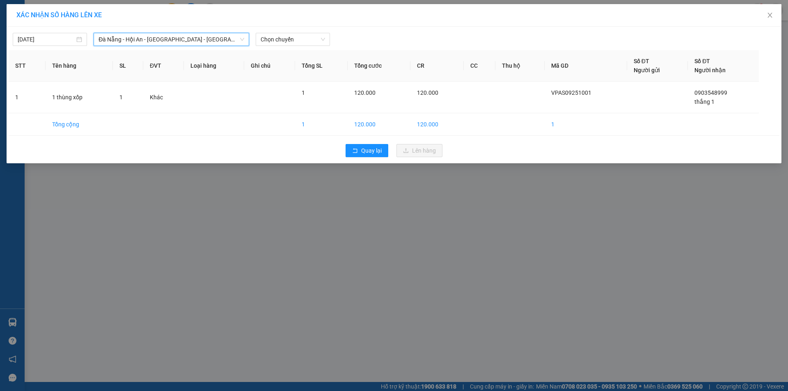
click at [185, 33] on div "Đà Nẵng - Hội An - Sài Gòn - Bình Dương (34P VIP)" at bounding box center [172, 39] width 156 height 13
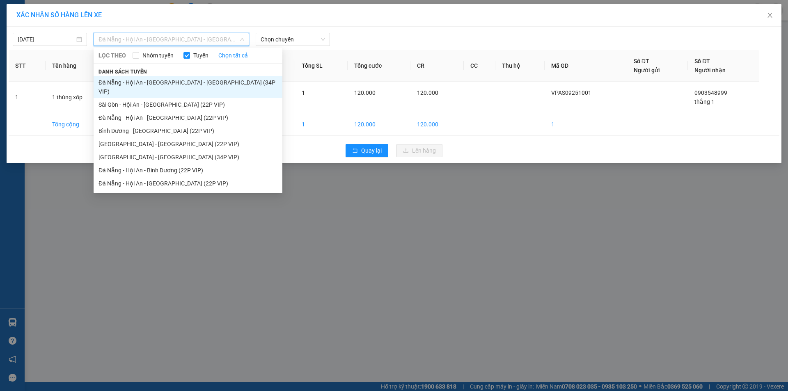
drag, startPoint x: 174, startPoint y: 97, endPoint x: 296, endPoint y: 65, distance: 126.1
click at [177, 98] on li "Sài Gòn - Hội An - Đà Nẵng (22P VIP)" at bounding box center [188, 104] width 189 height 13
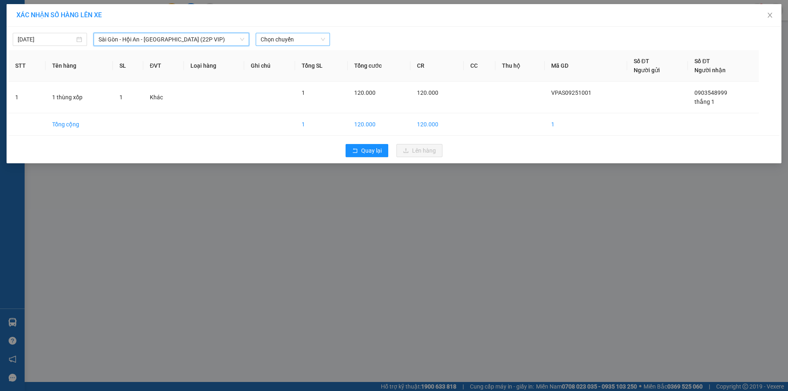
click at [301, 43] on span "Chọn chuyến" at bounding box center [293, 39] width 64 height 12
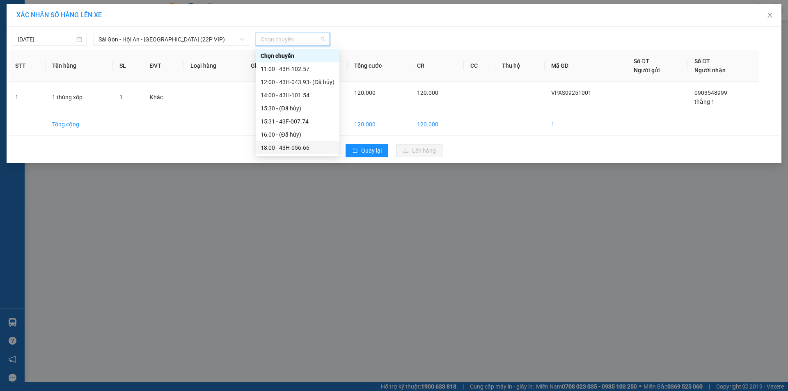
drag, startPoint x: 307, startPoint y: 146, endPoint x: 377, endPoint y: 146, distance: 70.2
click at [308, 146] on div "18:00 - 43H-056.66" at bounding box center [298, 147] width 74 height 9
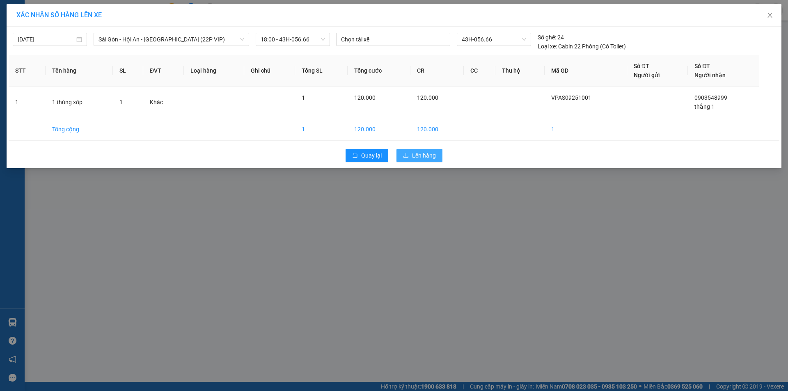
click at [422, 151] on span "Lên hàng" at bounding box center [424, 155] width 24 height 9
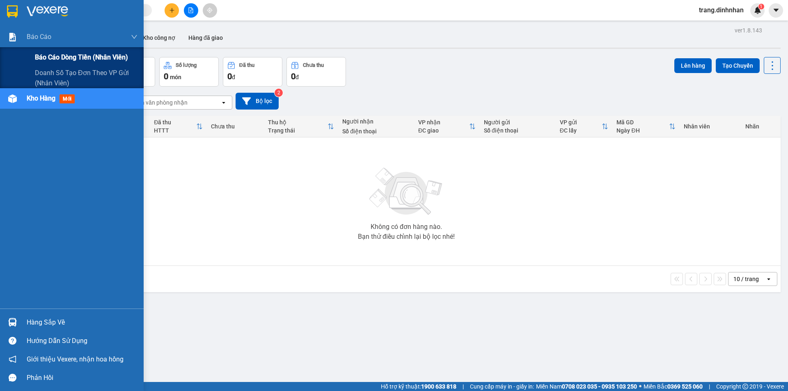
click at [52, 57] on span "Báo cáo dòng tiền (nhân viên)" at bounding box center [81, 57] width 93 height 10
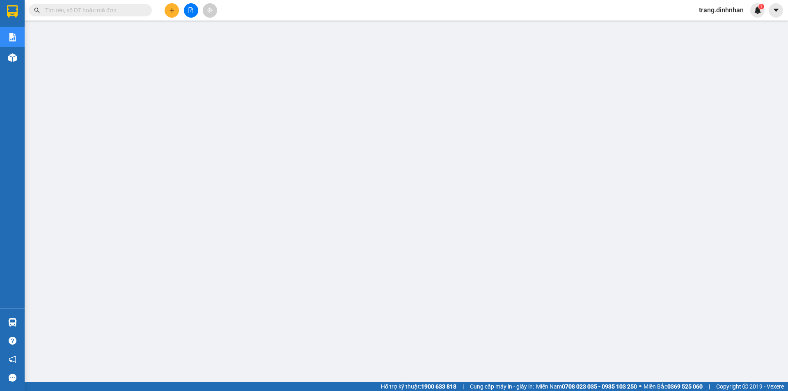
click at [162, 8] on div at bounding box center [191, 10] width 62 height 14
click at [166, 10] on button at bounding box center [172, 10] width 14 height 14
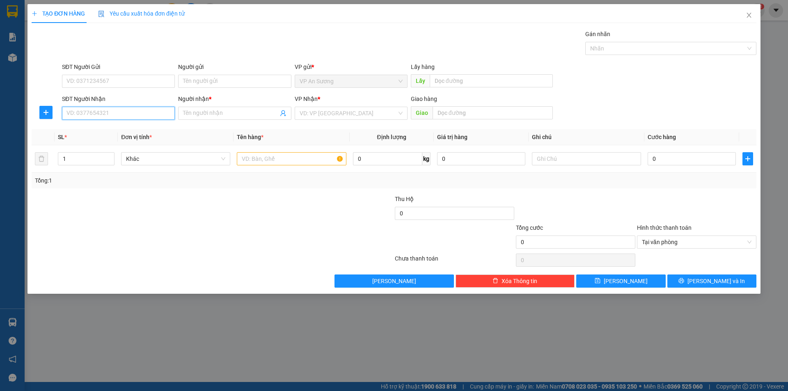
click at [126, 110] on input "SĐT Người Nhận" at bounding box center [118, 113] width 113 height 13
type input "0979237970"
click at [156, 126] on div "0979237970 - quý" at bounding box center [118, 129] width 103 height 9
type input "quý"
type input "0979237970"
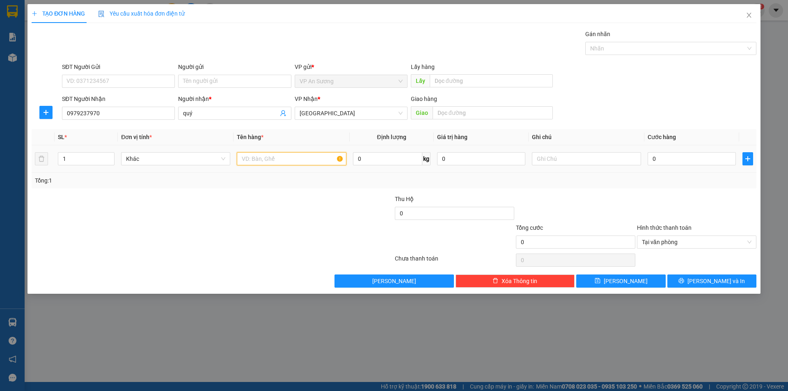
click at [310, 164] on input "text" at bounding box center [291, 158] width 109 height 13
type input "2 thùng giáy"
click at [725, 158] on input "0" at bounding box center [692, 158] width 88 height 13
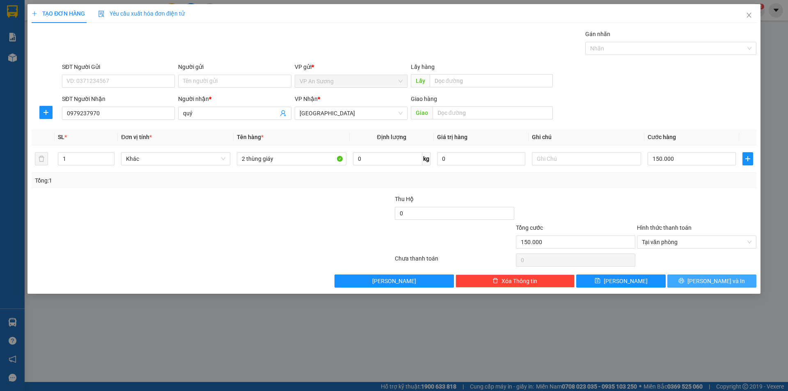
click at [730, 287] on button "Lưu và In" at bounding box center [712, 281] width 89 height 13
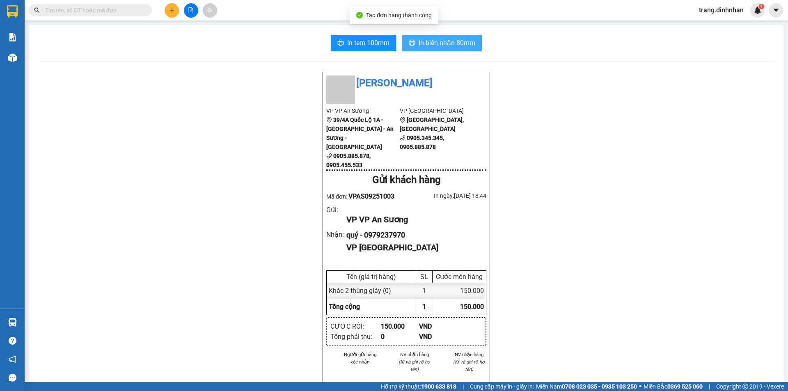
click at [464, 40] on span "In biên nhận 80mm" at bounding box center [447, 43] width 57 height 10
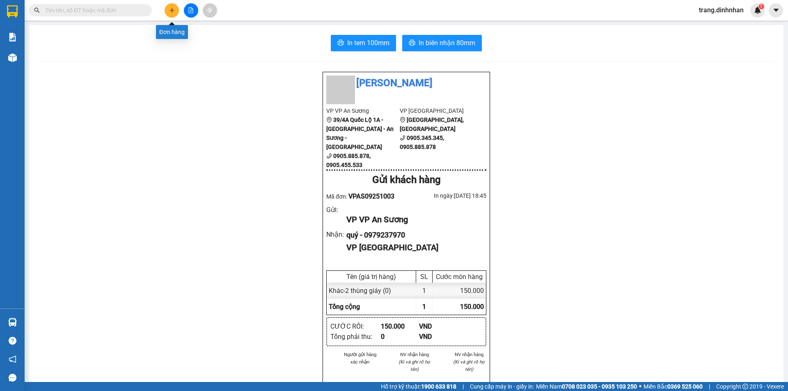
click at [174, 11] on icon "plus" at bounding box center [172, 10] width 6 height 6
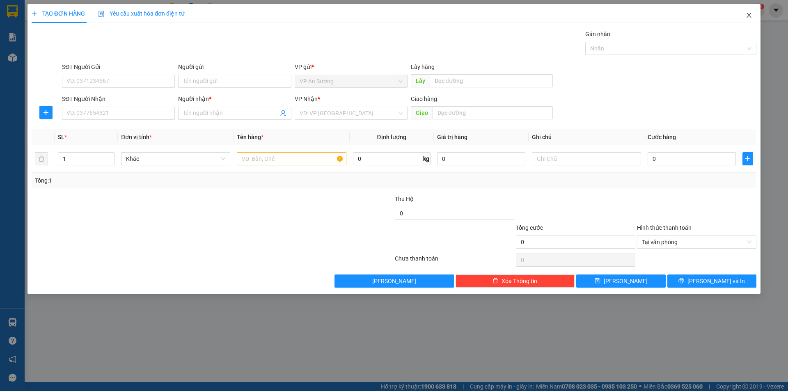
click at [741, 16] on span "Close" at bounding box center [749, 15] width 23 height 23
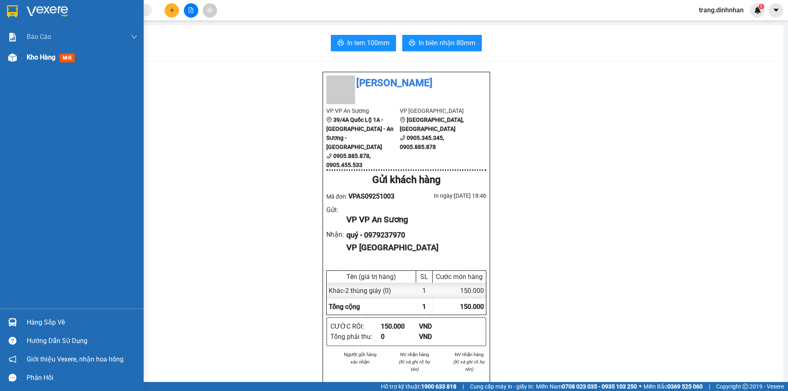
click at [21, 57] on div "Kho hàng mới" at bounding box center [72, 57] width 144 height 21
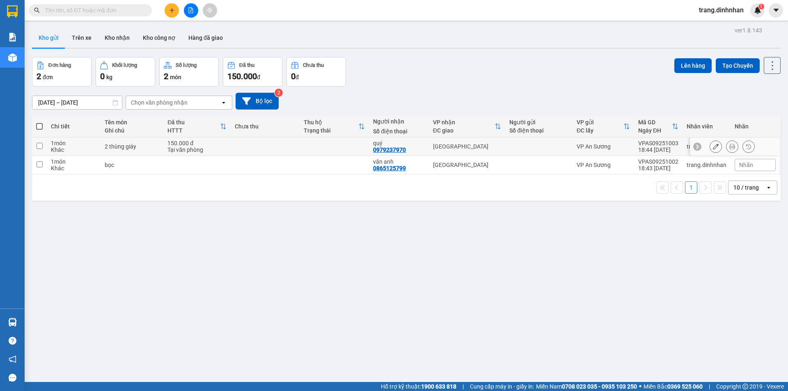
drag, startPoint x: 340, startPoint y: 145, endPoint x: 335, endPoint y: 161, distance: 16.6
click at [339, 147] on td at bounding box center [334, 147] width 69 height 18
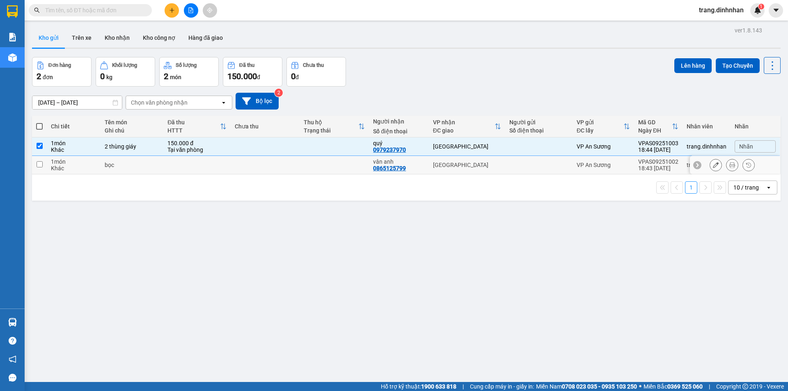
click at [334, 164] on td at bounding box center [334, 165] width 69 height 18
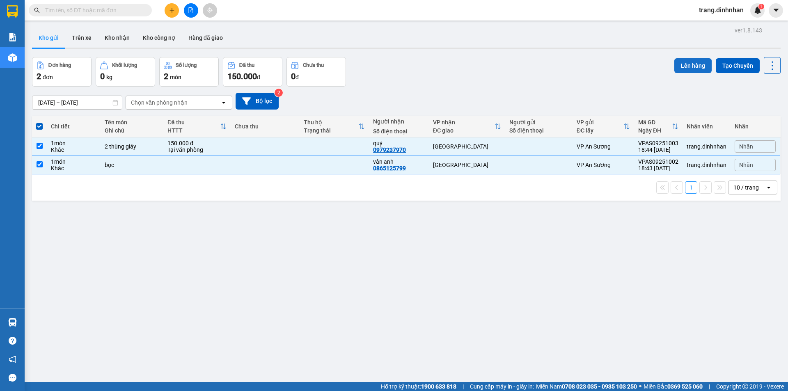
click at [675, 65] on button "Lên hàng" at bounding box center [693, 65] width 37 height 15
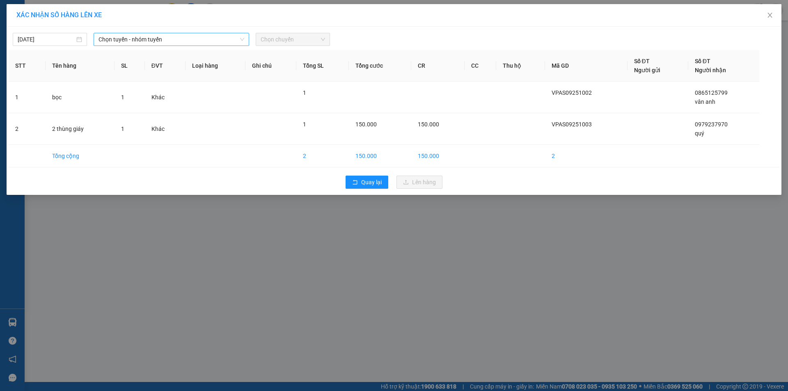
click at [191, 45] on span "Chọn tuyến - nhóm tuyến" at bounding box center [172, 39] width 146 height 12
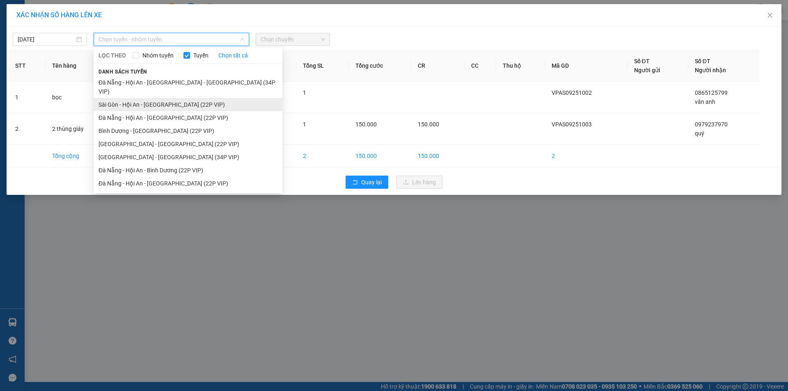
drag, startPoint x: 152, startPoint y: 94, endPoint x: 286, endPoint y: 58, distance: 138.3
click at [153, 98] on li "Sài Gòn - Hội An - Đà Nẵng (22P VIP)" at bounding box center [188, 104] width 189 height 13
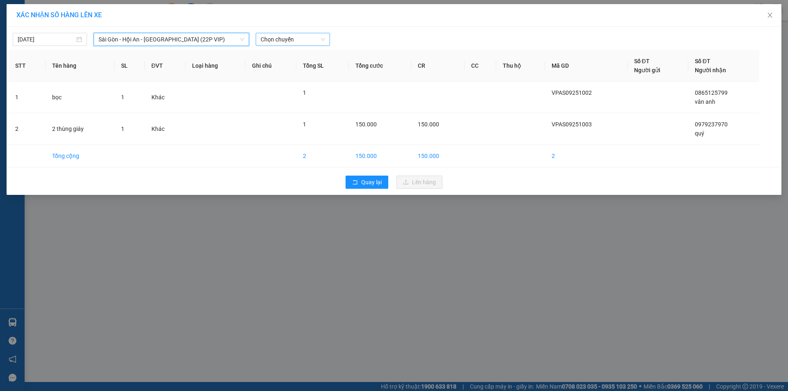
click at [304, 41] on span "Chọn chuyến" at bounding box center [293, 39] width 64 height 12
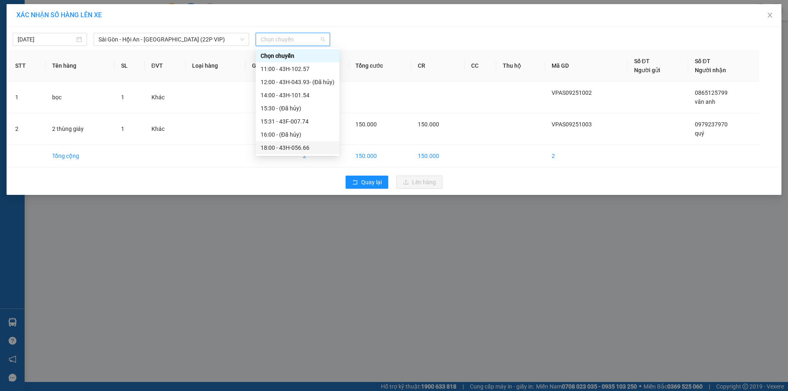
drag, startPoint x: 306, startPoint y: 143, endPoint x: 444, endPoint y: 186, distance: 144.1
click at [307, 144] on div "18:00 - 43H-056.66" at bounding box center [298, 147] width 84 height 13
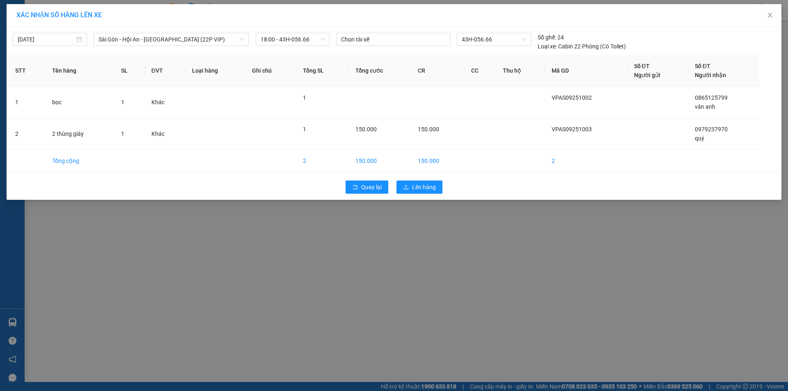
click at [444, 186] on div "Quay lại Lên hàng" at bounding box center [394, 187] width 771 height 21
click at [437, 187] on button "Lên hàng" at bounding box center [420, 187] width 46 height 13
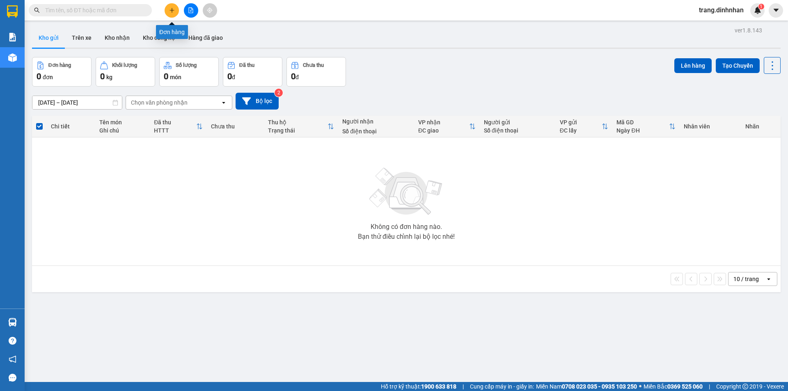
click at [172, 11] on icon "plus" at bounding box center [172, 10] width 0 height 5
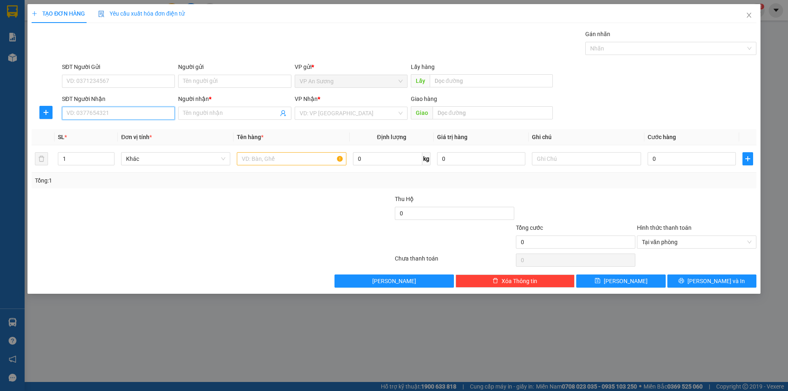
click at [132, 109] on input "SĐT Người Nhận" at bounding box center [118, 113] width 113 height 13
type input "0395592225"
click at [99, 126] on div "0395592225 - XE 450" at bounding box center [118, 129] width 103 height 9
type input "XE 450"
type input "0395592225"
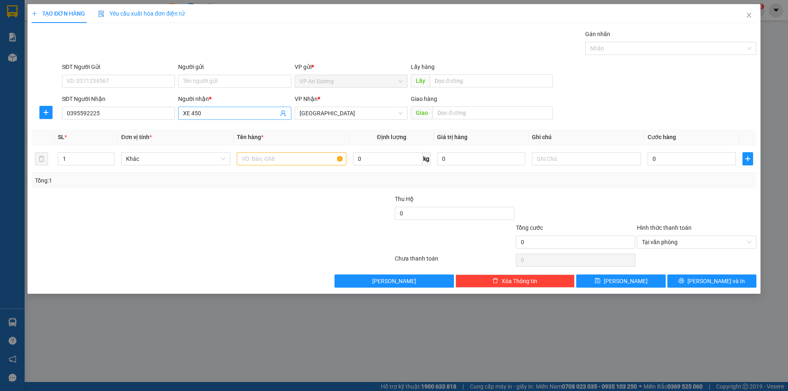
click at [212, 112] on input "XE 450" at bounding box center [230, 113] width 95 height 9
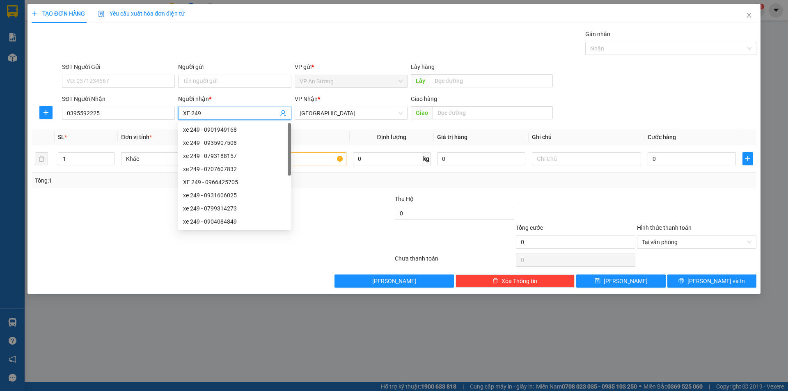
type input "XE 249"
click at [351, 235] on div at bounding box center [333, 237] width 121 height 29
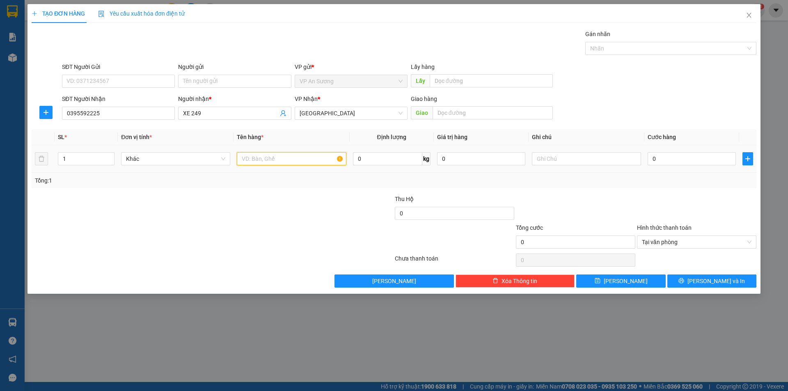
click at [326, 160] on input "text" at bounding box center [291, 158] width 109 height 13
type input "1 xốp"
click at [659, 152] on input "0" at bounding box center [692, 158] width 88 height 13
type input "02"
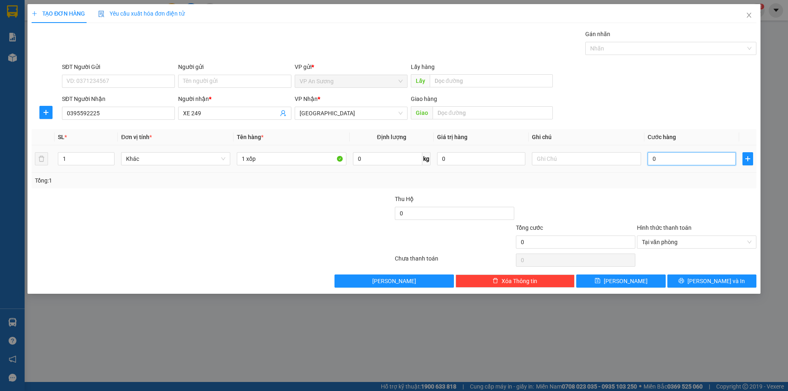
type input "2"
type input "025"
type input "25"
type input "0.250"
type input "250"
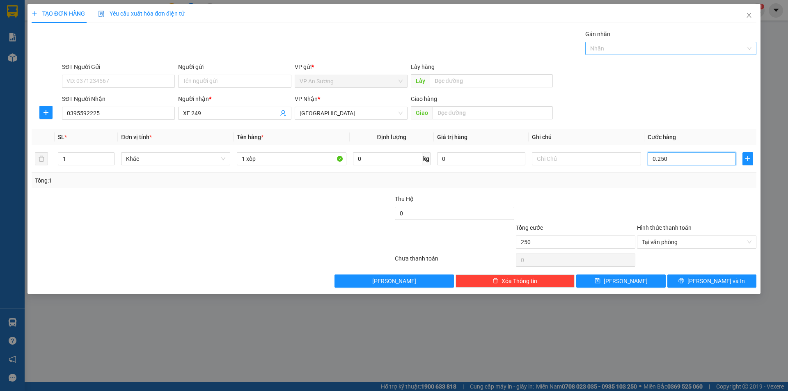
click at [637, 50] on div at bounding box center [666, 49] width 159 height 10
type input "250.000"
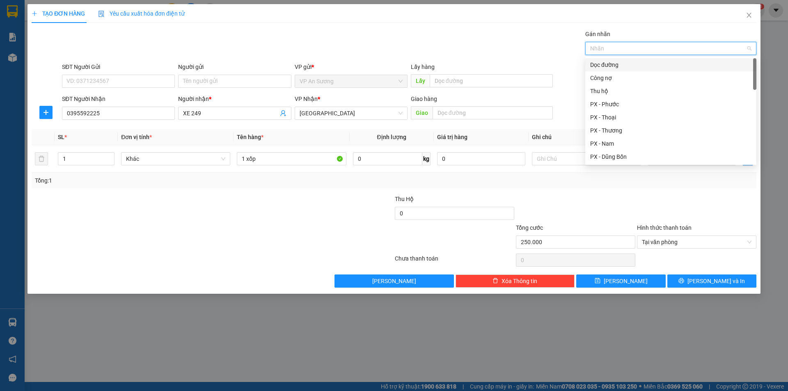
click at [629, 62] on div "Dọc đường" at bounding box center [670, 64] width 161 height 9
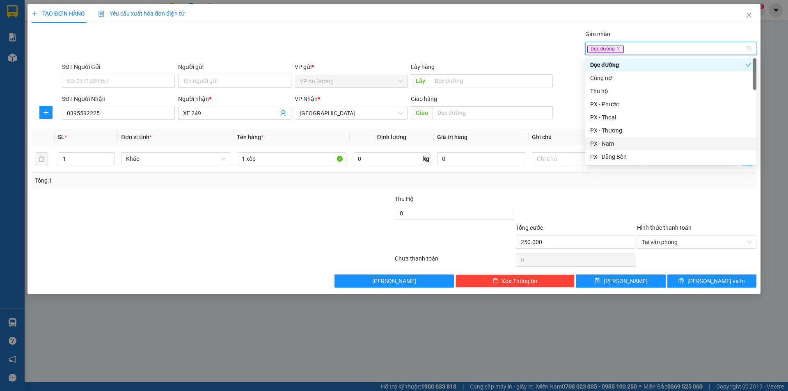
click at [642, 221] on div at bounding box center [696, 209] width 121 height 29
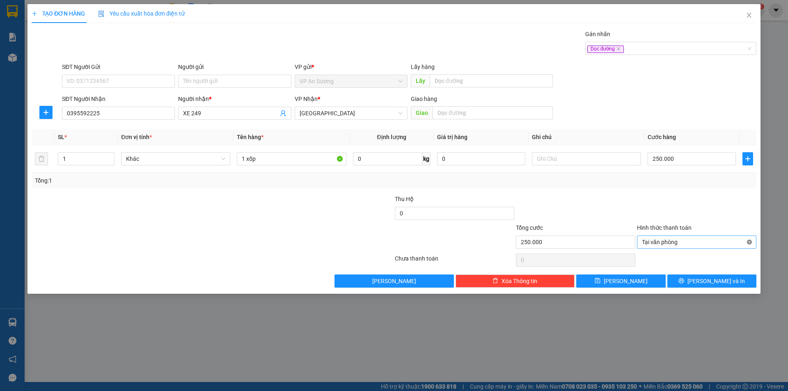
type input "250.000"
click at [621, 280] on span "Lưu" at bounding box center [626, 281] width 44 height 9
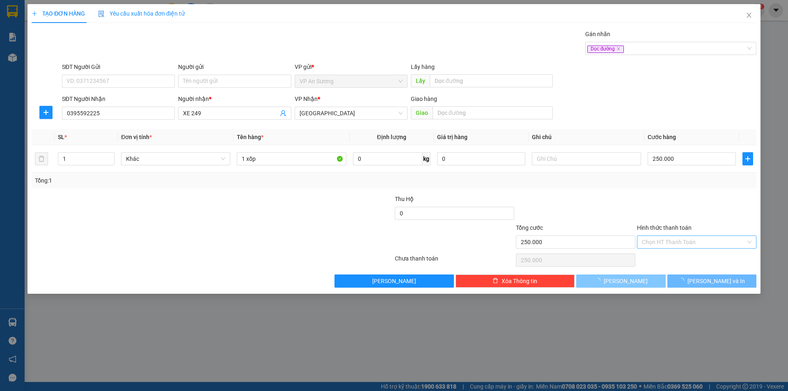
type input "0"
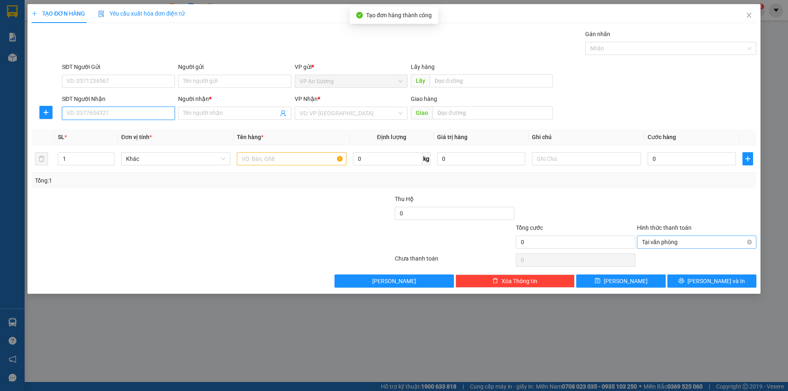
click at [129, 116] on input "SĐT Người Nhận" at bounding box center [118, 113] width 113 height 13
type input "0912388253"
click at [146, 132] on div "0912388253 - xe 249" at bounding box center [118, 129] width 103 height 9
type input "xe 249"
type input "0912388253"
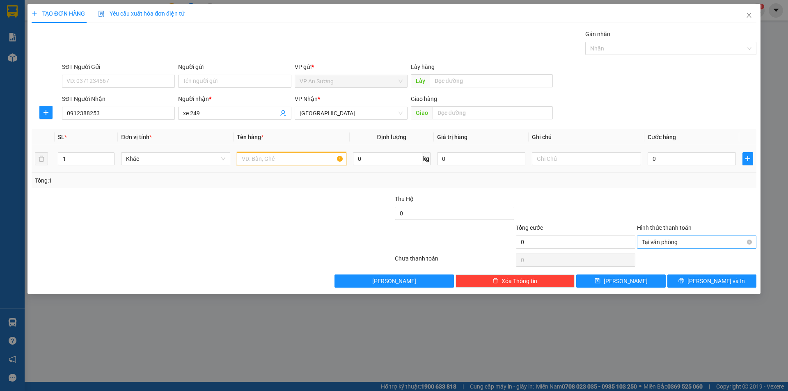
click at [280, 157] on input "text" at bounding box center [291, 158] width 109 height 13
click at [606, 53] on div at bounding box center [666, 49] width 159 height 10
type input "1 xốp"
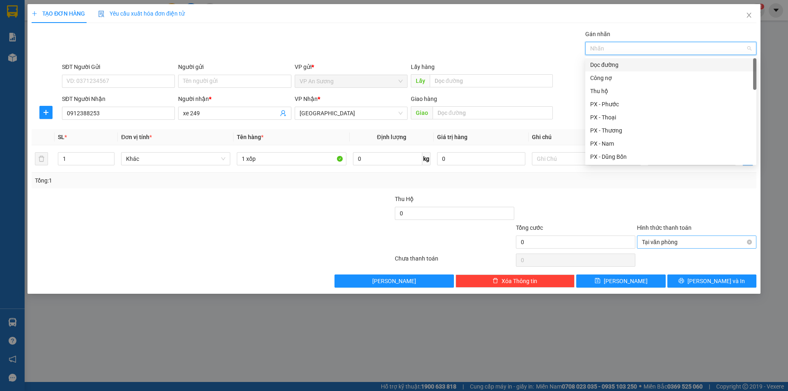
click at [602, 69] on div "Dọc đường" at bounding box center [670, 64] width 171 height 13
click at [630, 186] on div "Tổng: 1" at bounding box center [394, 181] width 725 height 16
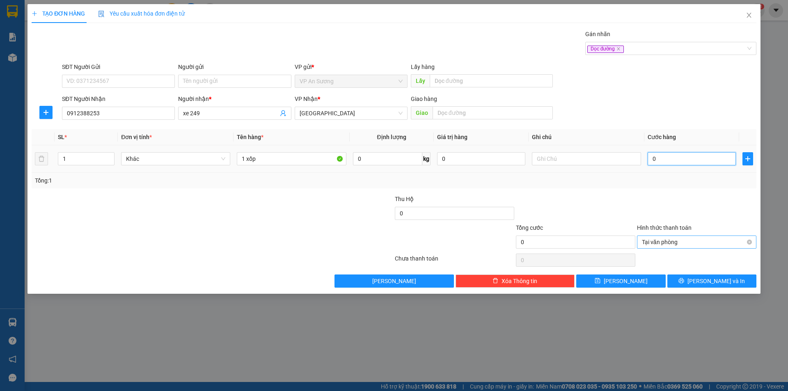
click at [664, 162] on input "0" at bounding box center [692, 158] width 88 height 13
type input "2"
type input "25"
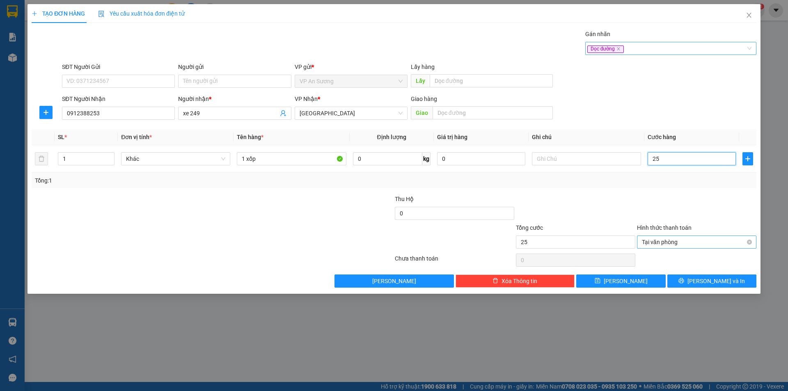
type input "250"
type input "250.000"
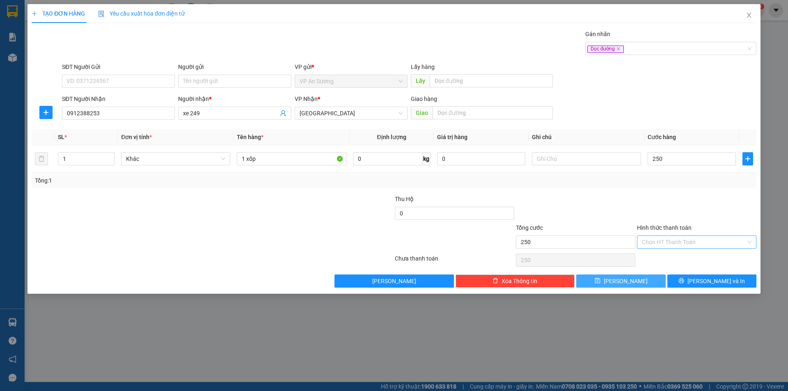
type input "250.000"
click at [650, 281] on button "Lưu" at bounding box center [620, 281] width 89 height 13
type input "0"
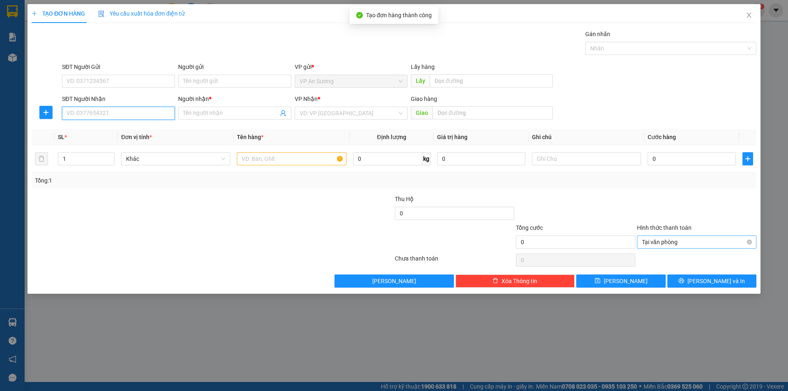
click at [121, 115] on input "SĐT Người Nhận" at bounding box center [118, 113] width 113 height 13
type input "0905779253"
click at [194, 119] on span at bounding box center [234, 113] width 113 height 13
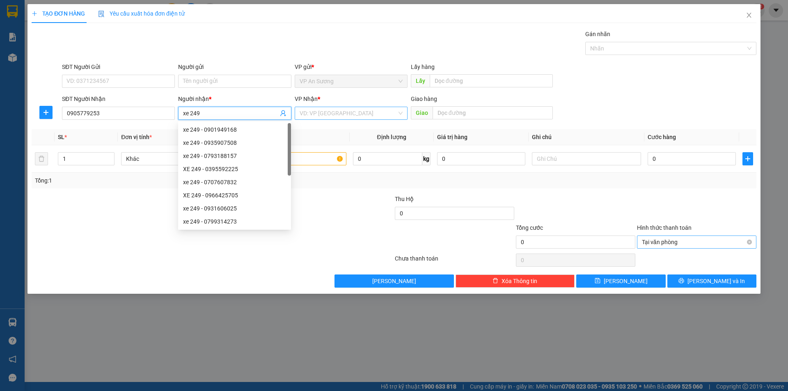
type input "xe 249"
click at [340, 114] on input "search" at bounding box center [348, 113] width 97 height 12
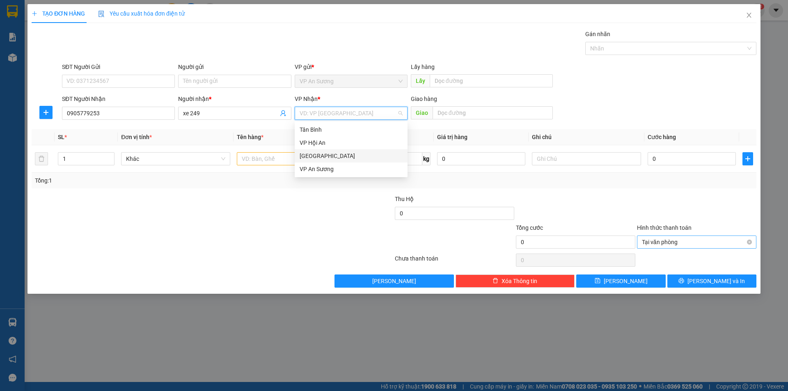
click at [324, 153] on div "[GEOGRAPHIC_DATA]" at bounding box center [351, 155] width 103 height 9
click at [282, 158] on input "text" at bounding box center [291, 158] width 109 height 13
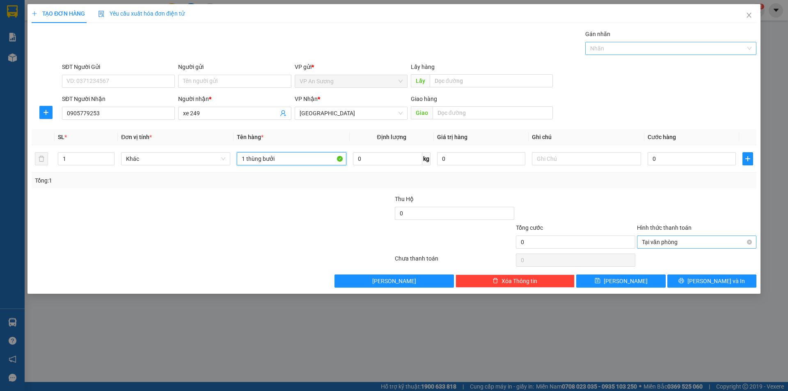
click at [637, 50] on div at bounding box center [666, 49] width 159 height 10
type input "1 thùng bưởi"
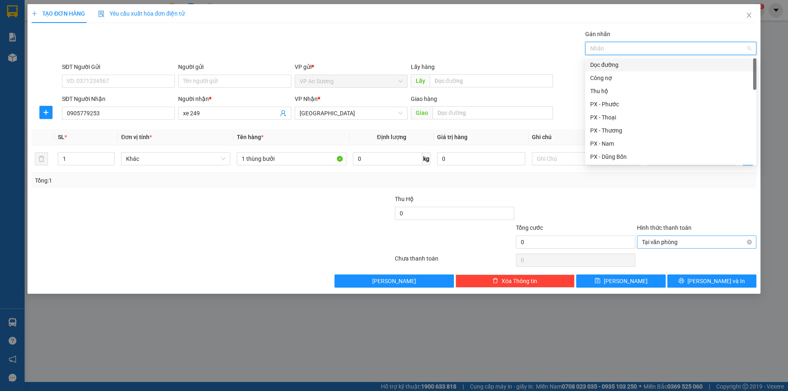
drag, startPoint x: 612, startPoint y: 65, endPoint x: 633, endPoint y: 188, distance: 125.0
click at [611, 67] on div "Dọc đường" at bounding box center [670, 64] width 161 height 9
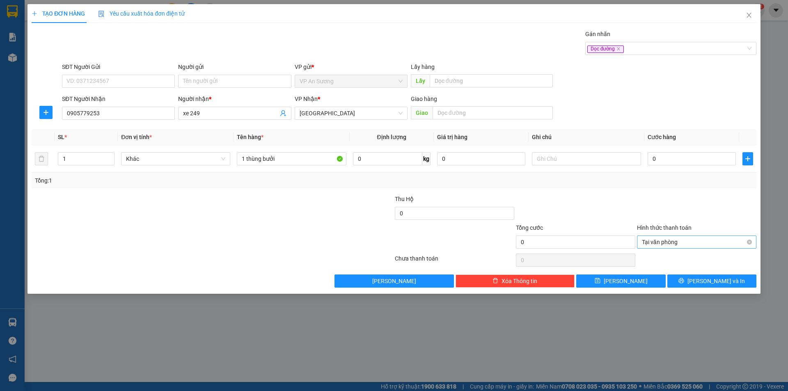
drag, startPoint x: 635, startPoint y: 223, endPoint x: 660, endPoint y: 174, distance: 54.2
click at [636, 223] on form "Thu Hộ 0 Tổng cước 0 Hình thức thanh toán Tại văn phòng" at bounding box center [394, 223] width 725 height 57
click at [665, 161] on input "0" at bounding box center [692, 158] width 88 height 13
type input "2"
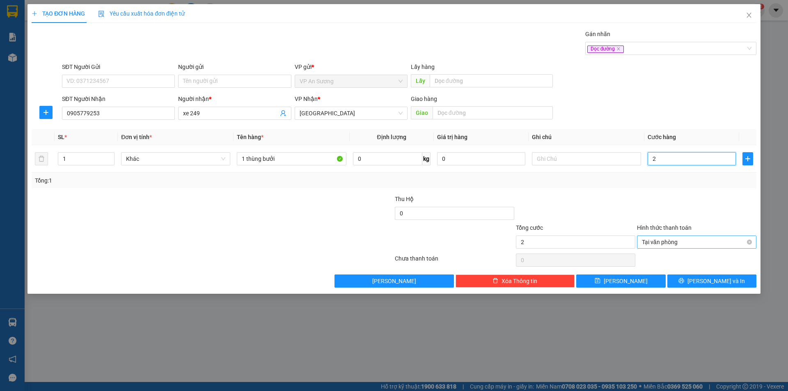
type input "24"
type input "2"
type input "0"
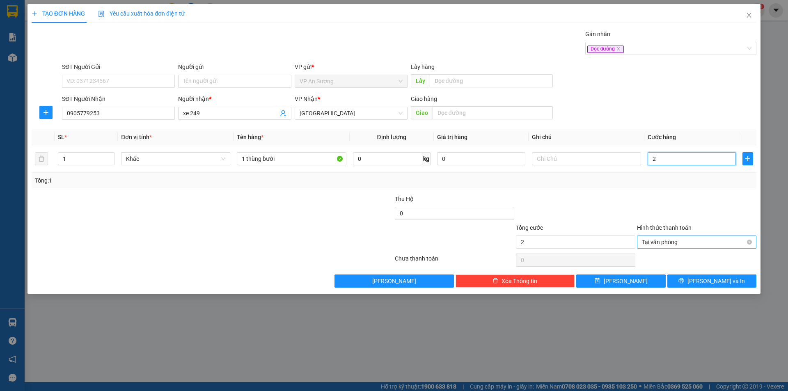
type input "0"
type input "01"
type input "1"
type input "014"
type input "14"
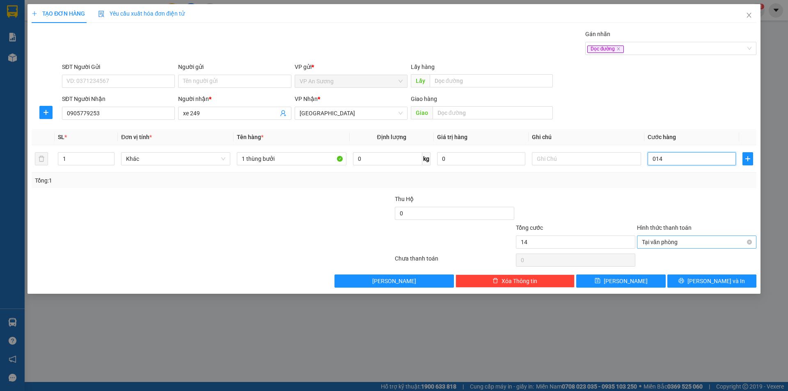
type input "0.140"
type input "140"
type input "140.000"
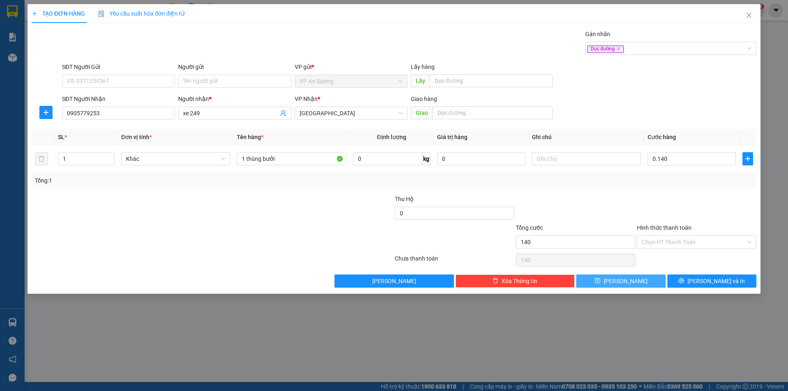
type input "140.000"
click at [643, 282] on button "Lưu" at bounding box center [620, 281] width 89 height 13
type input "0"
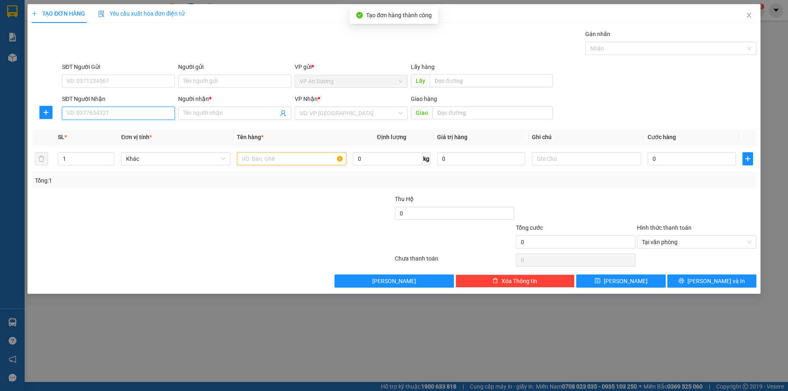
click at [114, 115] on input "SĐT Người Nhận" at bounding box center [118, 113] width 113 height 13
type input "0773490341"
click at [154, 135] on div "0773490341 - VAN" at bounding box center [118, 129] width 113 height 13
type input "VAN"
type input "0773490341"
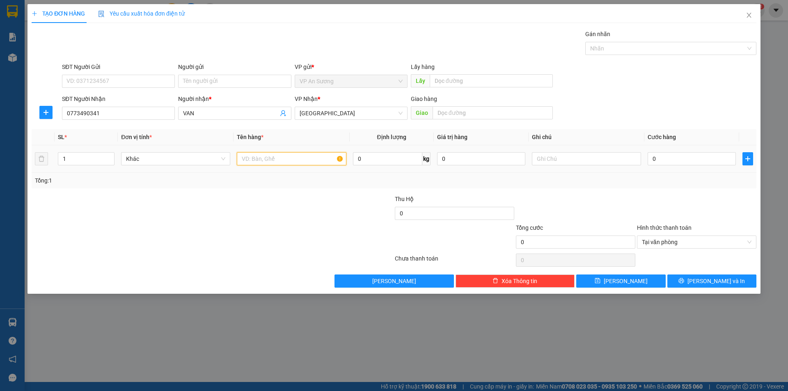
click at [261, 158] on input "text" at bounding box center [291, 158] width 109 height 13
click at [615, 51] on div at bounding box center [666, 49] width 159 height 10
type input "2 thùng bưởi"
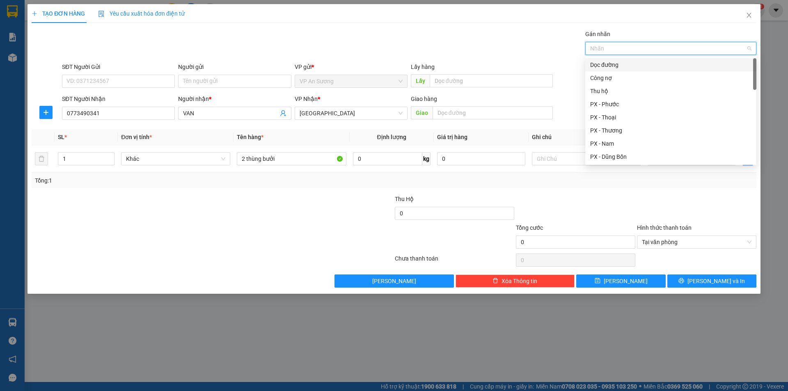
click at [605, 64] on div "Dọc đường" at bounding box center [670, 64] width 161 height 9
click at [693, 192] on div "Transit Pickup Surcharge Ids Transit Deliver Surcharge Ids Transit Deliver Surc…" at bounding box center [394, 159] width 725 height 258
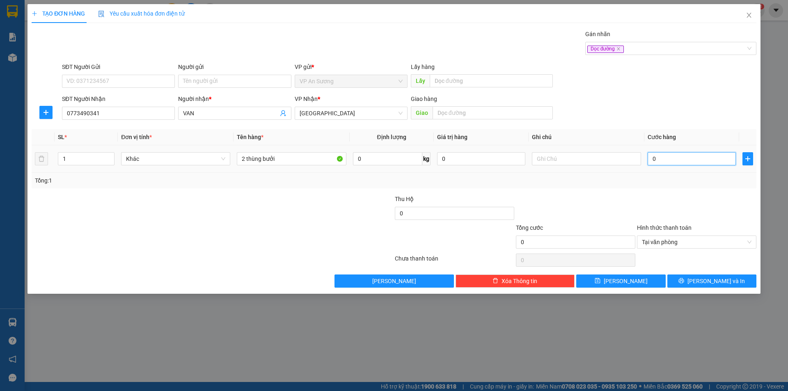
click at [688, 161] on input "0" at bounding box center [692, 158] width 88 height 13
type input "2"
type input "26"
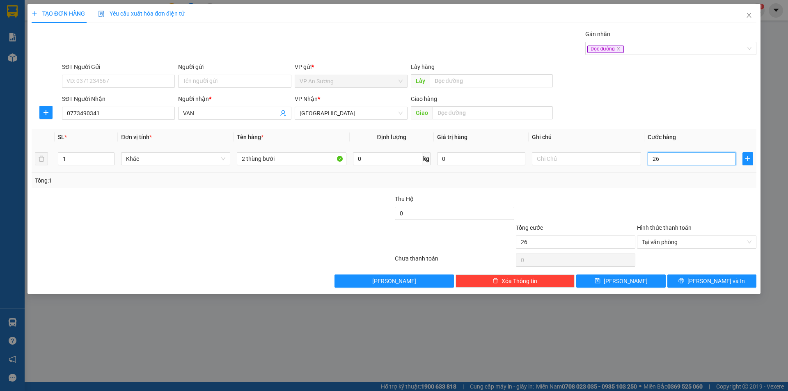
type input "260"
click at [745, 242] on span "Tại văn phòng" at bounding box center [697, 242] width 110 height 12
type input "260.000"
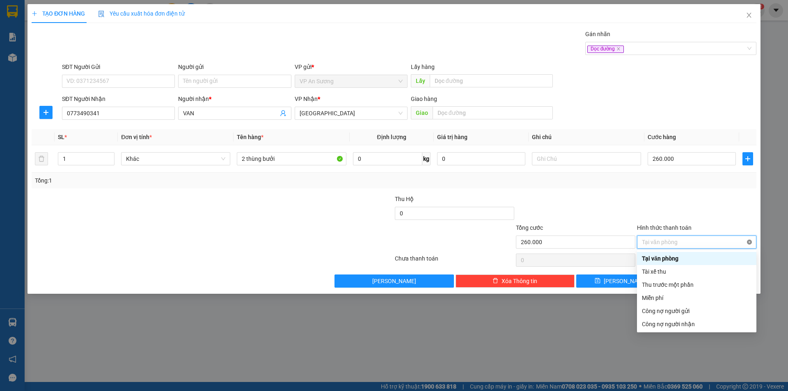
type input "260.000"
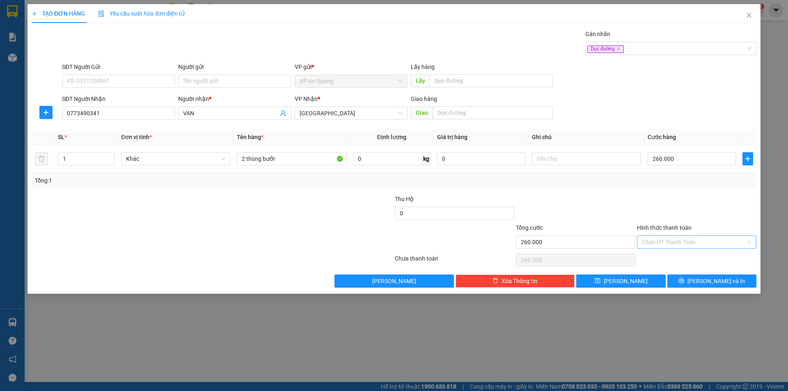
click at [738, 211] on div at bounding box center [696, 209] width 121 height 29
click at [626, 279] on span "Lưu" at bounding box center [626, 281] width 44 height 9
type input "0"
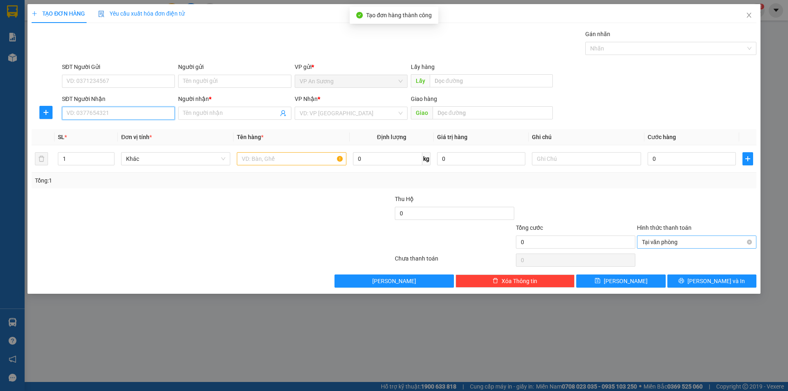
click at [130, 109] on input "SĐT Người Nhận" at bounding box center [118, 113] width 113 height 13
drag, startPoint x: 124, startPoint y: 124, endPoint x: 306, endPoint y: 158, distance: 184.7
click at [125, 123] on div "0935482670 0935482670 - xe 249" at bounding box center [118, 130] width 113 height 16
type input "0935482670"
click at [309, 161] on input "text" at bounding box center [291, 158] width 109 height 13
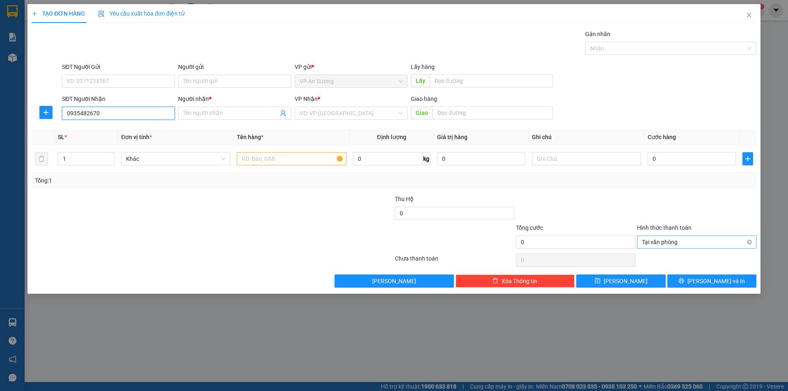
click at [137, 112] on input "0935482670" at bounding box center [118, 113] width 113 height 13
click at [121, 133] on div "0935482670 - xe 249" at bounding box center [118, 129] width 103 height 9
type input "xe 249"
click at [259, 154] on input "text" at bounding box center [291, 158] width 109 height 13
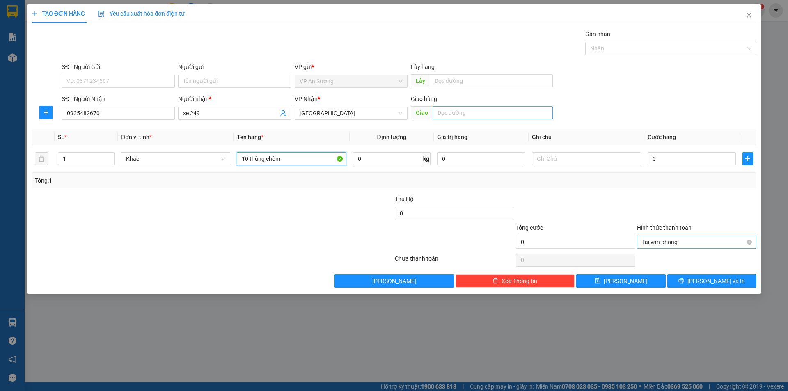
type input "10 thùng chôm"
click at [460, 117] on input "text" at bounding box center [493, 112] width 120 height 13
type input "v"
click at [644, 47] on div at bounding box center [666, 49] width 159 height 10
type input "cx 16"
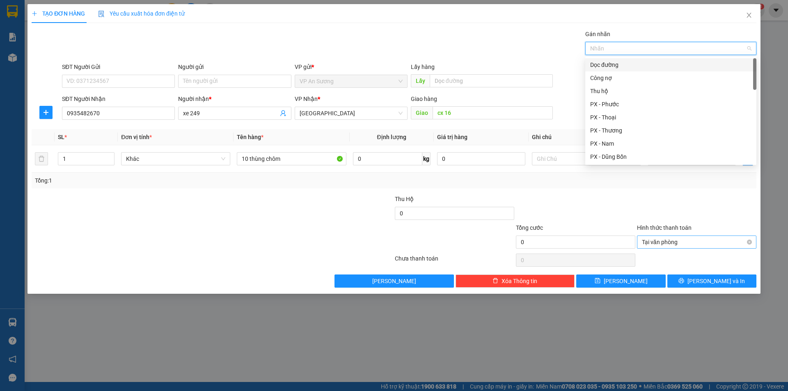
click at [620, 63] on div "Dọc đường" at bounding box center [670, 64] width 161 height 9
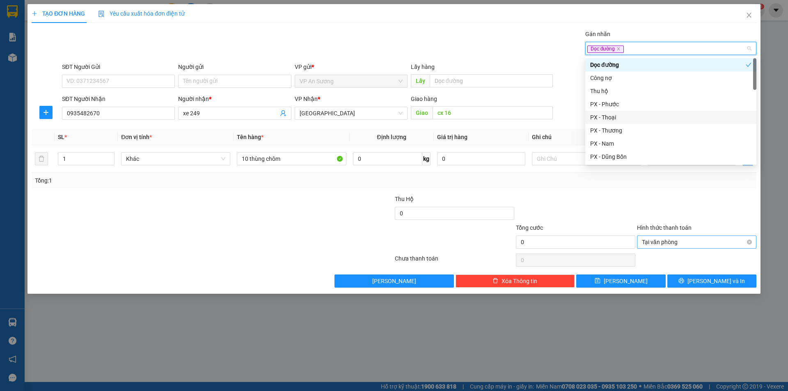
type input "d"
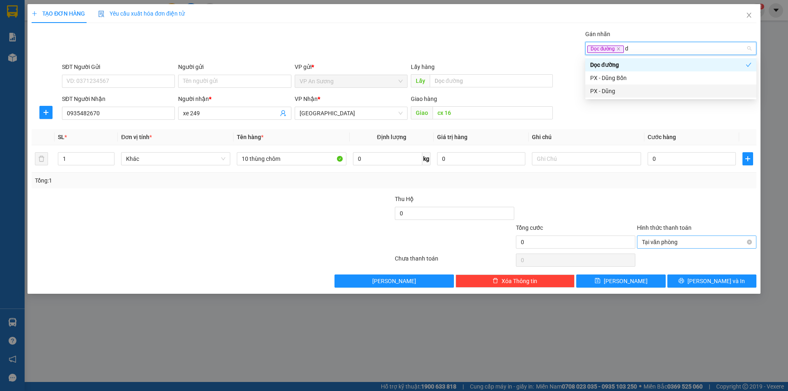
click at [620, 89] on div "PX - Dũng" at bounding box center [670, 91] width 161 height 9
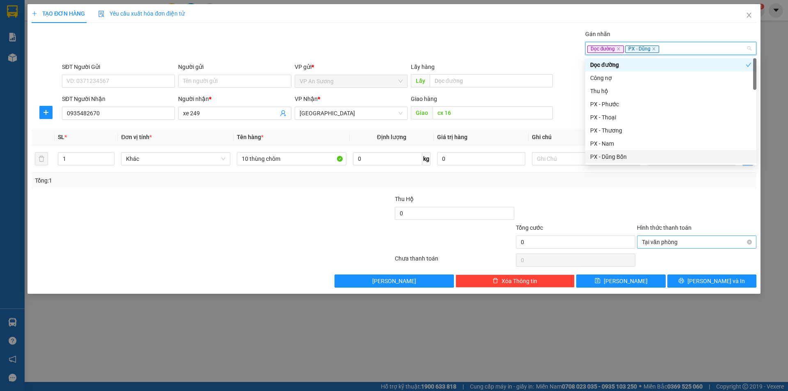
click at [596, 184] on div "Tổng: 1" at bounding box center [394, 180] width 718 height 9
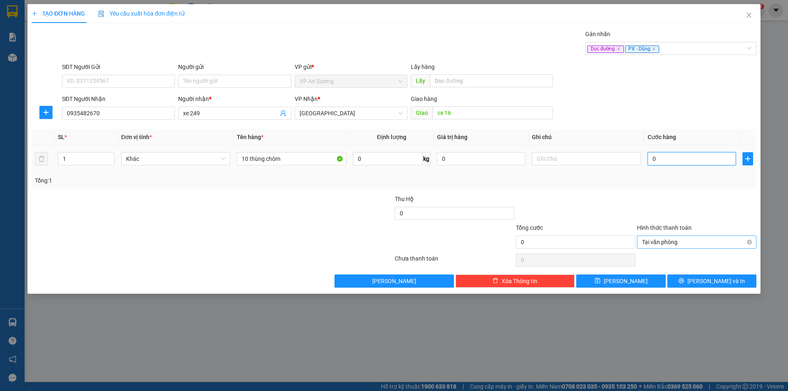
click at [679, 156] on input "0" at bounding box center [692, 158] width 88 height 13
type input "2"
type input "25"
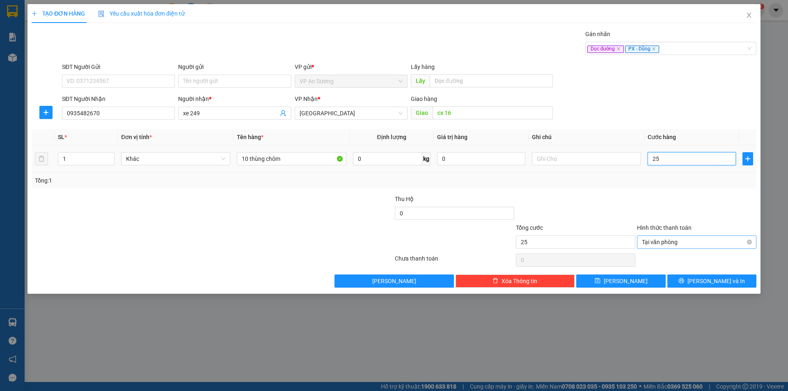
type input "250"
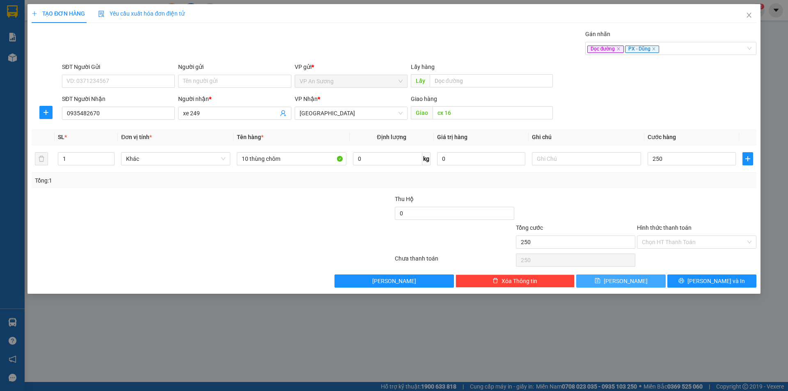
type input "250.000"
drag, startPoint x: 654, startPoint y: 280, endPoint x: 621, endPoint y: 281, distance: 33.3
click at [654, 280] on button "Lưu" at bounding box center [620, 281] width 89 height 13
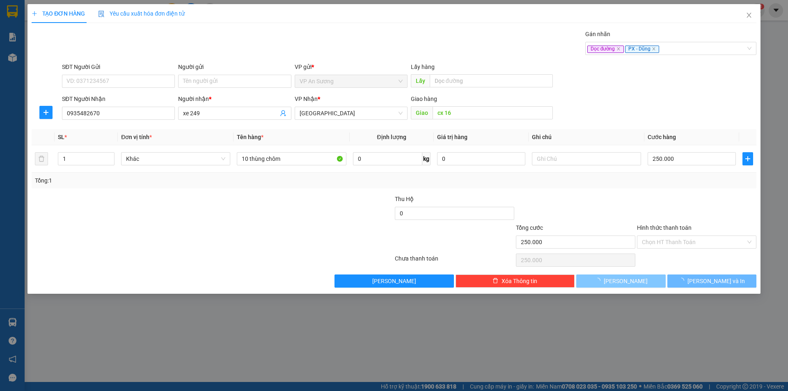
type input "0"
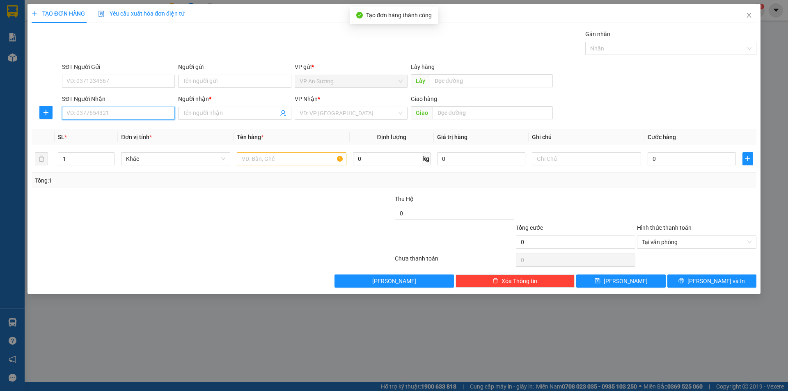
click at [143, 117] on input "SĐT Người Nhận" at bounding box center [118, 113] width 113 height 13
type input "0934847941"
click at [249, 112] on input "Người nhận *" at bounding box center [230, 113] width 95 height 9
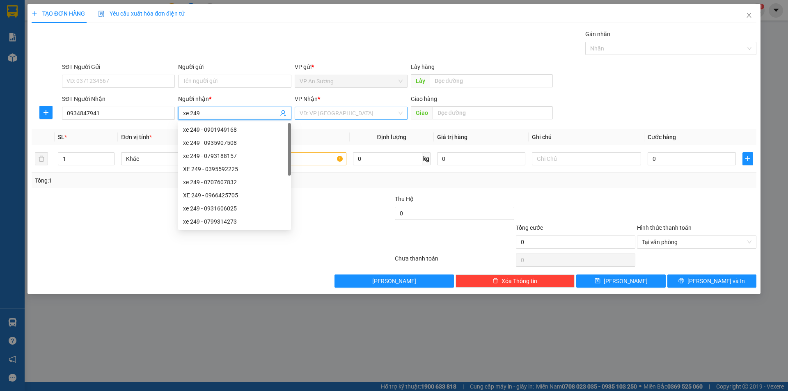
type input "xe 249"
click at [351, 118] on input "search" at bounding box center [348, 113] width 97 height 12
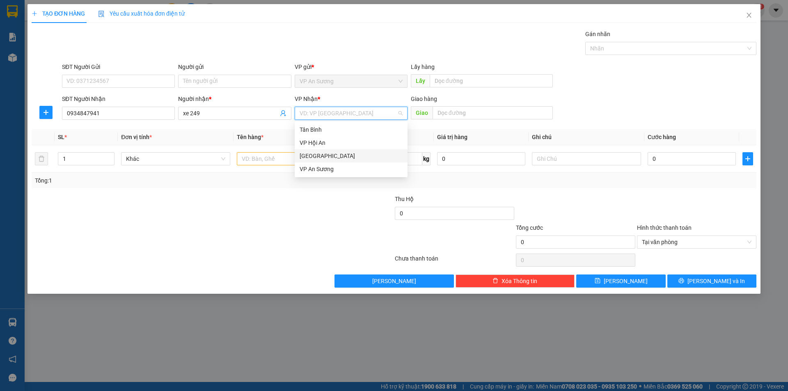
drag, startPoint x: 317, startPoint y: 156, endPoint x: 284, endPoint y: 162, distance: 33.9
click at [317, 156] on div "[GEOGRAPHIC_DATA]" at bounding box center [351, 155] width 103 height 9
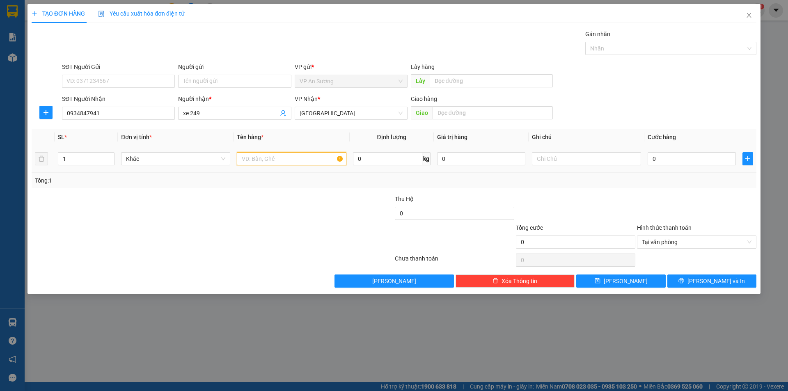
click at [266, 162] on input "text" at bounding box center [291, 158] width 109 height 13
type input "10 thùng"
click at [468, 112] on input "text" at bounding box center [493, 112] width 120 height 13
type input "d"
click at [653, 53] on div "Nhãn" at bounding box center [670, 48] width 171 height 13
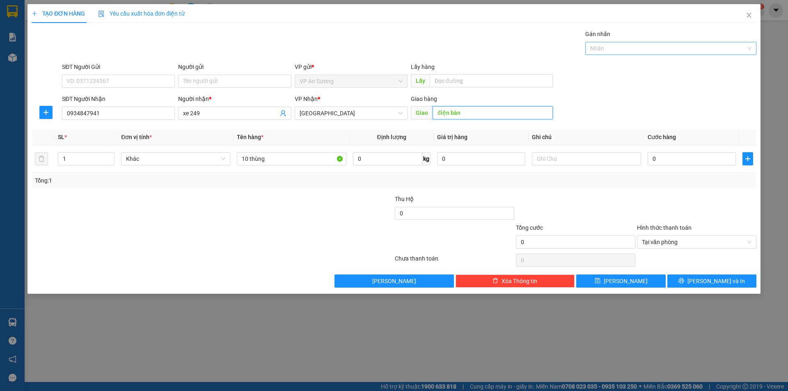
type input "điện bàn"
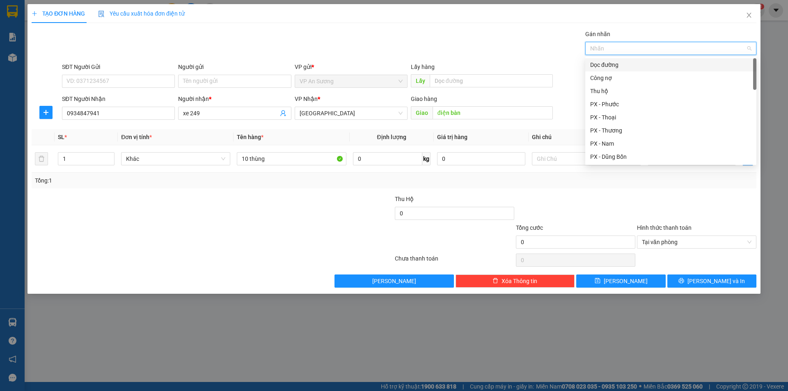
click at [622, 66] on div "Dọc đường" at bounding box center [670, 64] width 161 height 9
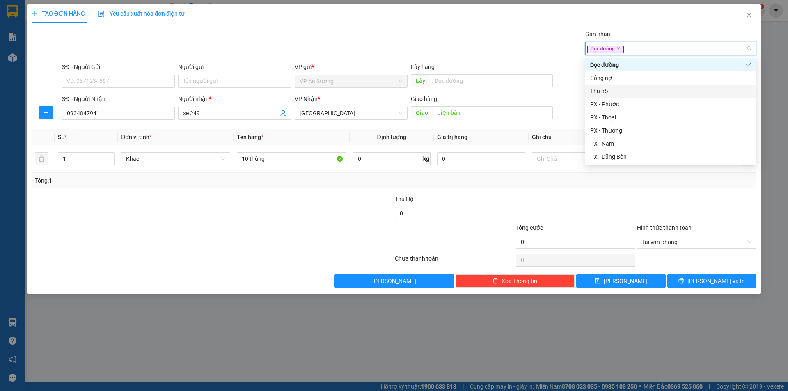
type input "d"
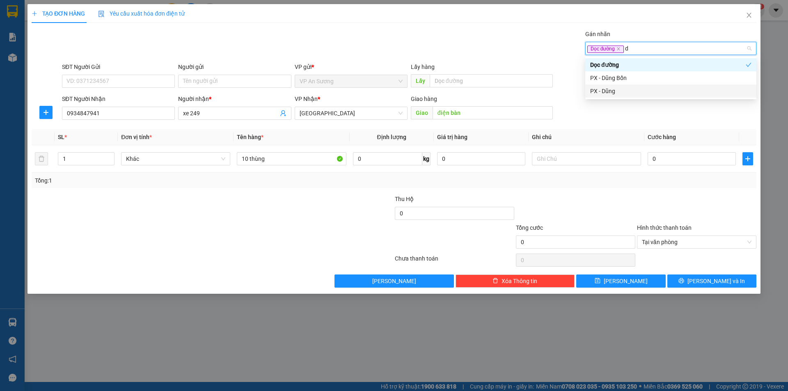
click at [619, 91] on div "PX - Dũng" at bounding box center [670, 91] width 161 height 9
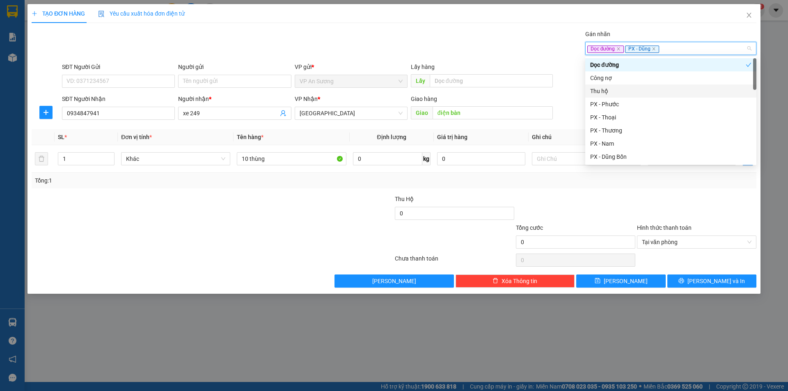
drag, startPoint x: 615, startPoint y: 91, endPoint x: 642, endPoint y: 141, distance: 56.8
click at [615, 92] on div "Thu hộ" at bounding box center [670, 91] width 161 height 9
drag, startPoint x: 632, startPoint y: 193, endPoint x: 646, endPoint y: 181, distance: 18.1
click at [633, 192] on div "Transit Pickup Surcharge Ids Transit Deliver Surcharge Ids Transit Deliver Surc…" at bounding box center [394, 159] width 725 height 258
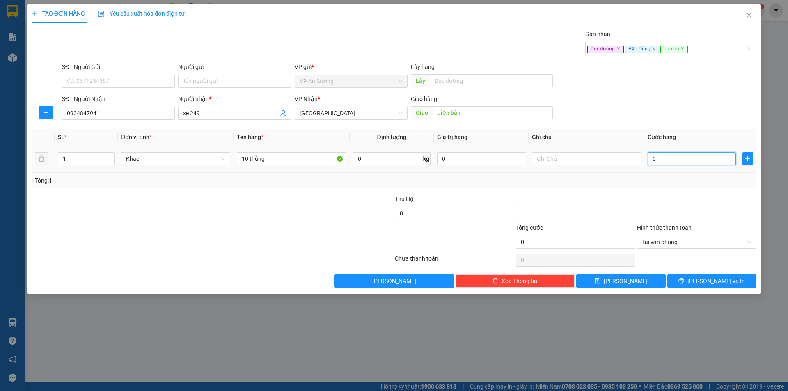
type input "4"
type input "40"
type input "400"
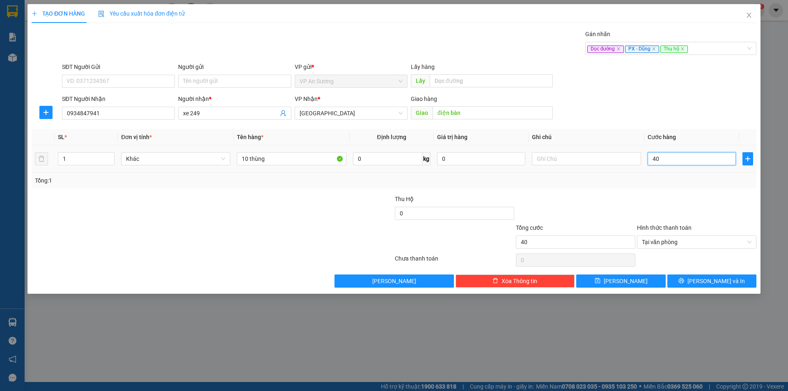
type input "400"
type input "400.000"
click at [427, 212] on input "0" at bounding box center [454, 213] width 119 height 13
type input "1.600"
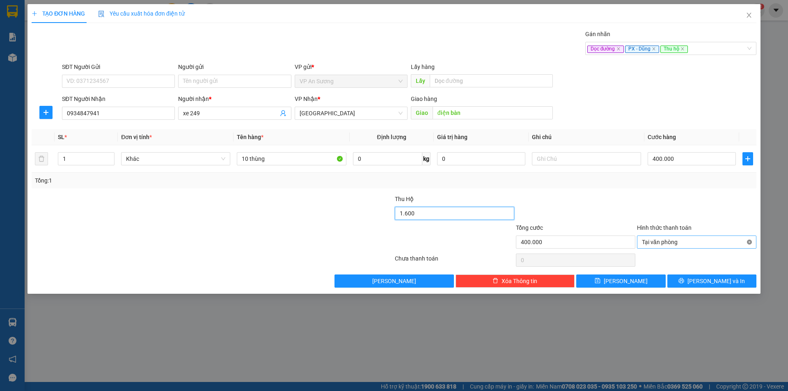
type input "400.000"
type input "1.600.000"
click at [652, 284] on button "Lưu" at bounding box center [620, 281] width 89 height 13
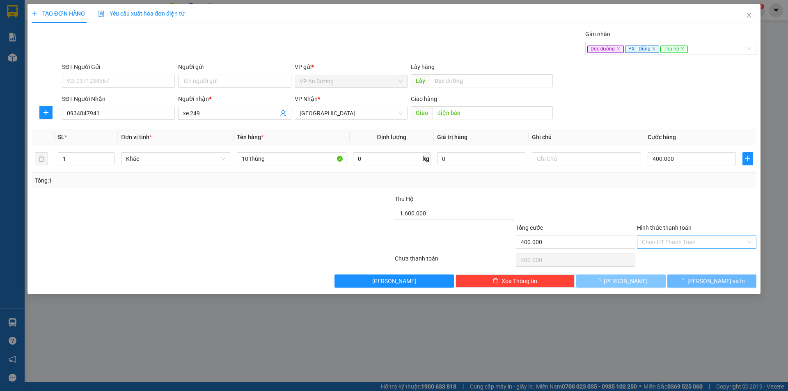
type input "0"
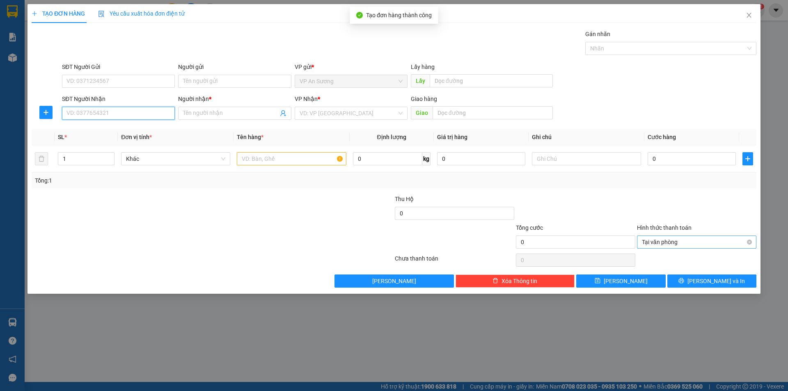
click at [151, 117] on input "SĐT Người Nhận" at bounding box center [118, 113] width 113 height 13
type input "0935836179"
drag, startPoint x: 146, startPoint y: 131, endPoint x: 226, endPoint y: 131, distance: 80.1
click at [149, 131] on div "0935836179 - XE 450" at bounding box center [118, 129] width 103 height 9
type input "XE 450"
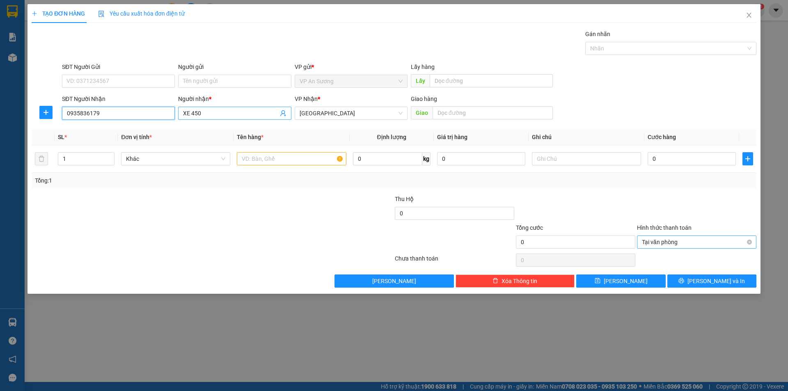
type input "0935836179"
click at [252, 116] on input "XE 450" at bounding box center [230, 113] width 95 height 9
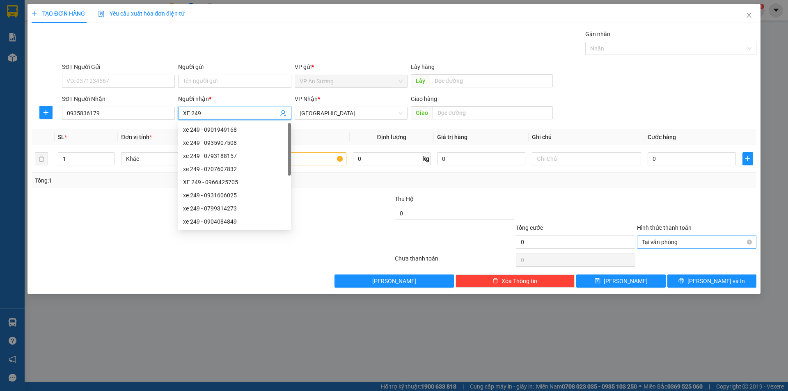
type input "XE 249"
click at [344, 207] on div at bounding box center [333, 209] width 121 height 29
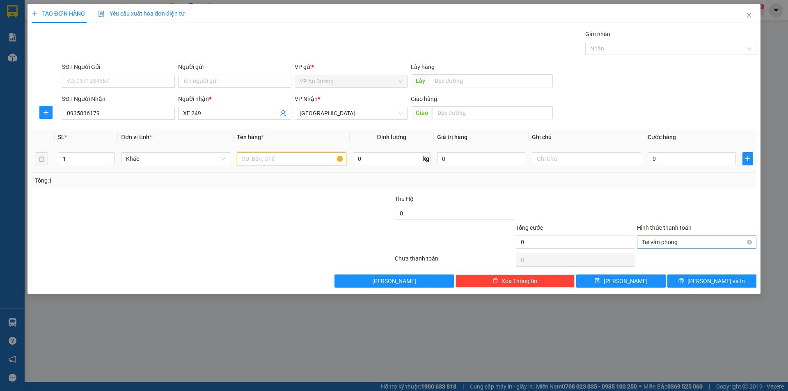
click at [326, 158] on input "text" at bounding box center [291, 158] width 109 height 13
type input "20 thùng chôm"
click at [480, 115] on input "text" at bounding box center [493, 112] width 120 height 13
type input "d"
type input "điẹn bàn"
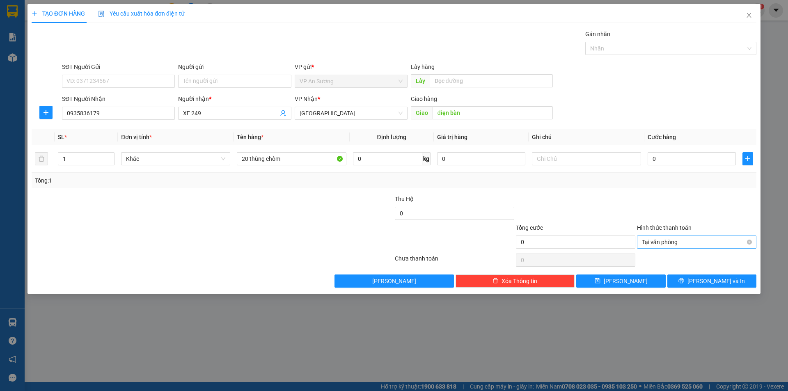
click at [622, 40] on div "Gán nhãn" at bounding box center [670, 36] width 171 height 12
click at [618, 48] on div at bounding box center [666, 49] width 159 height 10
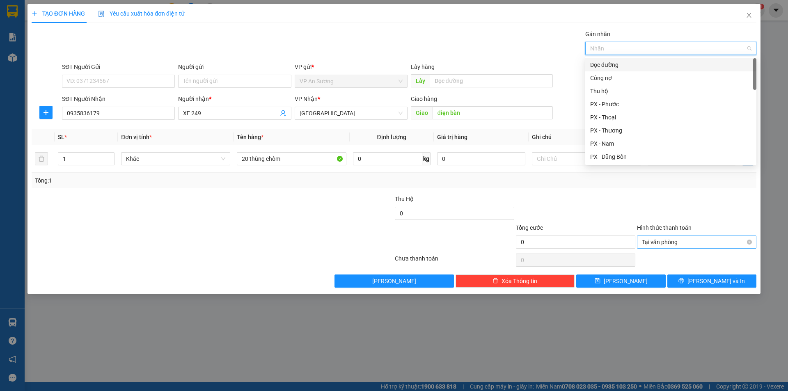
click at [613, 62] on div "Dọc đường" at bounding box center [670, 64] width 161 height 9
type input "d"
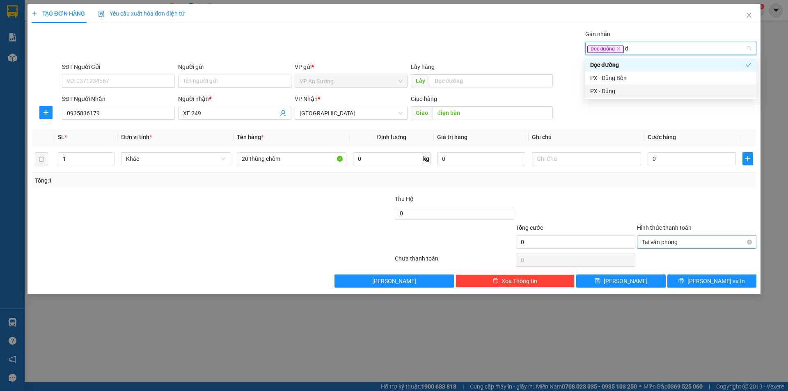
drag, startPoint x: 628, startPoint y: 90, endPoint x: 617, endPoint y: 157, distance: 68.1
click at [627, 90] on div "PX - Dũng" at bounding box center [670, 91] width 161 height 9
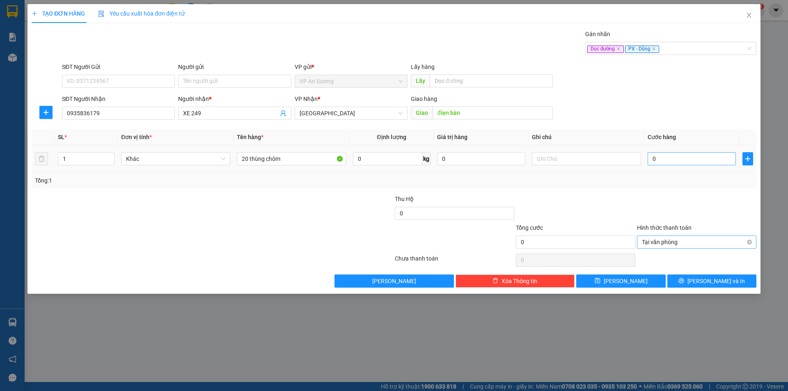
drag, startPoint x: 617, startPoint y: 192, endPoint x: 671, endPoint y: 158, distance: 63.6
click at [623, 191] on div "Transit Pickup Surcharge Ids Transit Deliver Surcharge Ids Transit Deliver Surc…" at bounding box center [394, 159] width 725 height 258
click at [673, 154] on input "0" at bounding box center [692, 158] width 88 height 13
type input "4"
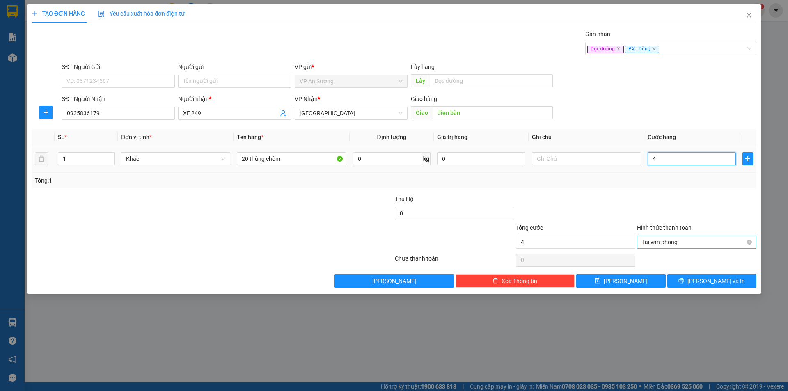
type input "44"
type input "440"
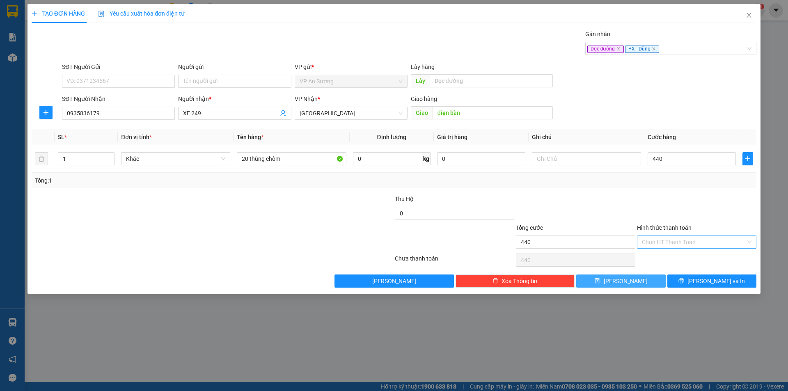
type input "440.000"
drag, startPoint x: 643, startPoint y: 280, endPoint x: 514, endPoint y: 244, distance: 133.3
click at [643, 280] on button "Lưu" at bounding box center [620, 281] width 89 height 13
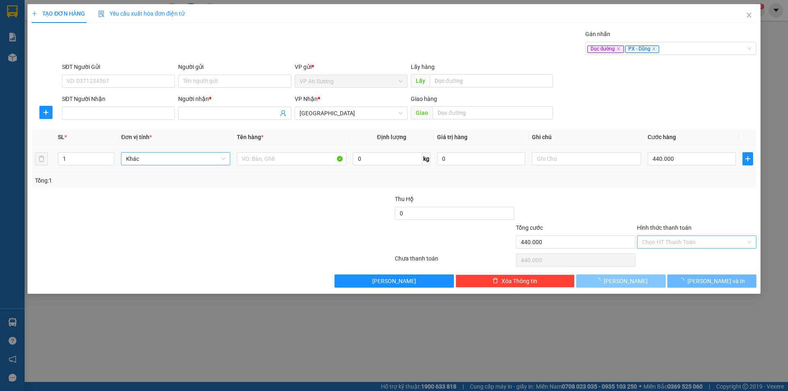
type input "0"
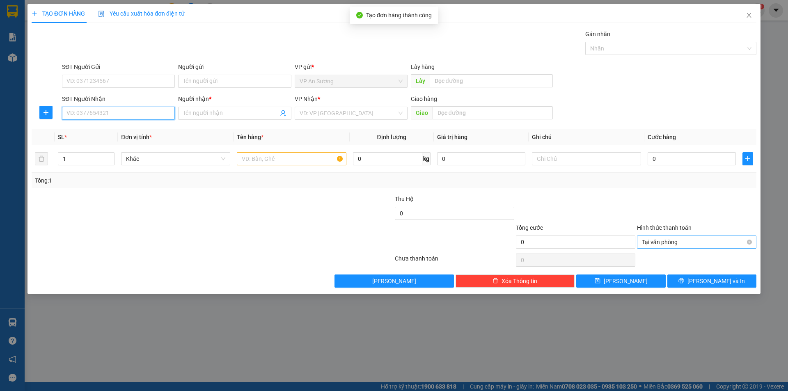
click at [148, 111] on input "SĐT Người Nhận" at bounding box center [118, 113] width 113 height 13
type input "0386042027"
click at [231, 112] on input "Người nhận *" at bounding box center [230, 113] width 95 height 9
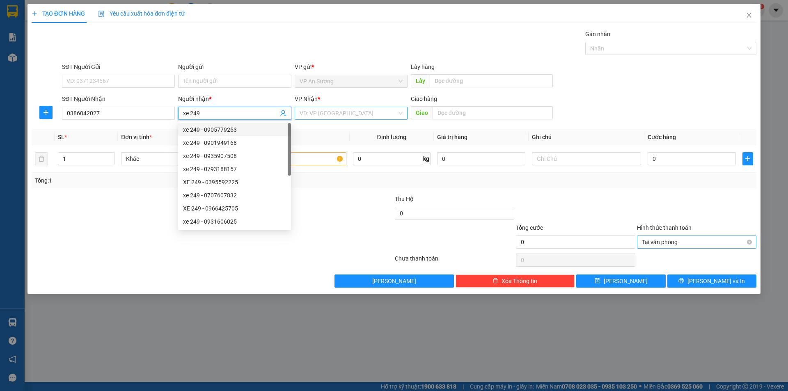
type input "xe 249"
drag, startPoint x: 342, startPoint y: 115, endPoint x: 349, endPoint y: 145, distance: 30.9
click at [343, 117] on input "search" at bounding box center [348, 113] width 97 height 12
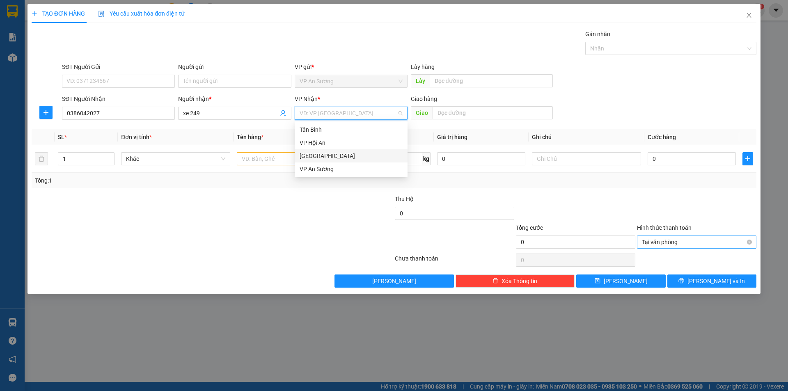
drag, startPoint x: 345, startPoint y: 158, endPoint x: 337, endPoint y: 159, distance: 8.3
click at [344, 158] on div "[GEOGRAPHIC_DATA]" at bounding box center [351, 155] width 103 height 9
click at [266, 155] on input "text" at bounding box center [291, 158] width 109 height 13
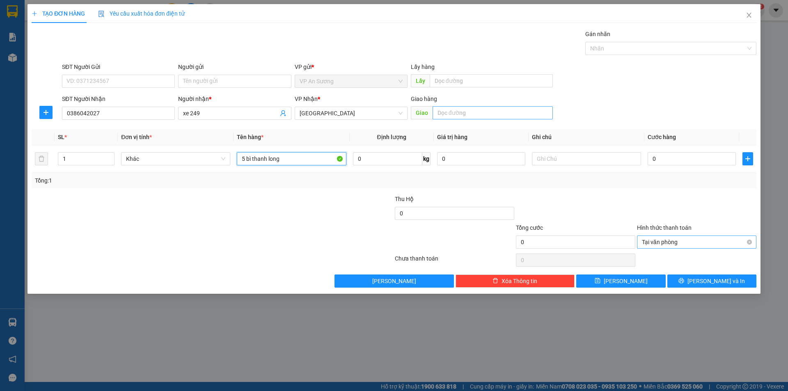
type input "5 bì thanh long"
click at [445, 114] on input "text" at bounding box center [493, 112] width 120 height 13
click at [620, 43] on div "Nhãn" at bounding box center [670, 48] width 171 height 13
type input "tam kỳ"
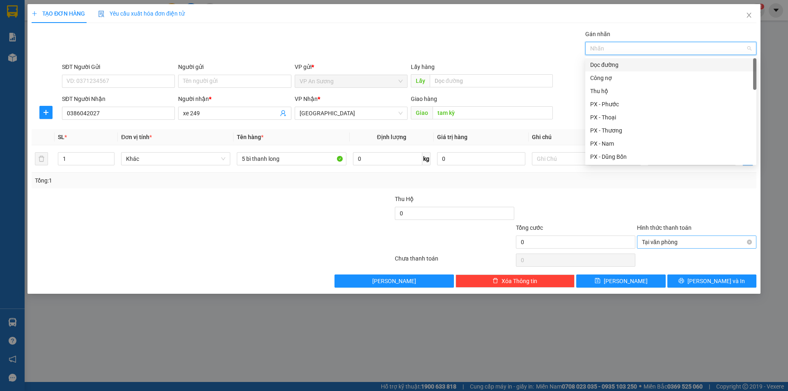
drag, startPoint x: 613, startPoint y: 62, endPoint x: 613, endPoint y: 78, distance: 16.8
click at [613, 62] on div "Dọc đường" at bounding box center [670, 64] width 161 height 9
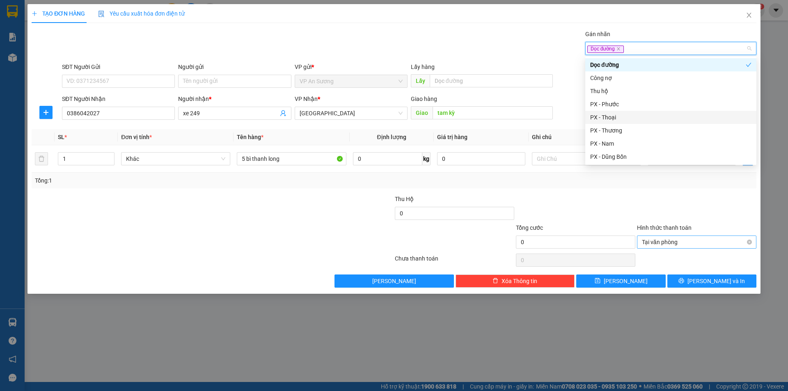
type input "d"
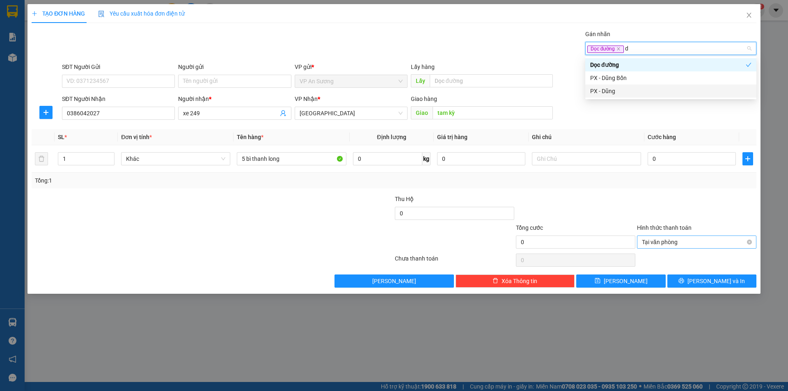
click at [626, 92] on div "PX - Dũng" at bounding box center [670, 91] width 161 height 9
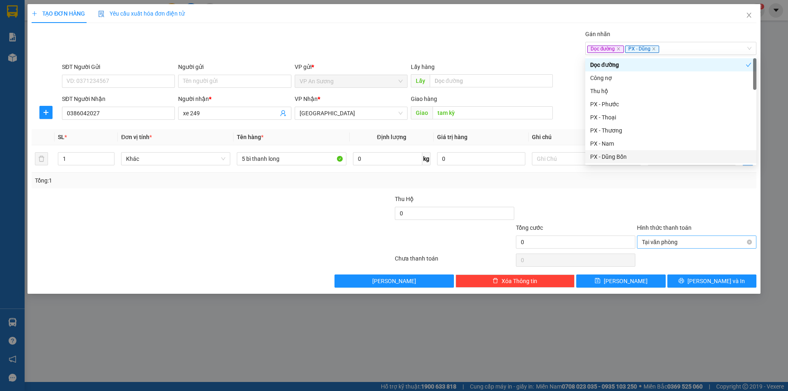
drag, startPoint x: 679, startPoint y: 194, endPoint x: 672, endPoint y: 149, distance: 45.2
click at [678, 193] on div "Transit Pickup Surcharge Ids Transit Deliver Surcharge Ids Transit Deliver Surc…" at bounding box center [394, 159] width 725 height 258
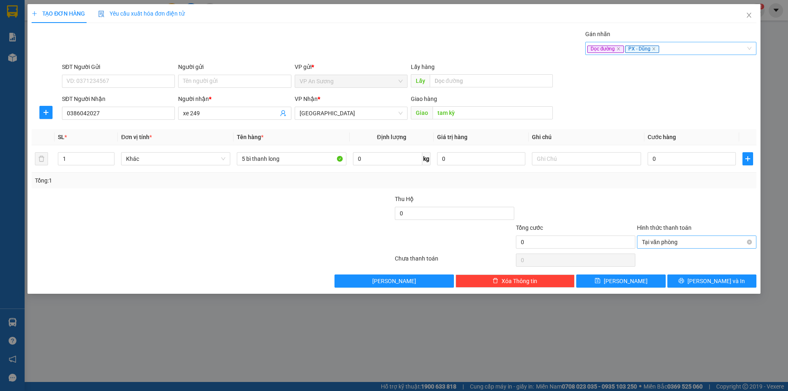
click at [684, 51] on div "Dọc đường PX - Dũng" at bounding box center [666, 49] width 159 height 10
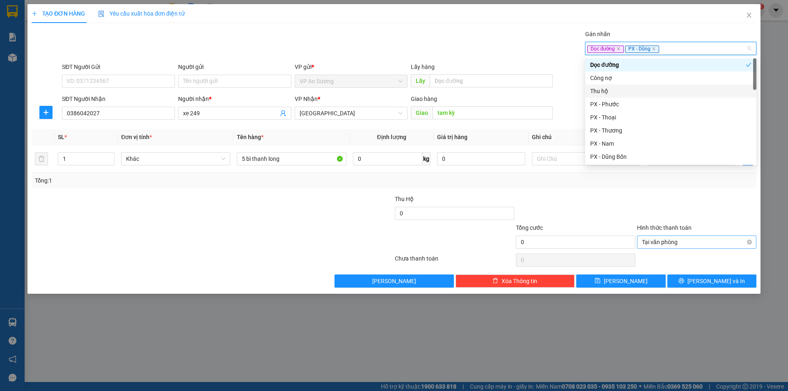
drag, startPoint x: 638, startPoint y: 92, endPoint x: 538, endPoint y: 142, distance: 112.2
click at [636, 94] on div "Thu hộ" at bounding box center [670, 91] width 161 height 9
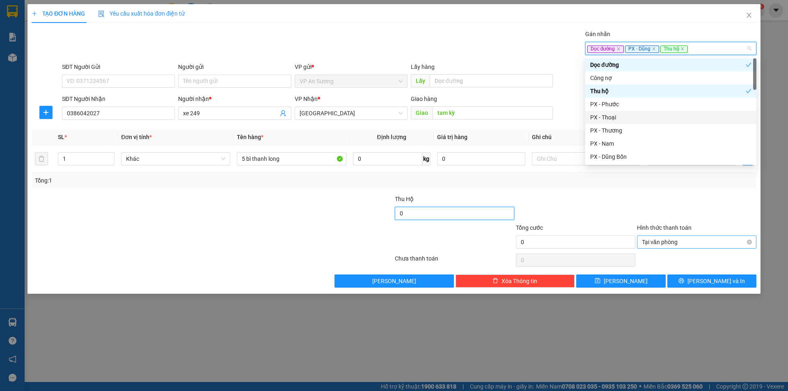
click at [463, 217] on input "0" at bounding box center [454, 213] width 119 height 13
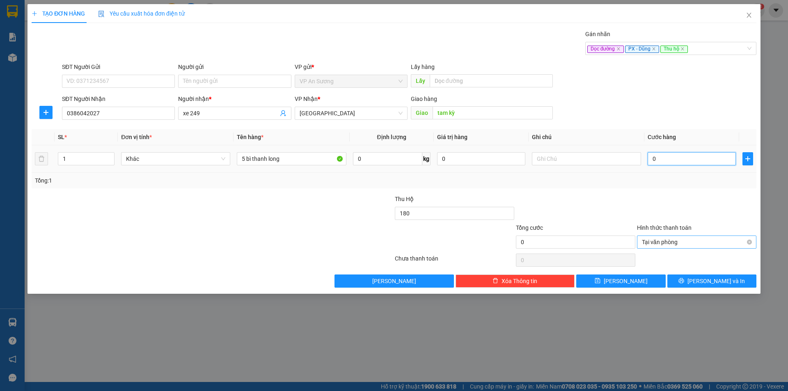
type input "180.000"
click at [686, 161] on input "0" at bounding box center [692, 158] width 88 height 13
type input "2"
type input "20"
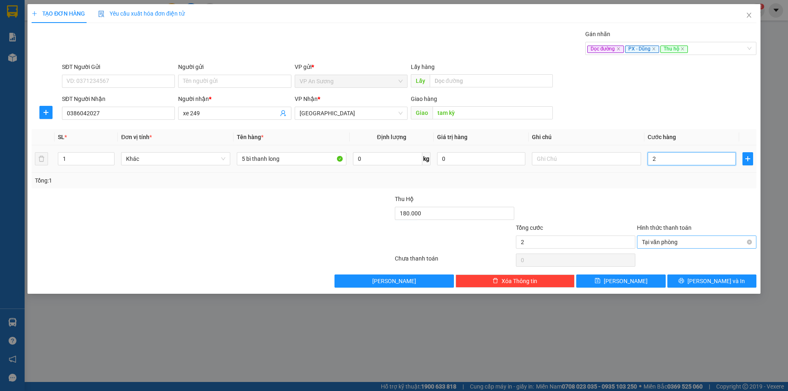
type input "20"
type input "200"
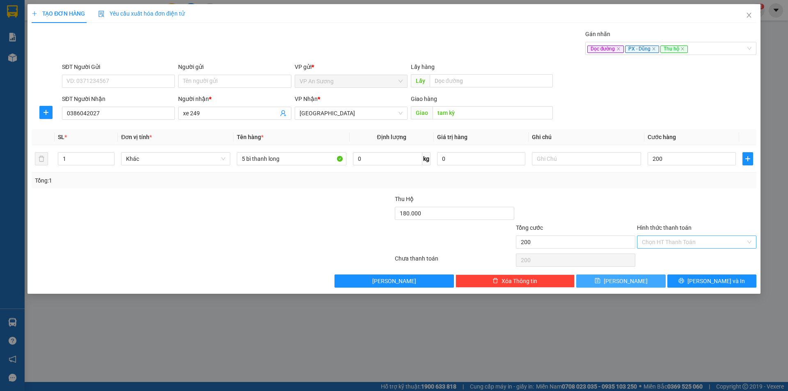
click at [633, 281] on button "Lưu" at bounding box center [620, 281] width 89 height 13
type input "200.000"
type input "0"
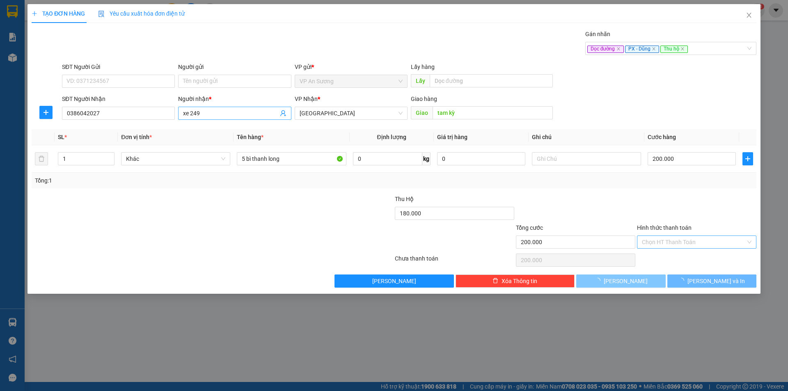
type input "0"
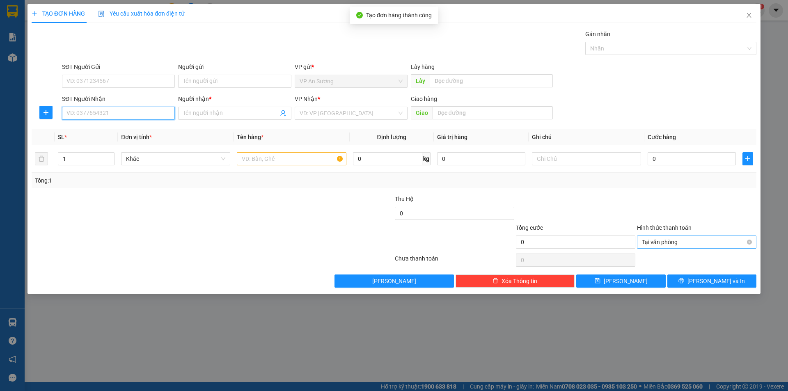
click at [134, 118] on input "SĐT Người Nhận" at bounding box center [118, 113] width 113 height 13
type input "0905782590"
click at [134, 133] on div "0905782590 - Vy" at bounding box center [118, 129] width 103 height 9
type input "Vy"
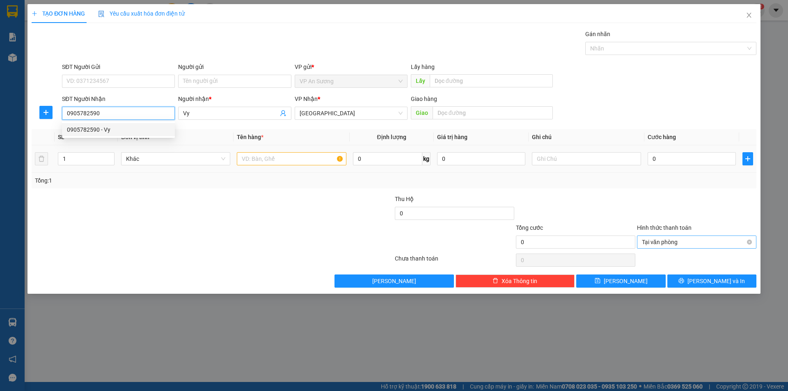
type input "0905782590"
click at [251, 163] on input "text" at bounding box center [291, 158] width 109 height 13
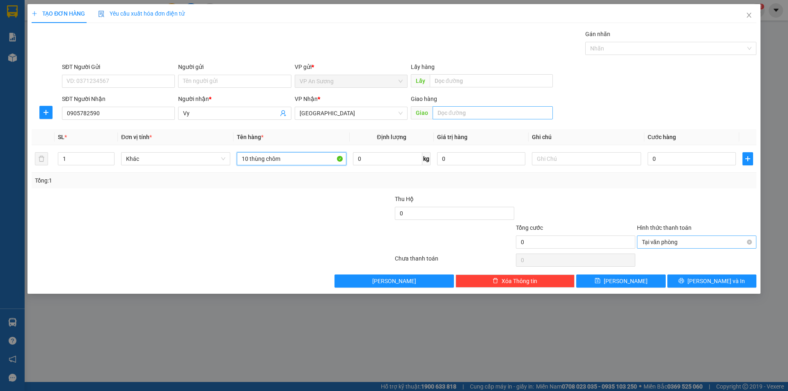
type input "10 thùng chôm"
drag, startPoint x: 537, startPoint y: 113, endPoint x: 545, endPoint y: 114, distance: 8.2
click at [538, 114] on input "text" at bounding box center [493, 112] width 120 height 13
drag, startPoint x: 672, startPoint y: 48, endPoint x: 625, endPoint y: 69, distance: 51.5
click at [672, 48] on div at bounding box center [666, 49] width 159 height 10
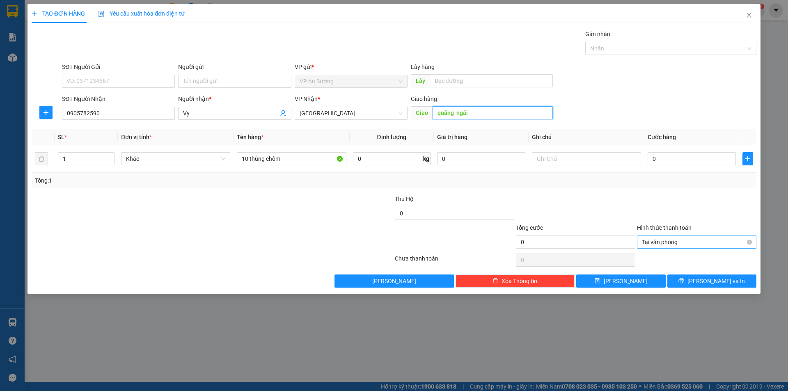
type input "quãng ngãi"
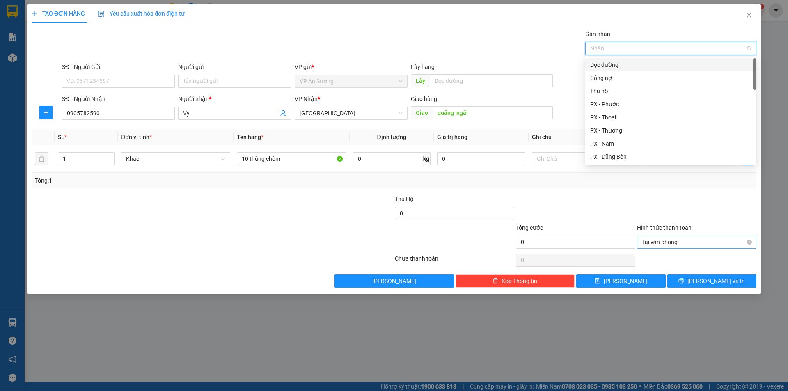
click at [614, 69] on div "Dọc đường" at bounding box center [670, 64] width 161 height 9
type input "d"
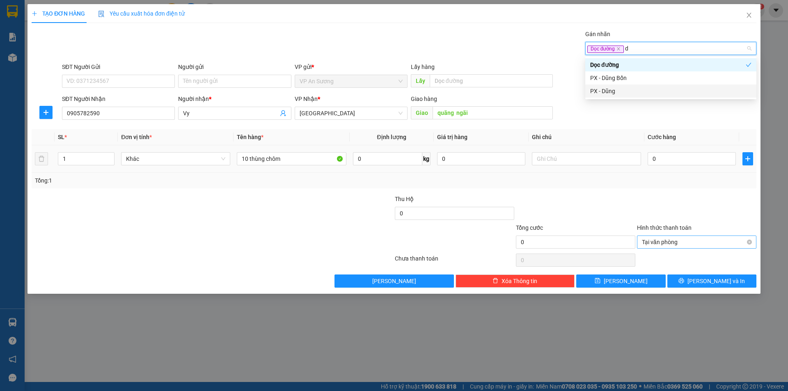
drag, startPoint x: 610, startPoint y: 89, endPoint x: 627, endPoint y: 169, distance: 81.4
click at [610, 90] on div "PX - Dũng" at bounding box center [670, 91] width 161 height 9
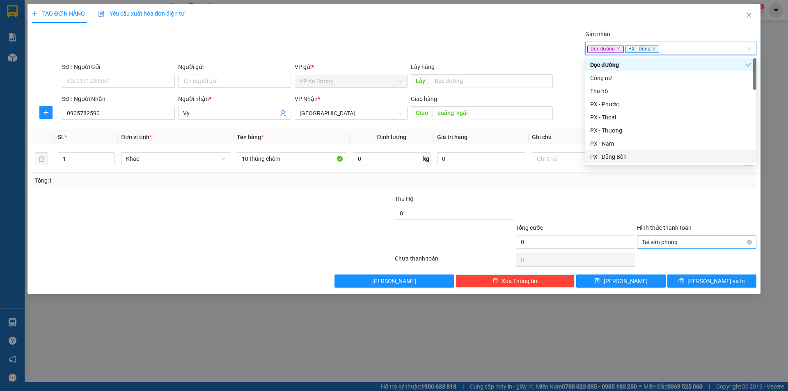
drag, startPoint x: 637, startPoint y: 194, endPoint x: 666, endPoint y: 179, distance: 32.7
click at [639, 195] on div at bounding box center [696, 209] width 121 height 29
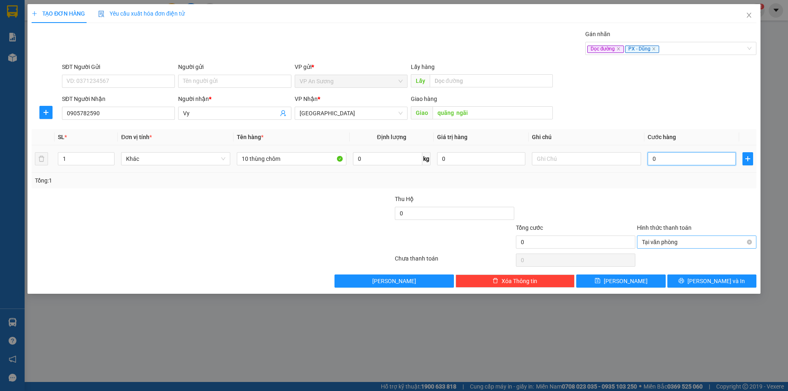
click at [679, 160] on input "0" at bounding box center [692, 158] width 88 height 13
click at [627, 281] on span "Lưu" at bounding box center [626, 281] width 44 height 9
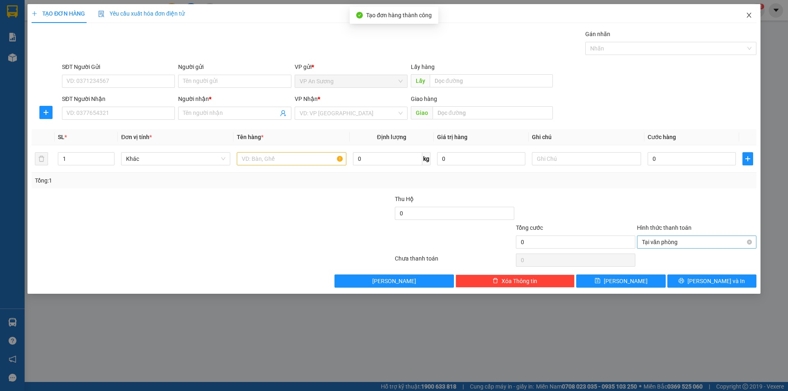
click at [747, 15] on icon "close" at bounding box center [749, 15] width 7 height 7
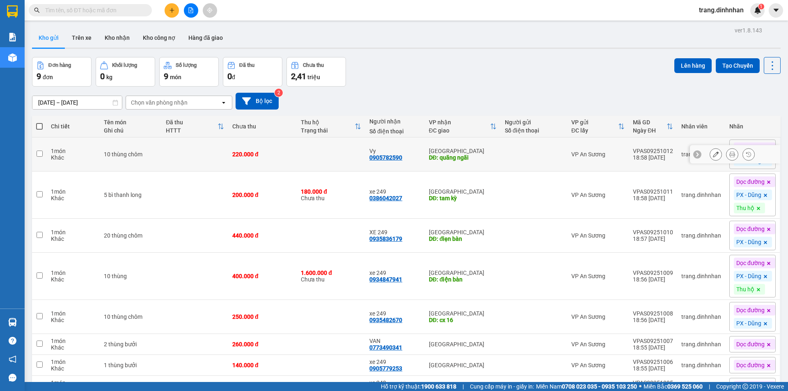
drag, startPoint x: 228, startPoint y: 151, endPoint x: 246, endPoint y: 191, distance: 44.1
click at [231, 154] on td "220.000 đ" at bounding box center [262, 155] width 69 height 34
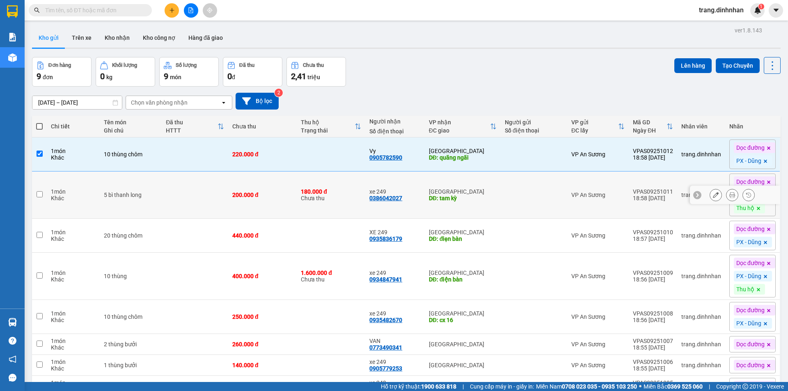
drag, startPoint x: 246, startPoint y: 191, endPoint x: 252, endPoint y: 220, distance: 29.3
click at [247, 192] on div "200.000 đ" at bounding box center [262, 195] width 60 height 7
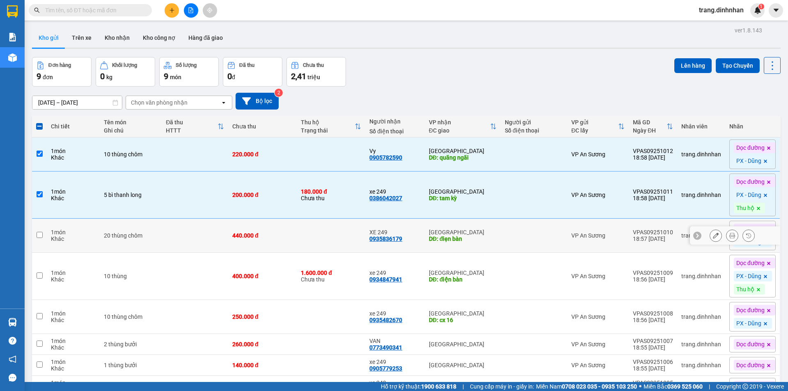
click at [252, 233] on div "440.000 đ" at bounding box center [262, 235] width 60 height 7
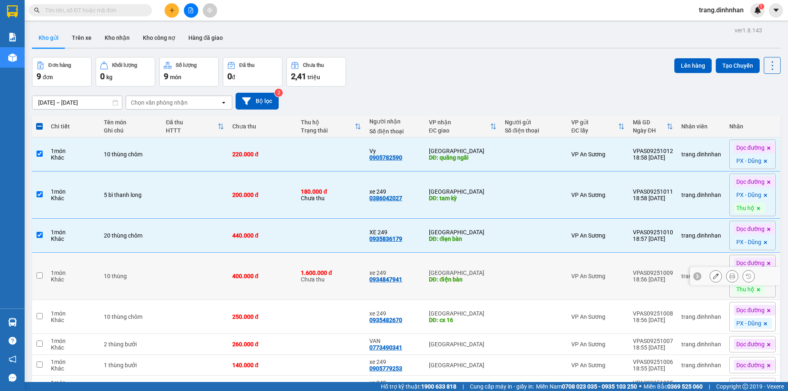
drag, startPoint x: 249, startPoint y: 262, endPoint x: 252, endPoint y: 292, distance: 30.5
click at [249, 264] on td "400.000 đ" at bounding box center [262, 276] width 69 height 47
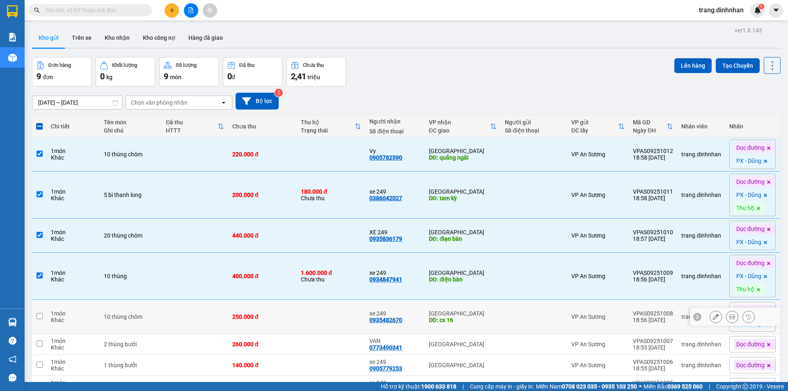
drag, startPoint x: 252, startPoint y: 315, endPoint x: 255, endPoint y: 341, distance: 25.7
click at [252, 319] on div "250.000 đ" at bounding box center [262, 317] width 60 height 7
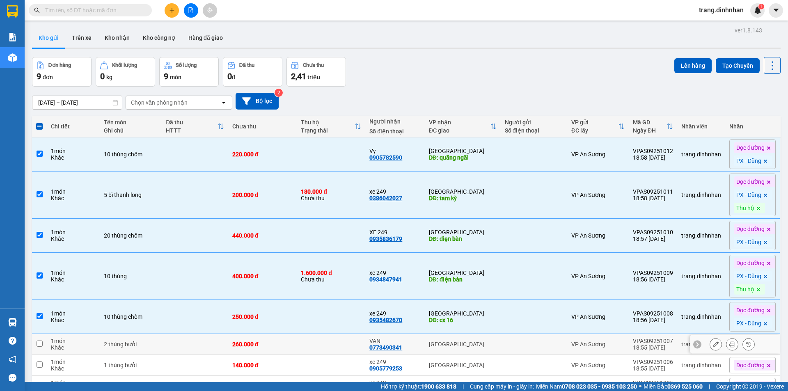
drag, startPoint x: 255, startPoint y: 342, endPoint x: 255, endPoint y: 349, distance: 6.6
click at [255, 349] on td "260.000 đ" at bounding box center [262, 344] width 69 height 21
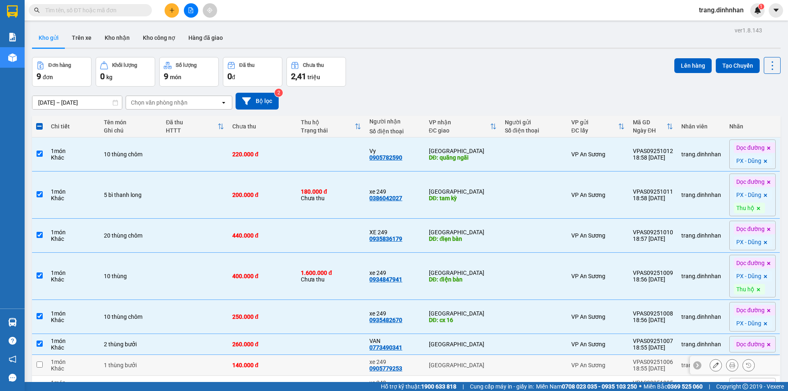
click at [257, 359] on td "140.000 đ" at bounding box center [262, 365] width 69 height 21
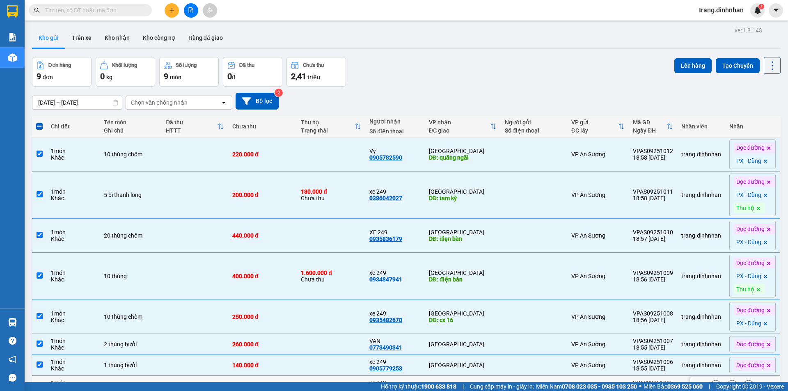
drag, startPoint x: 297, startPoint y: 325, endPoint x: 296, endPoint y: 320, distance: 5.1
click at [297, 376] on td at bounding box center [331, 386] width 69 height 21
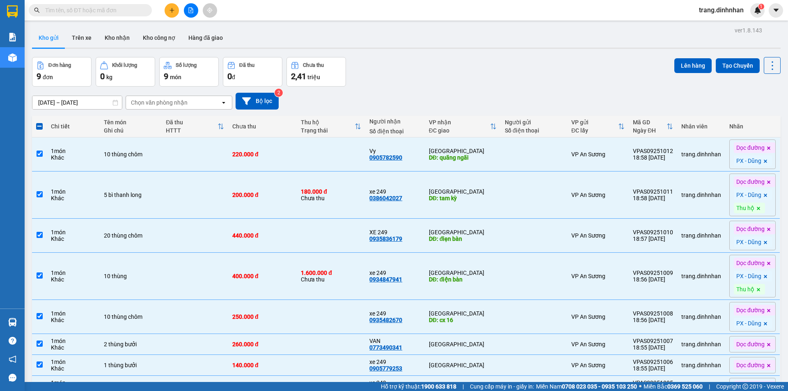
drag, startPoint x: 296, startPoint y: 337, endPoint x: 637, endPoint y: 165, distance: 381.5
click at [694, 63] on button "Lên hàng" at bounding box center [693, 65] width 37 height 15
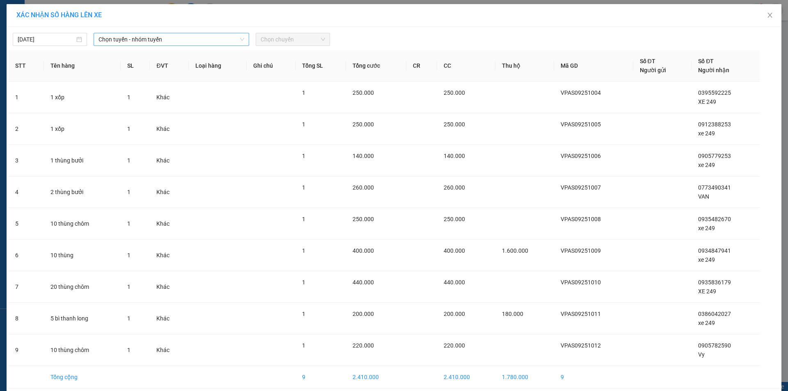
click at [102, 36] on span "Chọn tuyến - nhóm tuyến" at bounding box center [172, 39] width 146 height 12
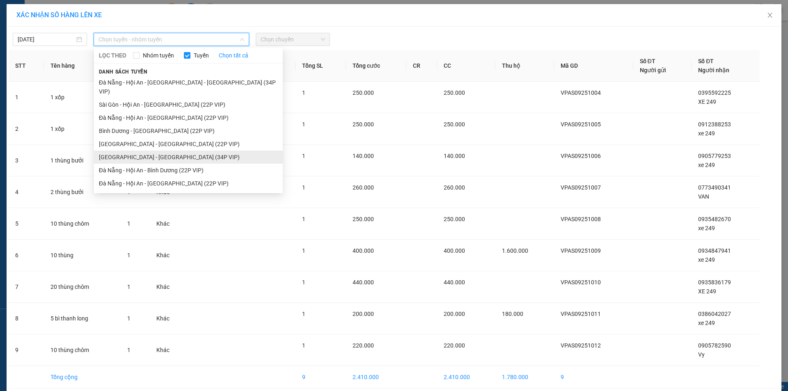
drag, startPoint x: 160, startPoint y: 149, endPoint x: 198, endPoint y: 126, distance: 44.6
click at [161, 151] on li "Sài Gòn - Đà Nẵng (34P VIP)" at bounding box center [188, 157] width 189 height 13
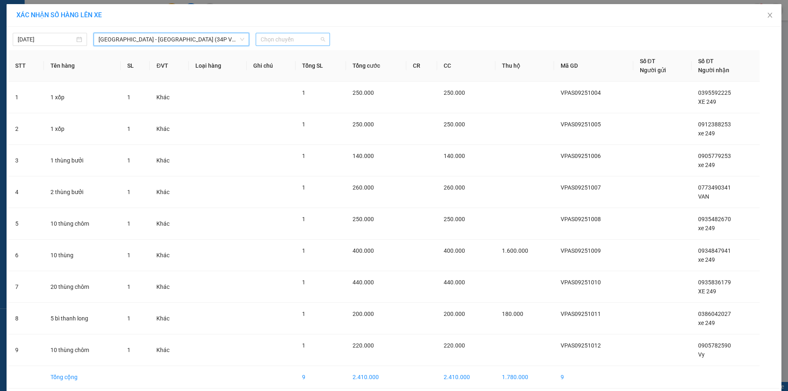
click at [280, 42] on span "Chọn chuyến" at bounding box center [293, 39] width 64 height 12
click at [296, 73] on div "08:30 - 43H-092.49" at bounding box center [290, 68] width 74 height 13
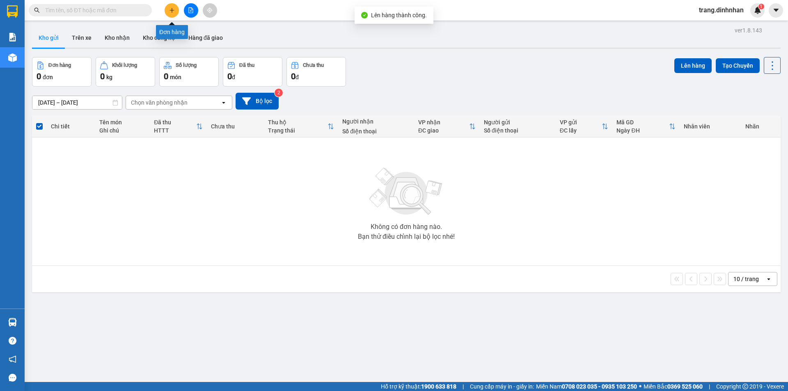
click at [169, 12] on icon "plus" at bounding box center [172, 10] width 6 height 6
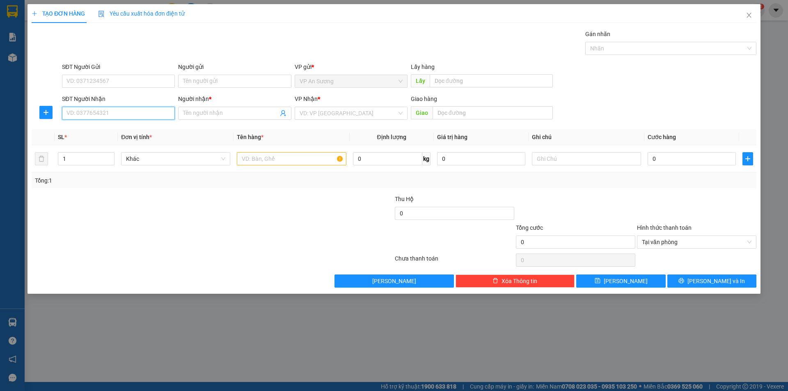
click at [153, 116] on input "SĐT Người Nhận" at bounding box center [118, 113] width 113 height 13
click at [210, 112] on input "Người nhận *" at bounding box center [230, 113] width 95 height 9
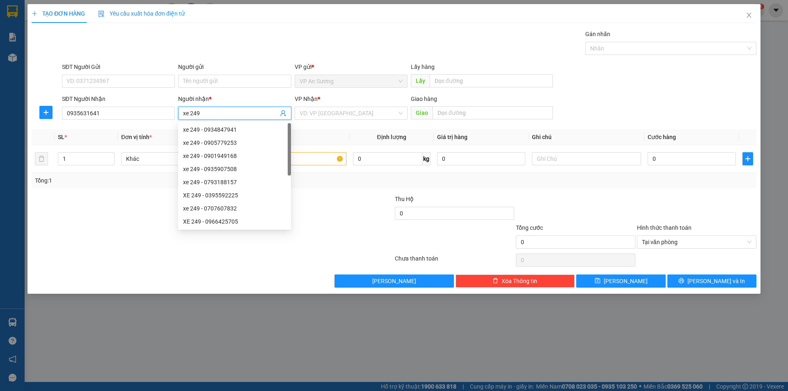
click at [327, 106] on div "VP Nhận *" at bounding box center [351, 100] width 113 height 12
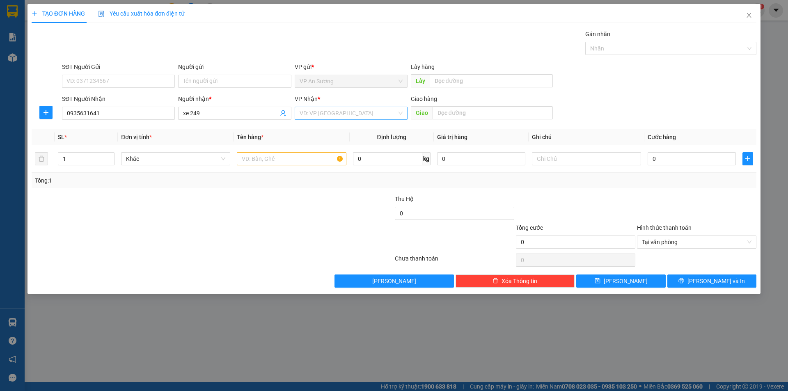
click at [335, 111] on input "search" at bounding box center [348, 113] width 97 height 12
drag, startPoint x: 324, startPoint y: 155, endPoint x: 276, endPoint y: 160, distance: 47.9
click at [323, 156] on div "[GEOGRAPHIC_DATA]" at bounding box center [351, 155] width 103 height 9
click at [276, 160] on input "text" at bounding box center [291, 158] width 109 height 13
click at [218, 116] on input "xe 249" at bounding box center [230, 113] width 95 height 9
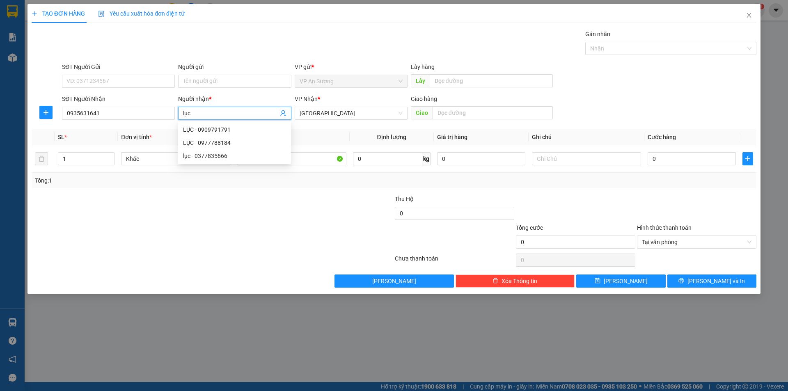
click at [671, 94] on div "SĐT Người Nhận 0935631641 Người nhận * lục VP Nhận * Đà Nẵng Giao hàng Giao" at bounding box center [409, 108] width 698 height 29
click at [647, 46] on div at bounding box center [666, 49] width 159 height 10
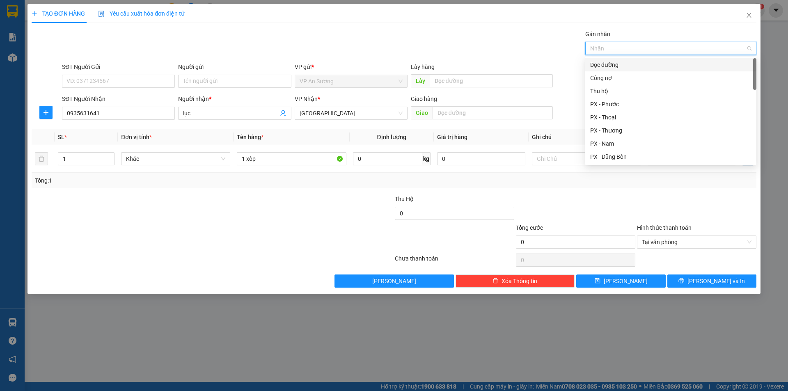
click at [633, 70] on div "Dọc đường" at bounding box center [670, 64] width 171 height 13
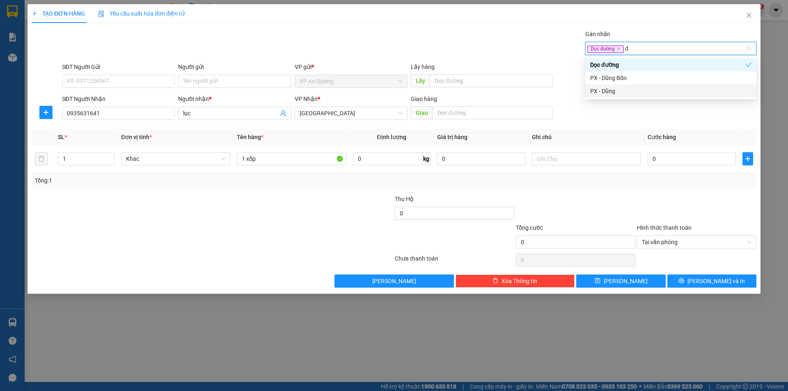
click at [623, 96] on div "PX - Dũng" at bounding box center [670, 91] width 171 height 13
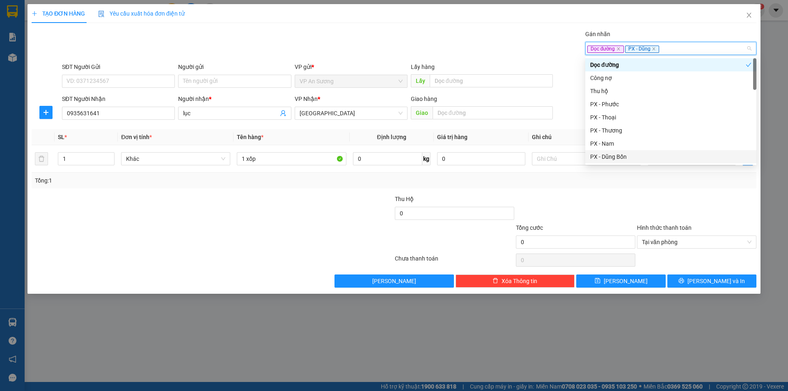
drag, startPoint x: 636, startPoint y: 188, endPoint x: 686, endPoint y: 170, distance: 52.6
click at [637, 188] on div "Tổng: 1" at bounding box center [394, 181] width 725 height 16
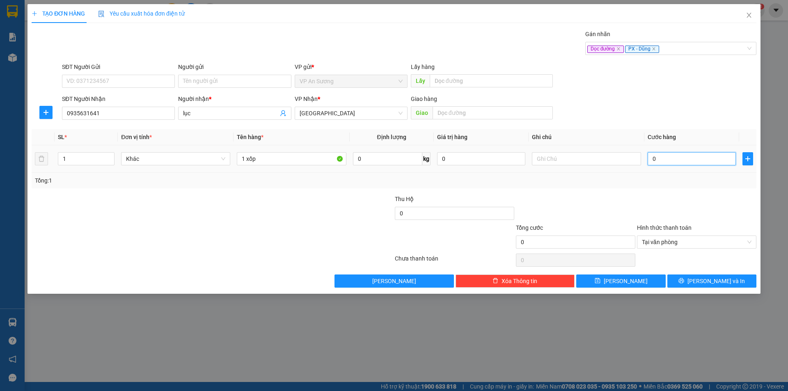
click at [686, 162] on input "0" at bounding box center [692, 158] width 88 height 13
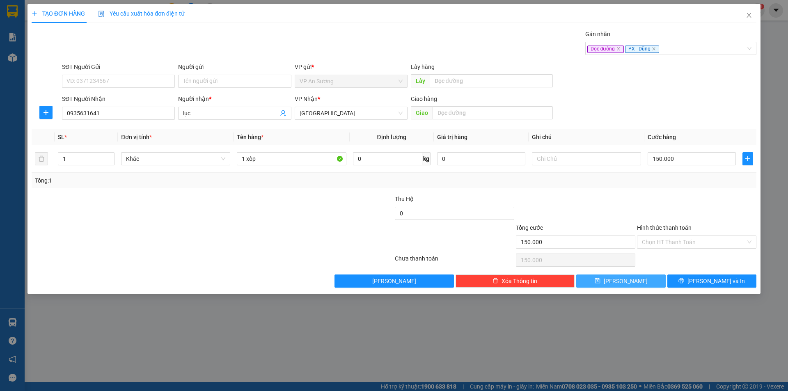
click at [635, 280] on button "Lưu" at bounding box center [620, 281] width 89 height 13
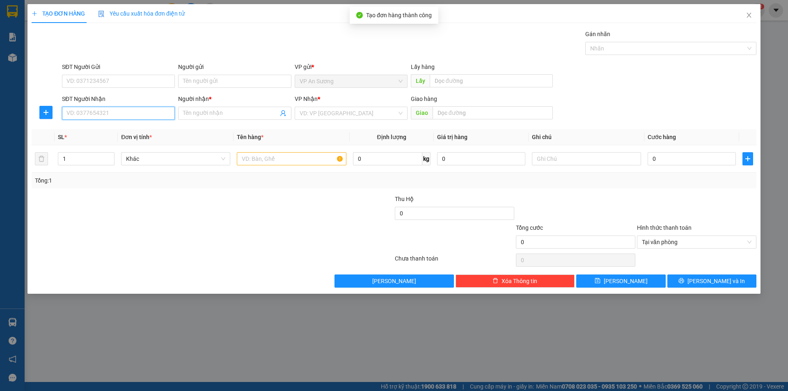
click at [127, 117] on input "SĐT Người Nhận" at bounding box center [118, 113] width 113 height 13
click at [196, 117] on input "Người nhận *" at bounding box center [230, 113] width 95 height 9
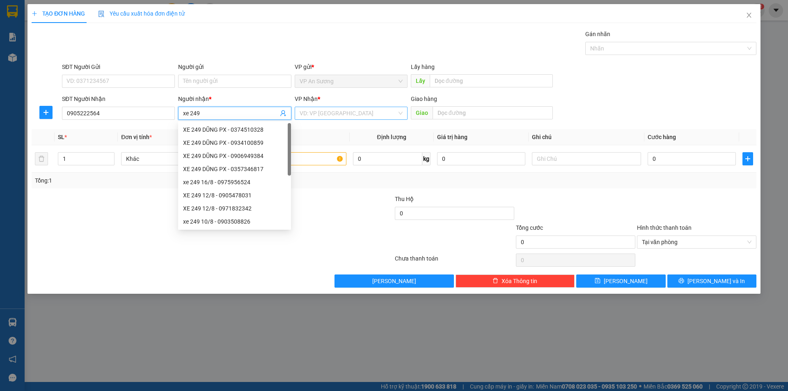
click at [314, 114] on input "search" at bounding box center [348, 113] width 97 height 12
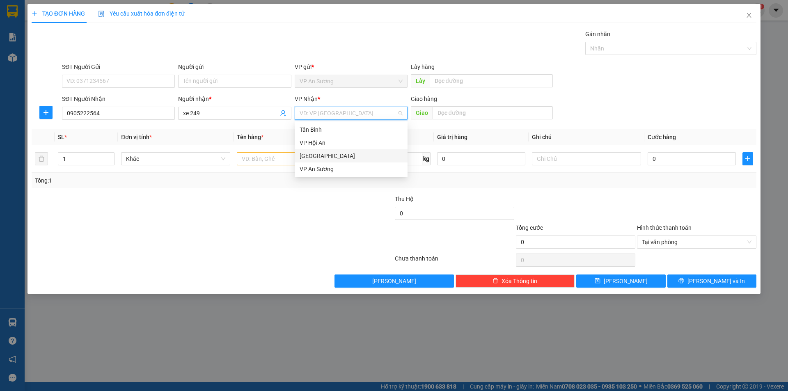
click at [316, 161] on div "[GEOGRAPHIC_DATA]" at bounding box center [351, 155] width 113 height 13
click at [287, 158] on input "text" at bounding box center [291, 158] width 109 height 13
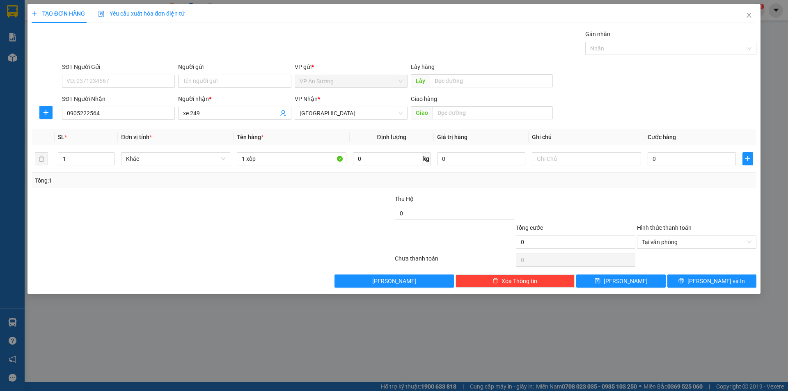
click at [615, 41] on div "Gán nhãn" at bounding box center [670, 36] width 171 height 12
click at [612, 52] on div at bounding box center [666, 49] width 159 height 10
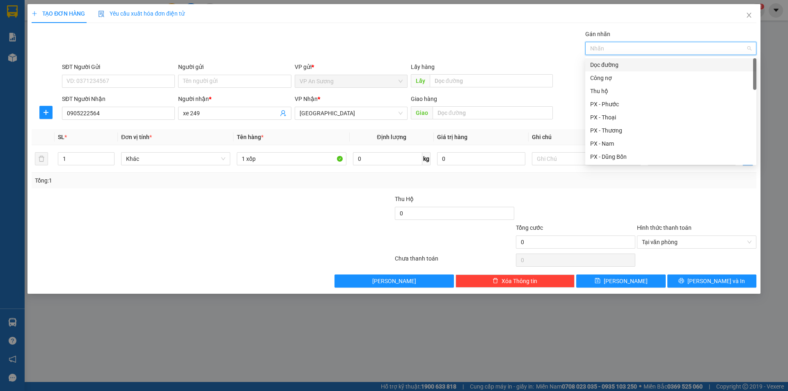
click at [608, 66] on div "Dọc đường" at bounding box center [670, 64] width 161 height 9
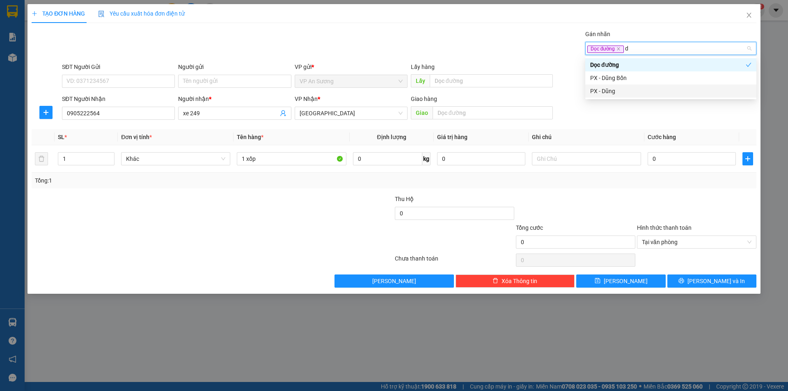
click at [619, 91] on div "PX - Dũng" at bounding box center [670, 91] width 161 height 9
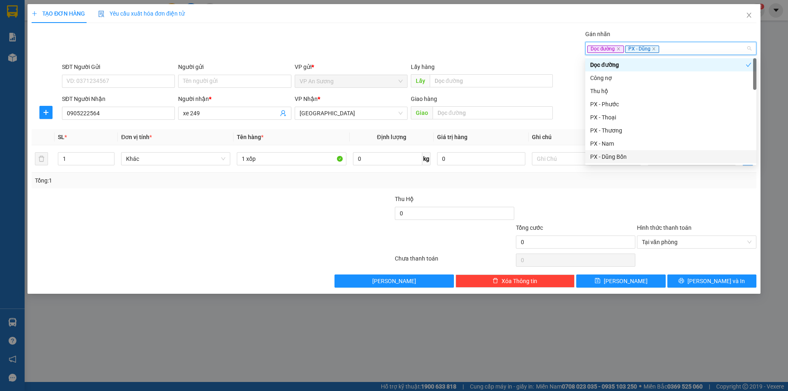
drag, startPoint x: 636, startPoint y: 196, endPoint x: 694, endPoint y: 155, distance: 70.7
click at [640, 193] on div "Transit Pickup Surcharge Ids Transit Deliver Surcharge Ids Transit Deliver Surc…" at bounding box center [394, 159] width 725 height 258
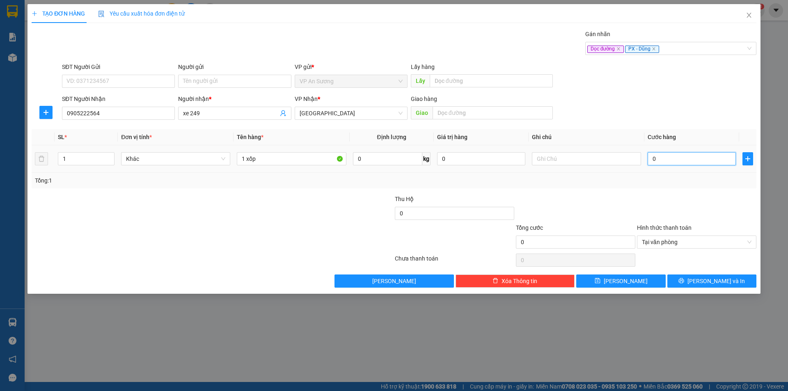
click at [694, 155] on input "0" at bounding box center [692, 158] width 88 height 13
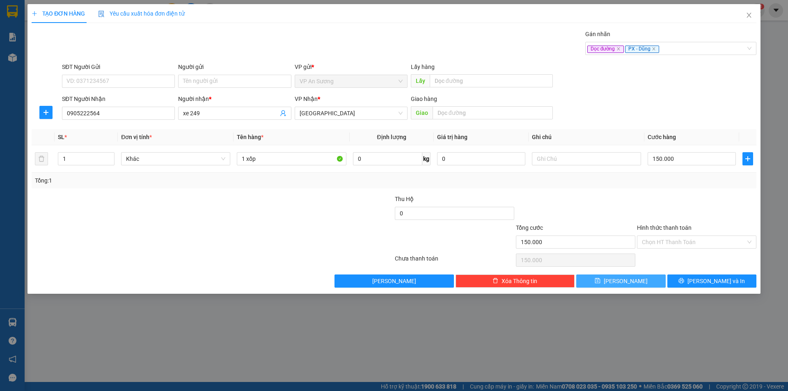
click at [630, 279] on span "Lưu" at bounding box center [626, 281] width 44 height 9
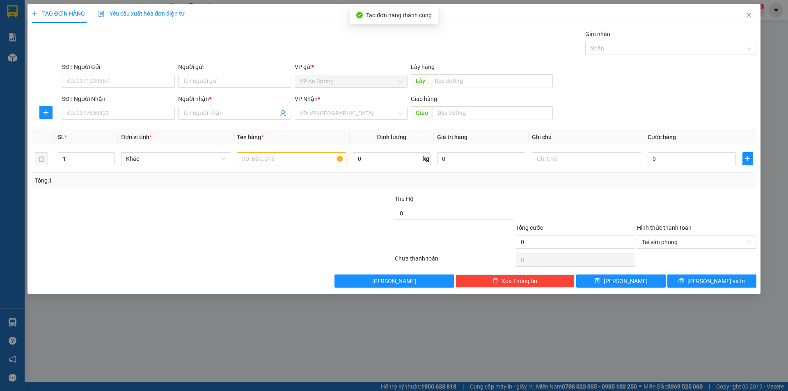
click at [111, 123] on div "Transit Pickup Surcharge Ids Transit Deliver Surcharge Ids Transit Deliver Surc…" at bounding box center [394, 159] width 725 height 258
click at [110, 117] on input "SĐT Người Nhận" at bounding box center [118, 113] width 113 height 13
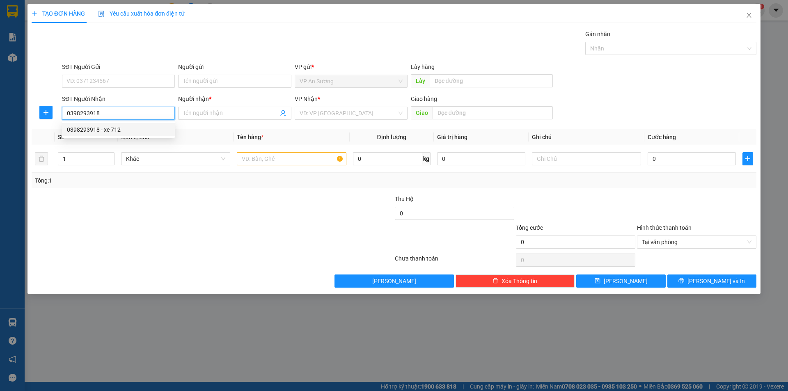
drag, startPoint x: 128, startPoint y: 128, endPoint x: 195, endPoint y: 110, distance: 69.7
click at [132, 126] on div "0398293918 - xe 712" at bounding box center [118, 129] width 103 height 9
click at [214, 110] on input "xe 712" at bounding box center [230, 113] width 95 height 9
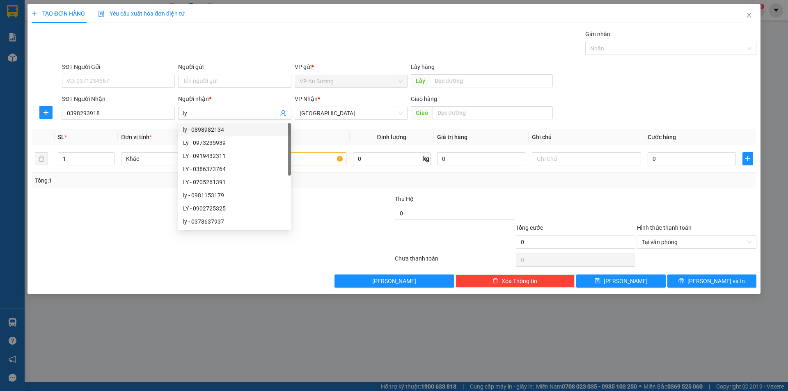
drag, startPoint x: 358, startPoint y: 233, endPoint x: 353, endPoint y: 224, distance: 9.7
click at [357, 232] on div at bounding box center [333, 237] width 121 height 29
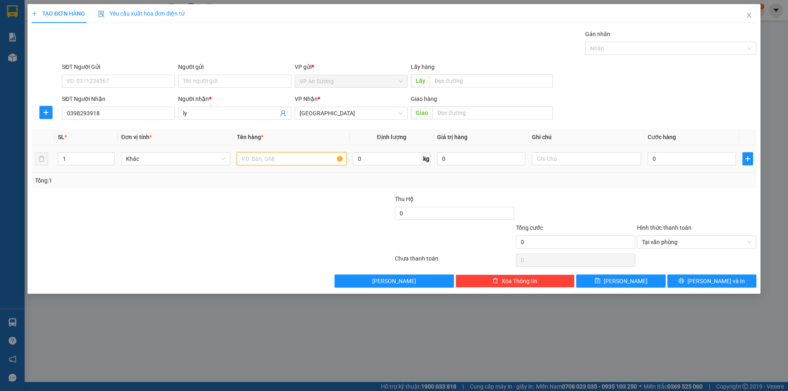
click at [330, 161] on input "text" at bounding box center [291, 158] width 109 height 13
click at [609, 51] on div at bounding box center [666, 49] width 159 height 10
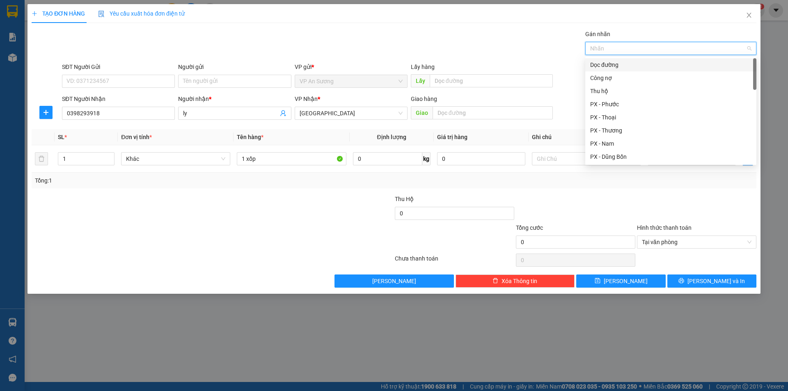
click at [604, 65] on div "Dọc đường" at bounding box center [670, 64] width 161 height 9
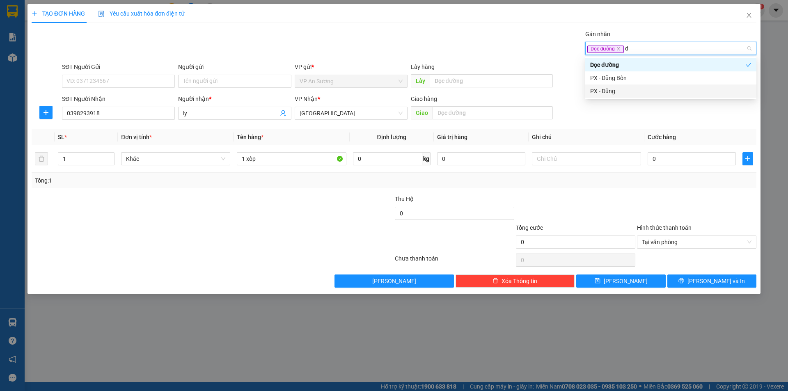
click at [623, 87] on div "PX - Dũng" at bounding box center [670, 91] width 161 height 9
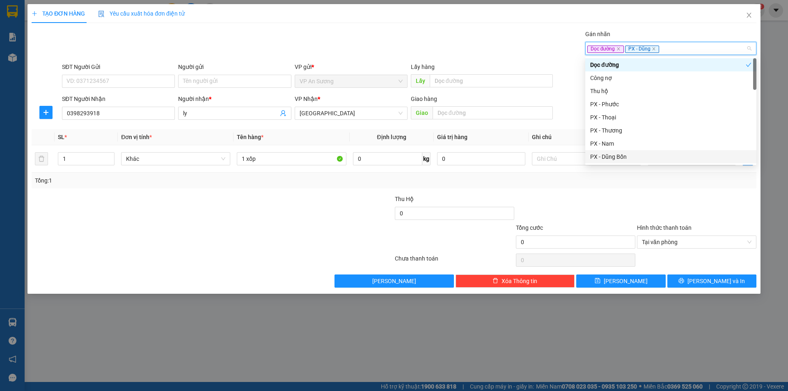
click at [628, 196] on div at bounding box center [575, 209] width 121 height 29
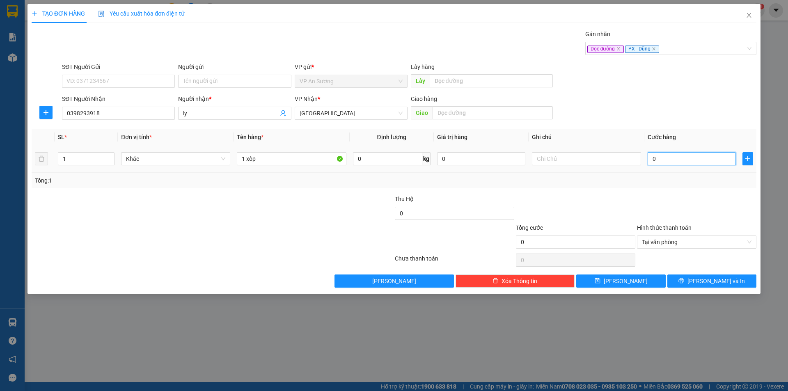
click at [682, 159] on input "0" at bounding box center [692, 158] width 88 height 13
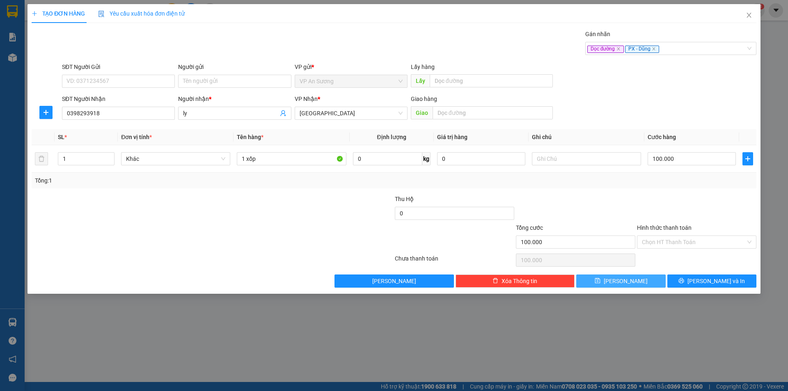
click at [624, 285] on span "Lưu" at bounding box center [626, 281] width 44 height 9
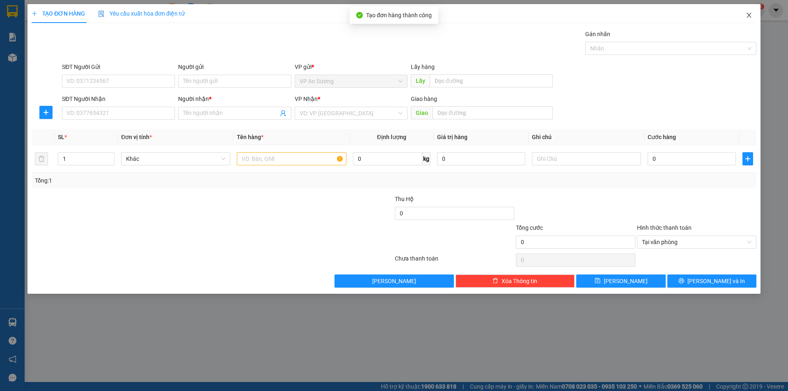
click at [750, 16] on icon "close" at bounding box center [749, 15] width 5 height 5
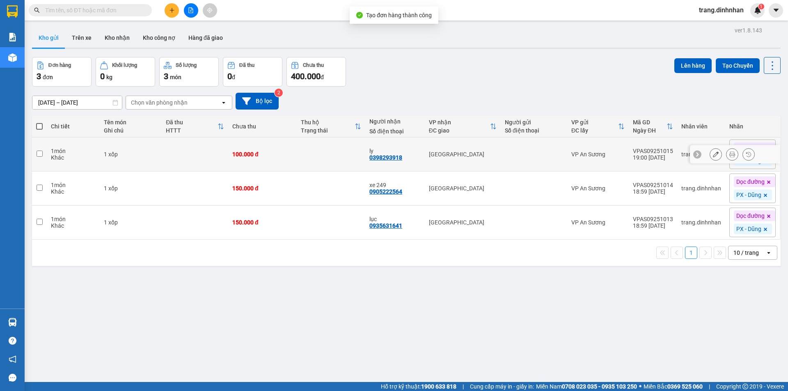
click at [273, 160] on td "100.000 đ" at bounding box center [262, 155] width 69 height 34
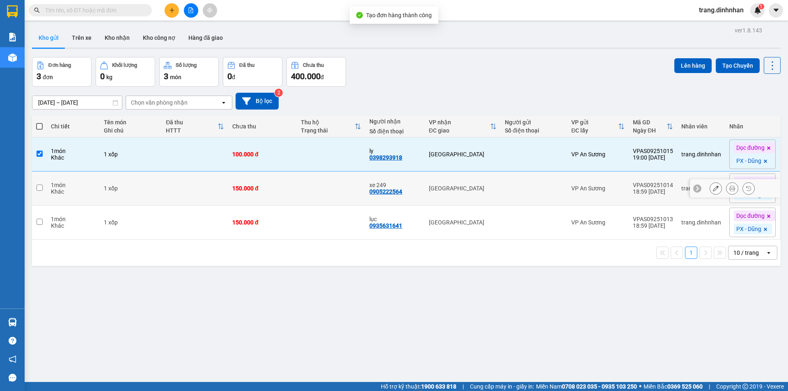
drag, startPoint x: 286, startPoint y: 191, endPoint x: 296, endPoint y: 226, distance: 36.3
click at [287, 193] on td "150.000 đ" at bounding box center [262, 189] width 69 height 34
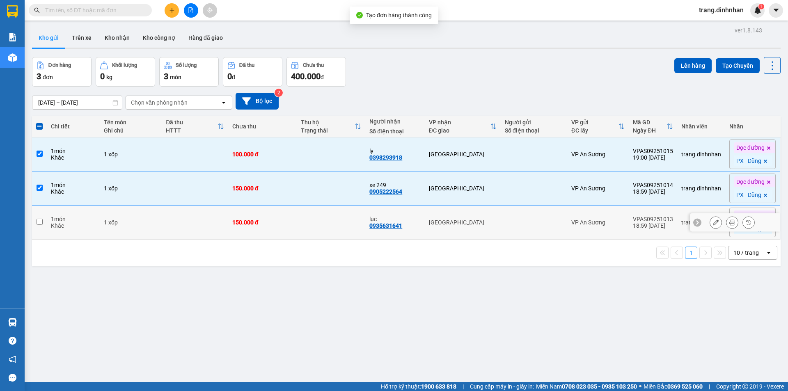
drag, startPoint x: 296, startPoint y: 229, endPoint x: 524, endPoint y: 177, distance: 233.8
click at [297, 230] on td at bounding box center [331, 223] width 69 height 34
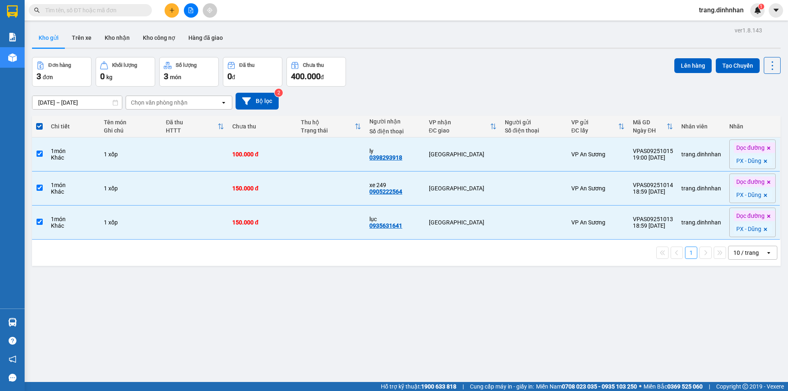
click at [699, 73] on div "Lên hàng Tạo Chuyến" at bounding box center [728, 65] width 106 height 17
click at [697, 68] on button "Lên hàng" at bounding box center [693, 65] width 37 height 15
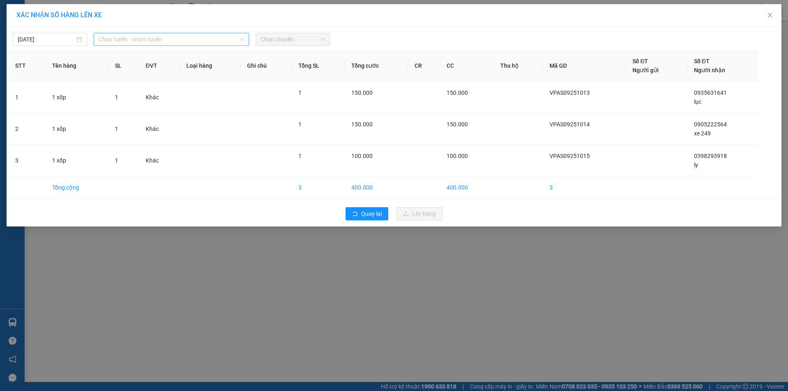
click at [162, 43] on span "Chọn tuyến - nhóm tuyến" at bounding box center [172, 39] width 146 height 12
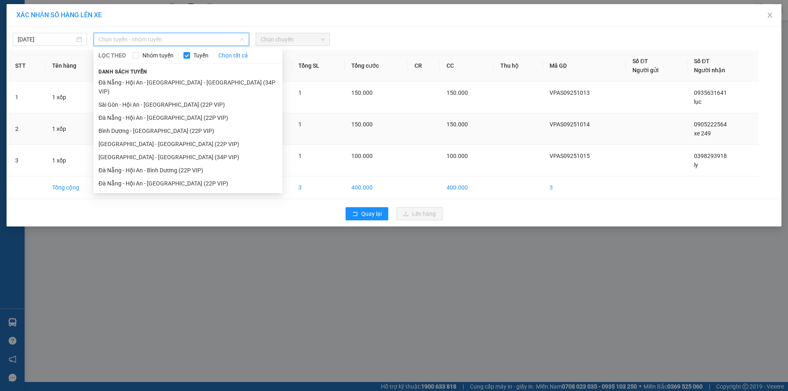
drag, startPoint x: 155, startPoint y: 144, endPoint x: 165, endPoint y: 135, distance: 13.7
click at [157, 151] on li "Sài Gòn - Đà Nẵng (34P VIP)" at bounding box center [188, 157] width 189 height 13
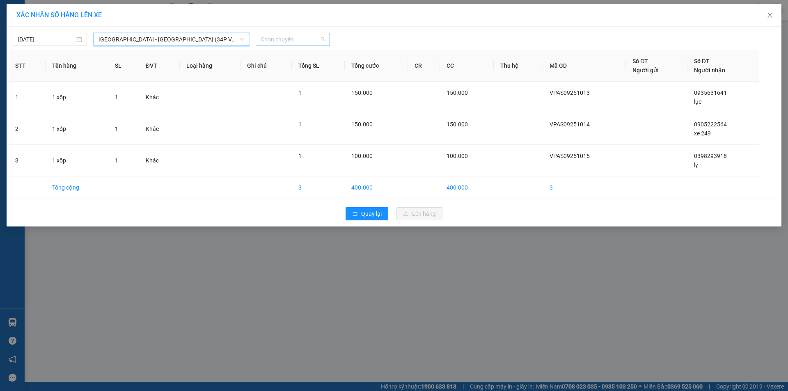
click at [262, 36] on span "Chọn chuyến" at bounding box center [293, 39] width 64 height 12
click at [288, 69] on div "08:30 - 43H-092.49" at bounding box center [293, 68] width 64 height 9
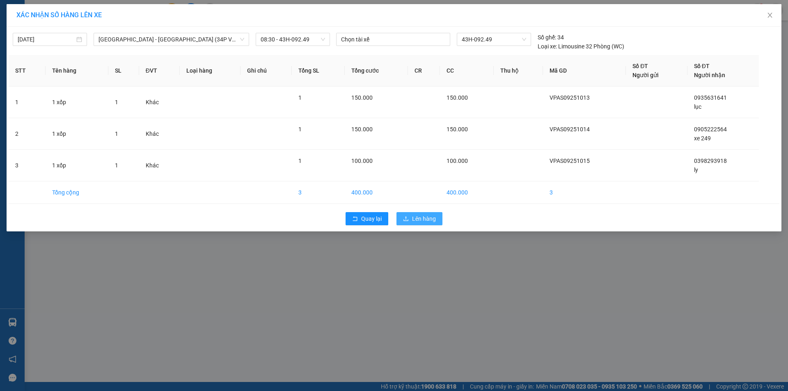
drag, startPoint x: 417, startPoint y: 217, endPoint x: 239, endPoint y: 278, distance: 187.9
click at [417, 218] on span "Lên hàng" at bounding box center [424, 218] width 24 height 9
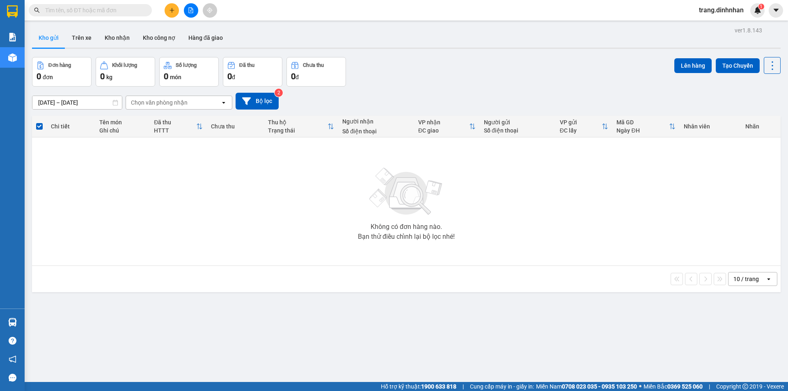
click at [168, 20] on div "Kết quả tìm kiếm ( 0 ) Bộ lọc No Data trang.dinhnhan 1" at bounding box center [394, 10] width 788 height 21
click at [170, 9] on icon "plus" at bounding box center [172, 10] width 6 height 6
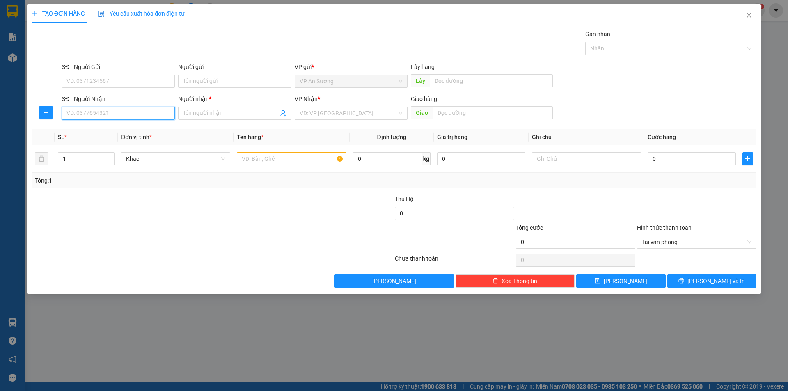
click at [122, 108] on input "SĐT Người Nhận" at bounding box center [118, 113] width 113 height 13
click at [176, 113] on div "SĐT Người Nhận 0934906536 0934906536" at bounding box center [118, 108] width 116 height 29
drag, startPoint x: 184, startPoint y: 113, endPoint x: 191, endPoint y: 113, distance: 7.4
click at [186, 113] on input "Người nhận *" at bounding box center [230, 113] width 95 height 9
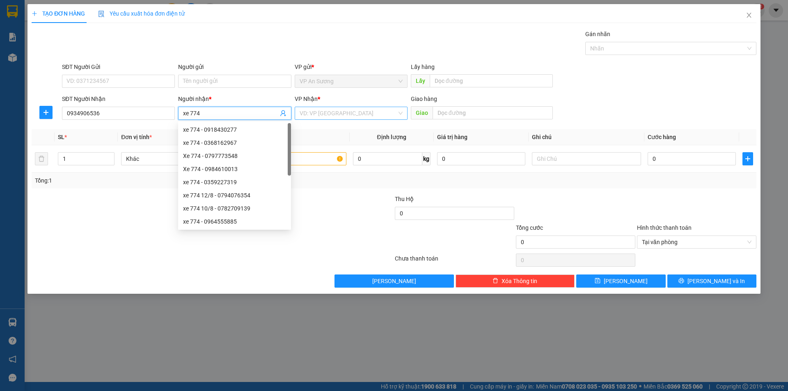
click at [330, 115] on input "search" at bounding box center [348, 113] width 97 height 12
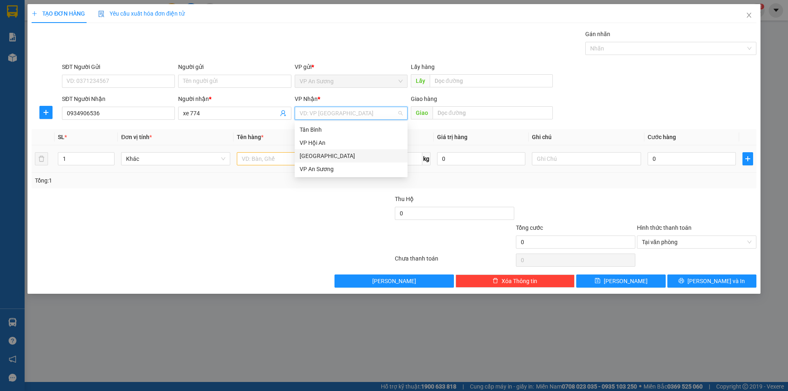
drag, startPoint x: 329, startPoint y: 153, endPoint x: 293, endPoint y: 162, distance: 37.3
click at [329, 153] on div "[GEOGRAPHIC_DATA]" at bounding box center [351, 155] width 103 height 9
click at [289, 162] on input "text" at bounding box center [291, 158] width 109 height 13
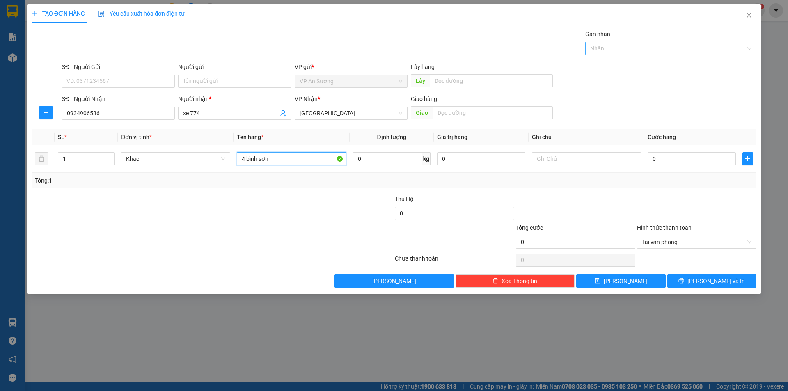
click at [649, 51] on div at bounding box center [666, 49] width 159 height 10
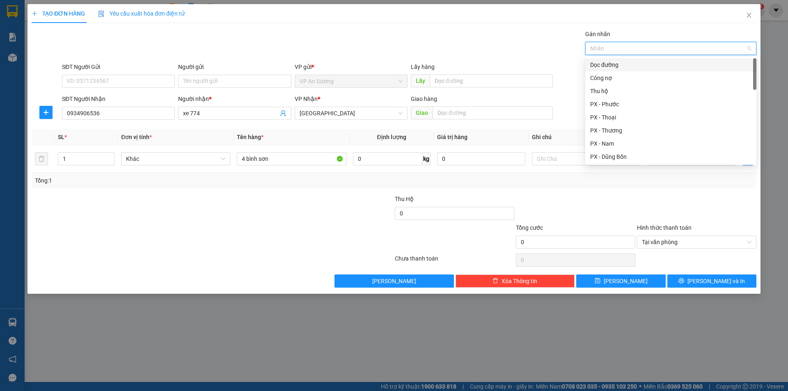
click at [620, 66] on div "Dọc đường" at bounding box center [670, 64] width 161 height 9
drag, startPoint x: 625, startPoint y: 211, endPoint x: 666, endPoint y: 192, distance: 45.4
click at [625, 212] on div at bounding box center [575, 209] width 121 height 29
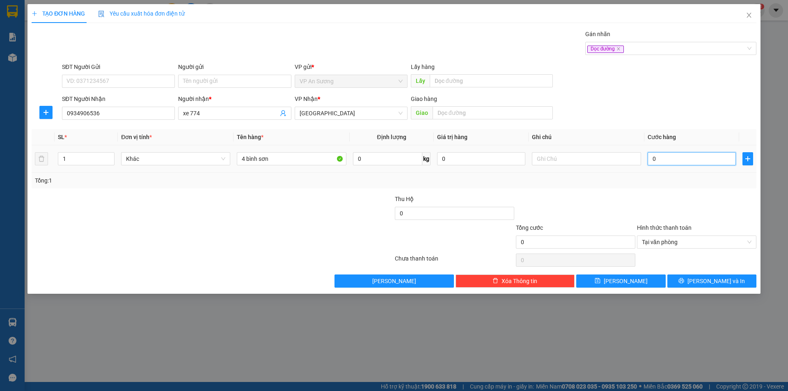
click at [691, 156] on input "0" at bounding box center [692, 158] width 88 height 13
click at [751, 239] on span "Tại văn phòng" at bounding box center [697, 242] width 110 height 12
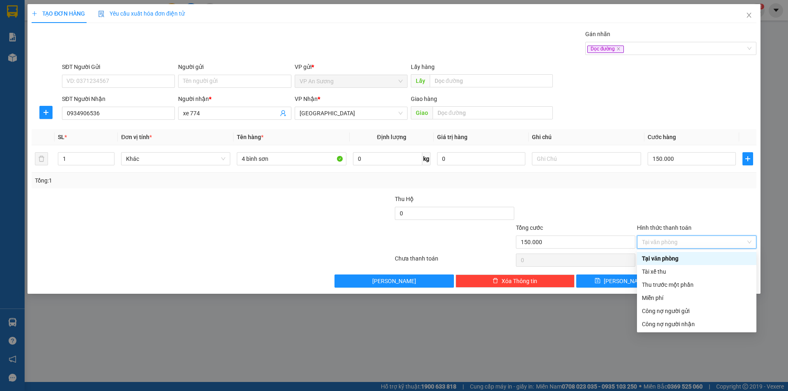
click at [750, 201] on div at bounding box center [696, 209] width 121 height 29
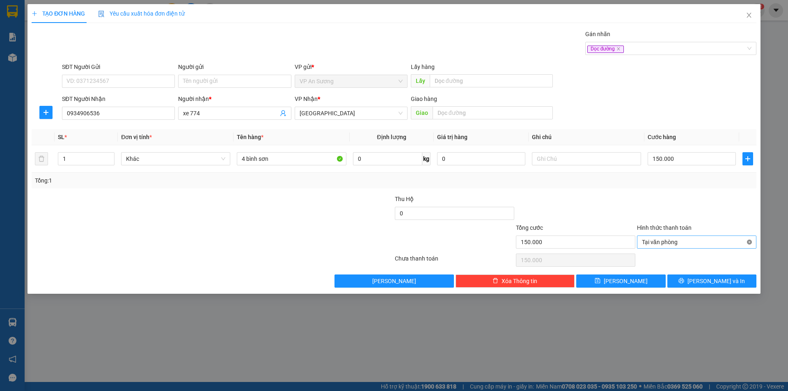
drag, startPoint x: 752, startPoint y: 239, endPoint x: 694, endPoint y: 264, distance: 62.4
click at [640, 285] on button "Lưu" at bounding box center [620, 281] width 89 height 13
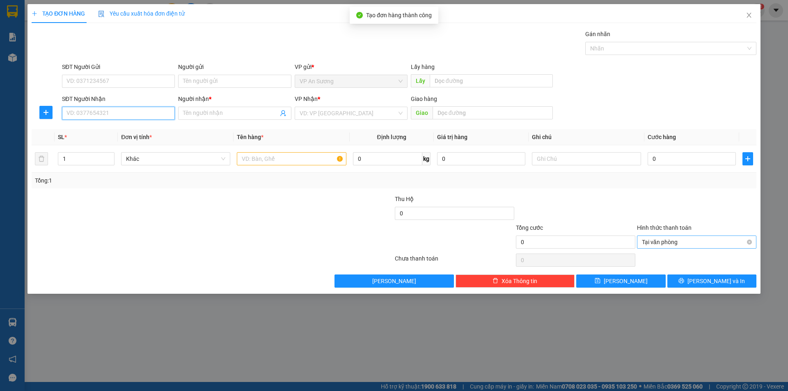
click at [132, 118] on input "SĐT Người Nhận" at bounding box center [118, 113] width 113 height 13
click at [234, 116] on input "Người nhận *" at bounding box center [230, 113] width 95 height 9
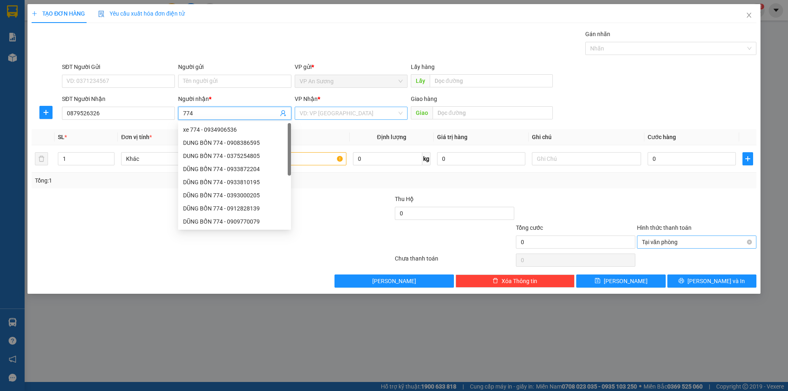
click at [326, 112] on input "search" at bounding box center [348, 113] width 97 height 12
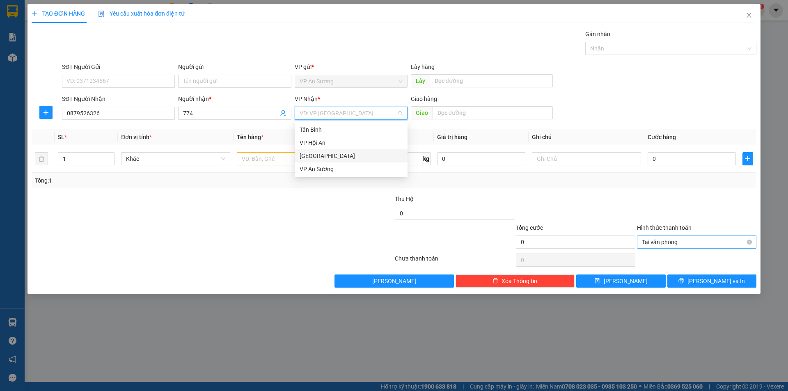
click at [324, 154] on div "[GEOGRAPHIC_DATA]" at bounding box center [351, 155] width 103 height 9
click at [272, 161] on input "text" at bounding box center [291, 158] width 109 height 13
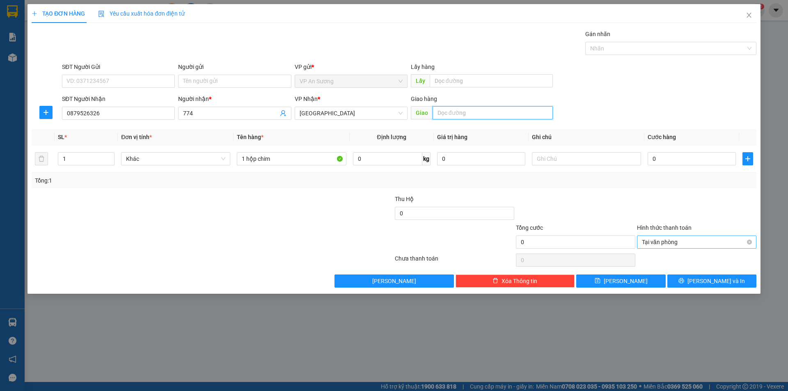
click at [495, 109] on input "text" at bounding box center [493, 112] width 120 height 13
click at [626, 50] on div at bounding box center [666, 49] width 159 height 10
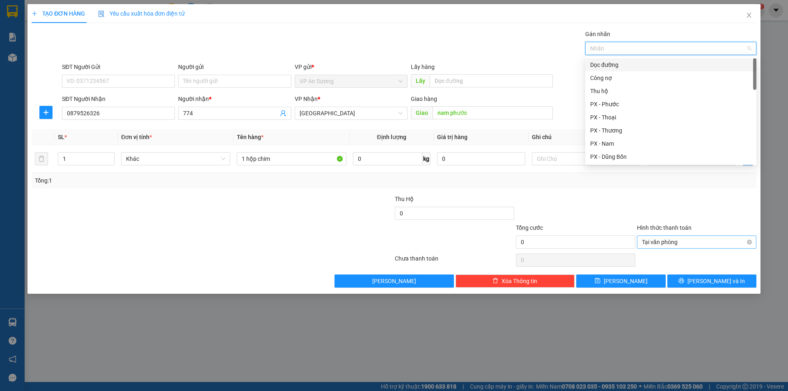
click at [615, 64] on div "Dọc đường" at bounding box center [670, 64] width 161 height 9
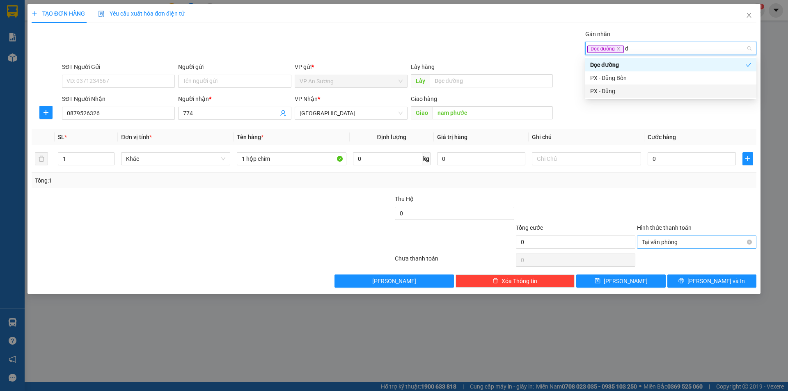
click at [631, 96] on div "PX - Dũng" at bounding box center [670, 91] width 171 height 13
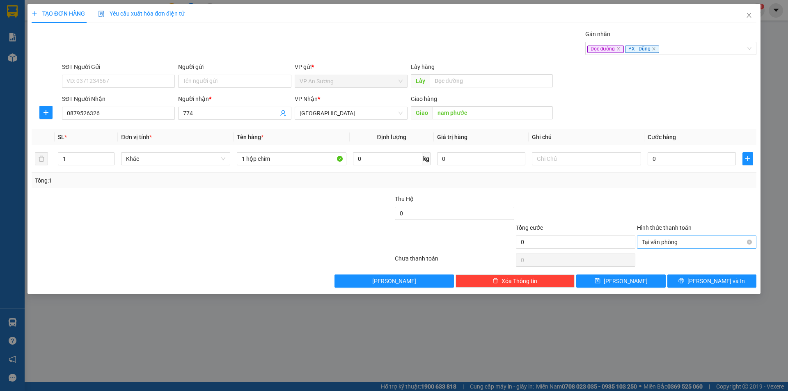
click at [626, 198] on div at bounding box center [575, 209] width 121 height 29
click at [692, 156] on input "0" at bounding box center [692, 158] width 88 height 13
drag, startPoint x: 622, startPoint y: 286, endPoint x: 658, endPoint y: 262, distance: 43.4
click at [622, 286] on button "Lưu" at bounding box center [620, 281] width 89 height 13
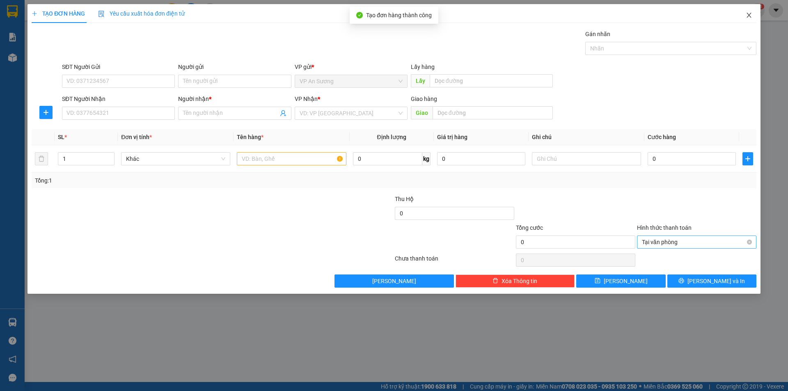
click at [750, 15] on icon "close" at bounding box center [749, 15] width 7 height 7
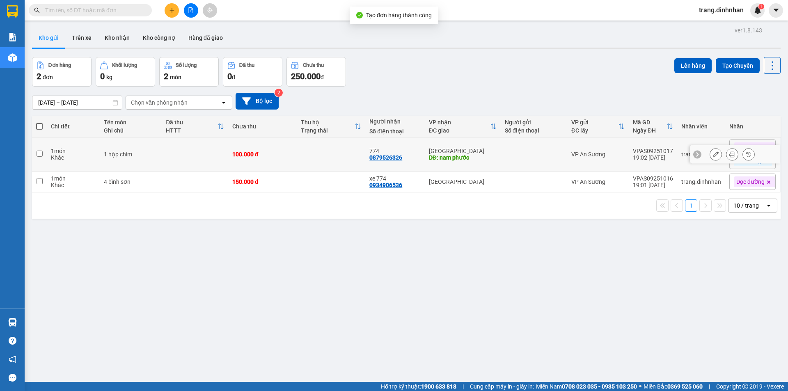
drag, startPoint x: 256, startPoint y: 148, endPoint x: 269, endPoint y: 190, distance: 44.6
click at [257, 151] on td "100.000 đ" at bounding box center [262, 155] width 69 height 34
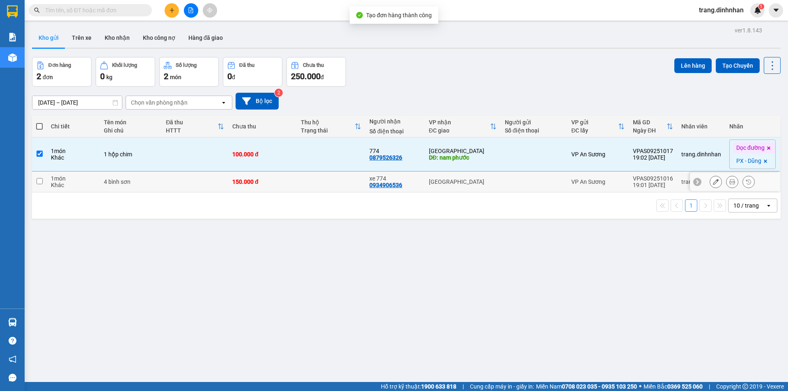
drag, startPoint x: 269, startPoint y: 192, endPoint x: 491, endPoint y: 136, distance: 228.6
click at [271, 193] on div "1 10 / trang open" at bounding box center [406, 206] width 749 height 26
click at [379, 176] on div "xe 774" at bounding box center [394, 178] width 51 height 7
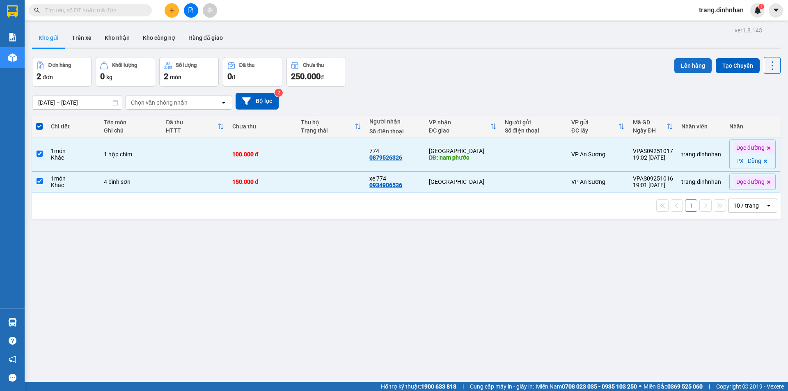
click at [687, 67] on button "Lên hàng" at bounding box center [693, 65] width 37 height 15
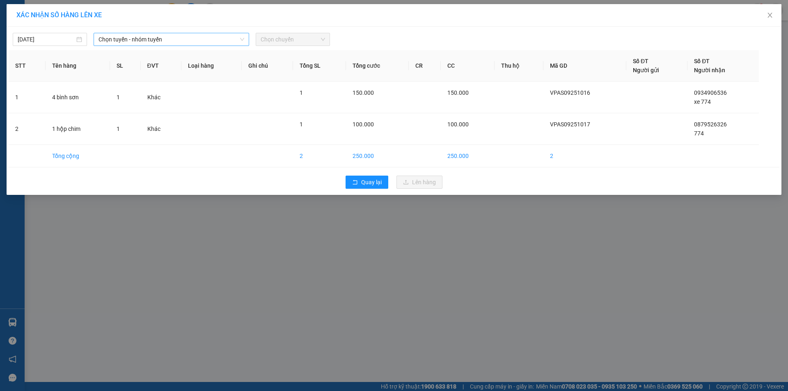
click at [154, 40] on span "Chọn tuyến - nhóm tuyến" at bounding box center [172, 39] width 146 height 12
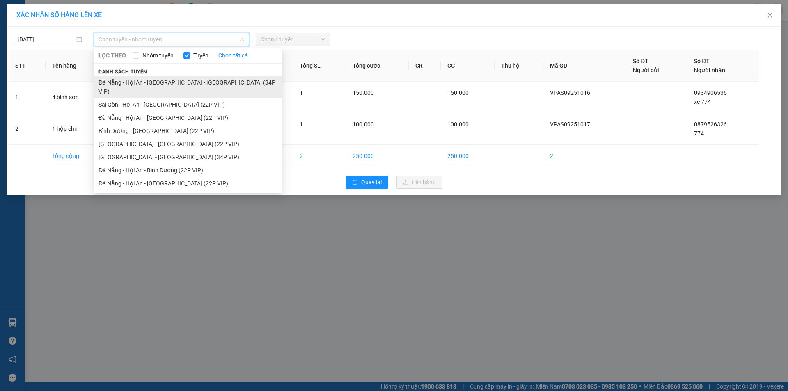
click at [158, 85] on li "Đà Nẵng - Hội An - Sài Gòn - Bình Dương (34P VIP)" at bounding box center [188, 87] width 189 height 22
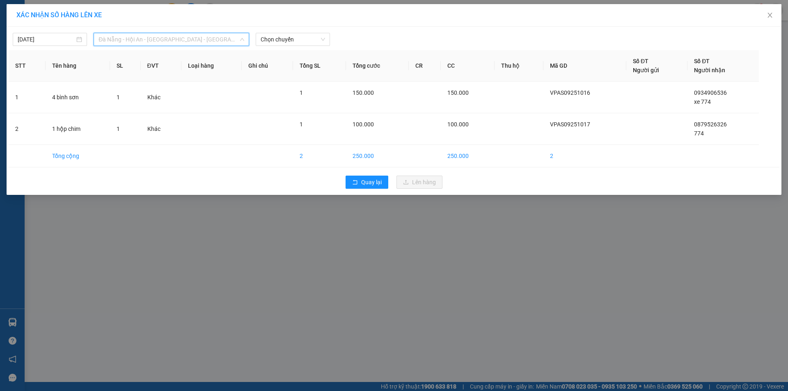
click at [179, 39] on span "Đà Nẵng - Hội An - Sài Gòn - Bình Dương (34P VIP)" at bounding box center [172, 39] width 146 height 12
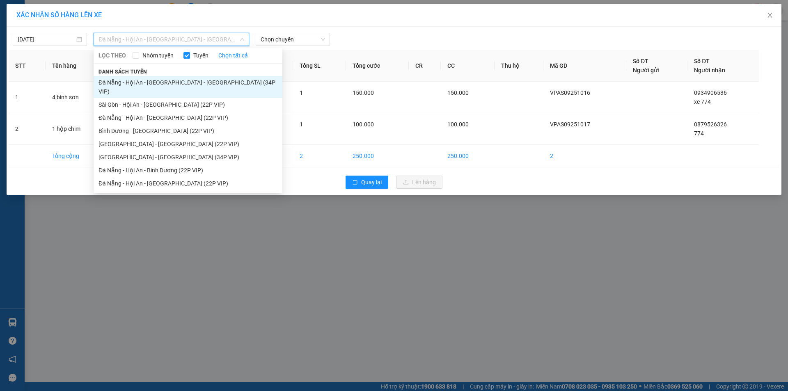
drag, startPoint x: 165, startPoint y: 93, endPoint x: 259, endPoint y: 64, distance: 98.4
click at [168, 98] on li "Sài Gòn - Hội An - Đà Nẵng (22P VIP)" at bounding box center [188, 104] width 189 height 13
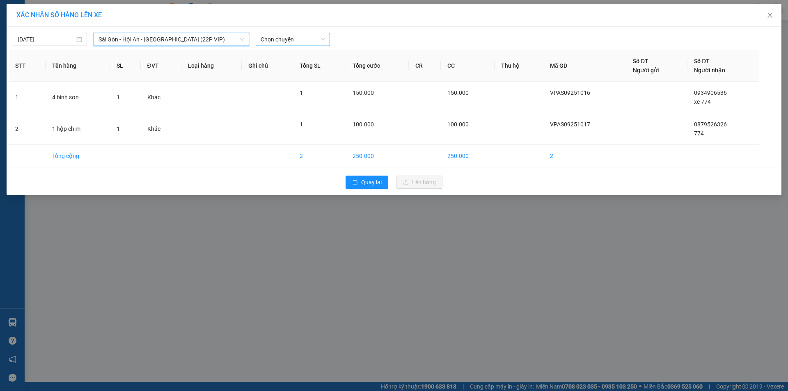
click at [286, 45] on span "Chọn chuyến" at bounding box center [293, 39] width 64 height 12
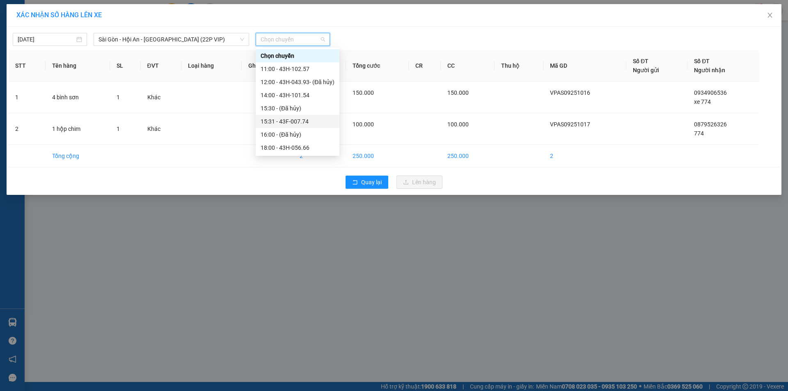
click at [298, 125] on div "15:31 - 43F-007.74" at bounding box center [298, 121] width 74 height 9
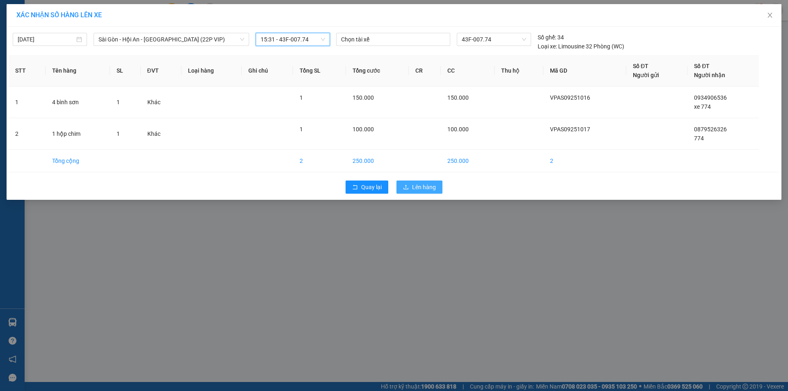
click at [406, 185] on icon "upload" at bounding box center [406, 187] width 5 height 5
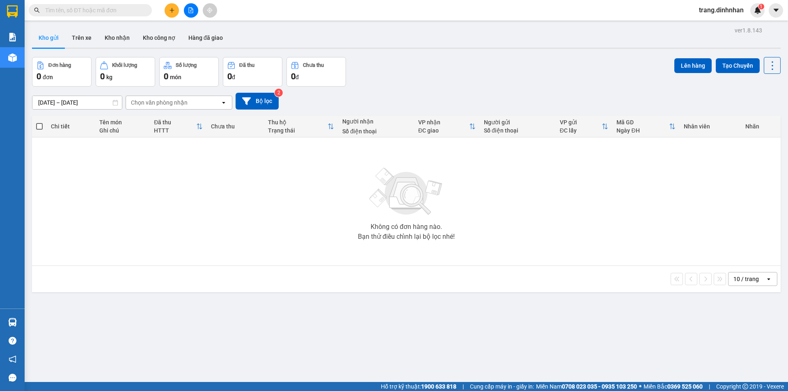
click at [197, 9] on button at bounding box center [191, 10] width 14 height 14
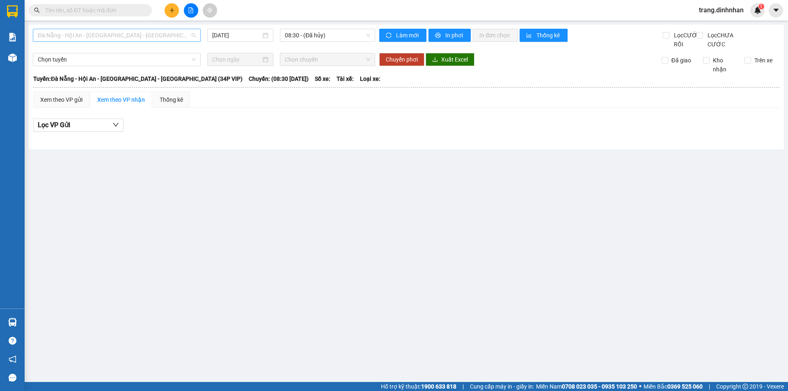
click at [110, 36] on span "Đà Nẵng - Hội An - Sài Gòn - Bình Dương (34P VIP)" at bounding box center [117, 35] width 158 height 12
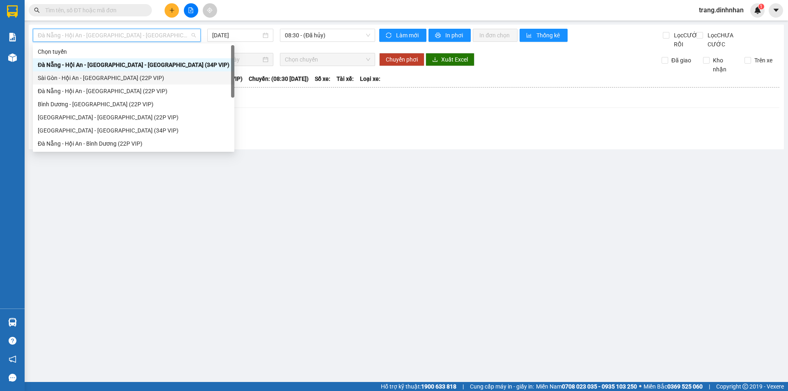
click at [102, 76] on div "Sài Gòn - Hội An - Đà Nẵng (22P VIP)" at bounding box center [134, 77] width 192 height 9
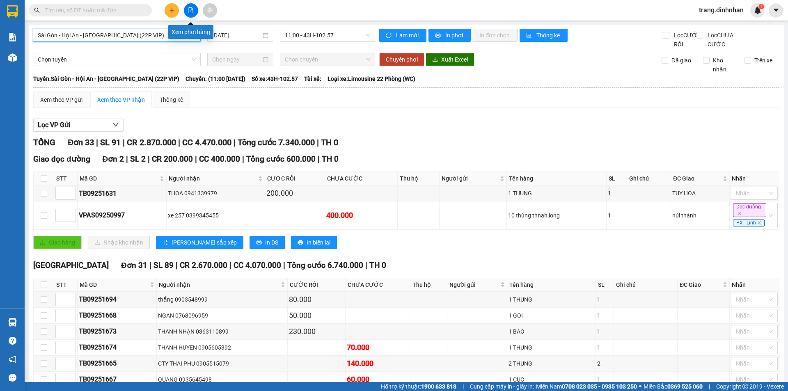
click at [190, 14] on button at bounding box center [191, 10] width 14 height 14
click at [136, 32] on span "Sài Gòn - Hội An - Đà Nẵng (22P VIP)" at bounding box center [117, 35] width 158 height 12
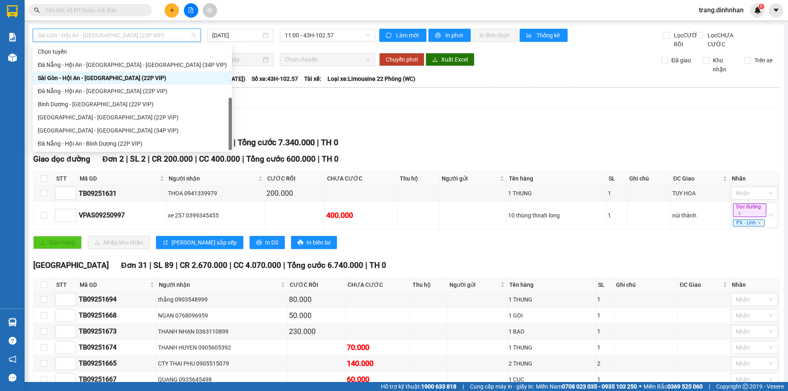
click at [80, 152] on div "Đà Nẵng - Hội An - [GEOGRAPHIC_DATA] (22P VIP)" at bounding box center [132, 156] width 189 height 9
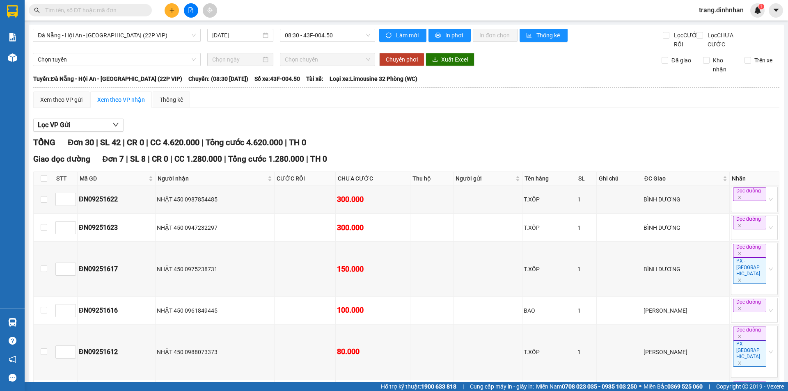
click at [60, 104] on div "Xem theo VP gửi" at bounding box center [61, 99] width 42 height 9
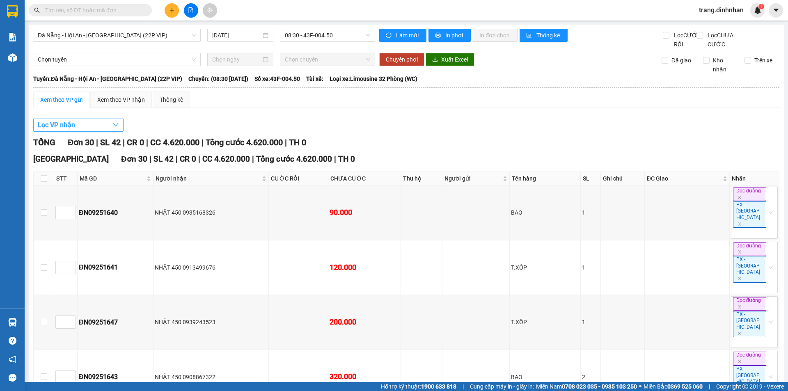
click at [75, 130] on span "Lọc VP nhận" at bounding box center [56, 125] width 37 height 10
click at [64, 195] on span "VP An Sương" at bounding box center [66, 193] width 41 height 11
click at [46, 195] on input "VP An Sương" at bounding box center [43, 193] width 7 height 7
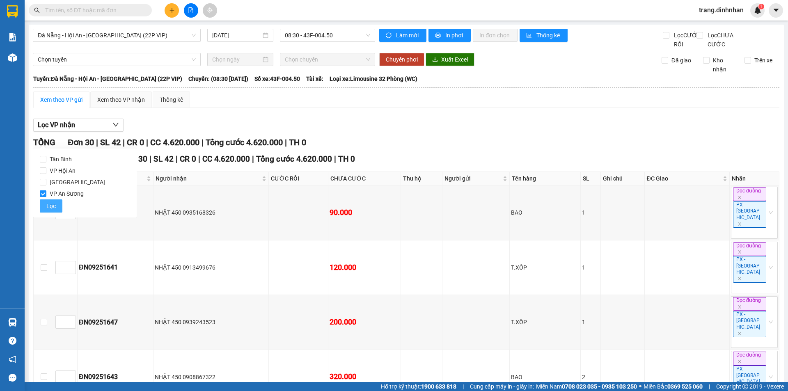
click at [55, 208] on span "Lọc" at bounding box center [50, 206] width 9 height 9
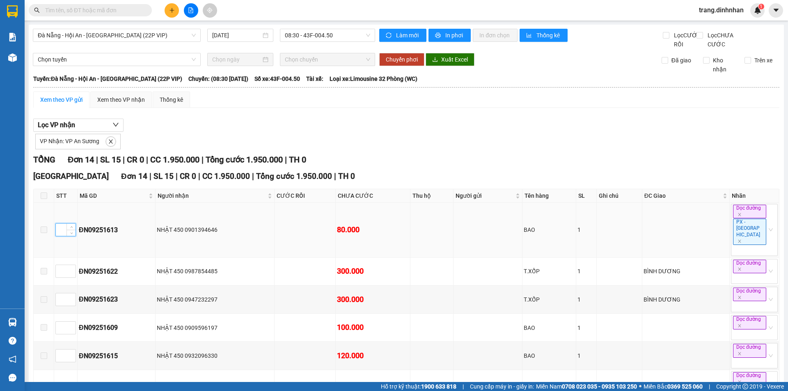
click at [63, 224] on input at bounding box center [66, 230] width 20 height 12
click at [70, 227] on icon "up" at bounding box center [71, 228] width 3 height 3
click at [73, 324] on span "up" at bounding box center [71, 326] width 5 height 5
click at [73, 351] on span "up" at bounding box center [71, 353] width 5 height 5
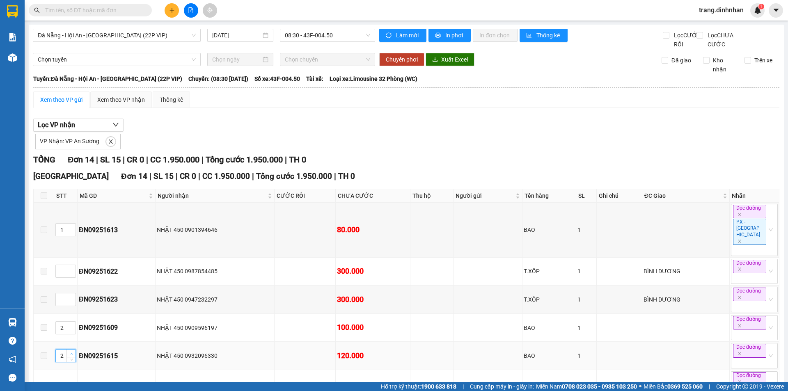
click at [73, 351] on span "up" at bounding box center [71, 353] width 5 height 5
